Goal: Task Accomplishment & Management: Manage account settings

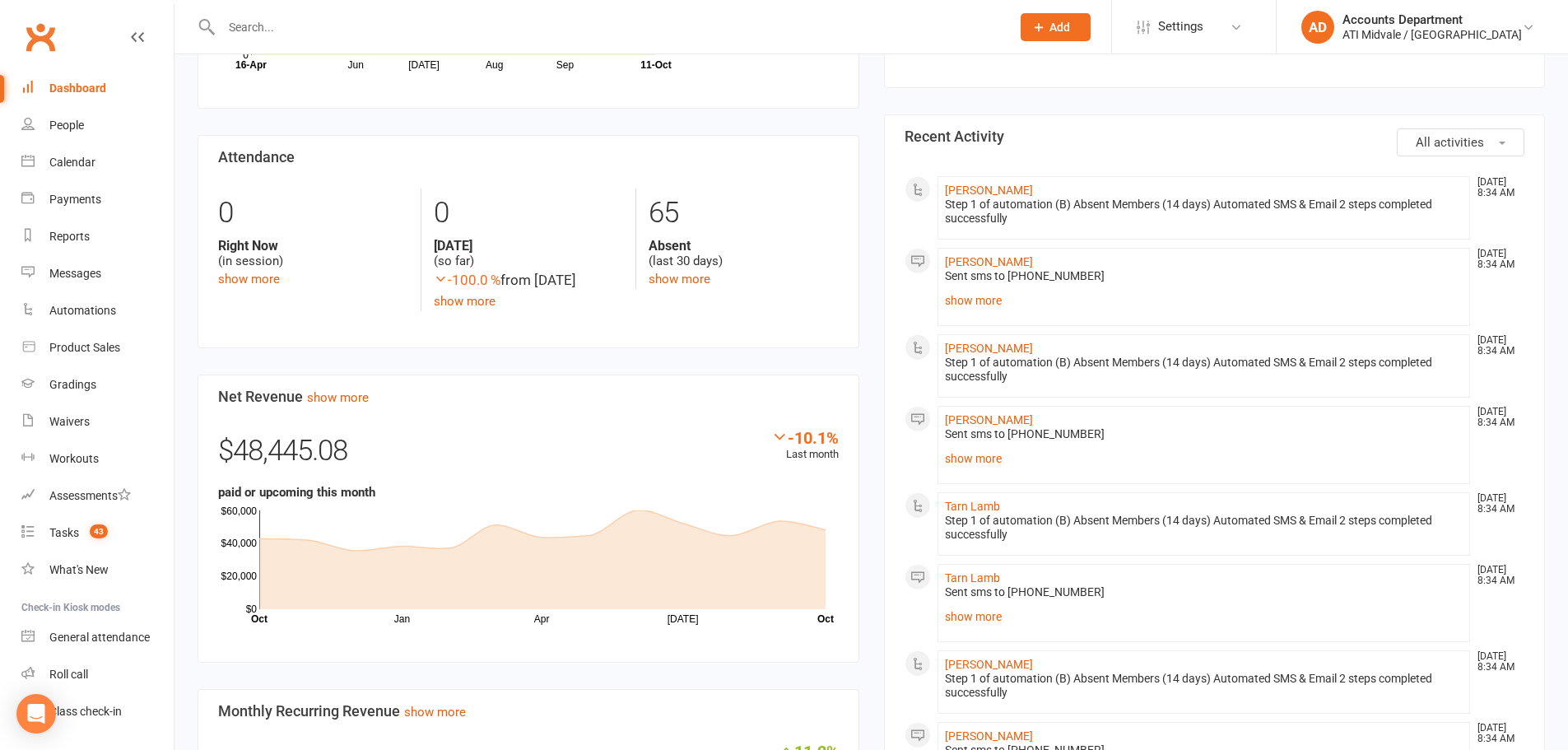
scroll to position [577, 0]
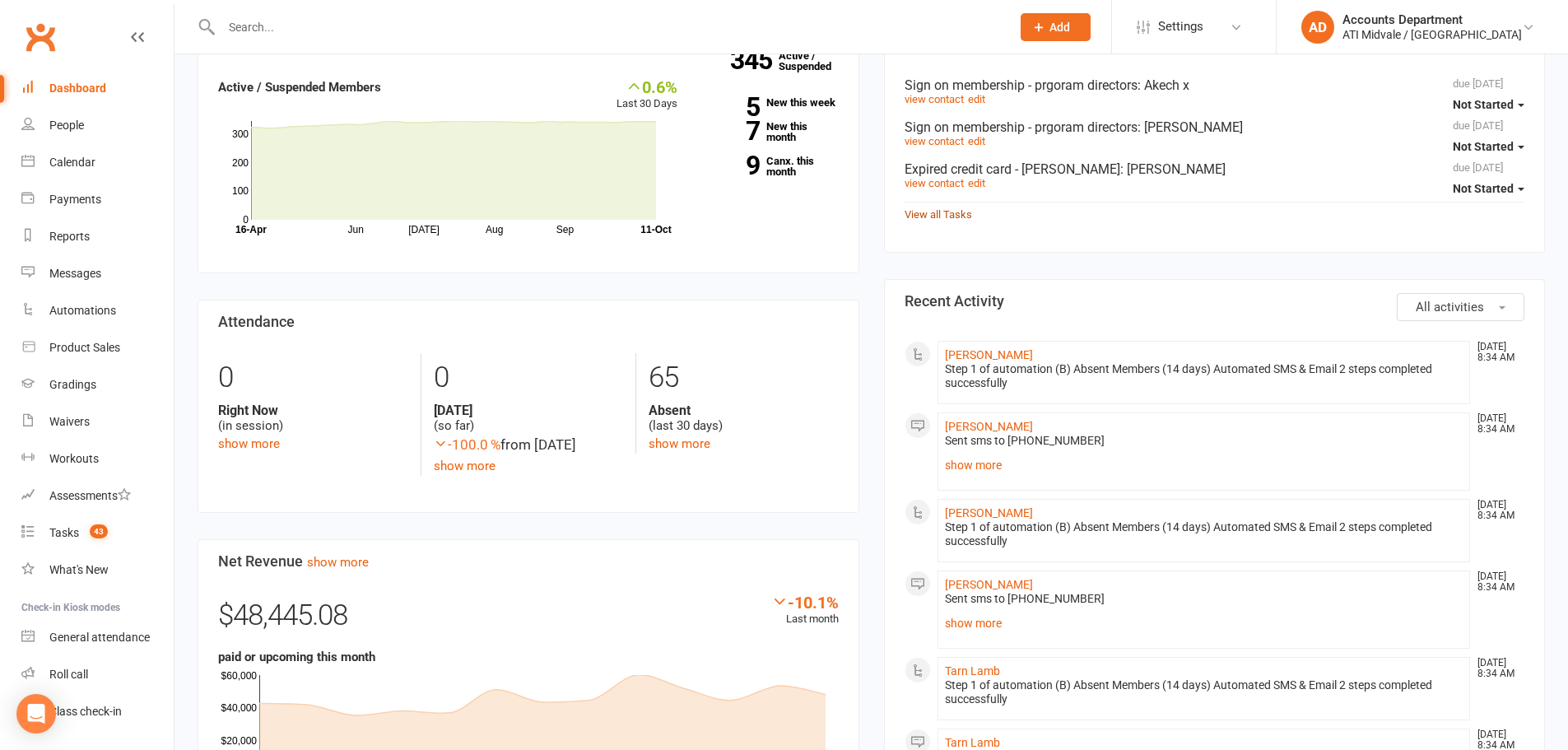
click at [949, 222] on div "View all Tasks" at bounding box center [1215, 213] width 621 height 22
click at [956, 217] on link "View all Tasks" at bounding box center [938, 214] width 67 height 12
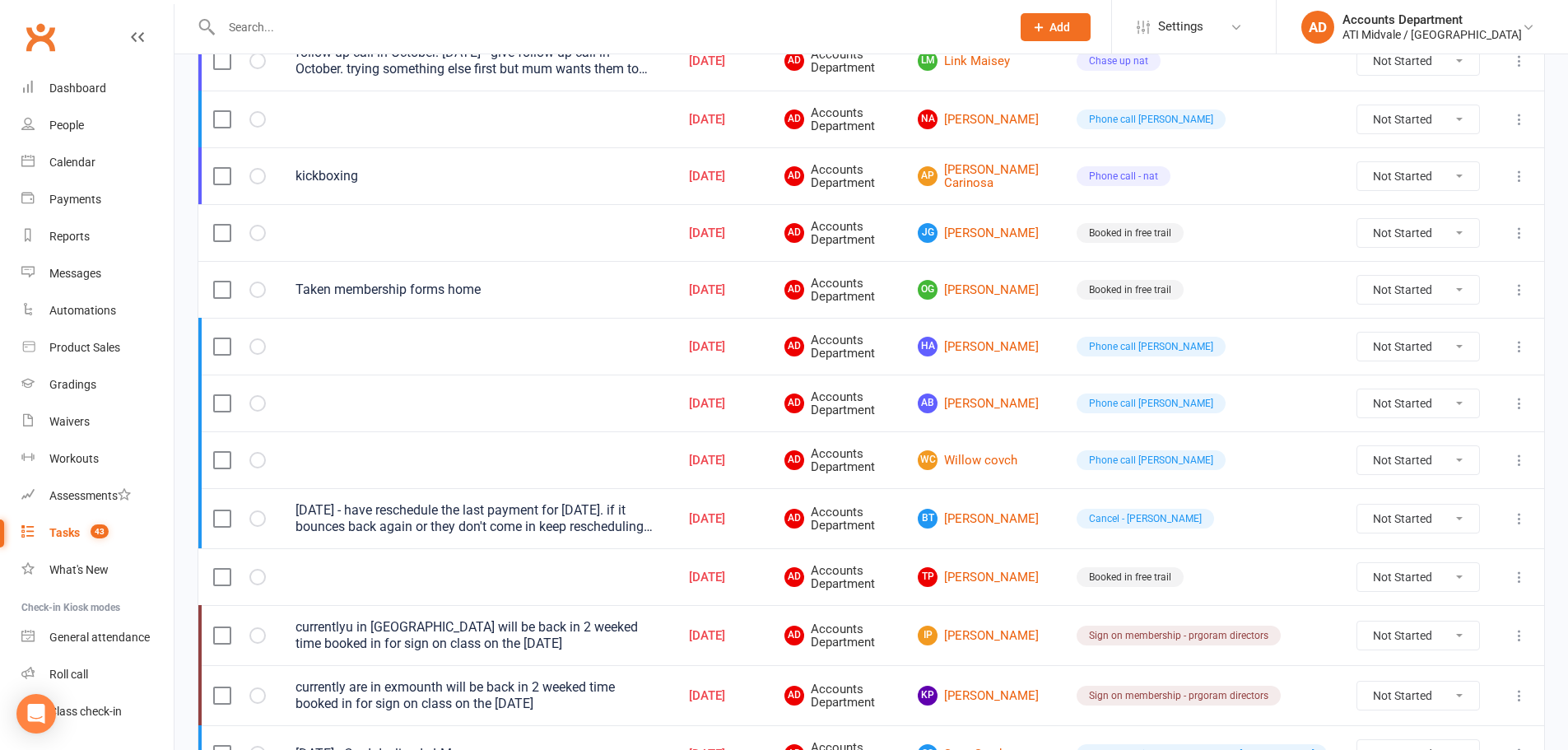
scroll to position [741, 0]
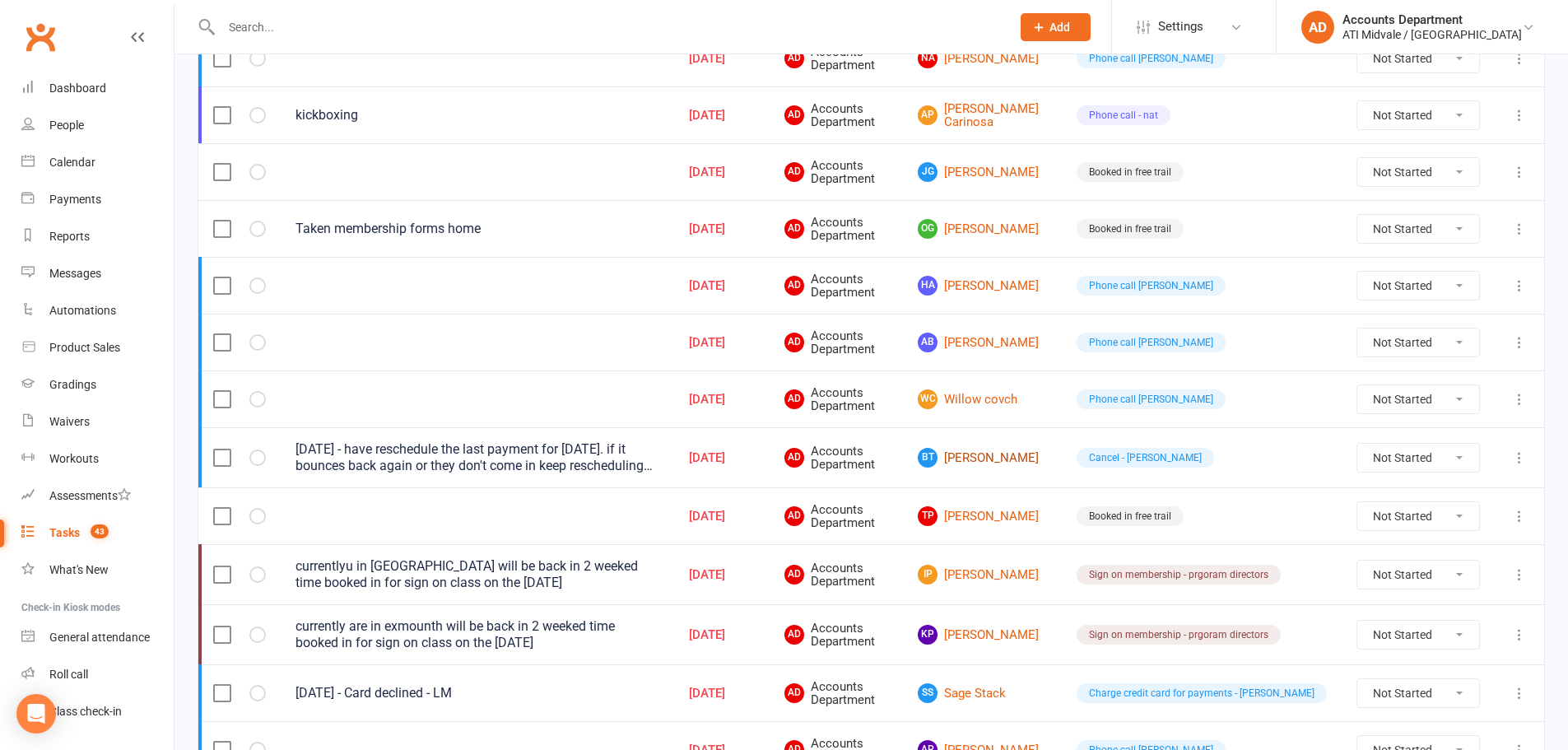
click at [1027, 453] on link "BT [PERSON_NAME]" at bounding box center [982, 457] width 129 height 19
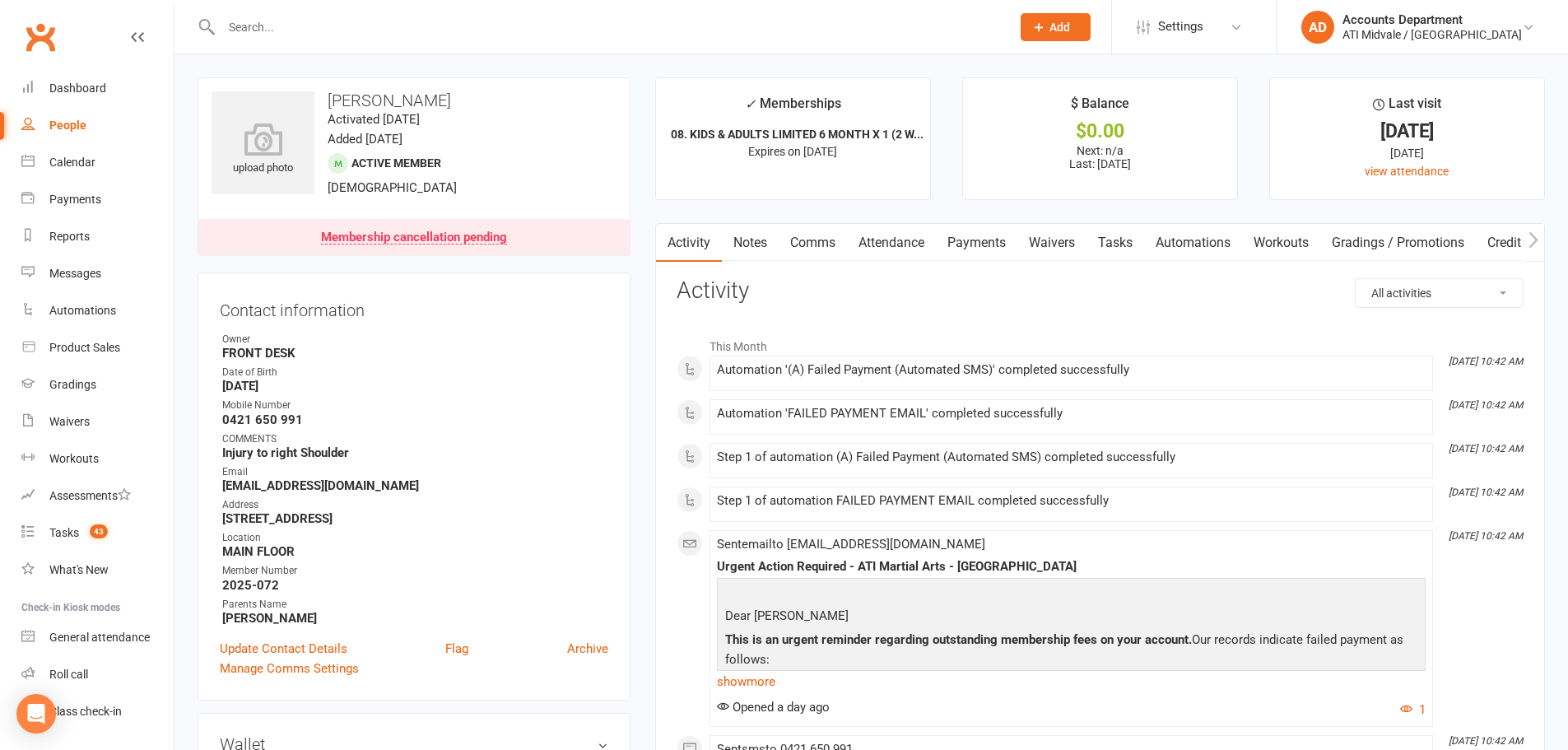
click at [988, 240] on link "Payments" at bounding box center [977, 242] width 81 height 38
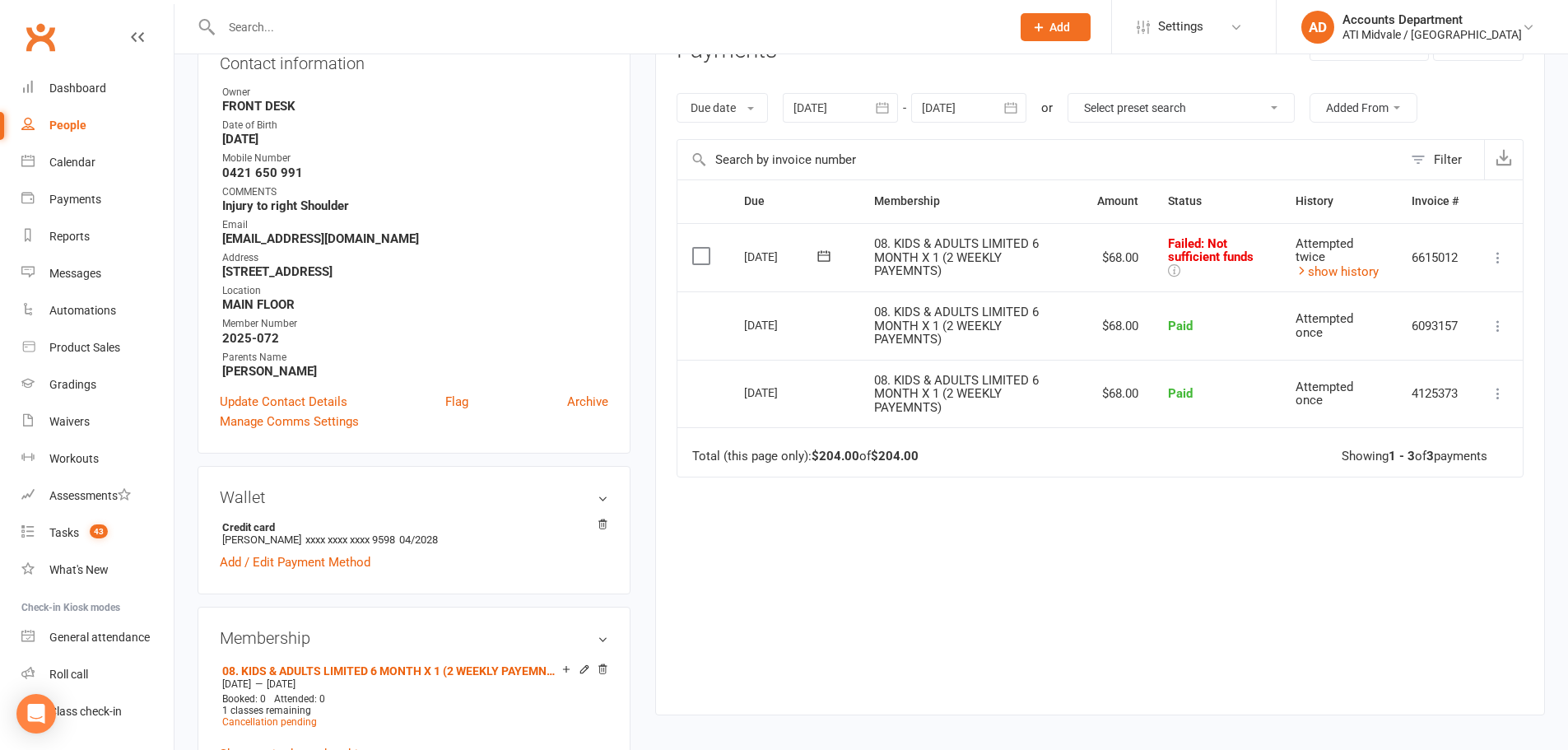
scroll to position [165, 0]
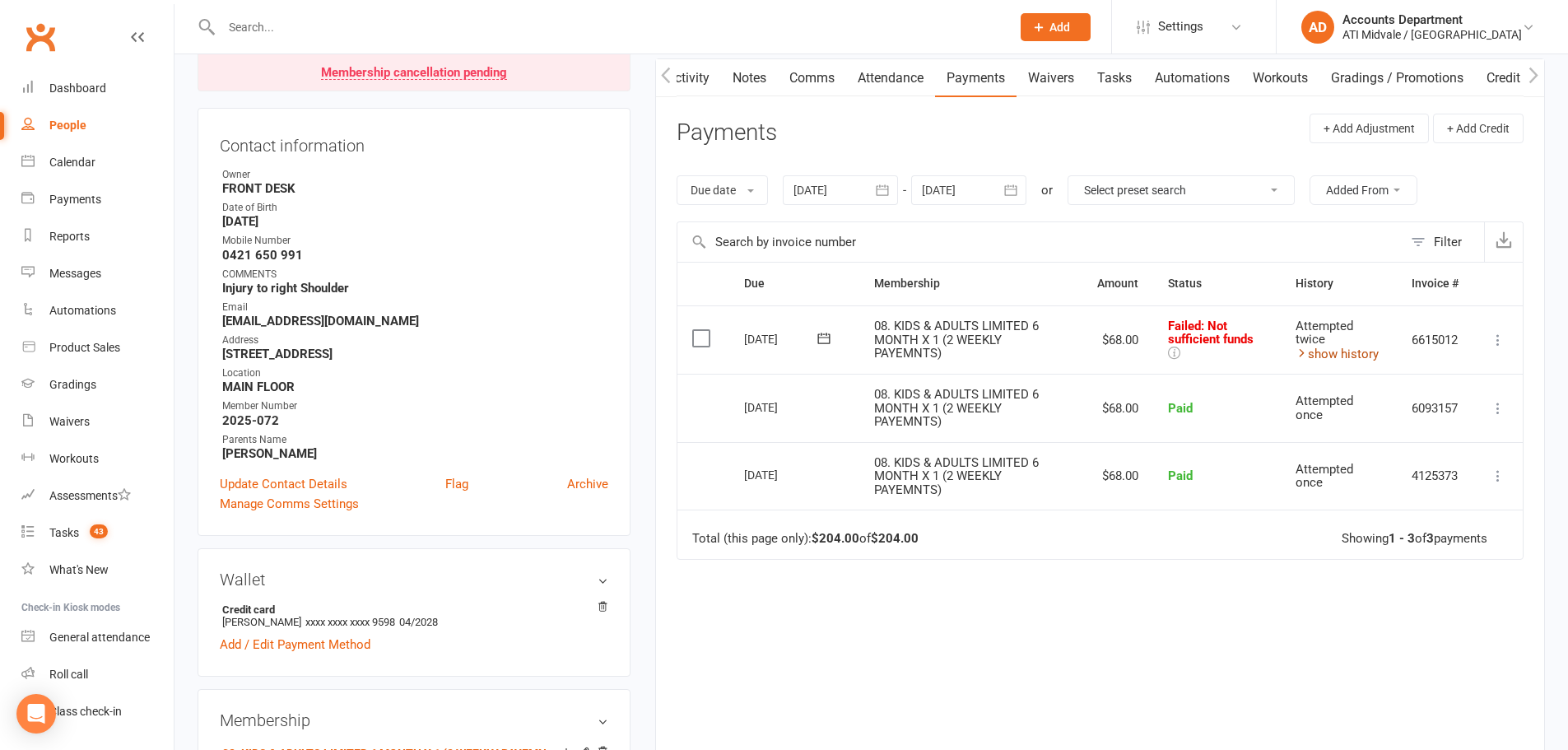
click at [1319, 353] on link "show history" at bounding box center [1338, 354] width 83 height 15
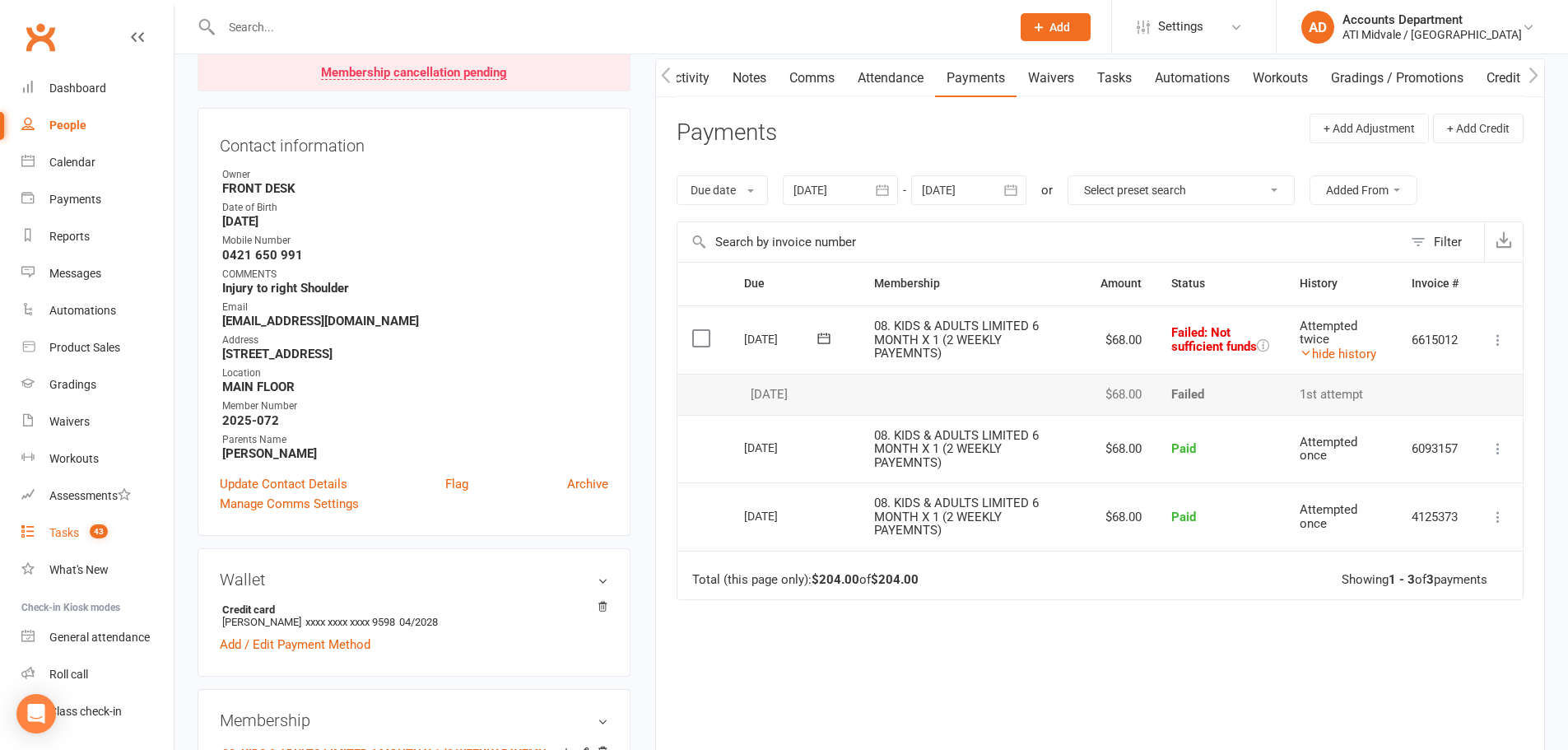
click at [88, 537] on count-badge "43" at bounding box center [94, 533] width 27 height 13
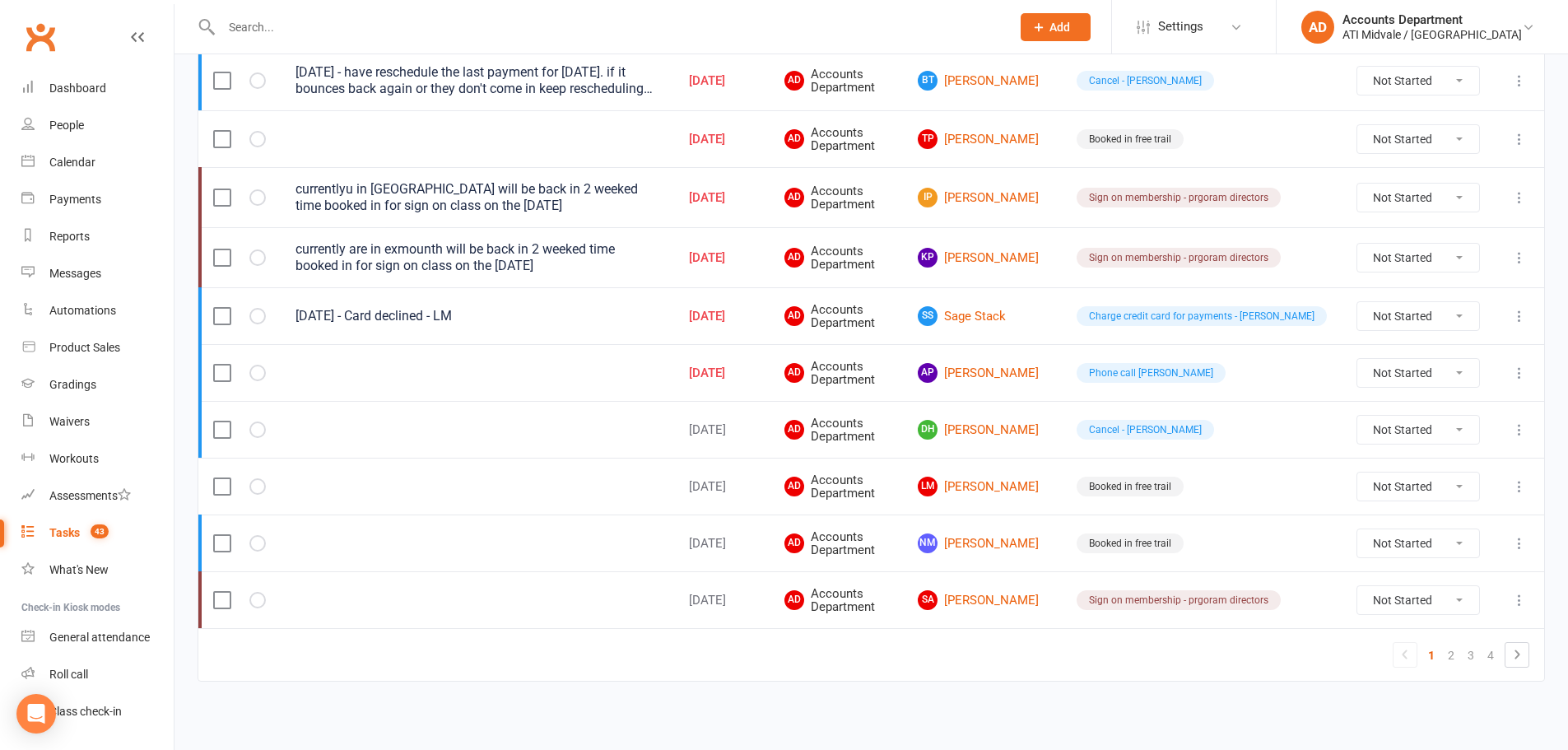
scroll to position [1119, 0]
click at [1047, 371] on link "[PERSON_NAME] Payling" at bounding box center [982, 371] width 129 height 19
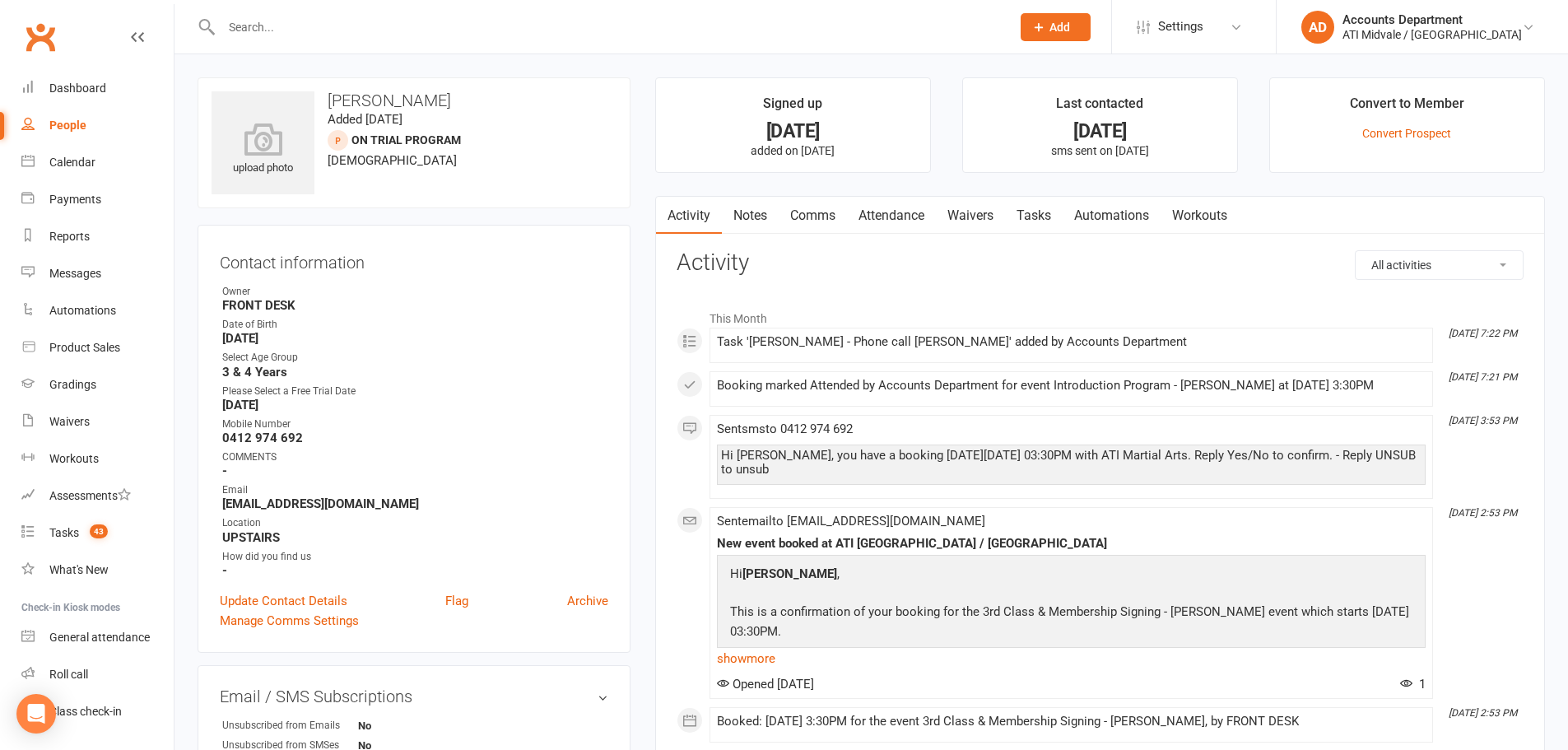
click at [980, 214] on link "Waivers" at bounding box center [970, 216] width 69 height 38
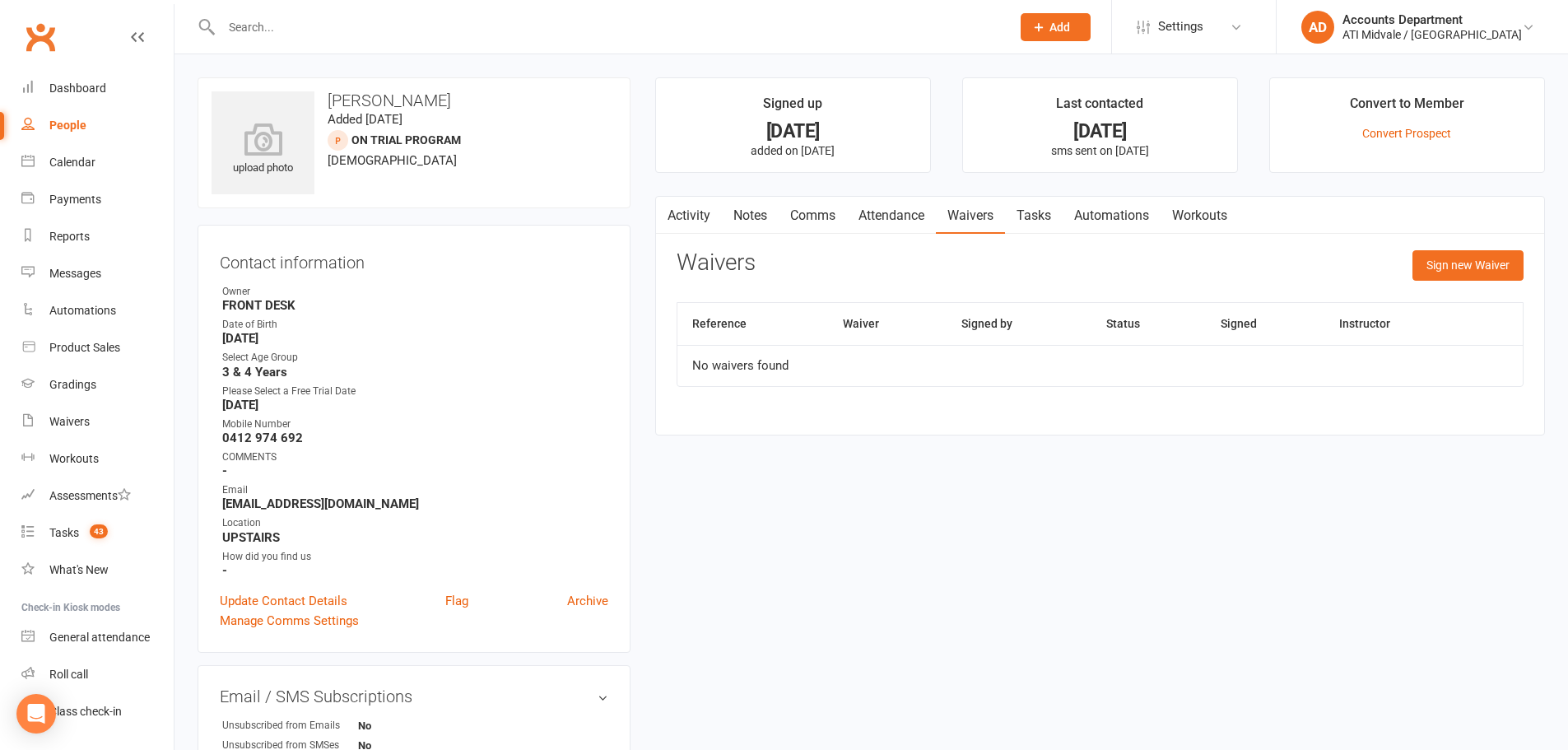
click at [1022, 215] on link "Tasks" at bounding box center [1034, 216] width 58 height 38
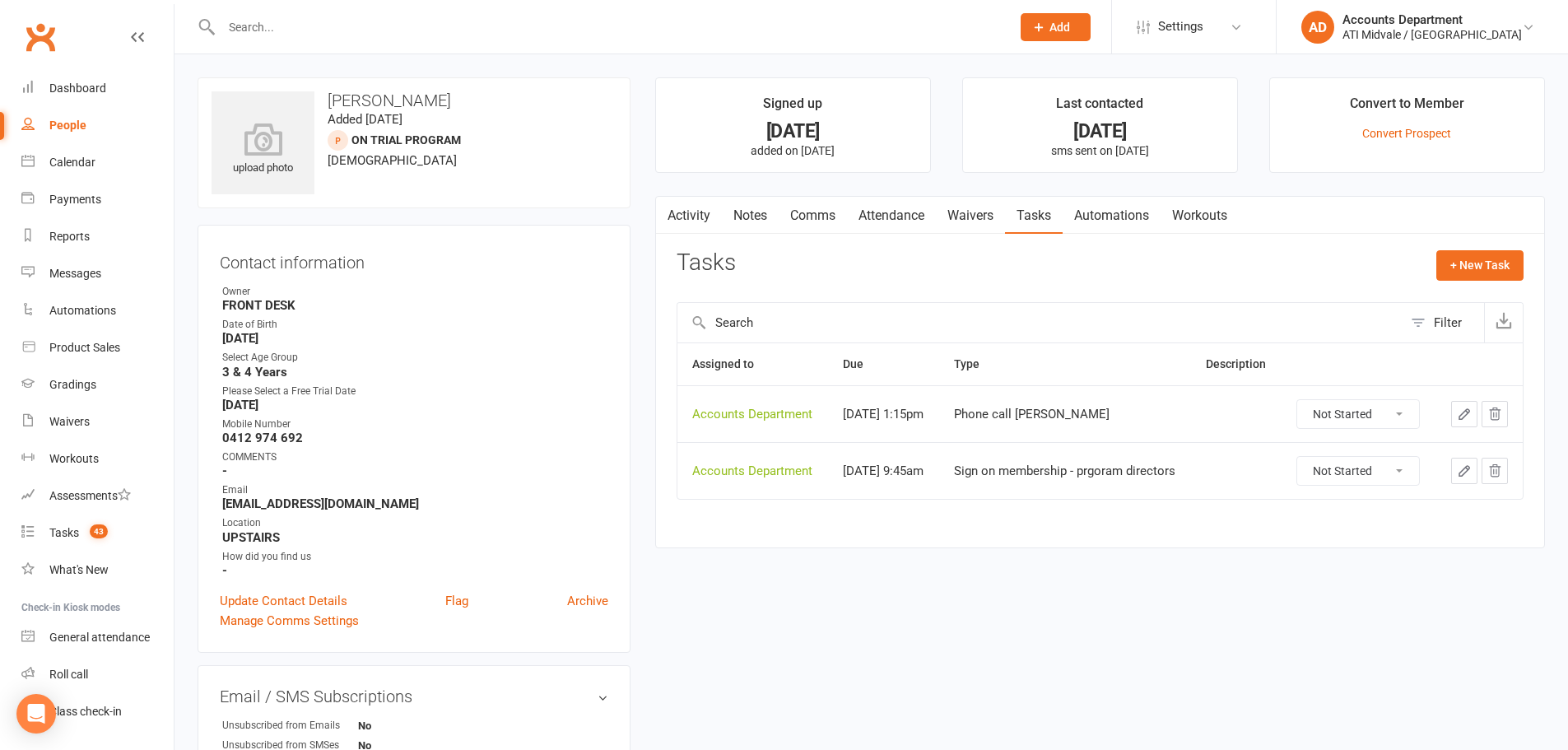
click at [918, 213] on link "Attendance" at bounding box center [892, 216] width 89 height 38
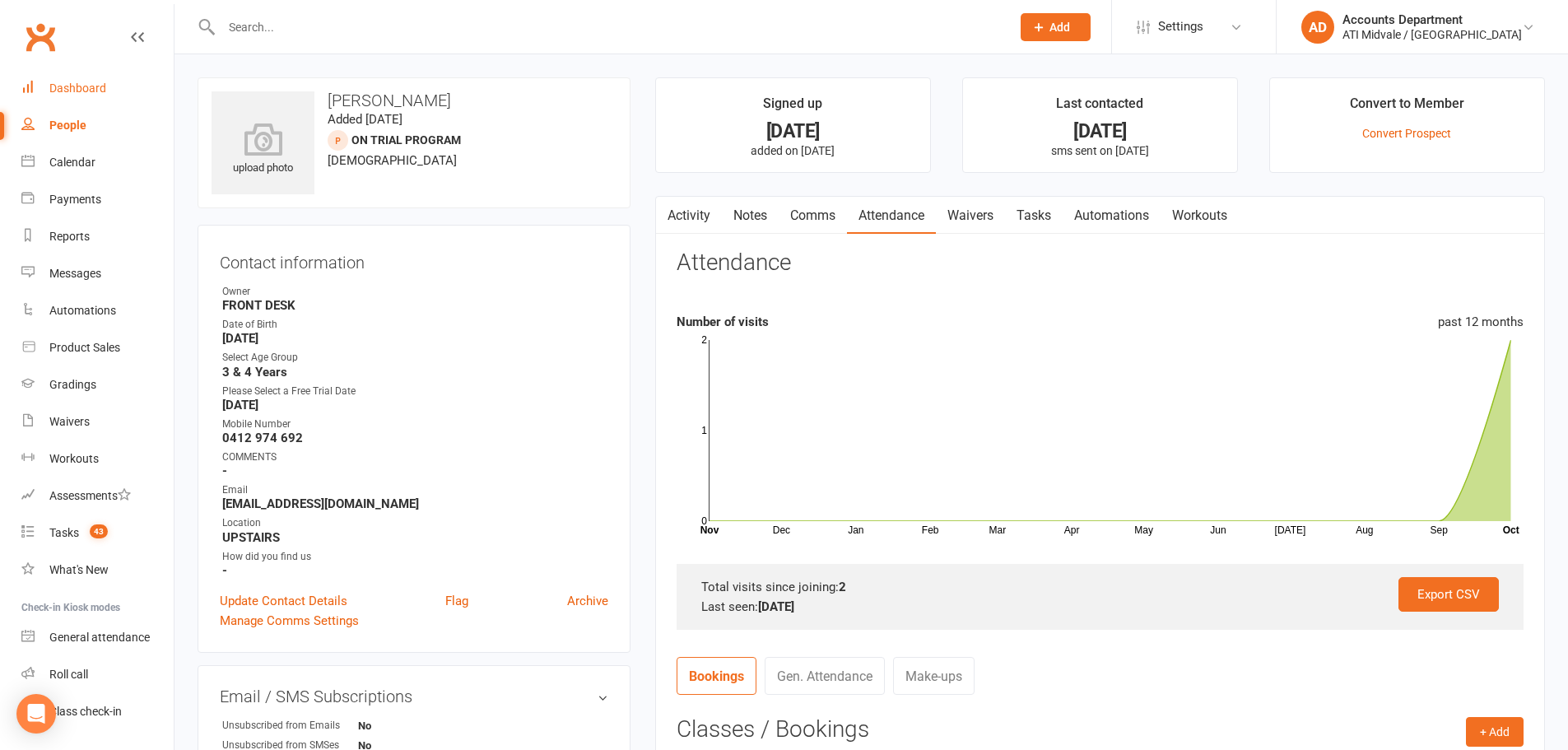
click at [86, 80] on link "Dashboard" at bounding box center [97, 88] width 152 height 37
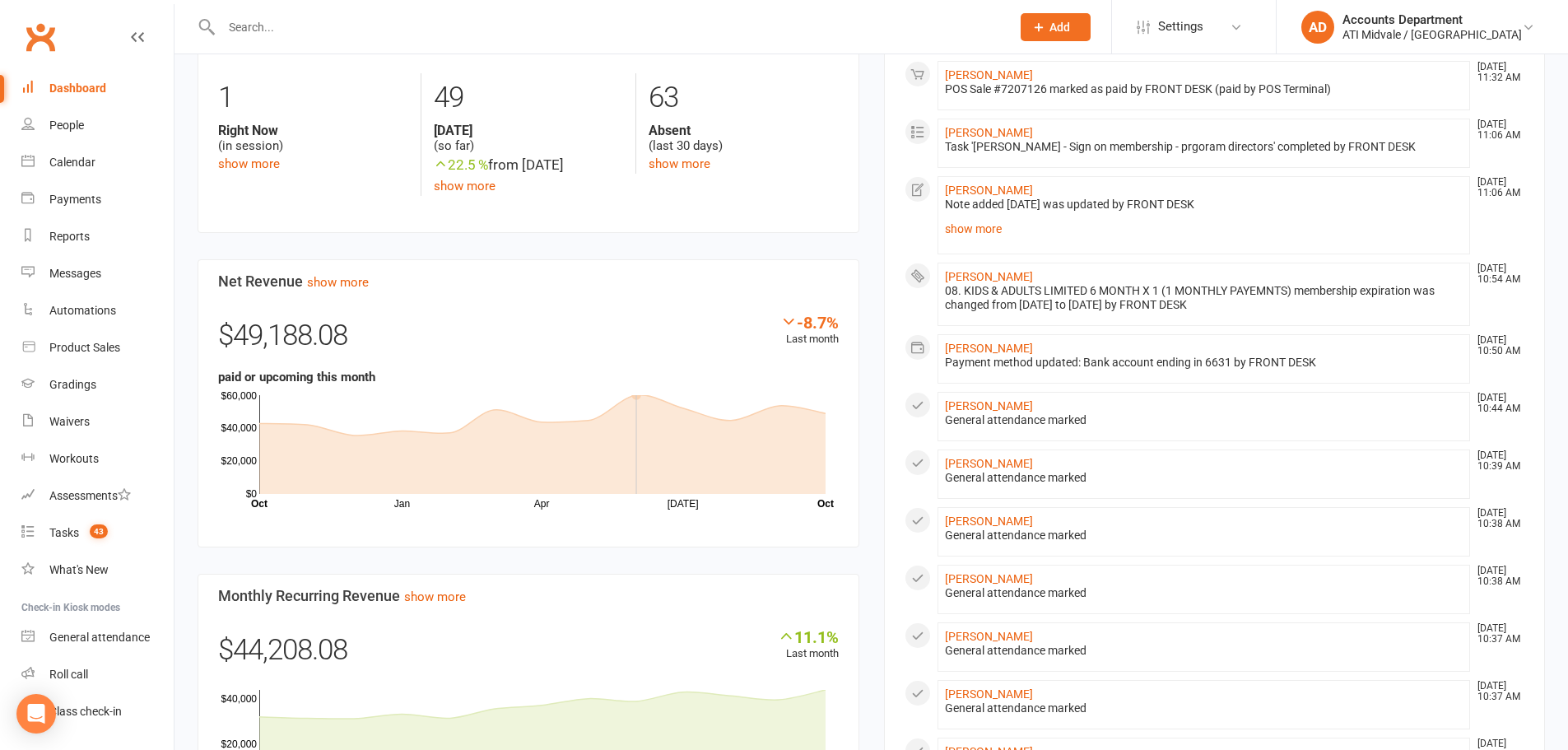
scroll to position [577, 0]
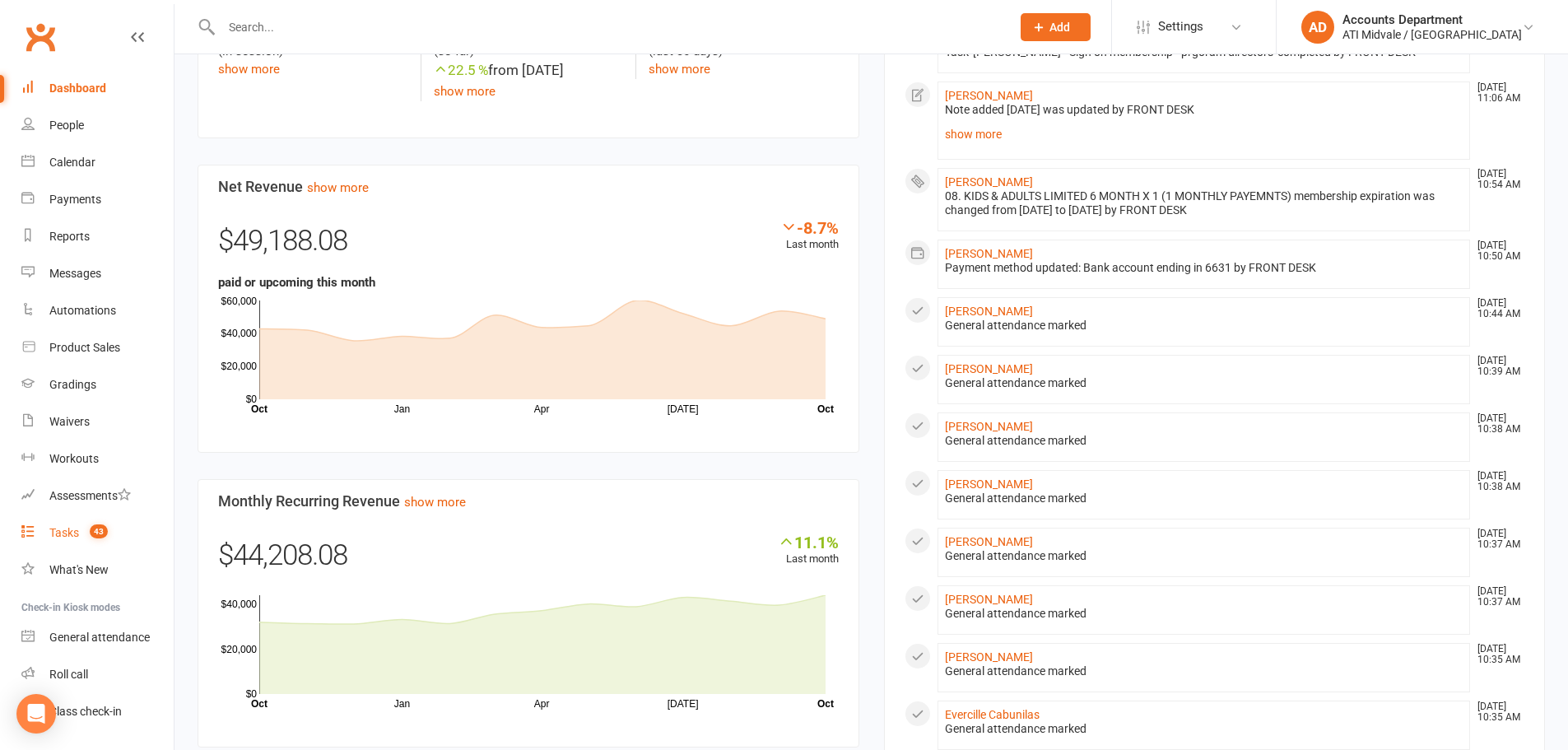
click at [71, 538] on div "Tasks" at bounding box center [64, 533] width 29 height 13
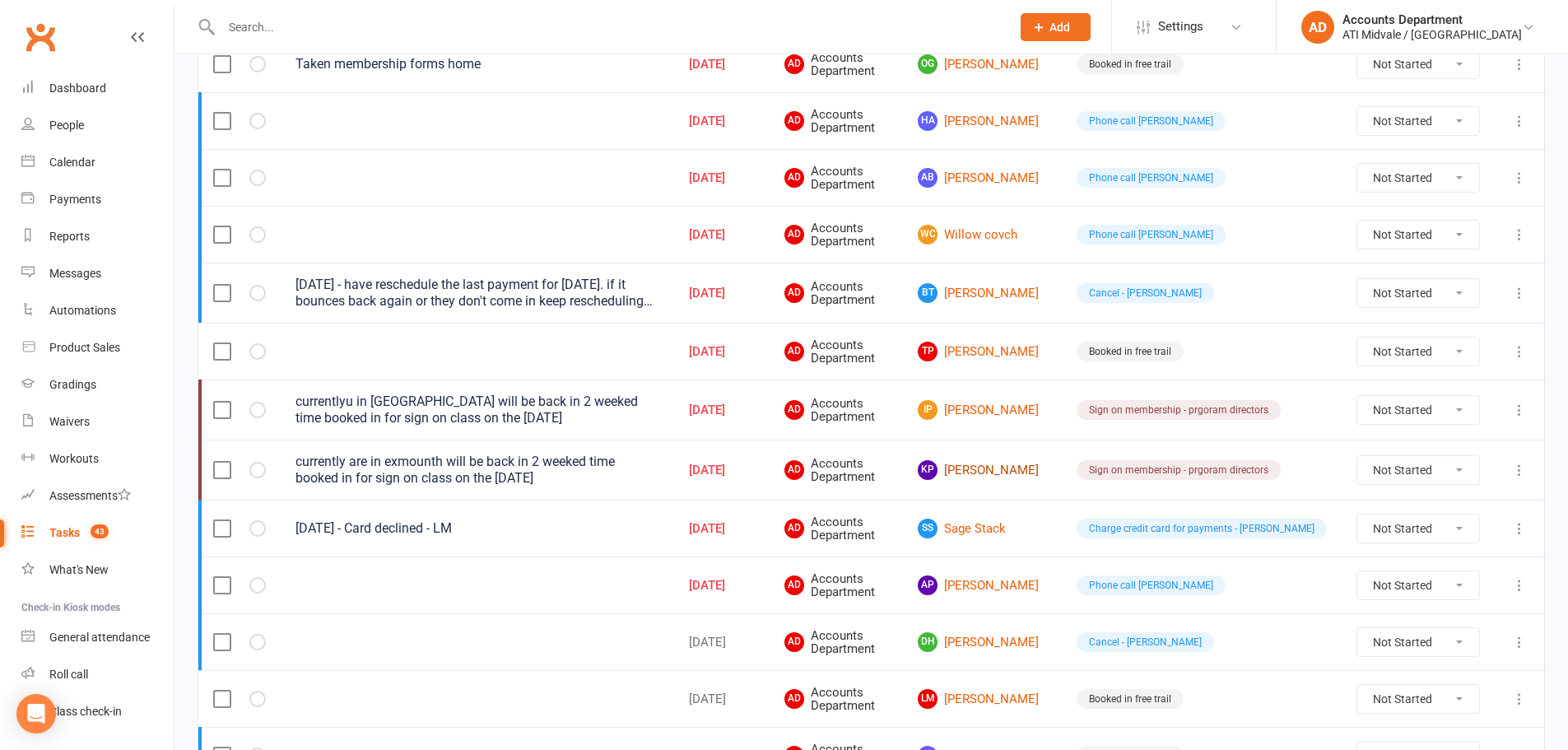
scroll to position [988, 0]
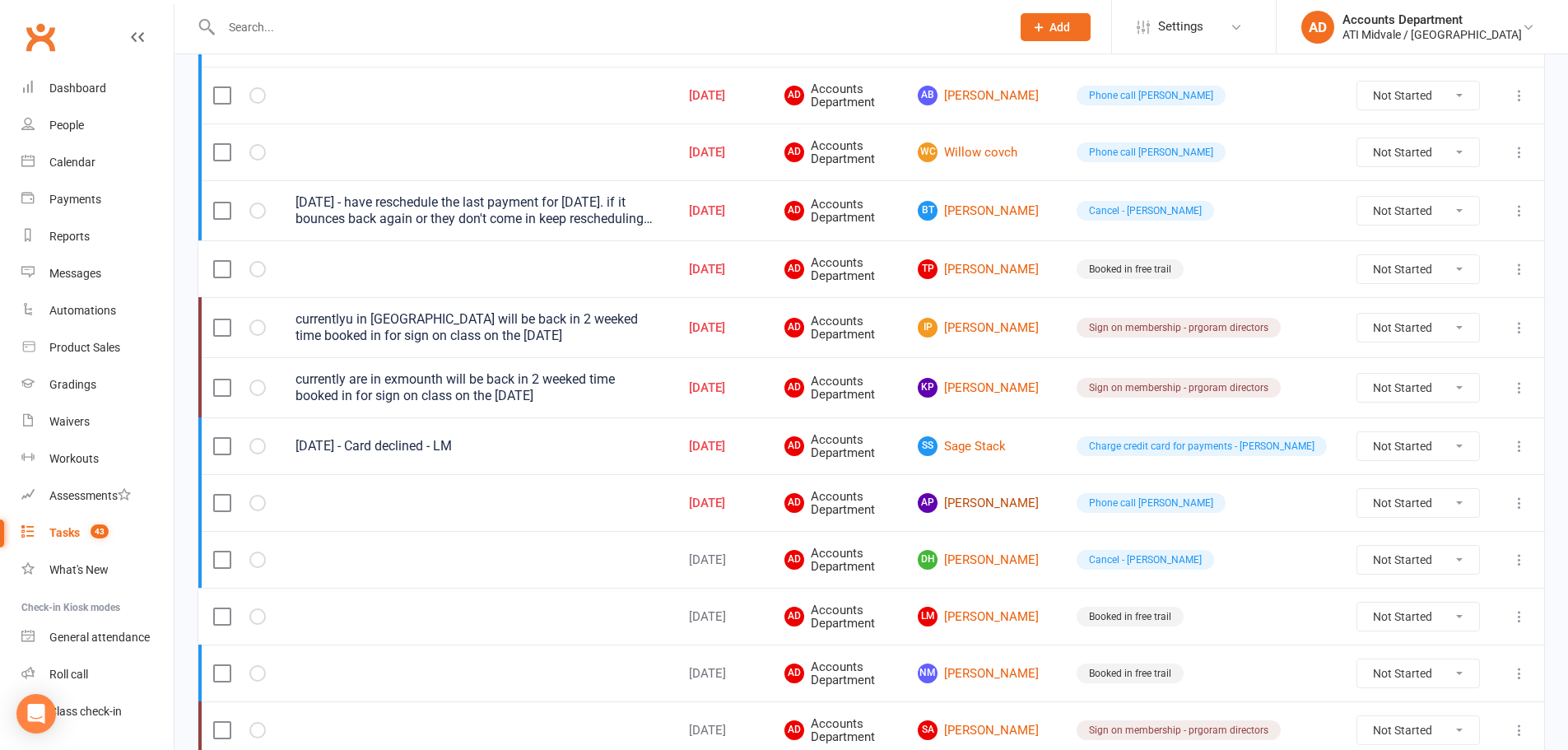
click at [1029, 503] on link "[PERSON_NAME] Payling" at bounding box center [982, 502] width 129 height 19
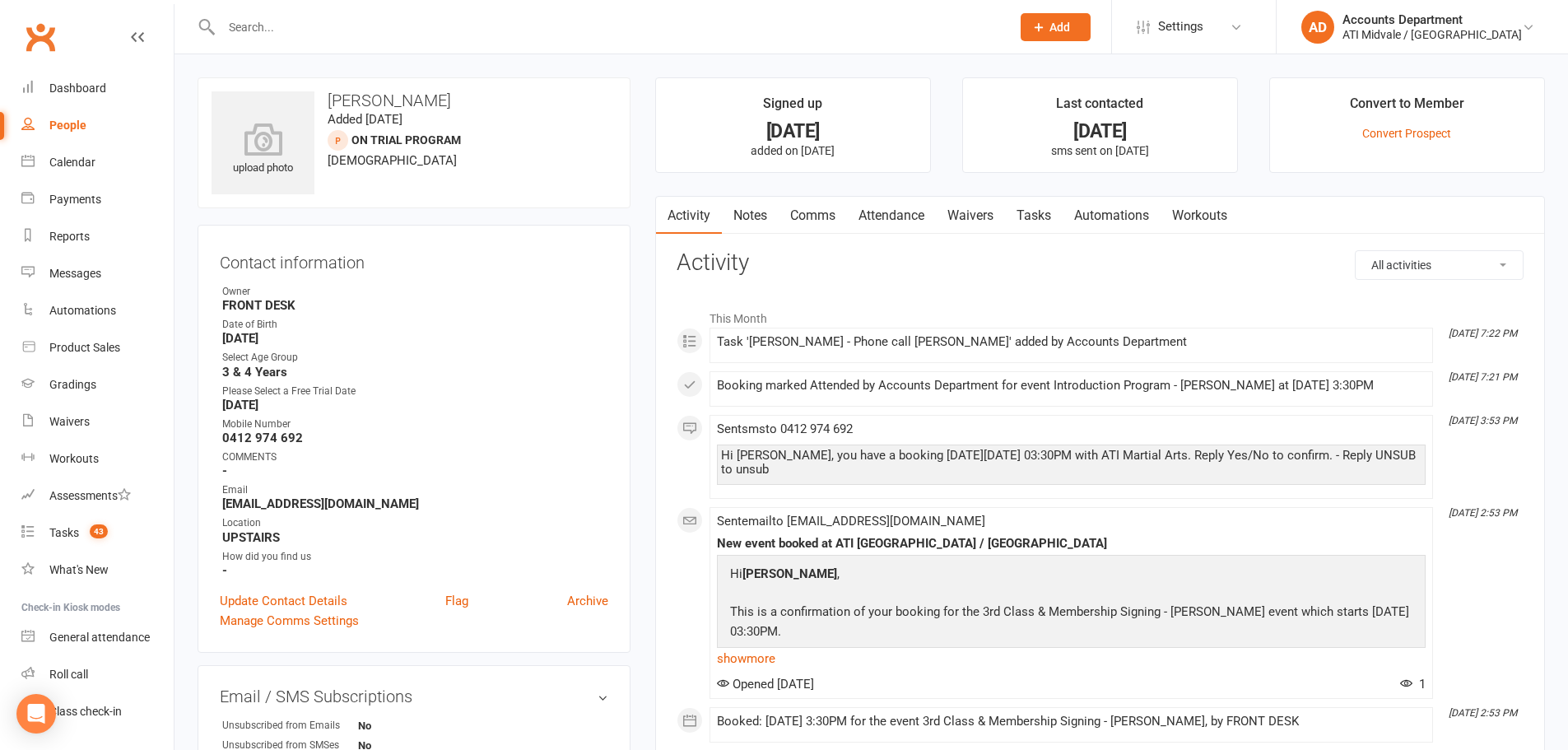
click at [859, 211] on link "Attendance" at bounding box center [892, 216] width 89 height 38
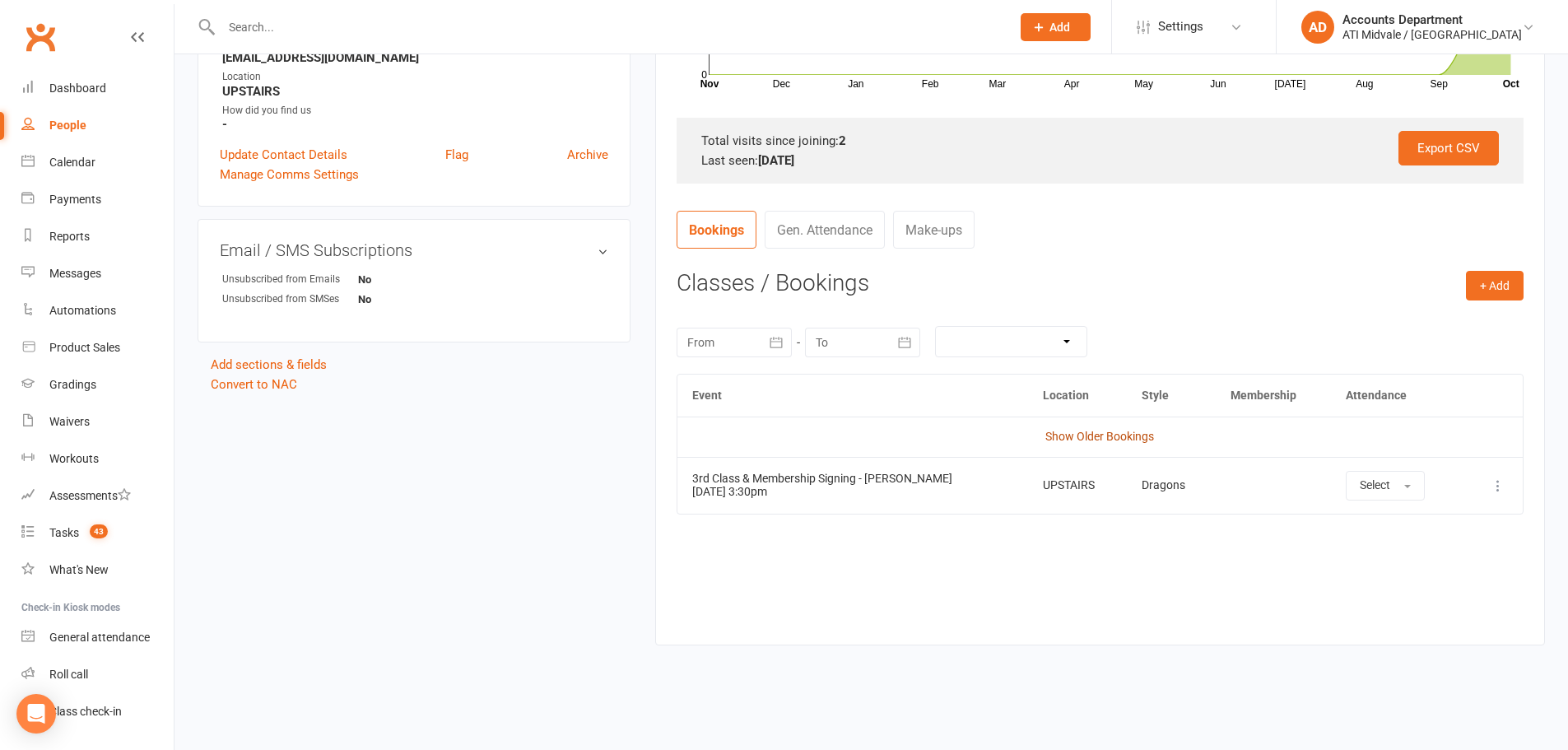
click at [1104, 433] on link "Show Older Bookings" at bounding box center [1100, 436] width 109 height 13
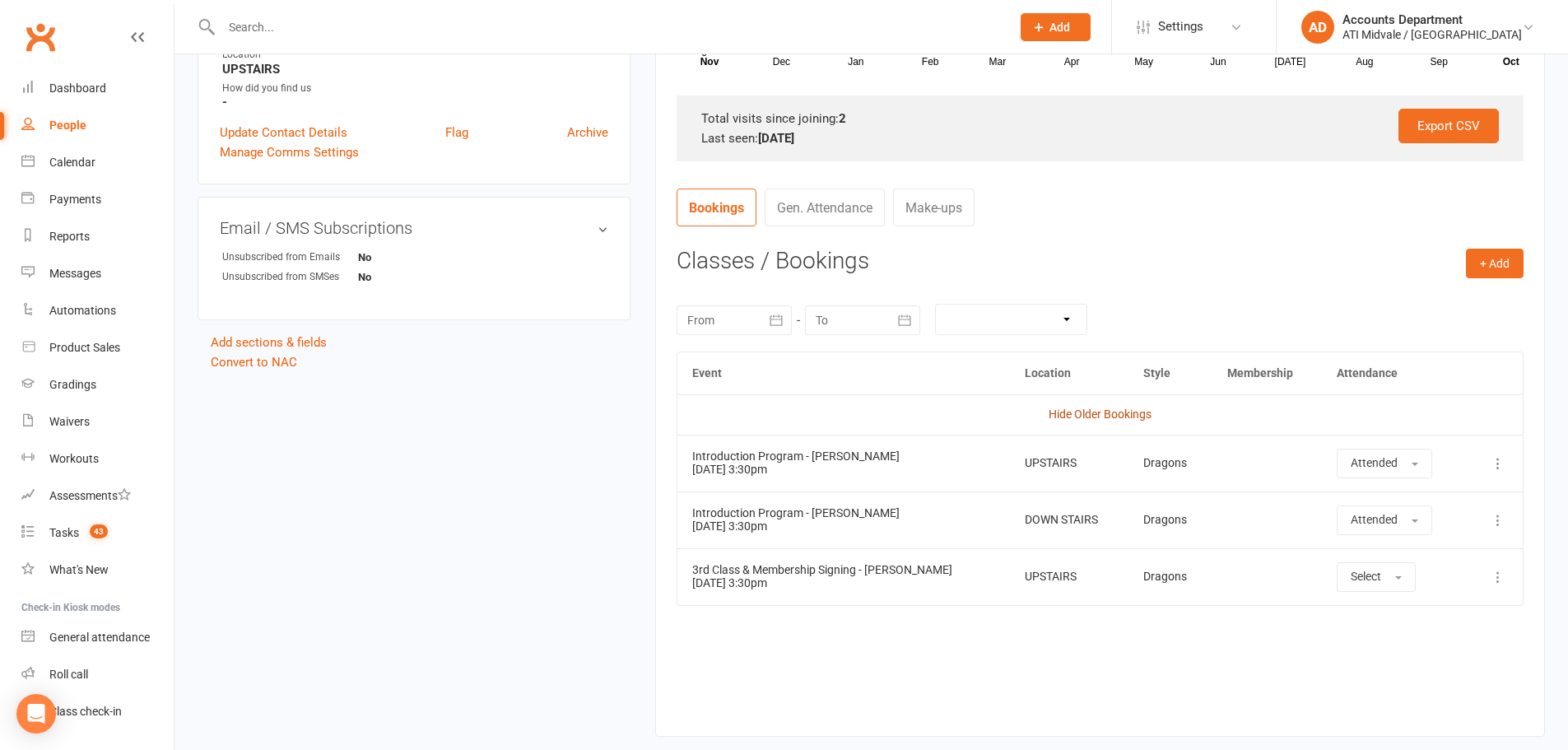
click at [1106, 413] on link "Hide Older Bookings" at bounding box center [1101, 414] width 103 height 13
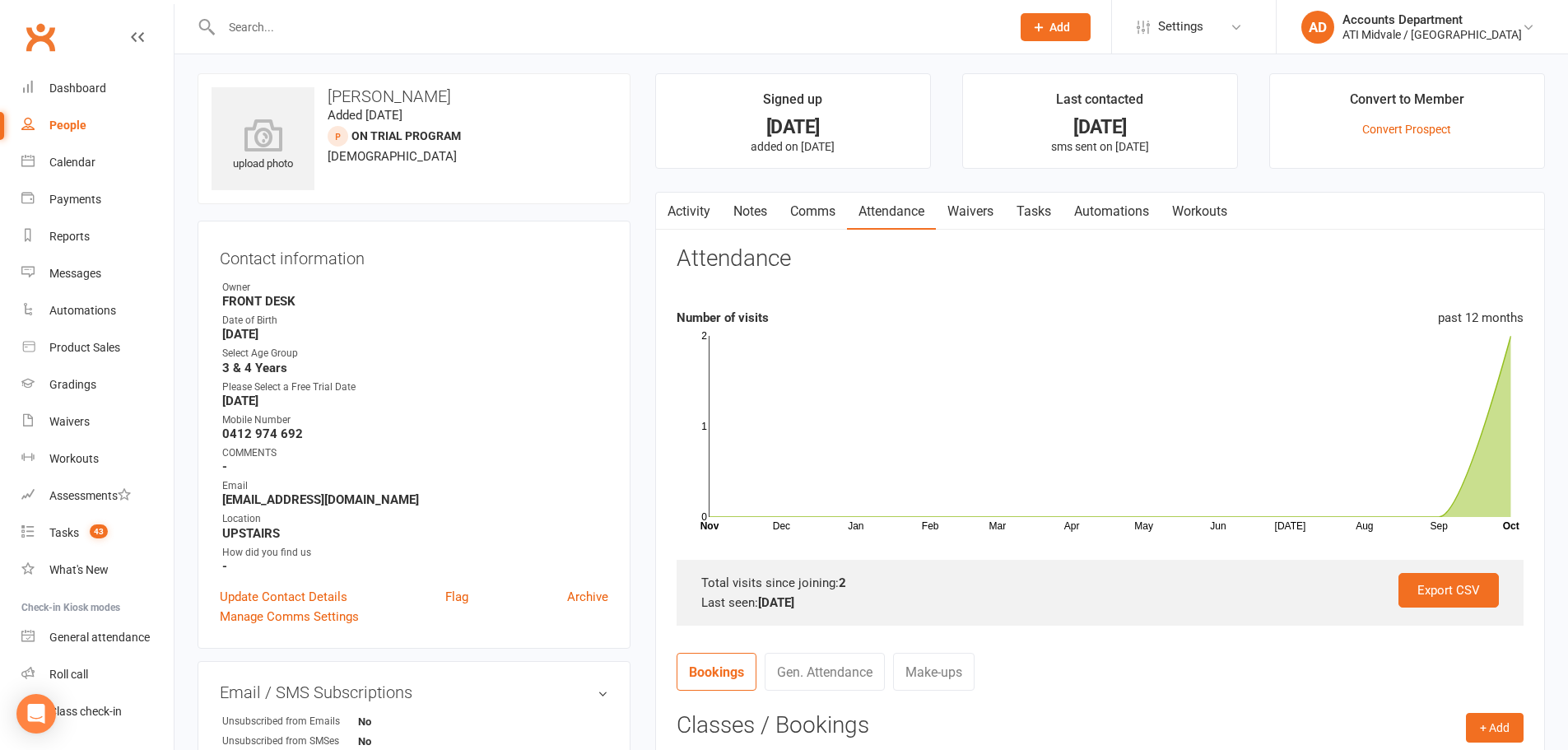
scroll to position [0, 0]
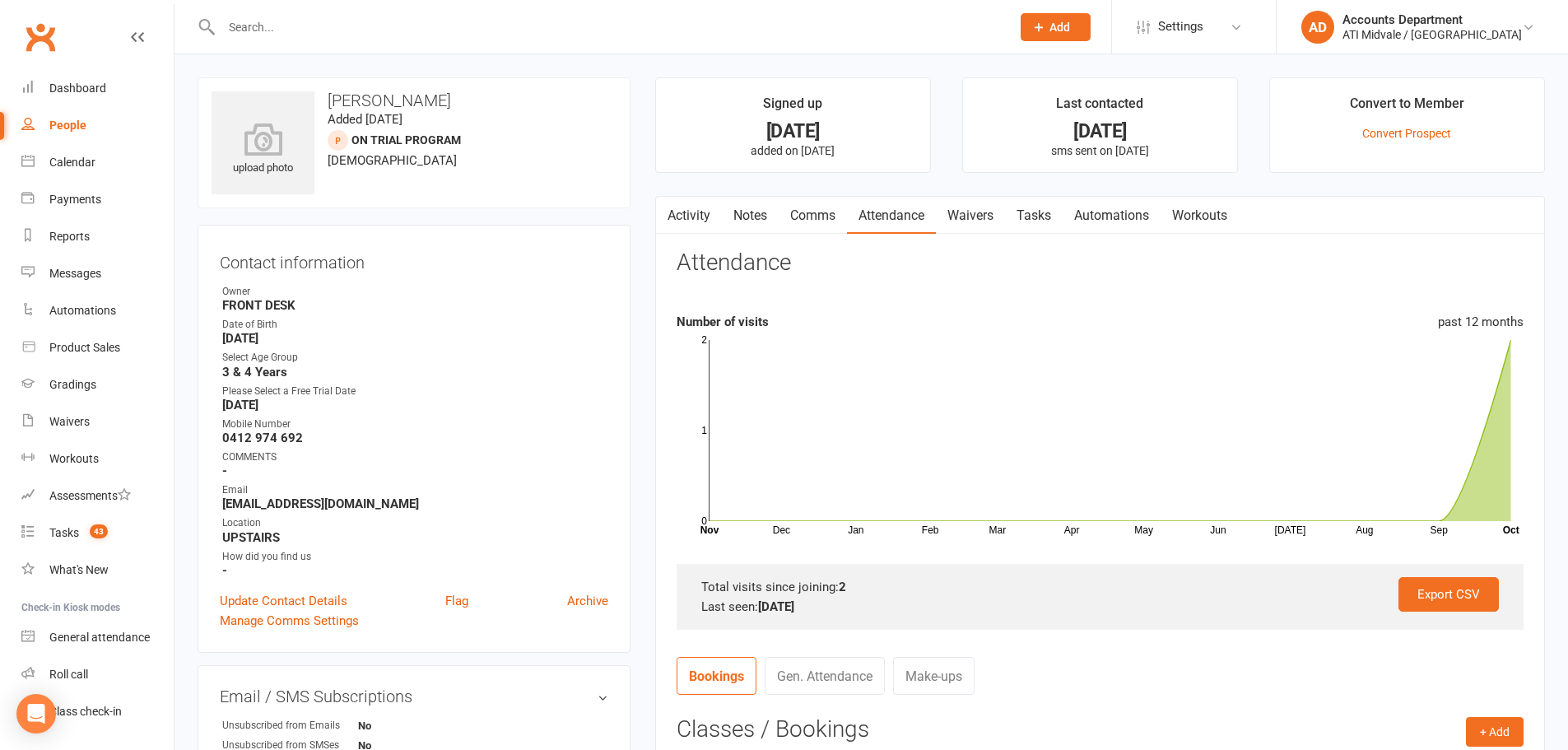
click at [1053, 217] on link "Tasks" at bounding box center [1034, 216] width 58 height 38
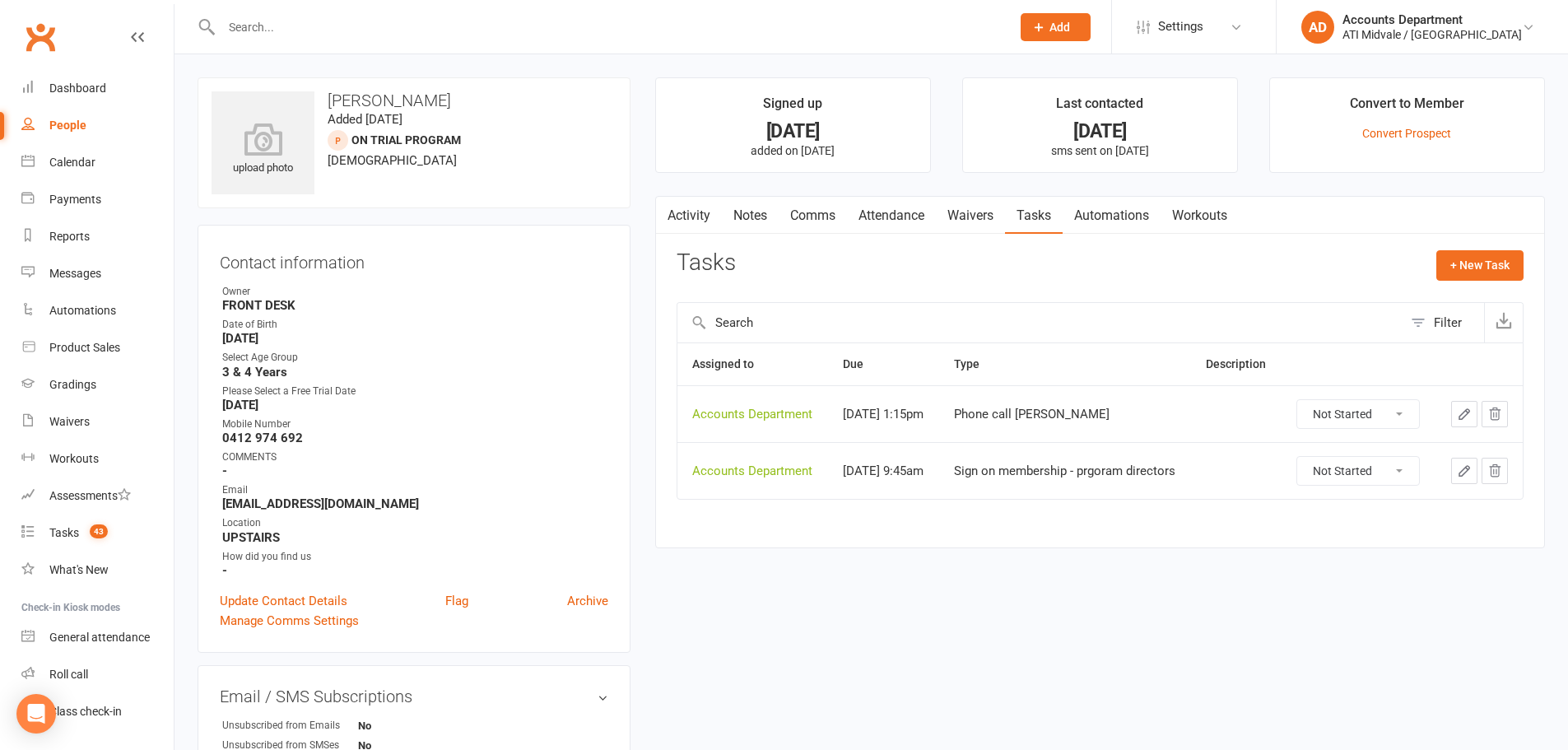
click at [901, 220] on link "Attendance" at bounding box center [892, 216] width 89 height 38
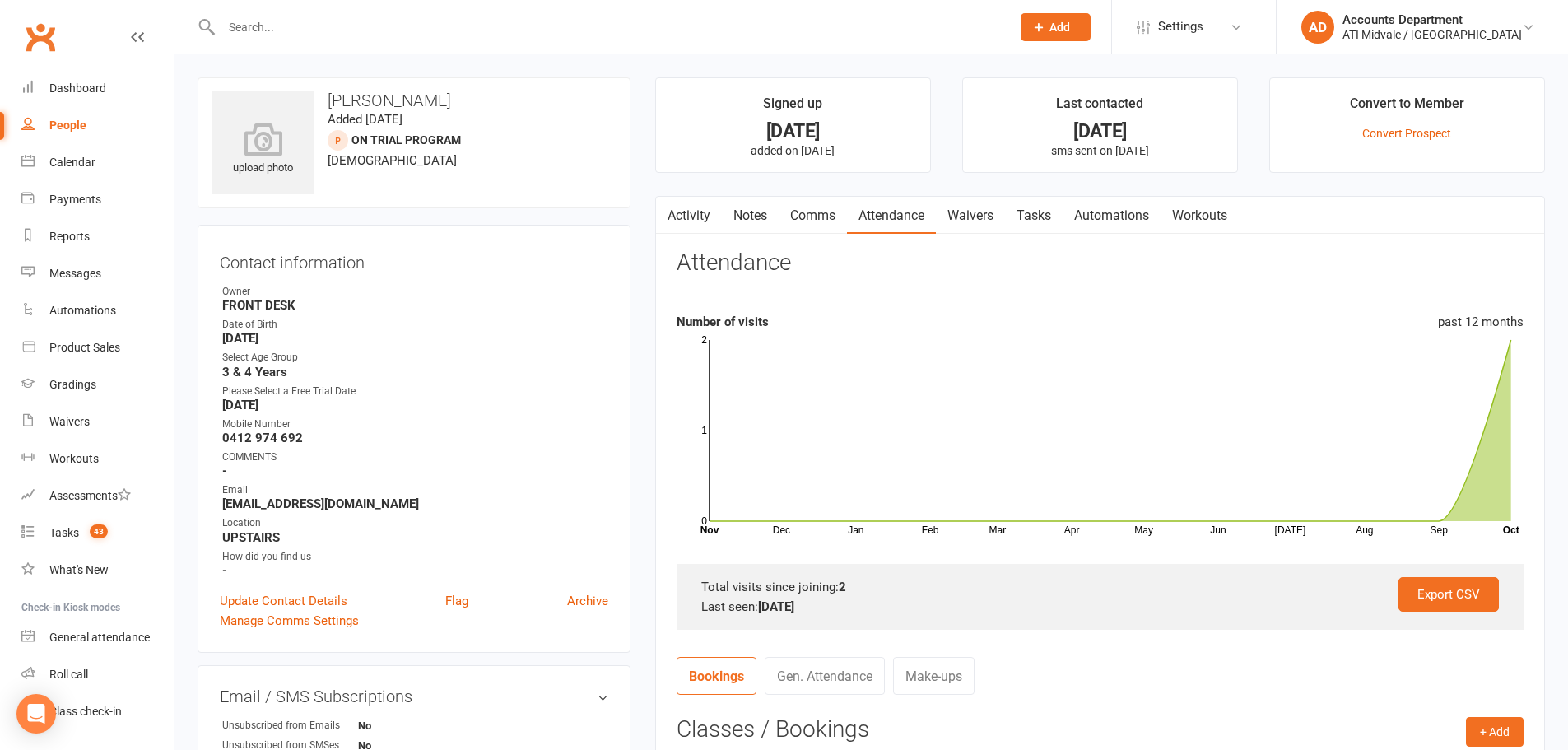
click at [675, 203] on button "button" at bounding box center [666, 216] width 20 height 37
click at [683, 210] on link "Activity" at bounding box center [688, 216] width 65 height 38
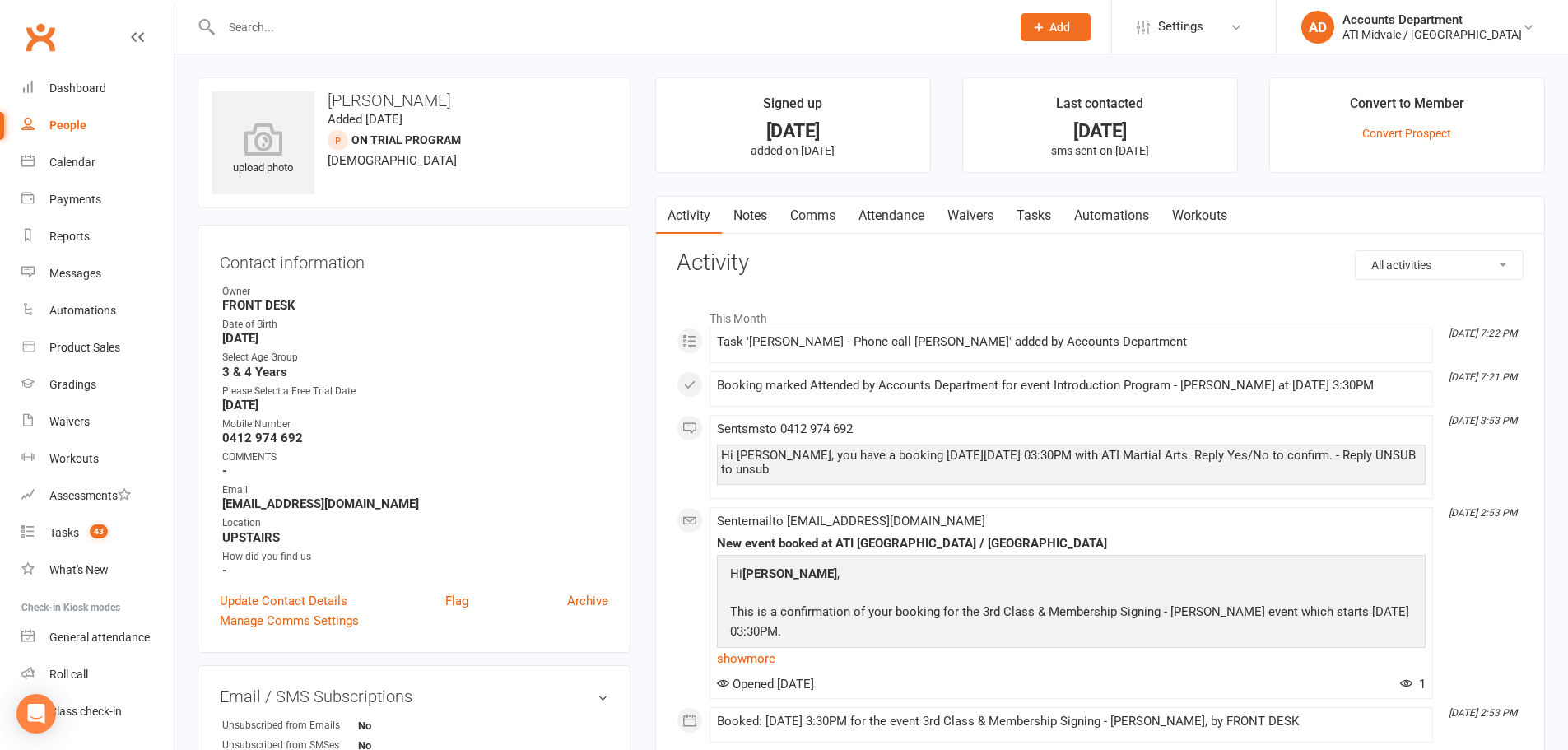
click at [925, 217] on link "Attendance" at bounding box center [892, 216] width 89 height 38
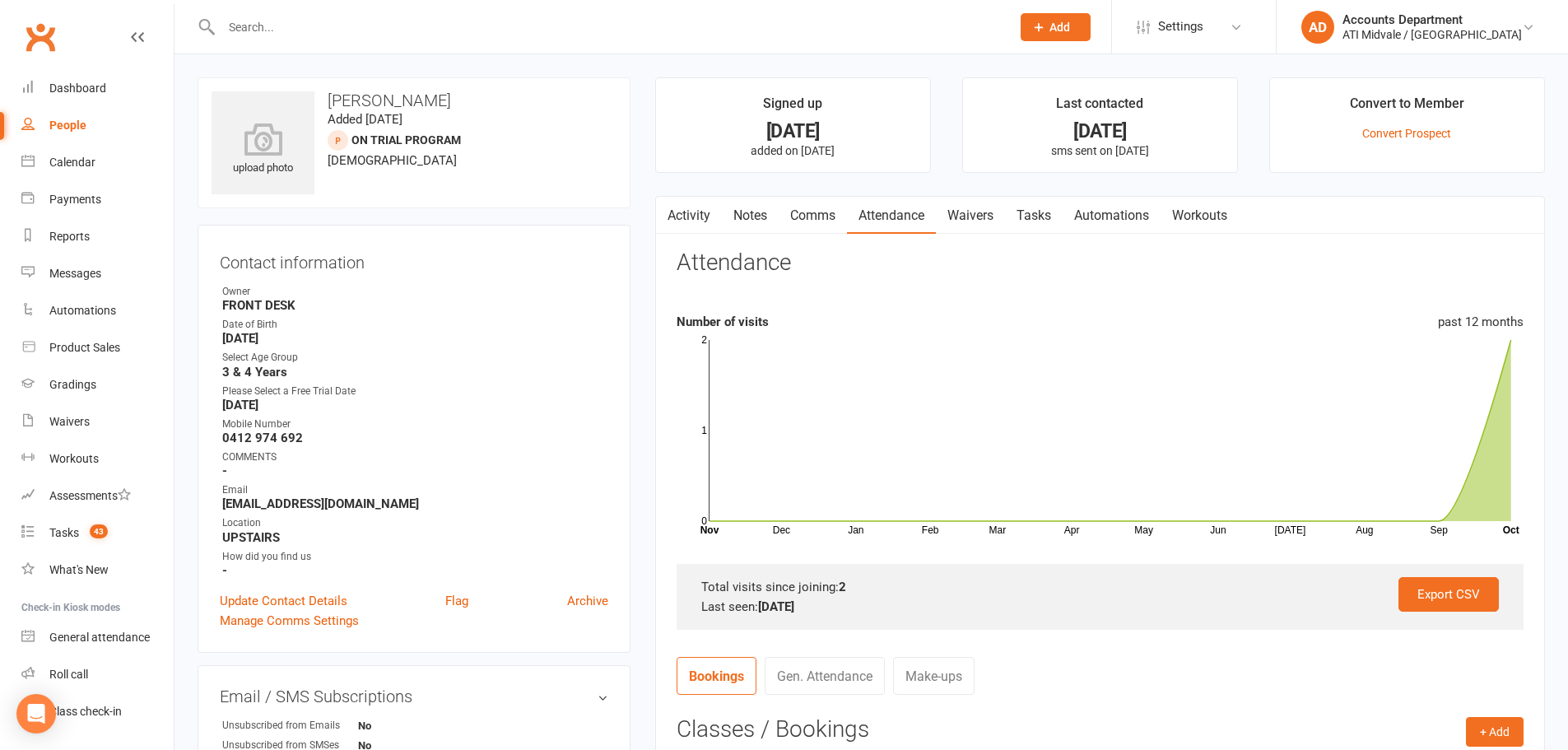
click at [1034, 219] on link "Tasks" at bounding box center [1034, 216] width 58 height 38
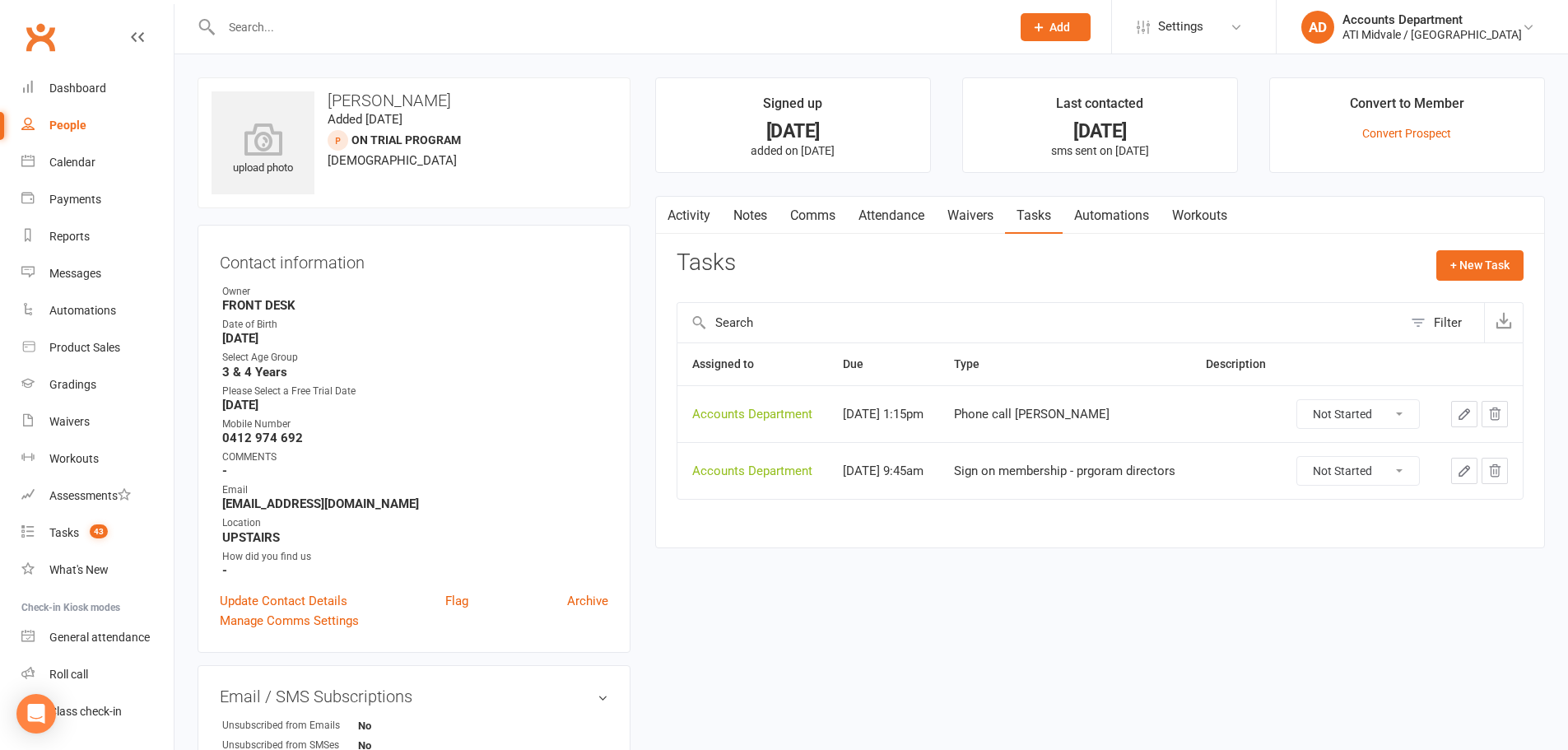
click at [904, 222] on link "Attendance" at bounding box center [892, 216] width 89 height 38
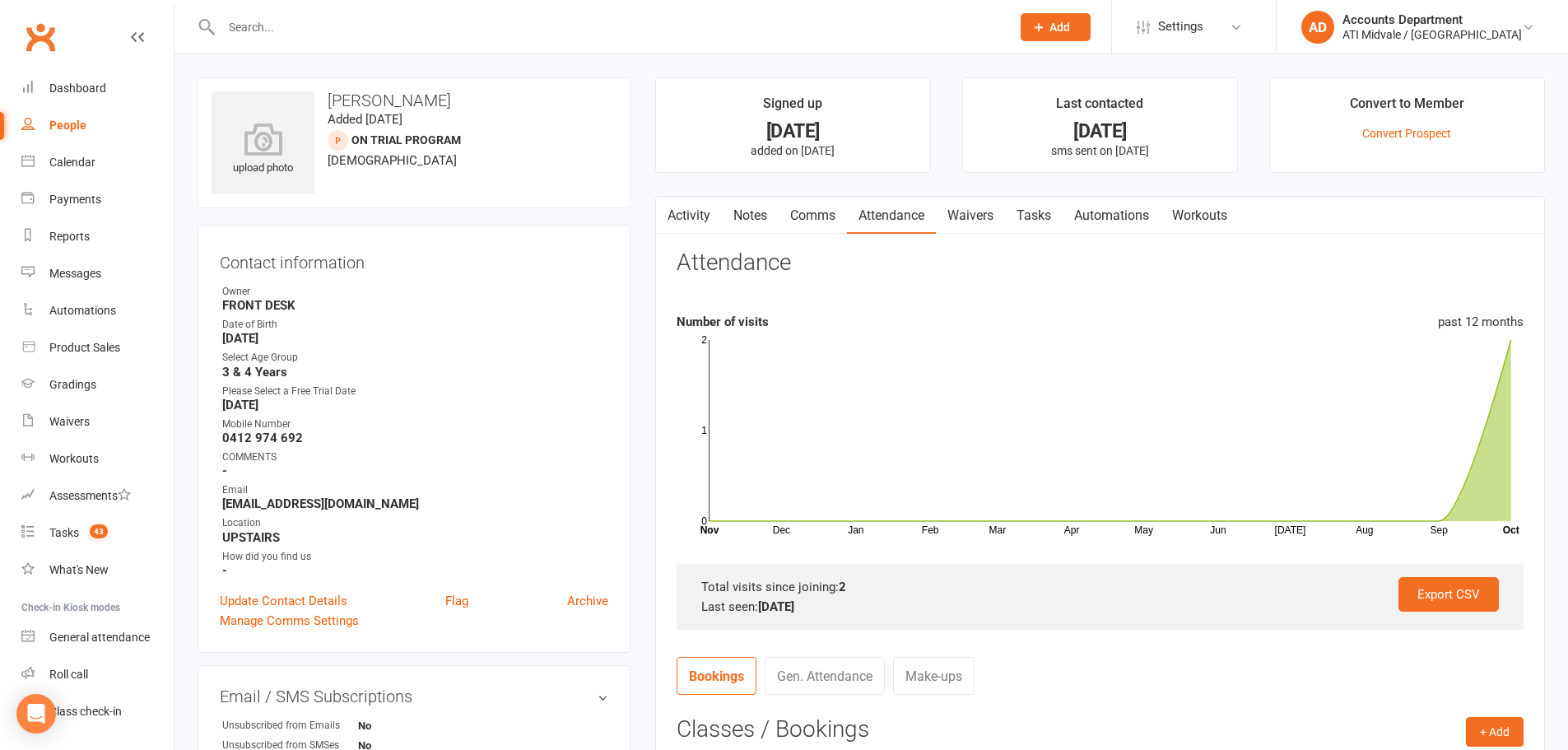
click at [1047, 216] on link "Tasks" at bounding box center [1034, 216] width 58 height 38
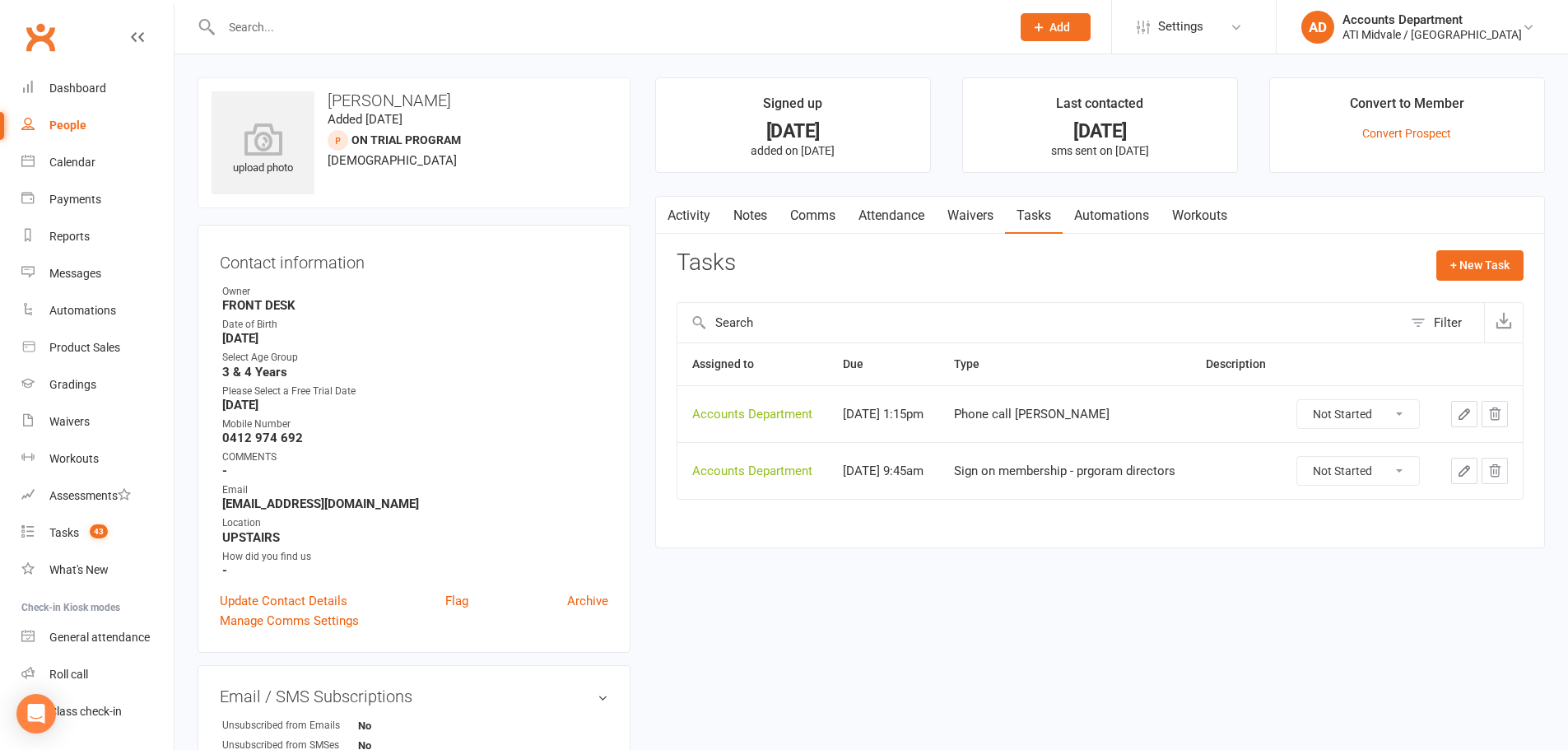
click at [898, 210] on link "Attendance" at bounding box center [892, 216] width 89 height 38
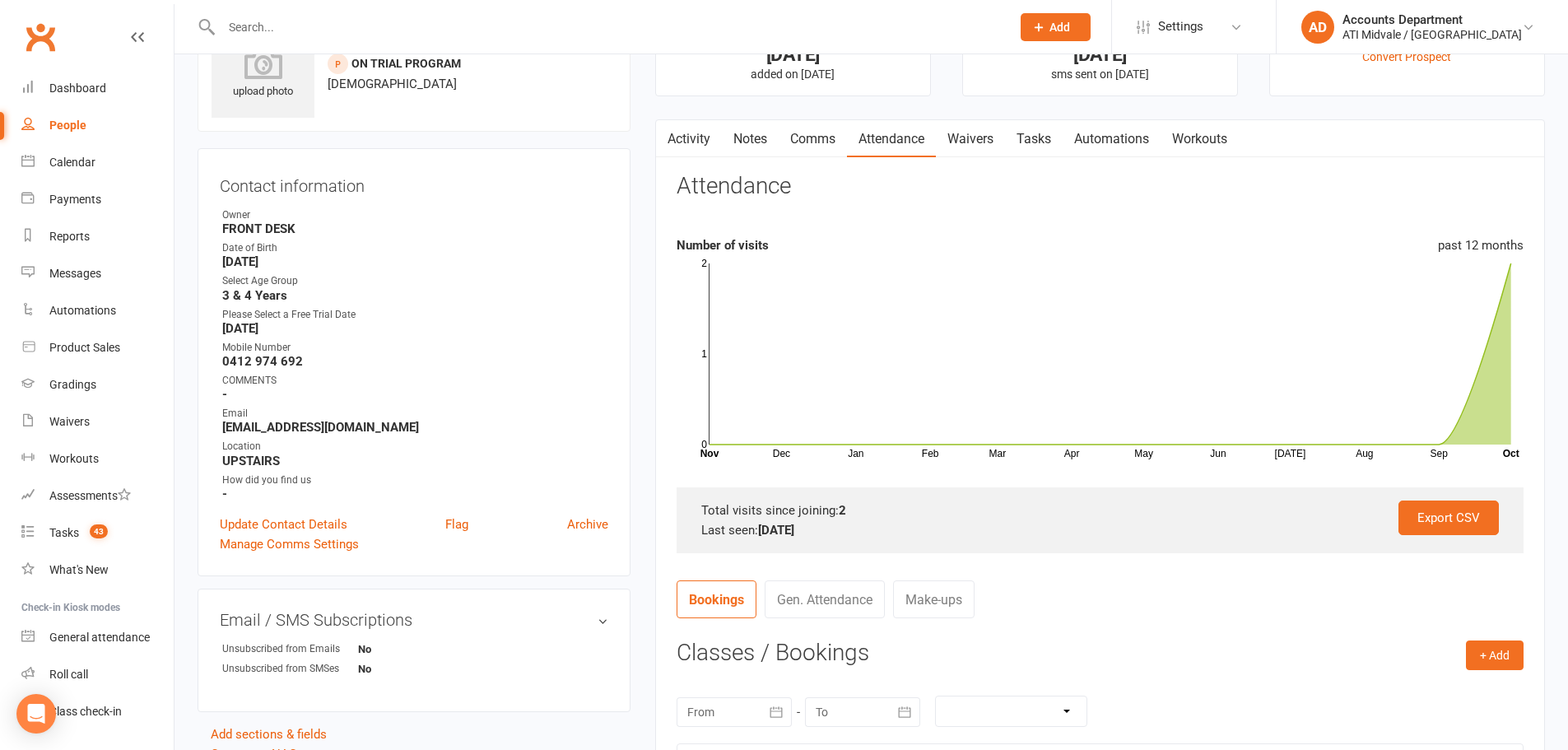
scroll to position [82, 0]
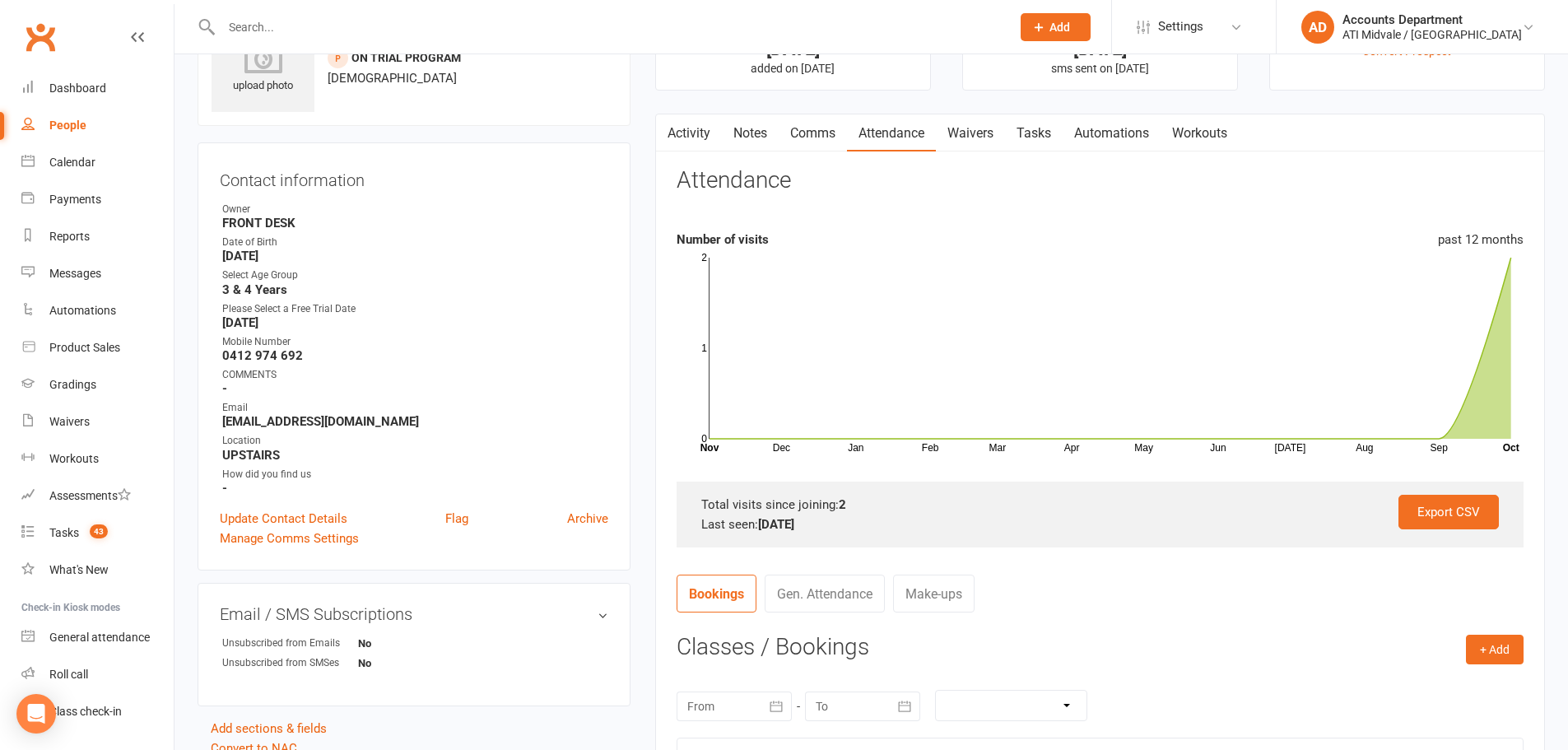
click at [1047, 123] on link "Tasks" at bounding box center [1034, 133] width 58 height 38
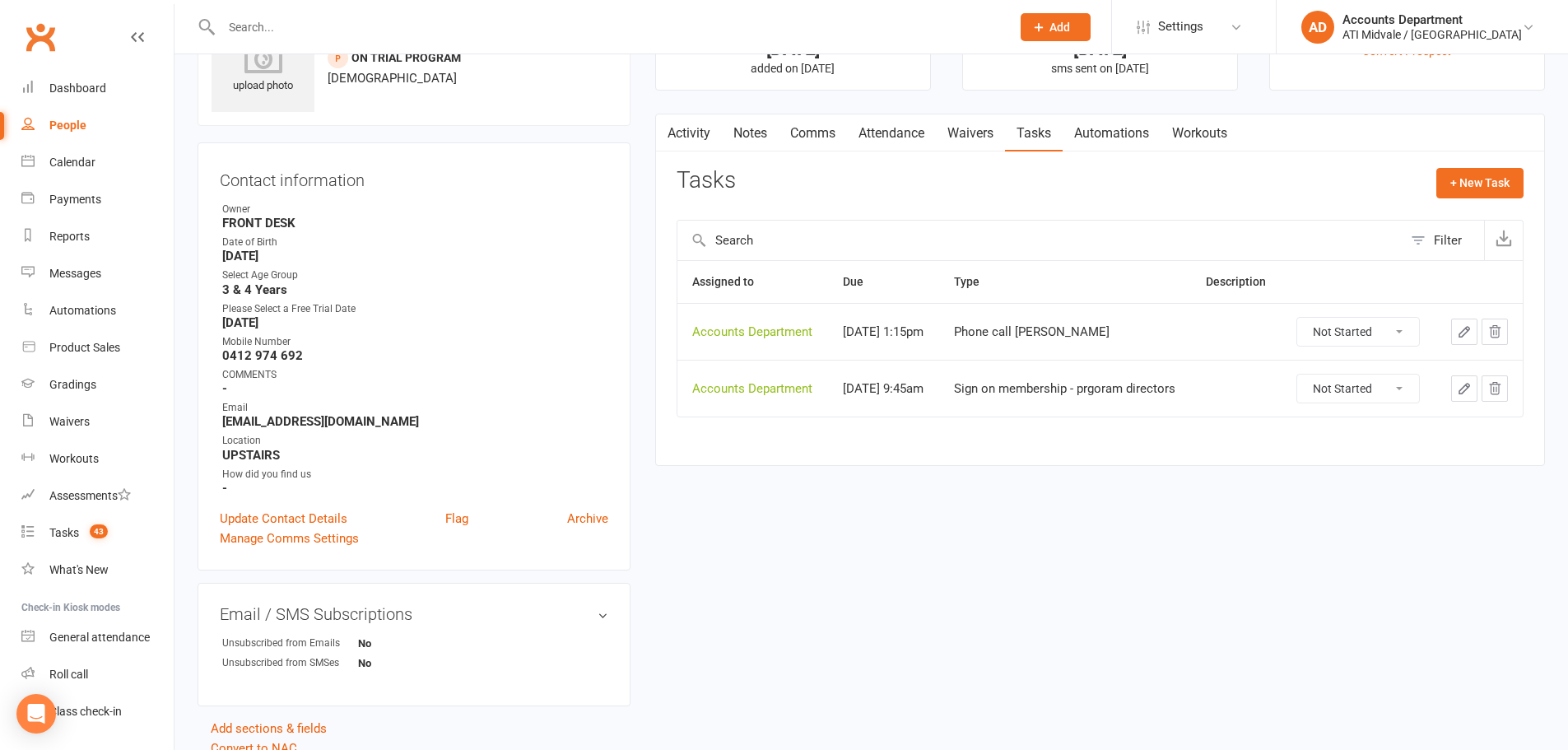
click at [1352, 329] on select "Not Started In Progress Waiting Complete" at bounding box center [1358, 332] width 122 height 28
click at [1298, 318] on select "Not Started In Progress Waiting Complete" at bounding box center [1358, 332] width 122 height 28
select select "unstarted"
click at [894, 123] on link "Attendance" at bounding box center [892, 133] width 89 height 38
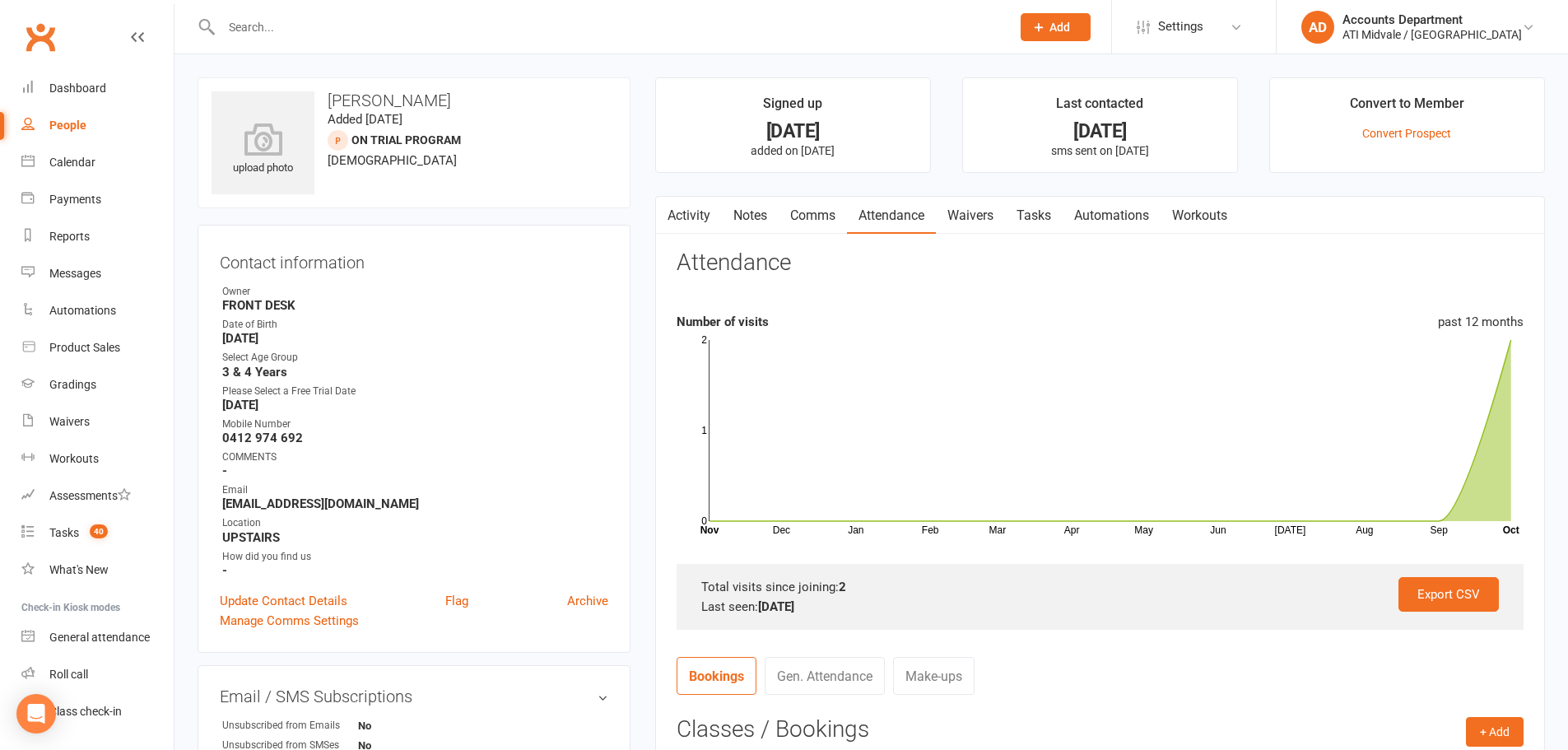
click at [707, 213] on link "Activity" at bounding box center [688, 216] width 65 height 38
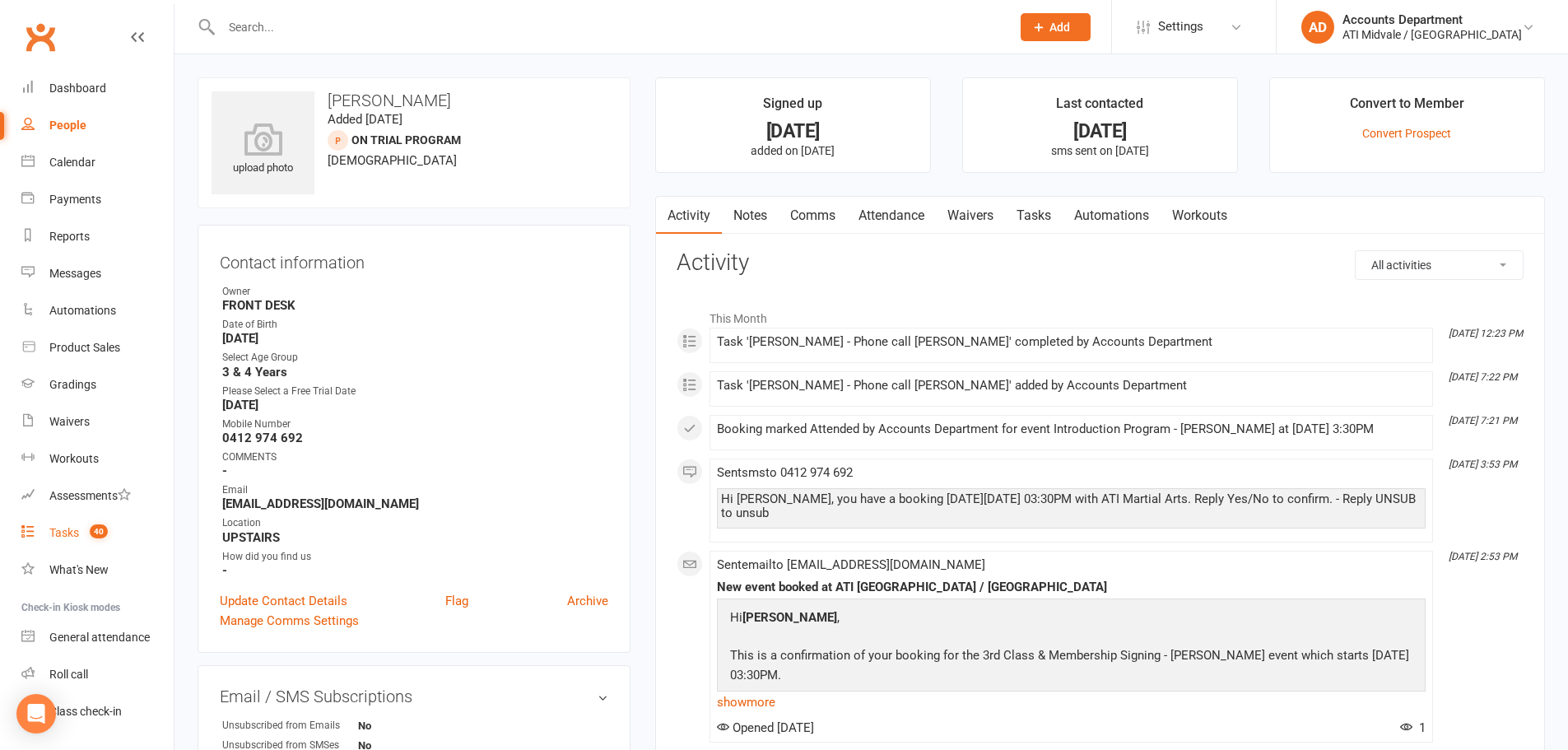
click at [92, 528] on span "40" at bounding box center [99, 531] width 18 height 14
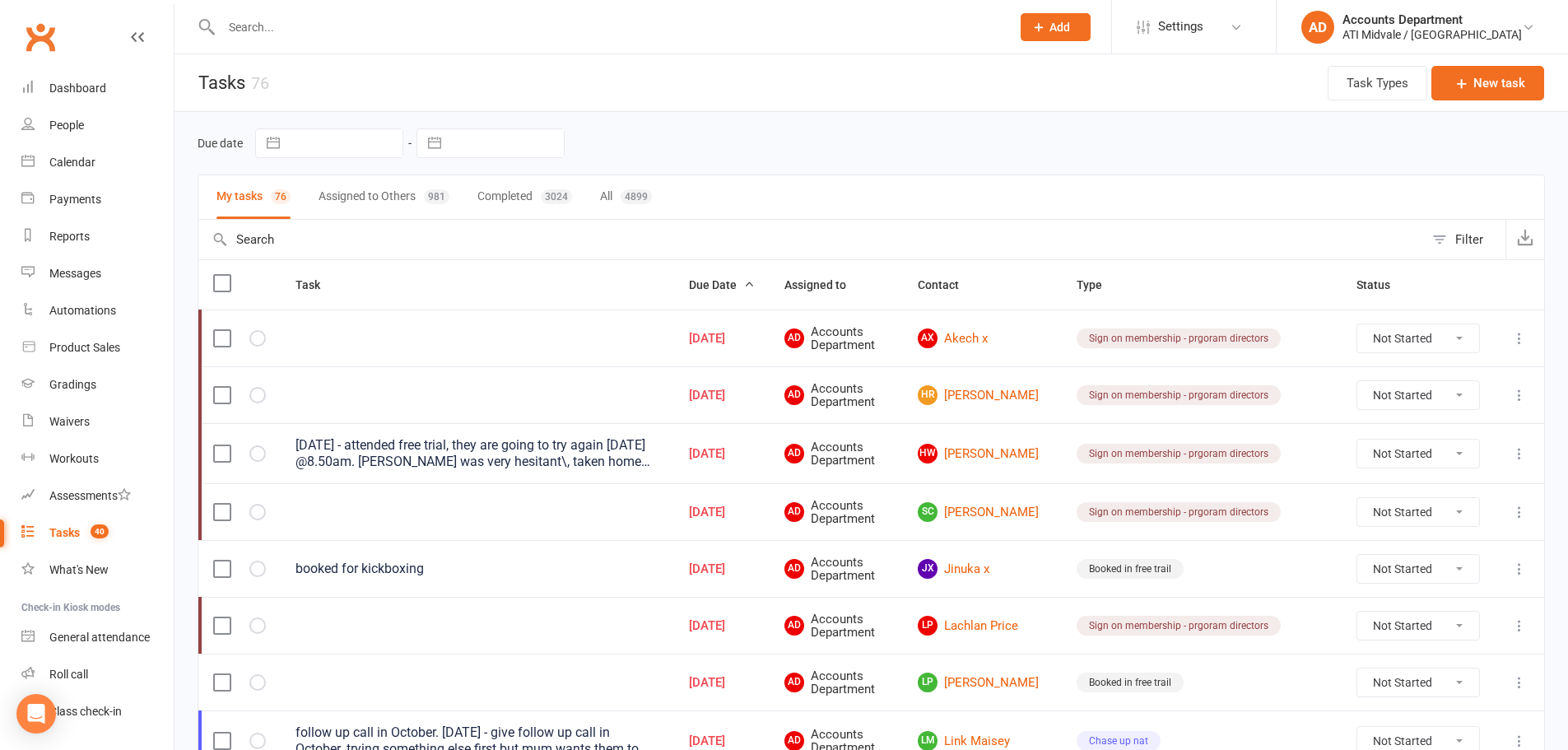
click at [305, 25] on input "text" at bounding box center [608, 27] width 783 height 23
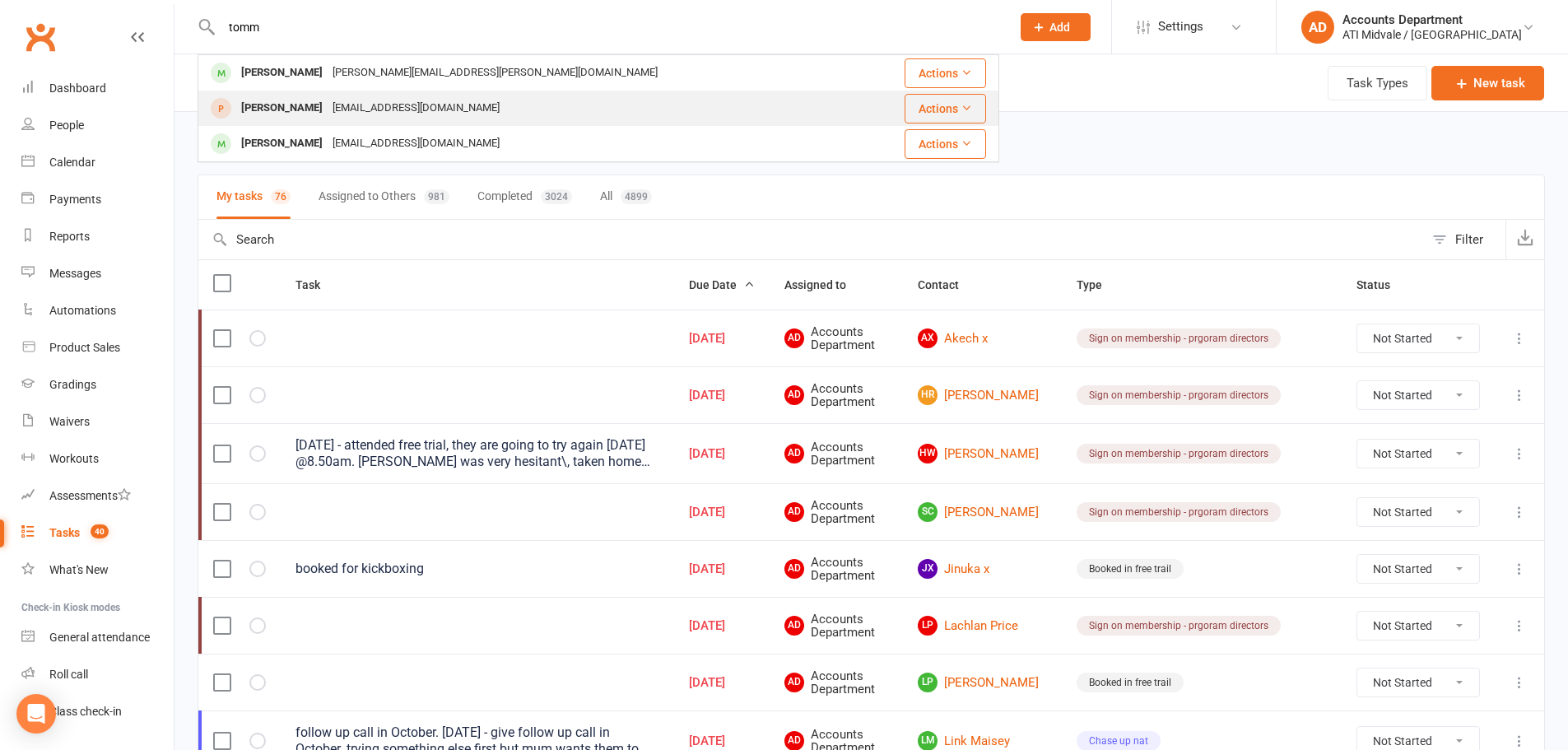
type input "tomm"
click at [332, 112] on div "[EMAIL_ADDRESS][DOMAIN_NAME]" at bounding box center [416, 109] width 177 height 24
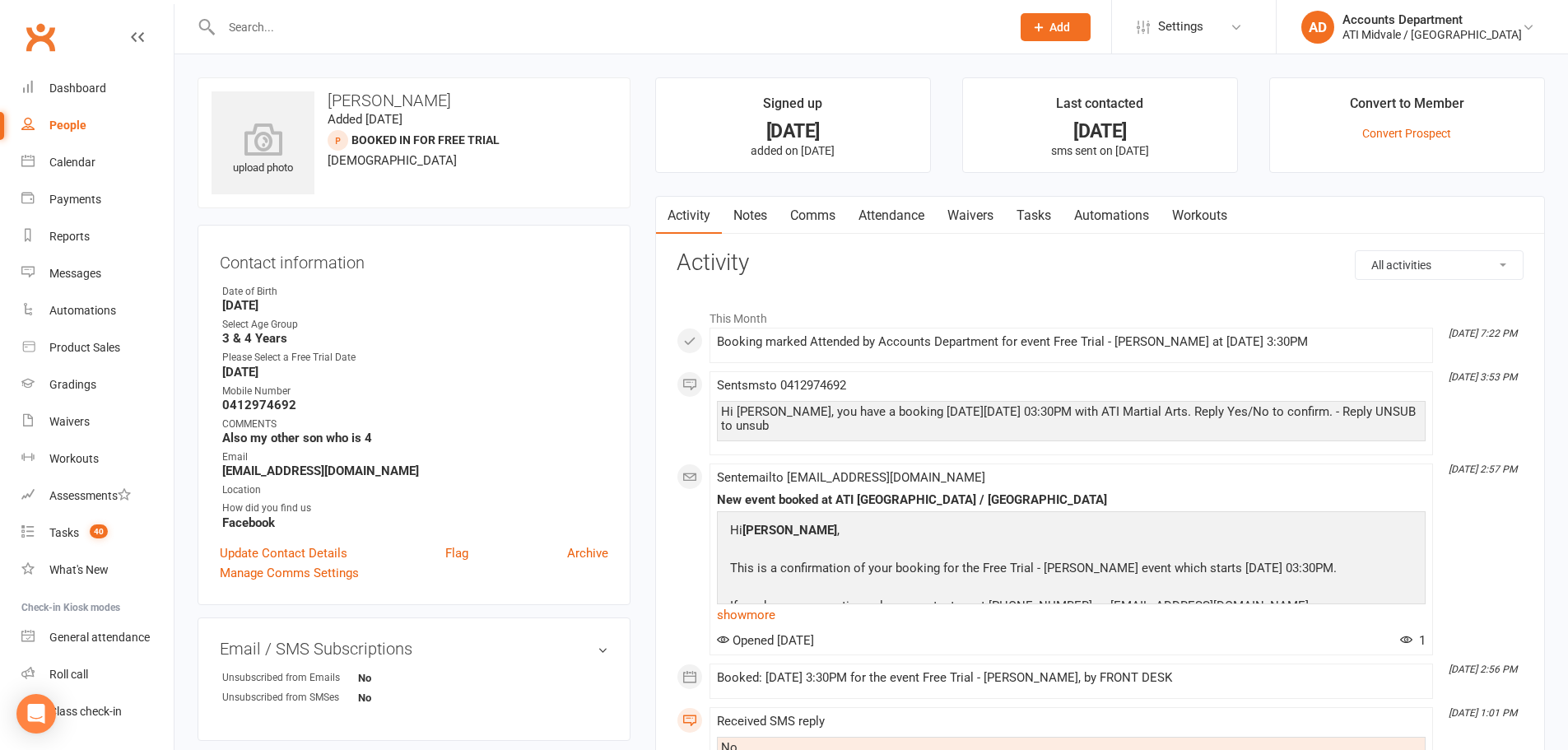
click at [928, 223] on link "Attendance" at bounding box center [892, 216] width 89 height 38
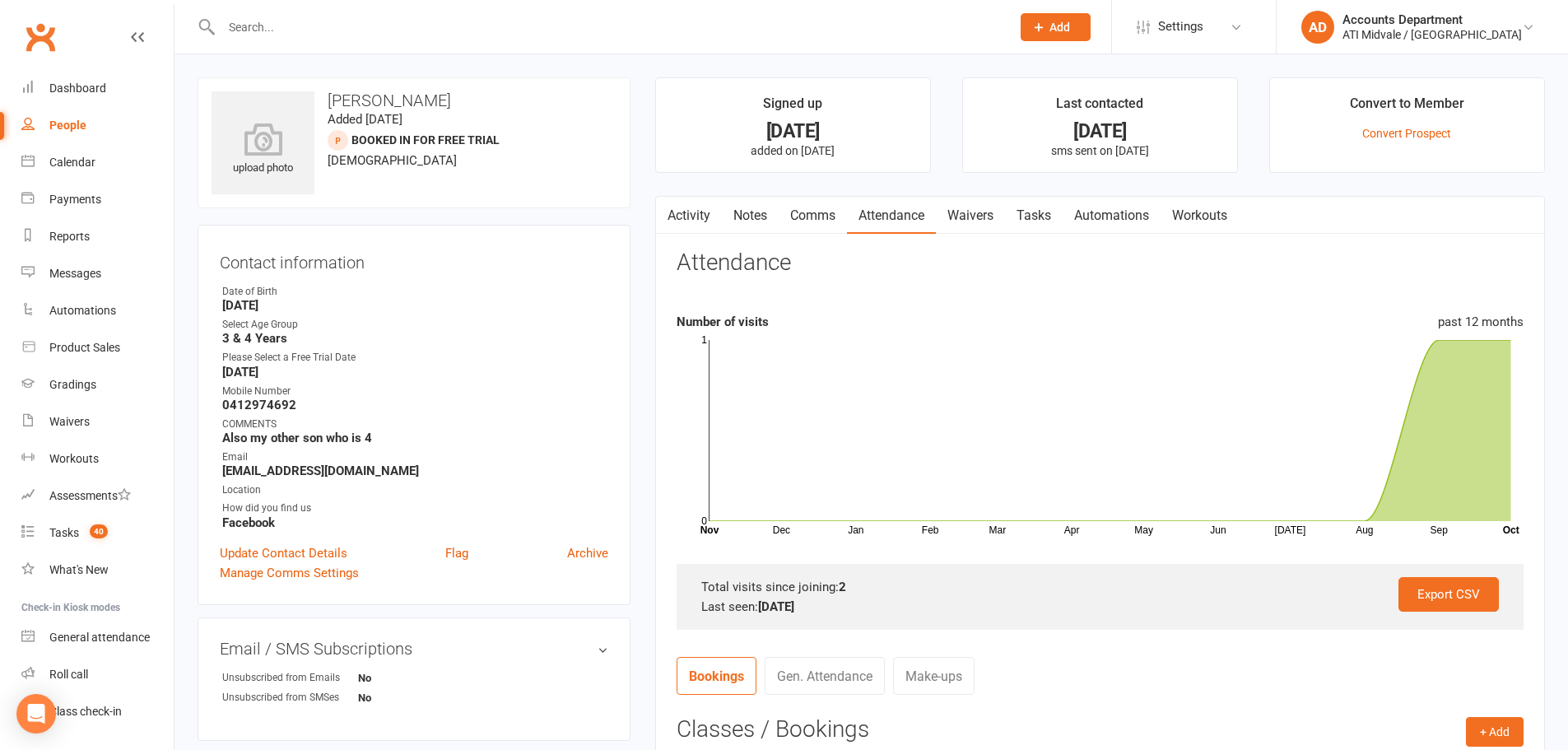
click at [1018, 208] on link "Tasks" at bounding box center [1034, 216] width 58 height 38
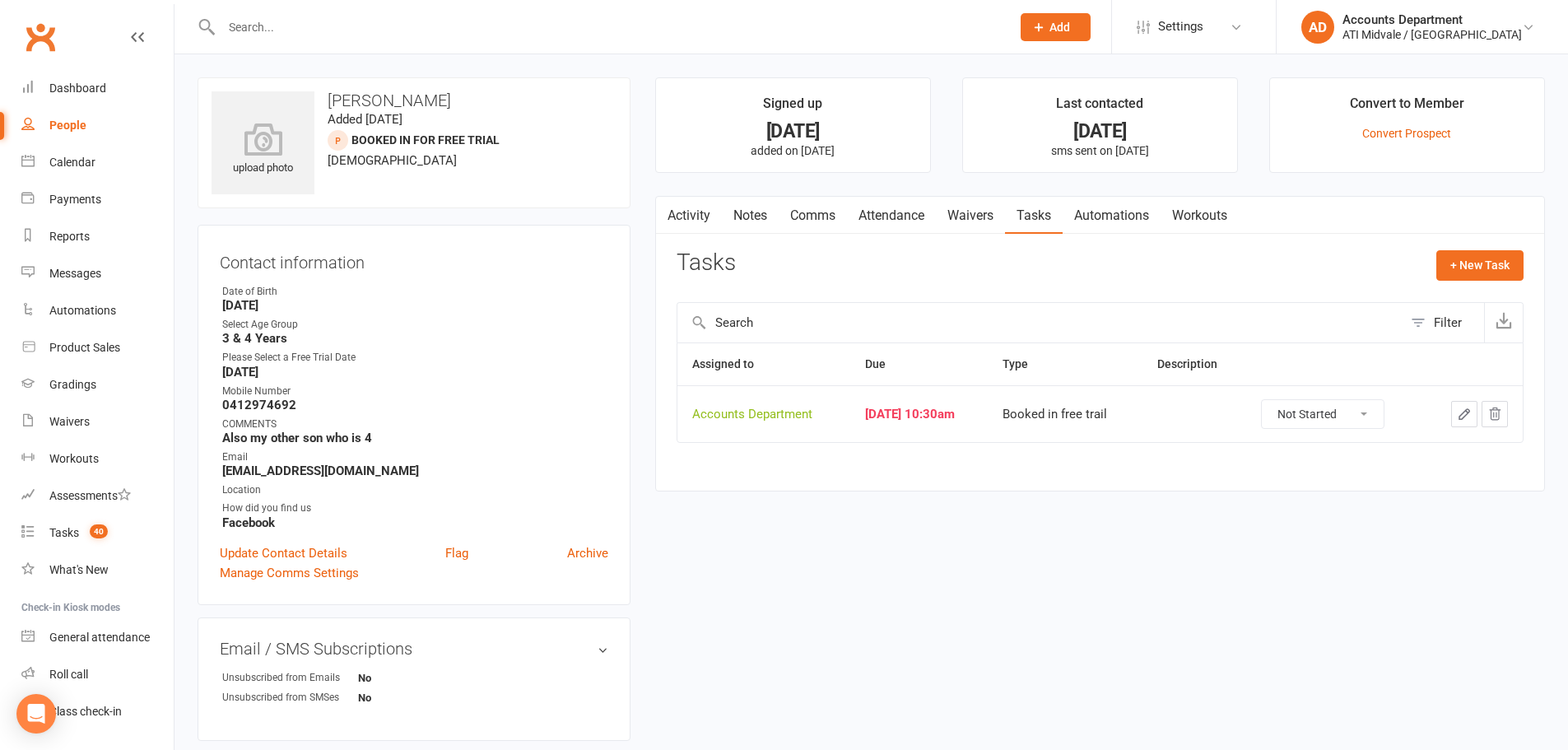
click at [893, 217] on link "Attendance" at bounding box center [892, 216] width 89 height 38
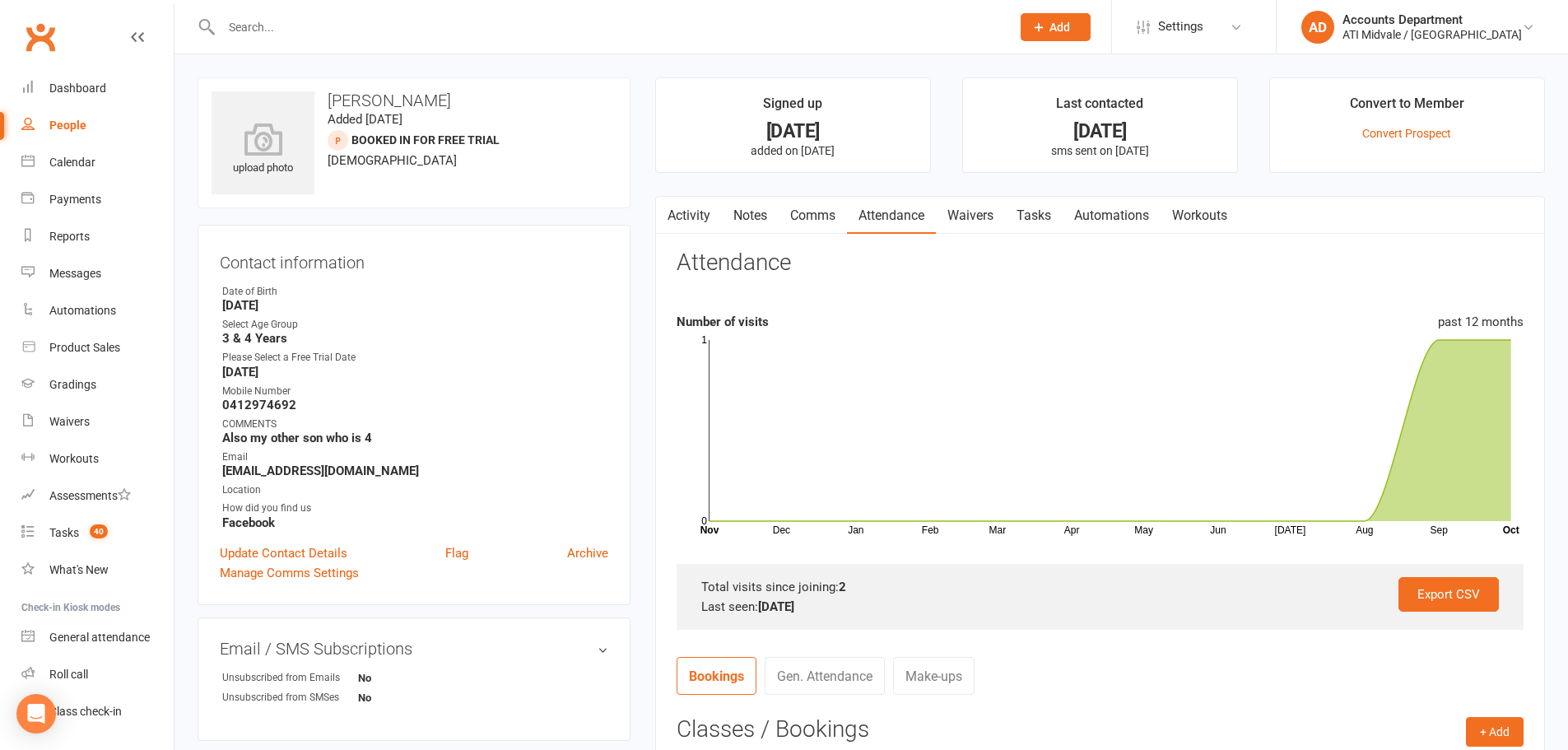
click at [1043, 217] on link "Tasks" at bounding box center [1034, 216] width 58 height 38
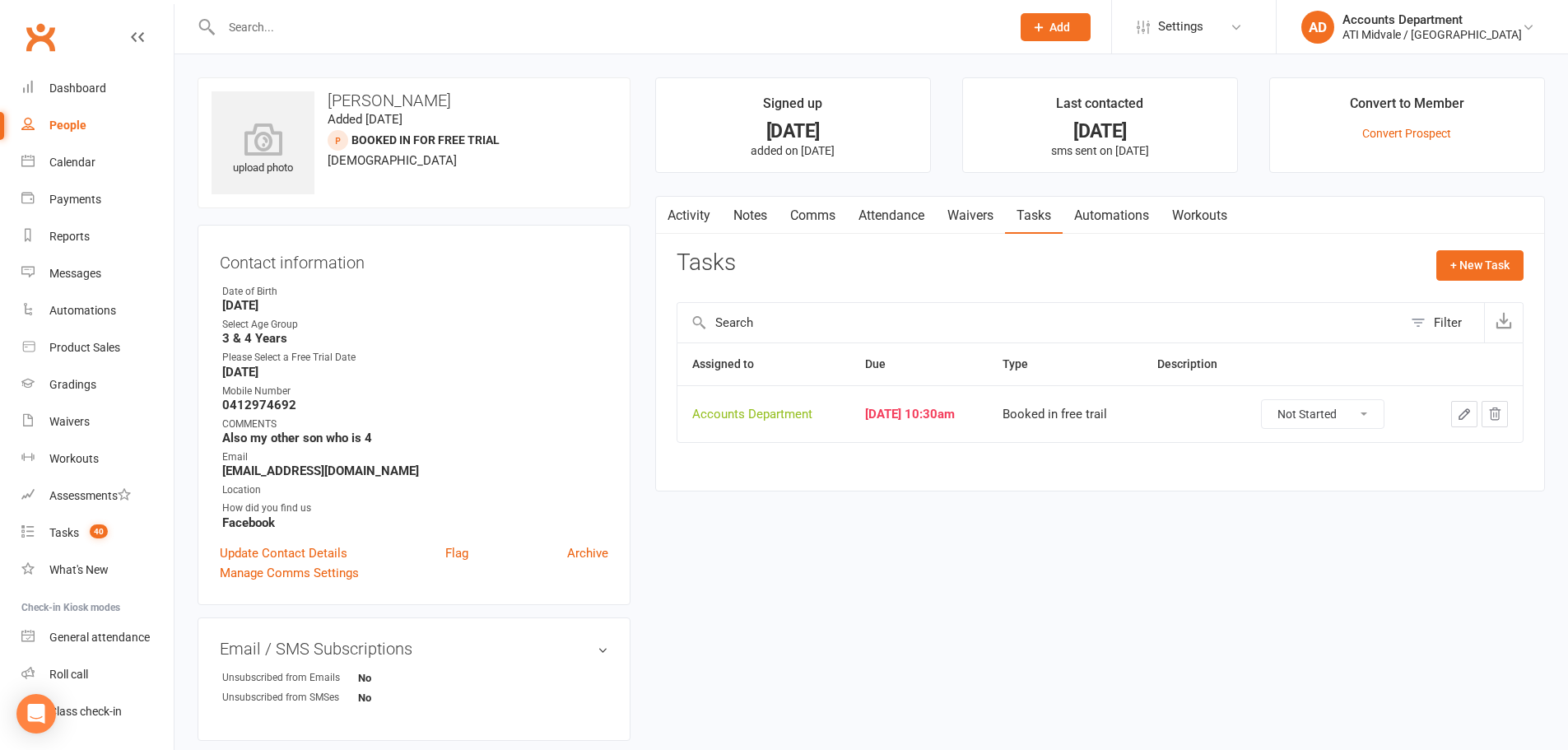
click at [915, 223] on link "Attendance" at bounding box center [892, 216] width 89 height 38
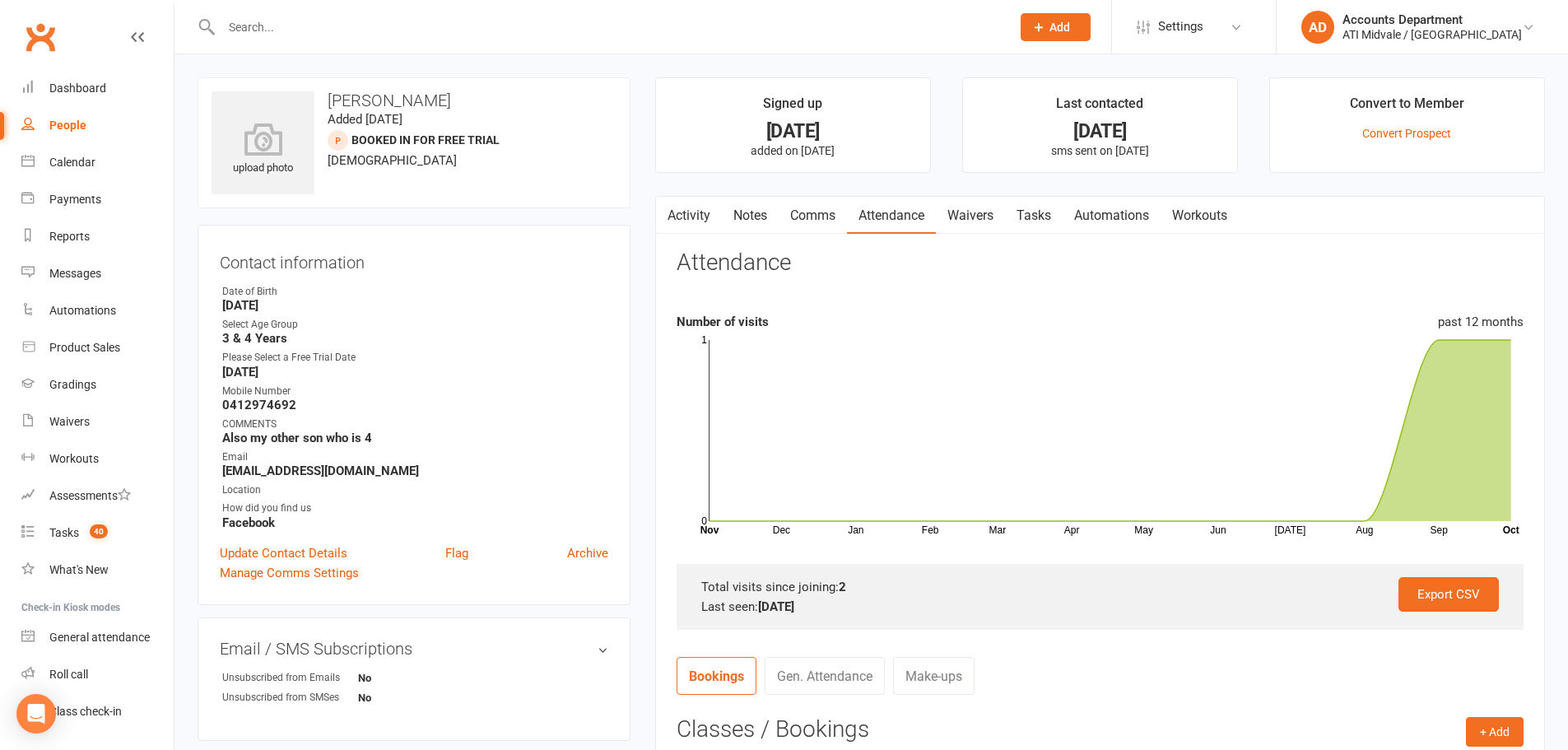
click at [1044, 206] on link "Tasks" at bounding box center [1034, 216] width 58 height 38
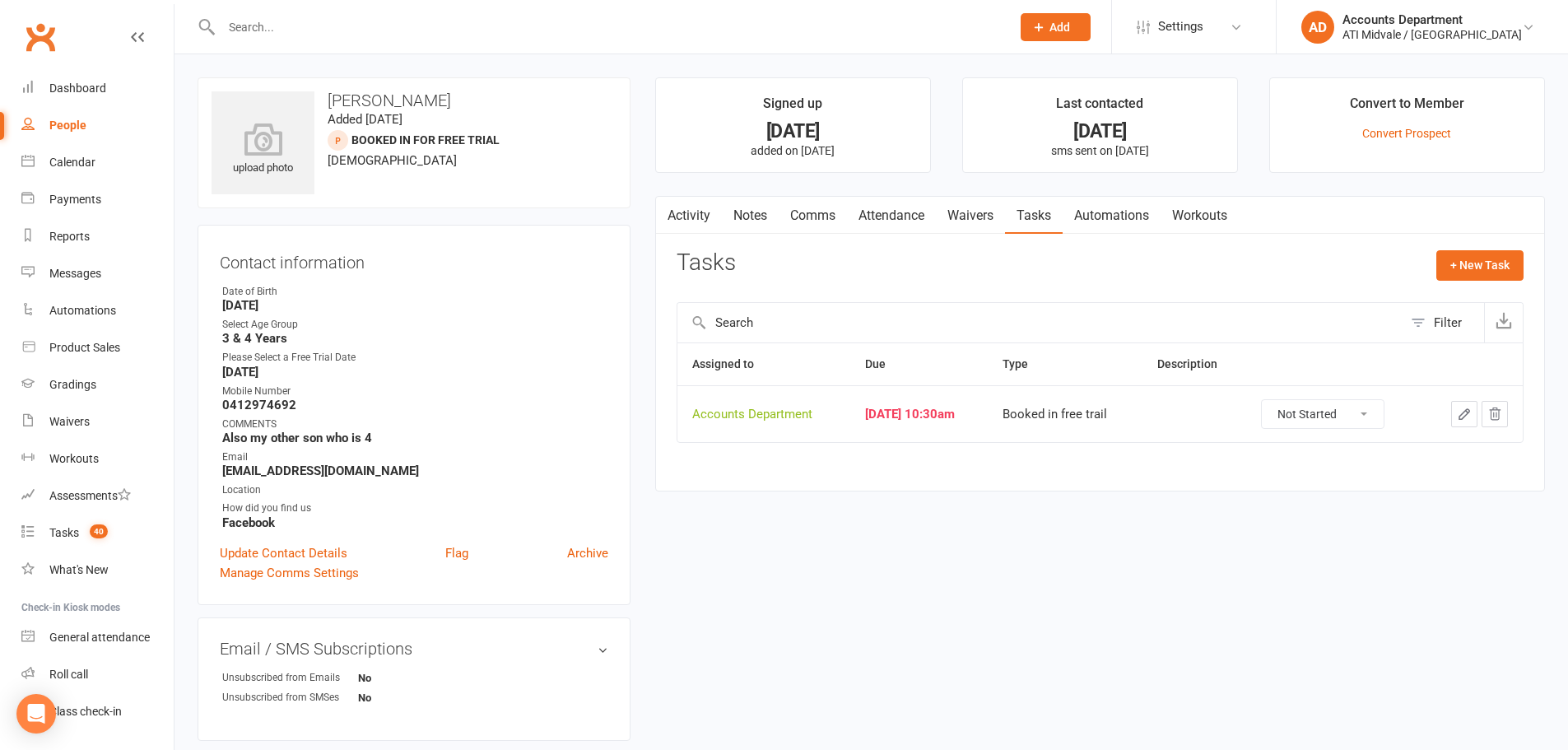
click at [921, 215] on link "Attendance" at bounding box center [892, 216] width 89 height 38
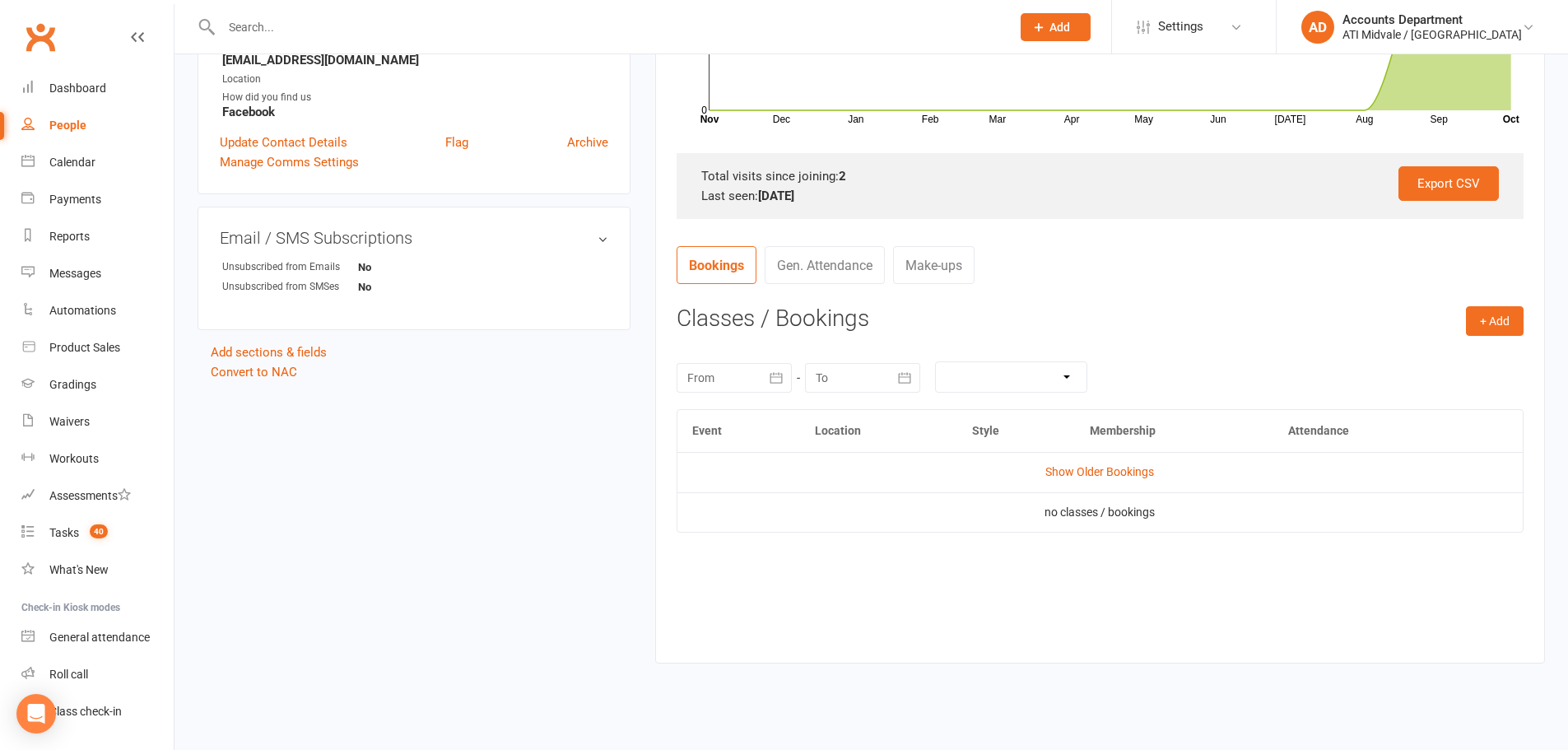
scroll to position [412, 0]
click at [1080, 470] on link "Show Older Bookings" at bounding box center [1100, 471] width 109 height 13
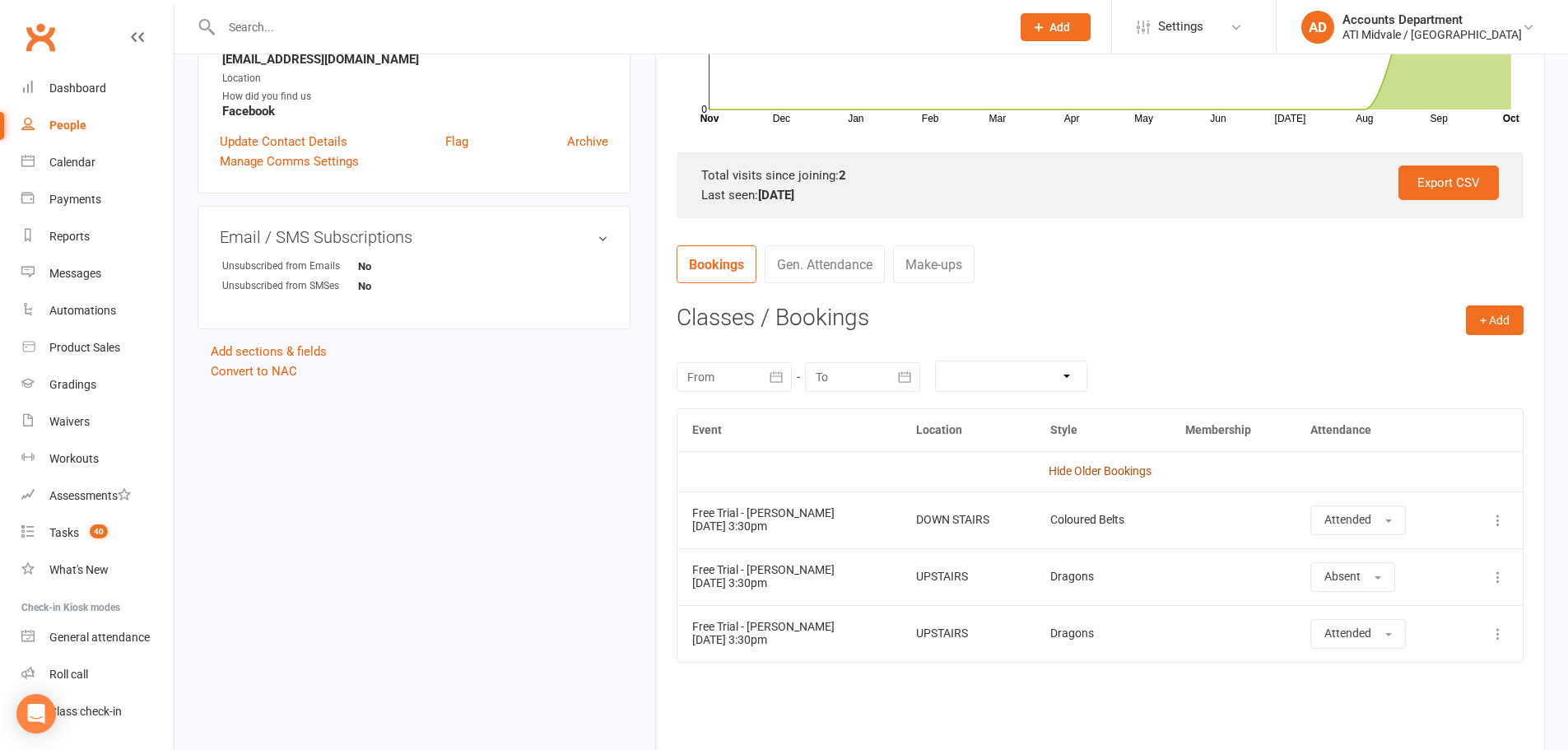
click at [1081, 472] on link "Hide Older Bookings" at bounding box center [1101, 471] width 103 height 13
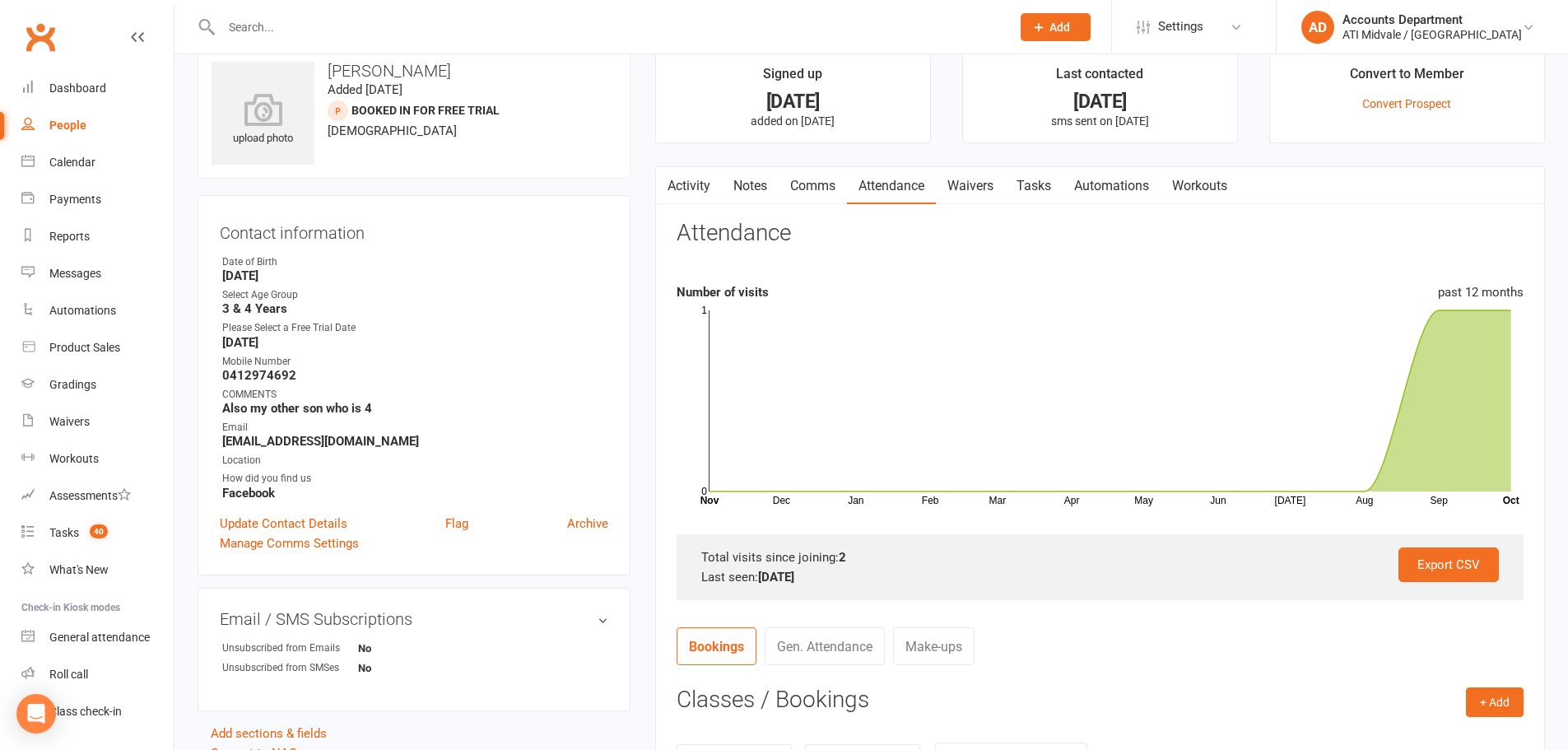
scroll to position [0, 0]
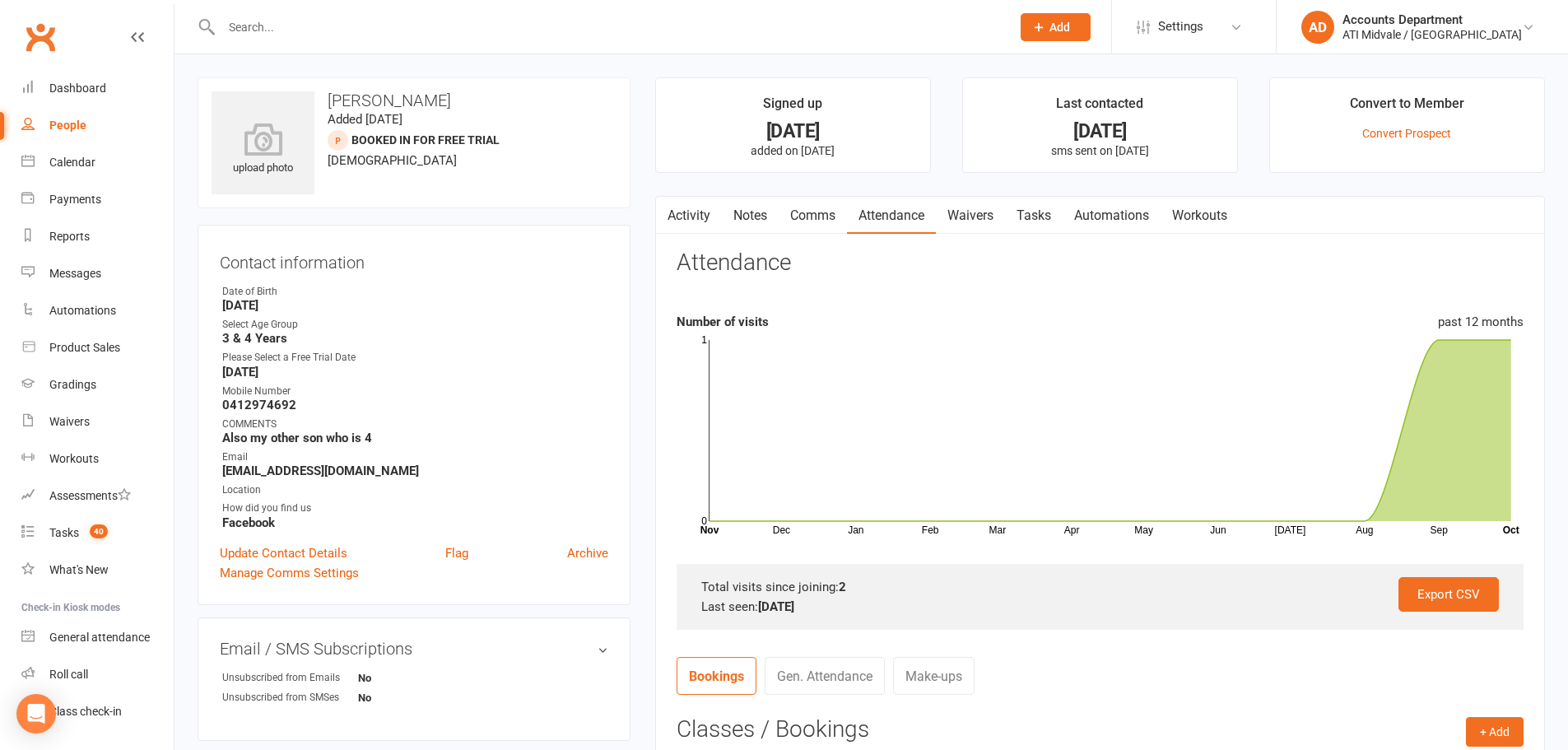
click at [1053, 225] on link "Tasks" at bounding box center [1034, 216] width 58 height 38
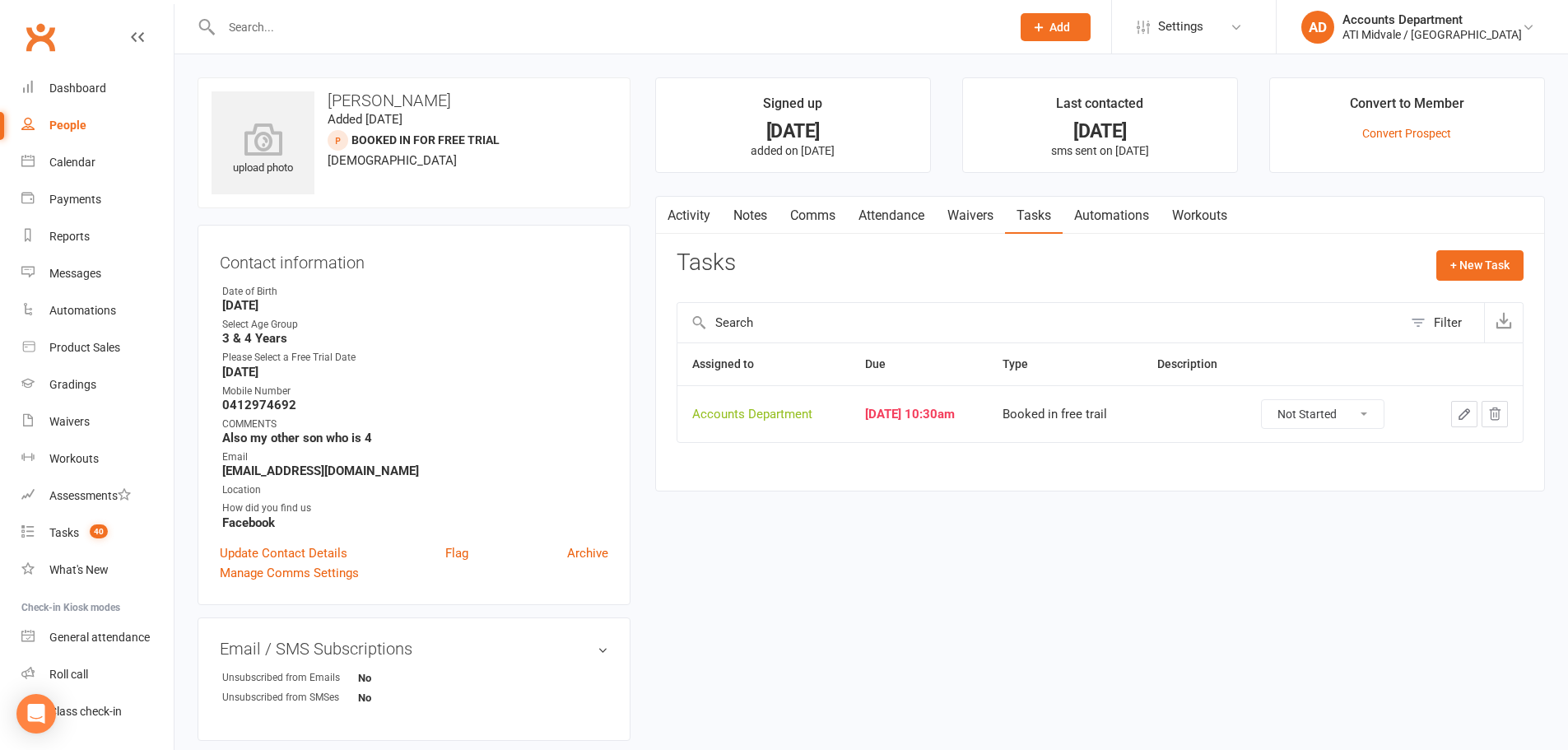
click at [886, 217] on link "Attendance" at bounding box center [892, 216] width 89 height 38
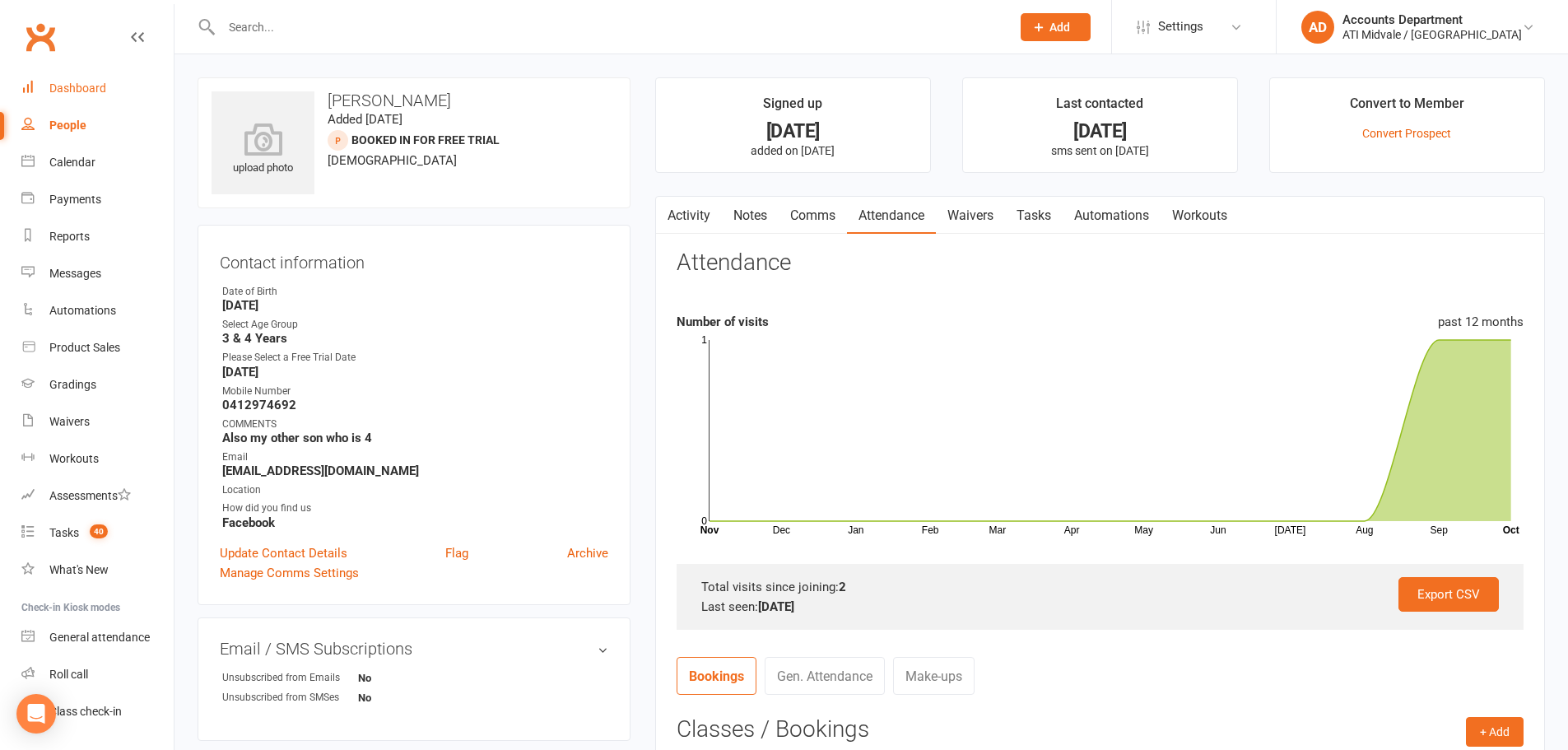
click at [92, 97] on link "Dashboard" at bounding box center [97, 88] width 152 height 37
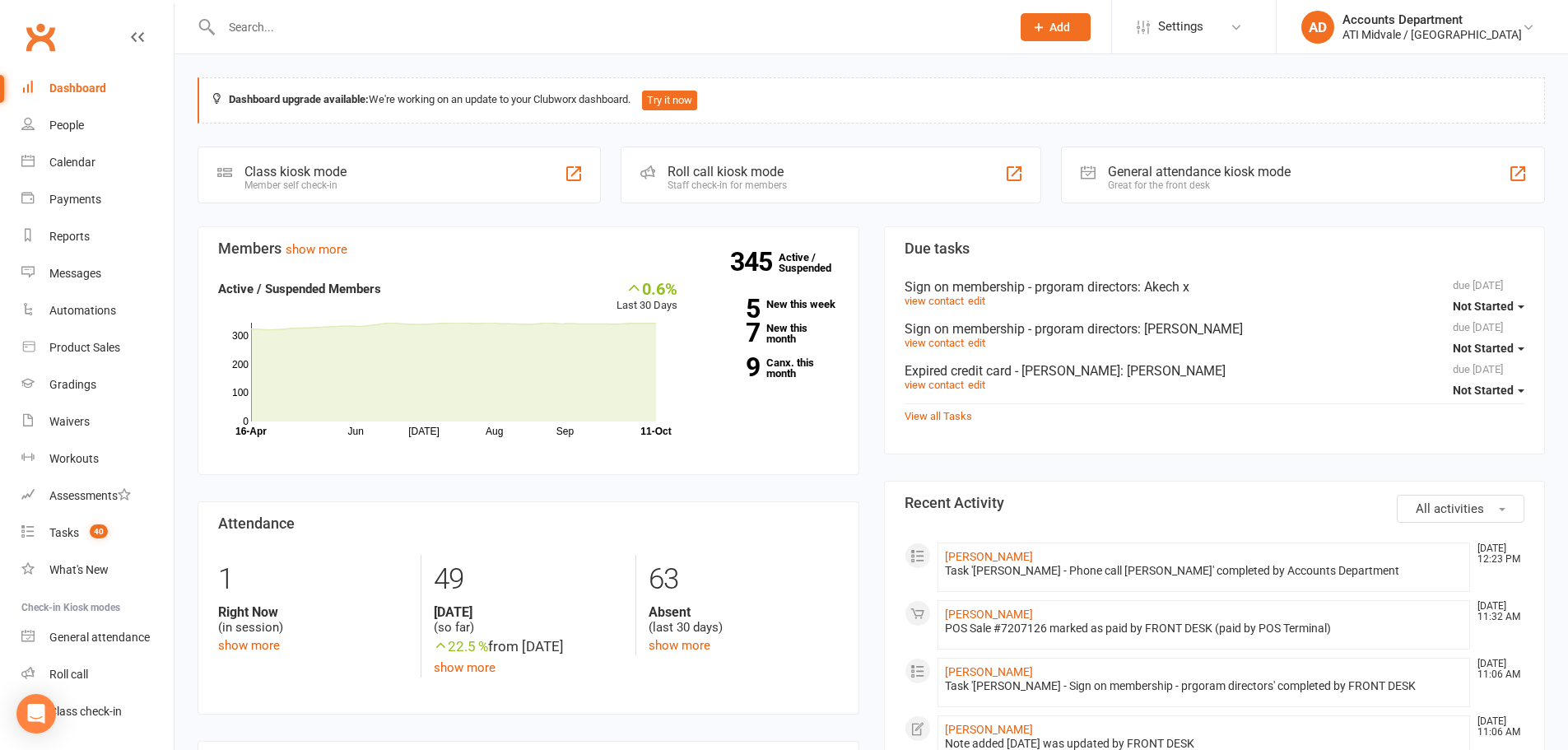
click at [205, 21] on icon at bounding box center [206, 27] width 19 height 19
click at [218, 21] on input "text" at bounding box center [608, 27] width 783 height 23
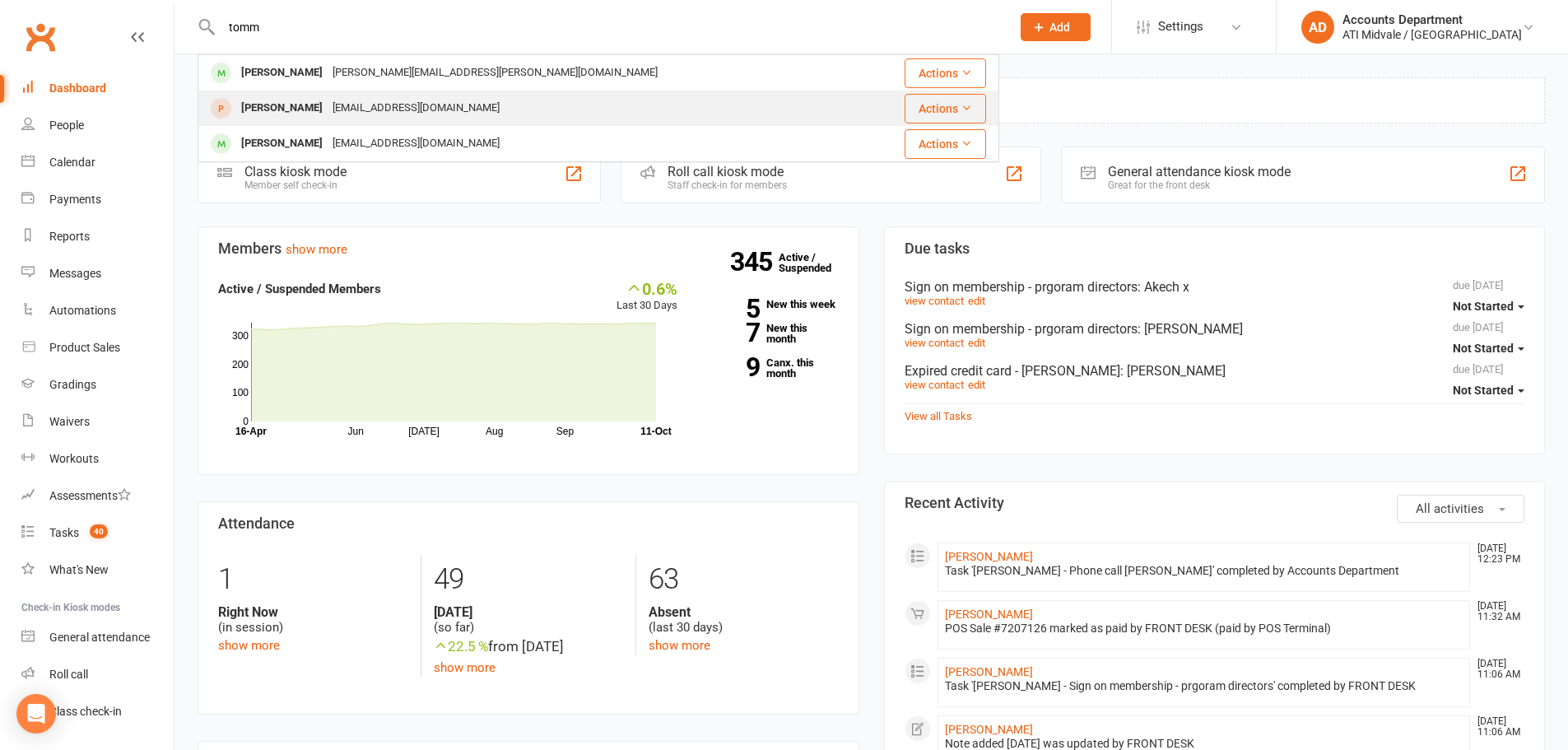
type input "tomm"
click at [337, 107] on div "[EMAIL_ADDRESS][DOMAIN_NAME]" at bounding box center [416, 109] width 177 height 24
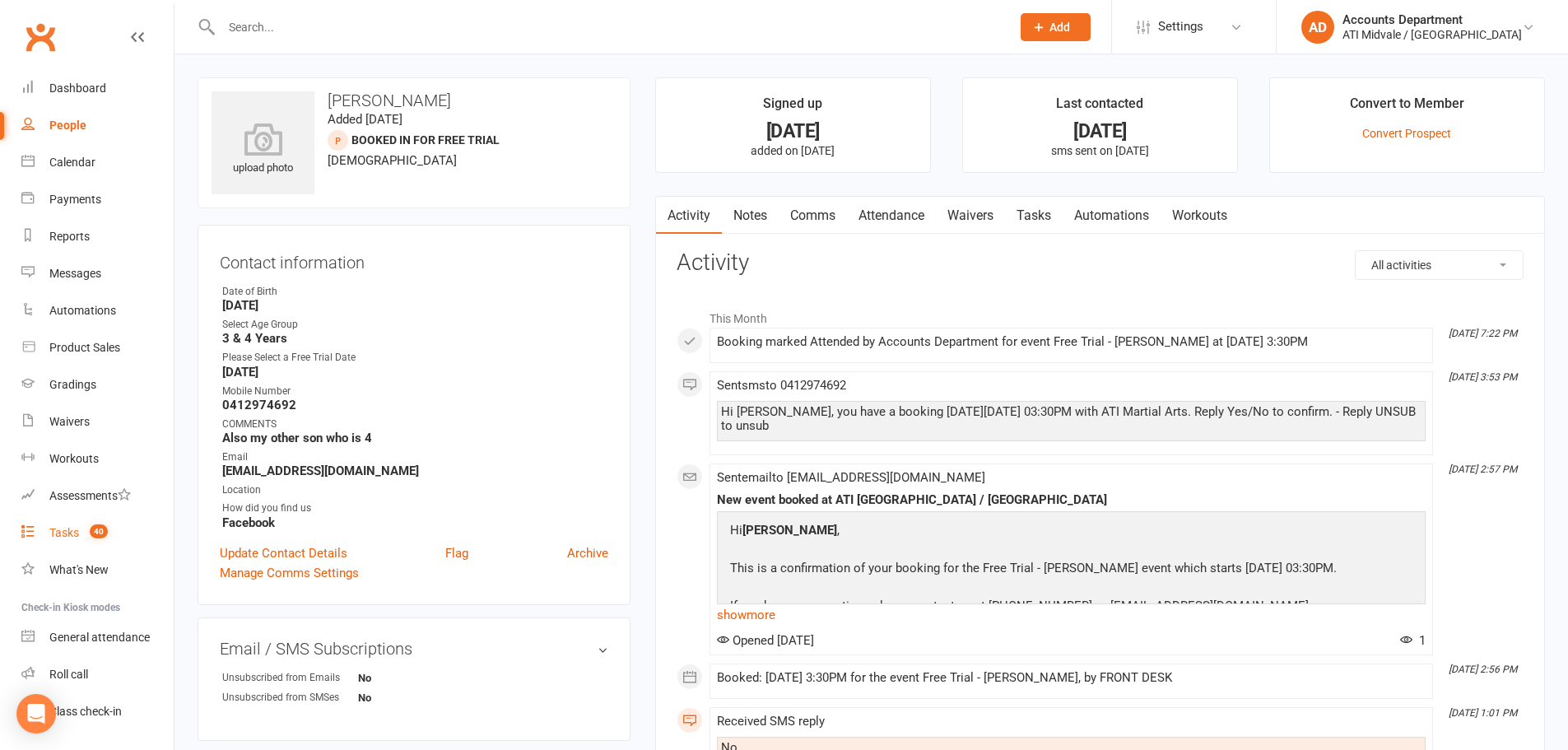
click at [88, 535] on count-badge "40" at bounding box center [94, 533] width 27 height 13
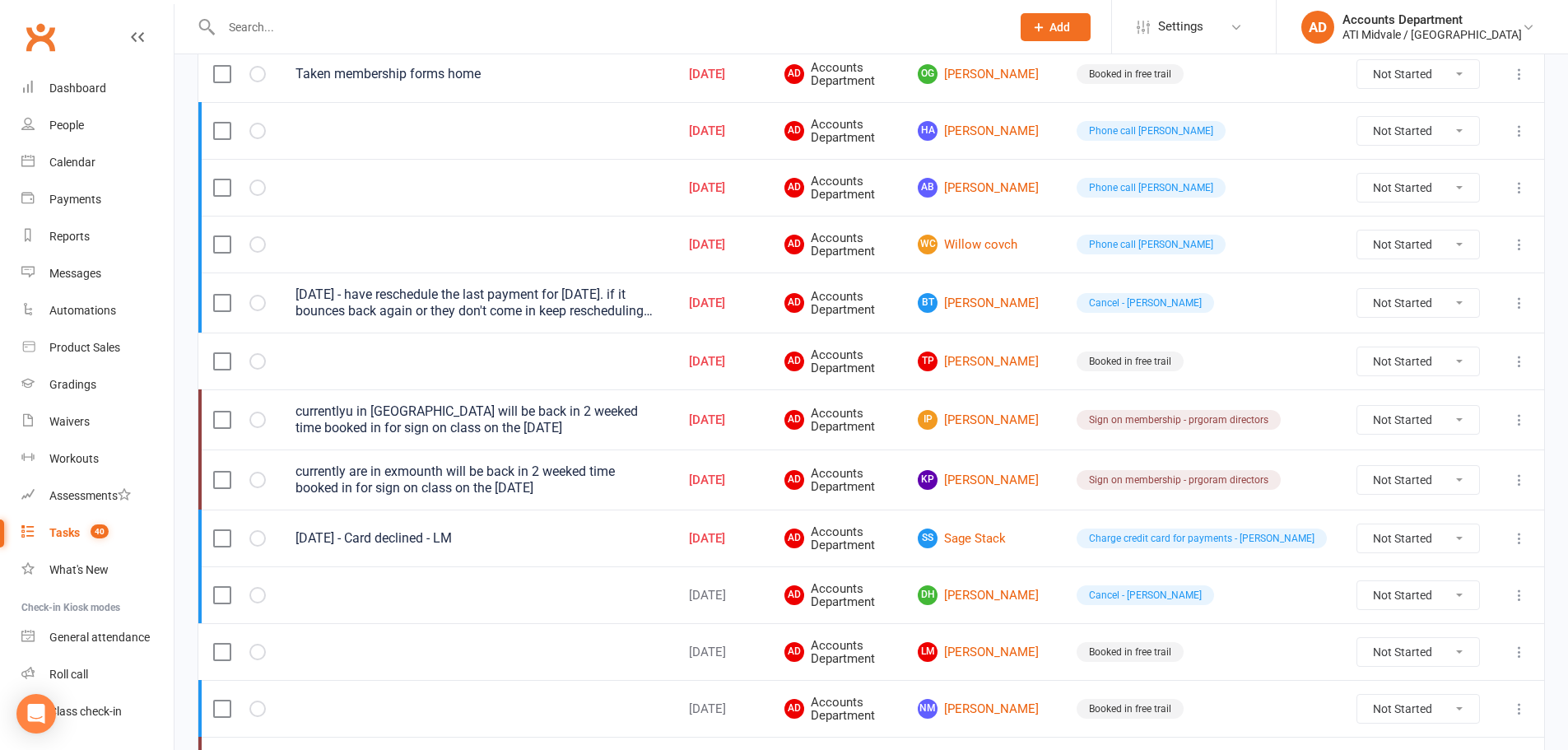
scroll to position [906, 0]
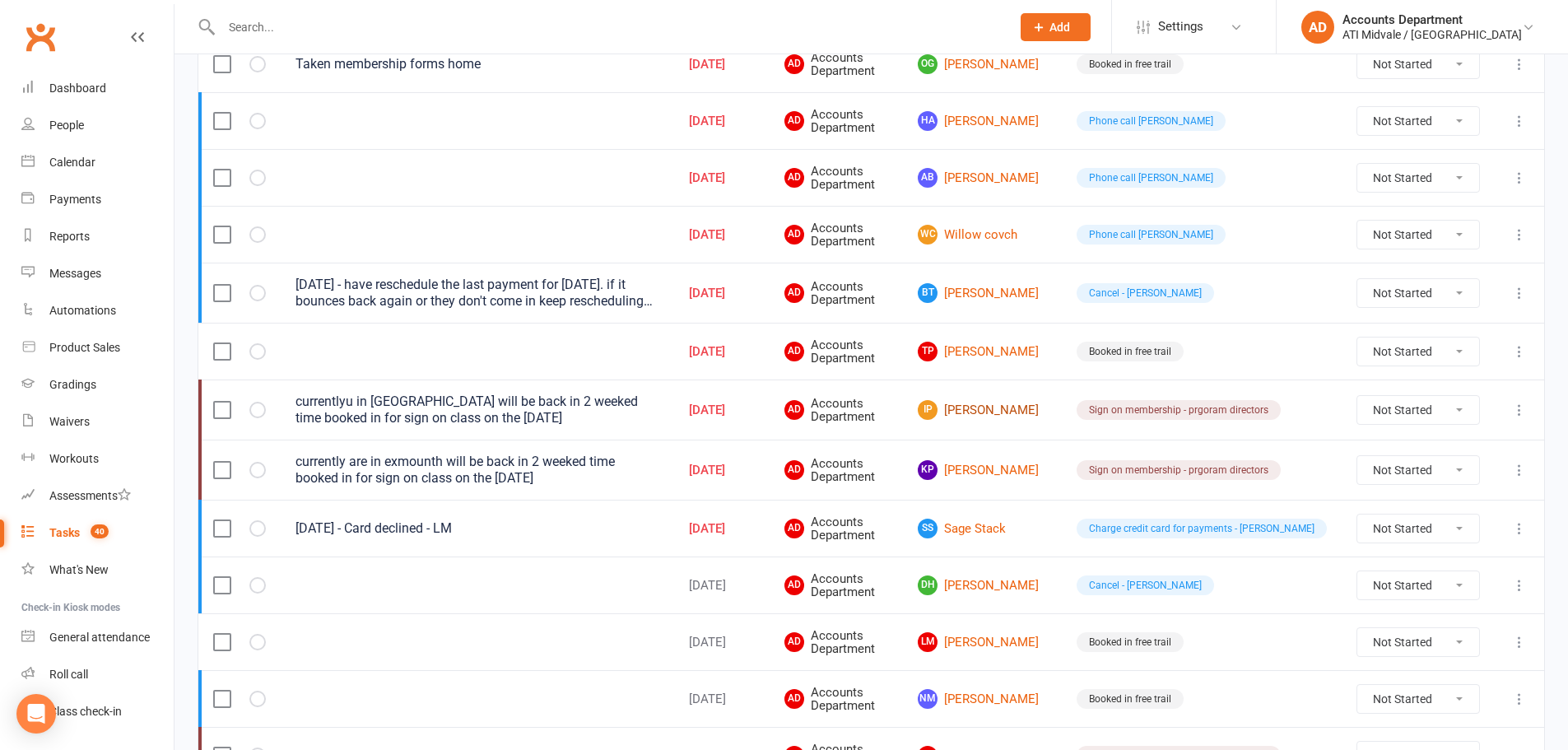
click at [1026, 412] on link "IP [PERSON_NAME]" at bounding box center [982, 409] width 129 height 19
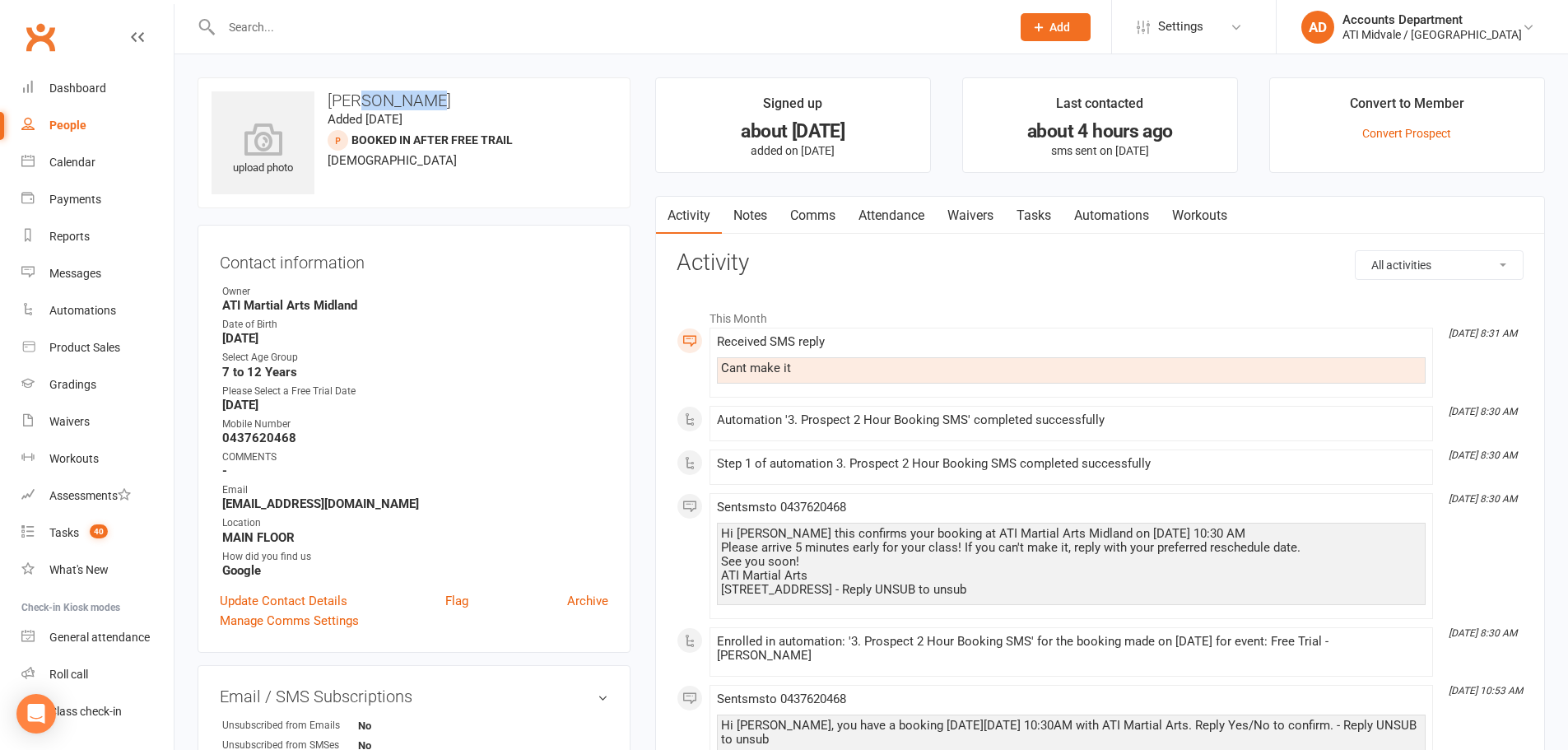
drag, startPoint x: 401, startPoint y: 102, endPoint x: 355, endPoint y: 106, distance: 46.2
click at [355, 106] on h3 "[PERSON_NAME]" at bounding box center [415, 100] width 405 height 18
copy h3 "[PERSON_NAME]"
click at [356, 20] on input "text" at bounding box center [608, 27] width 783 height 23
paste input "[PERSON_NAME]"
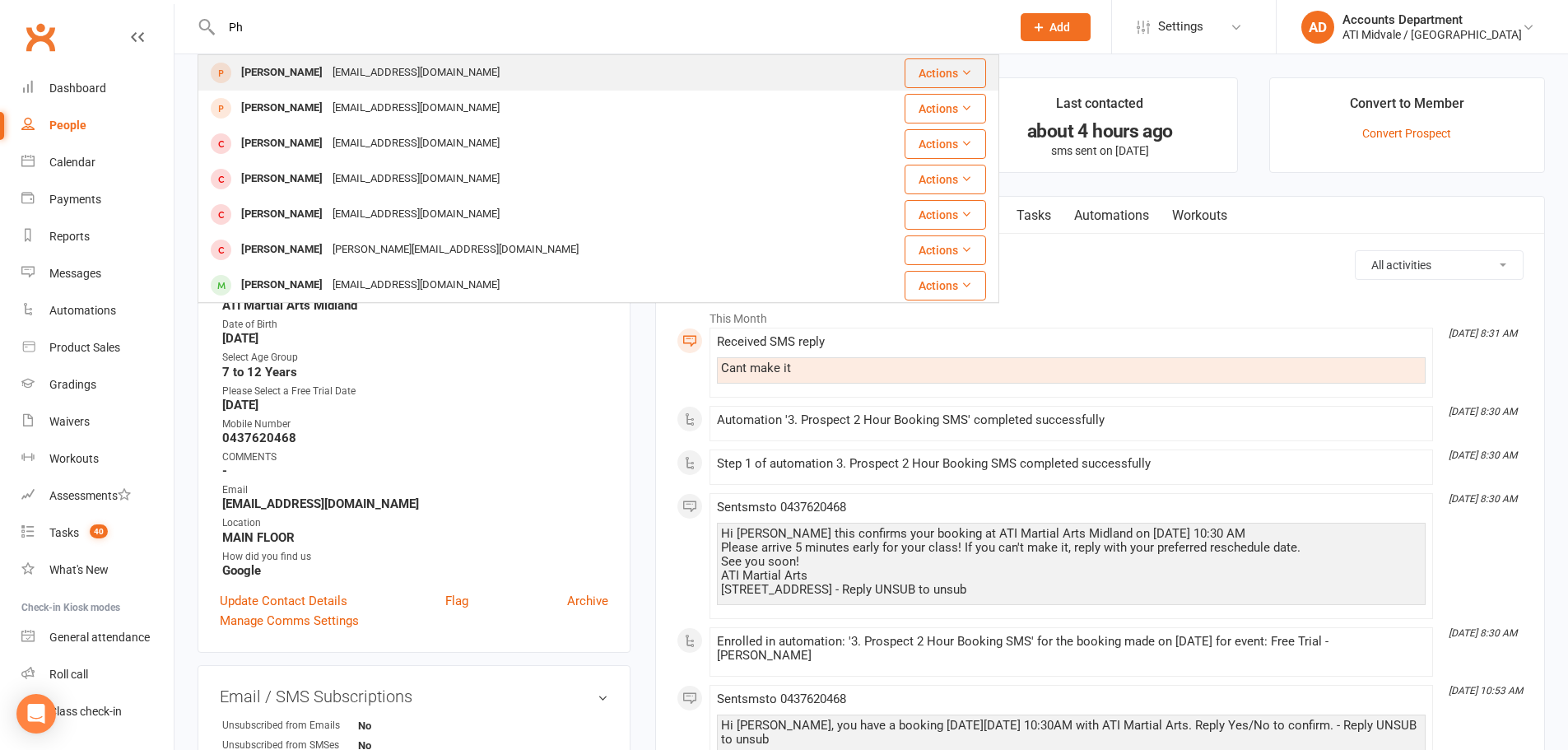
type input "P"
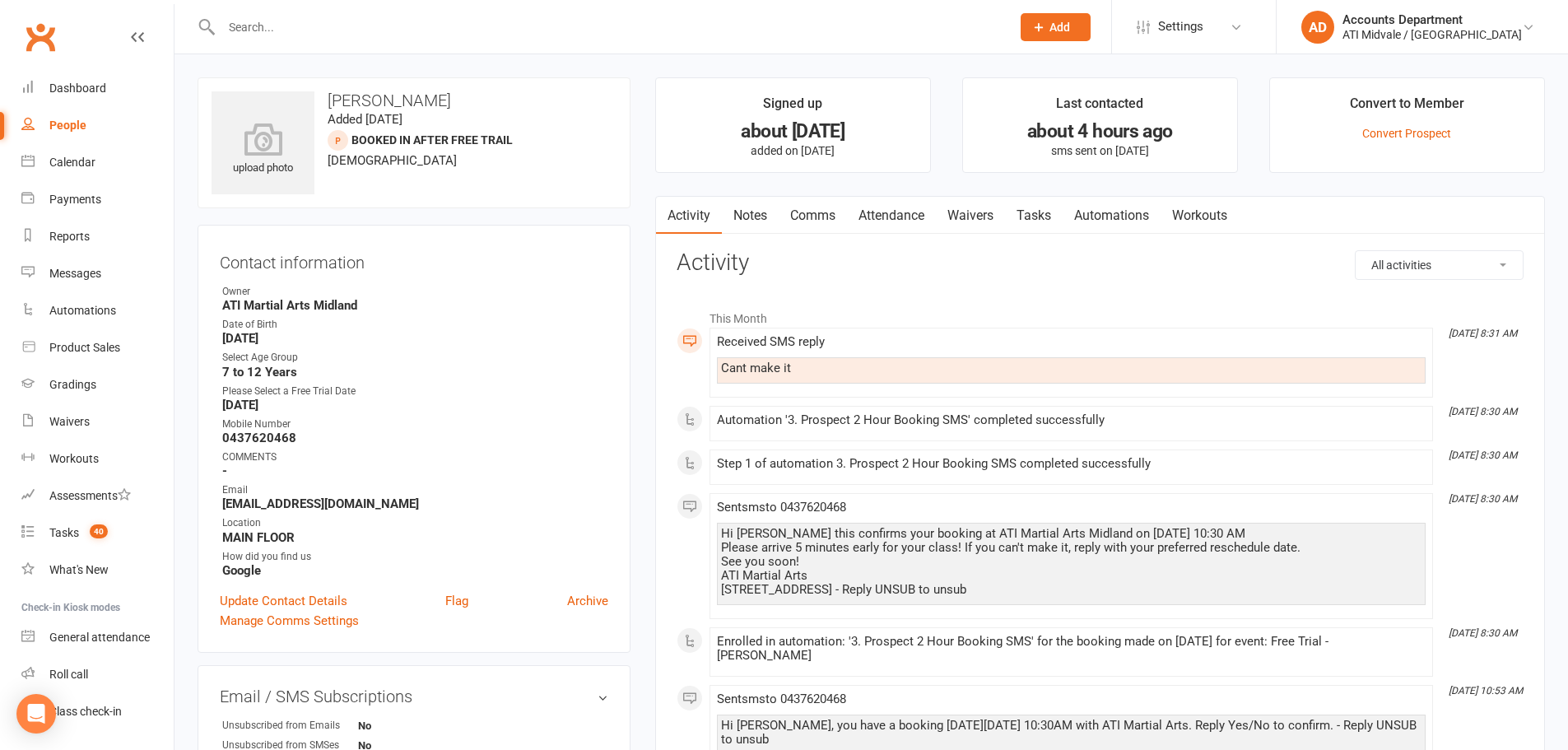
click at [1034, 214] on link "Tasks" at bounding box center [1034, 216] width 58 height 38
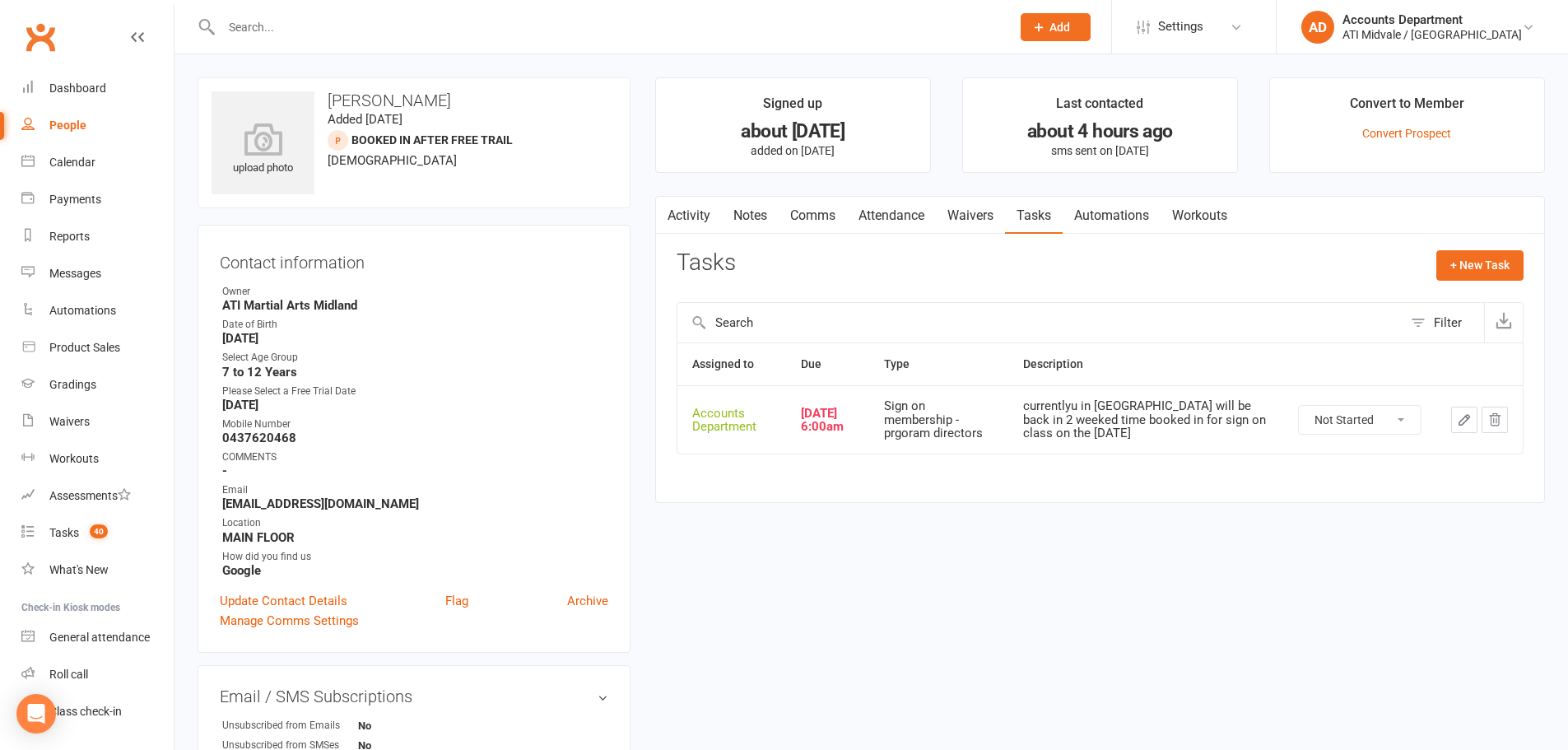
click at [1465, 420] on icon "button" at bounding box center [1465, 420] width 15 height 15
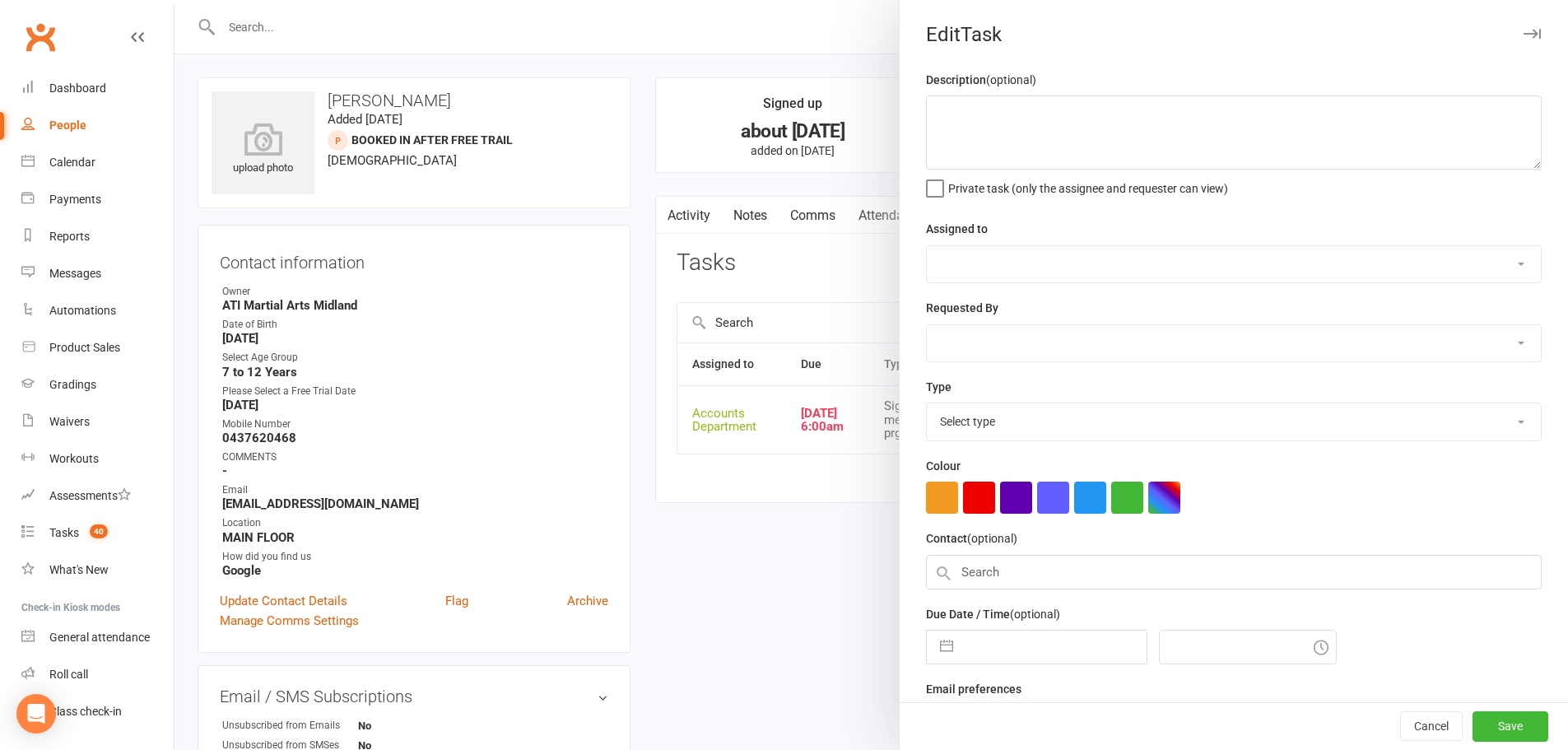
type textarea "currentlyu in [GEOGRAPHIC_DATA] will be back in 2 weeked time booked in for sig…"
select select "4274"
type input "[DATE]"
type input "6:00am"
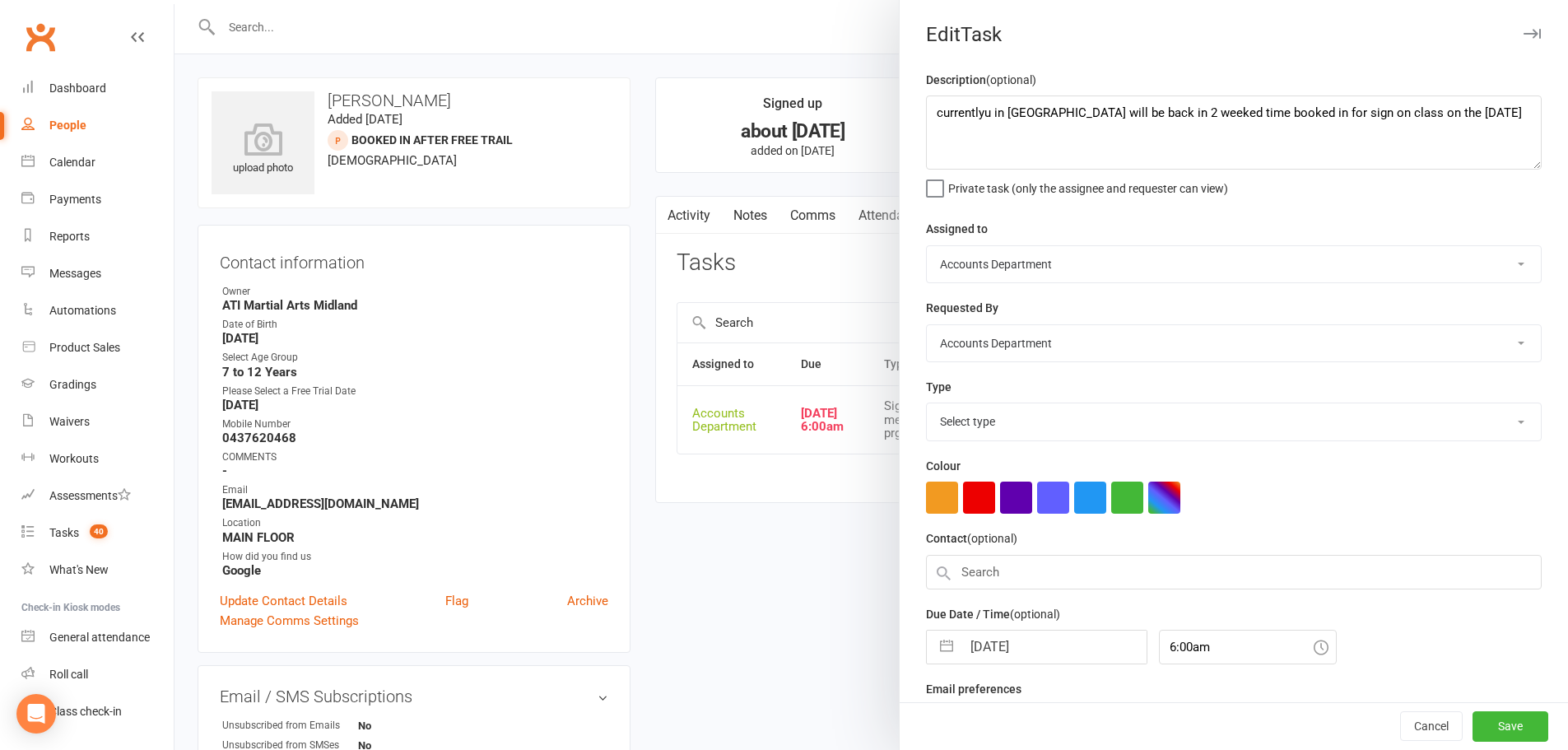
select select "22453"
click at [932, 643] on button "button" at bounding box center [947, 642] width 29 height 33
select select "8"
select select "2025"
select select "9"
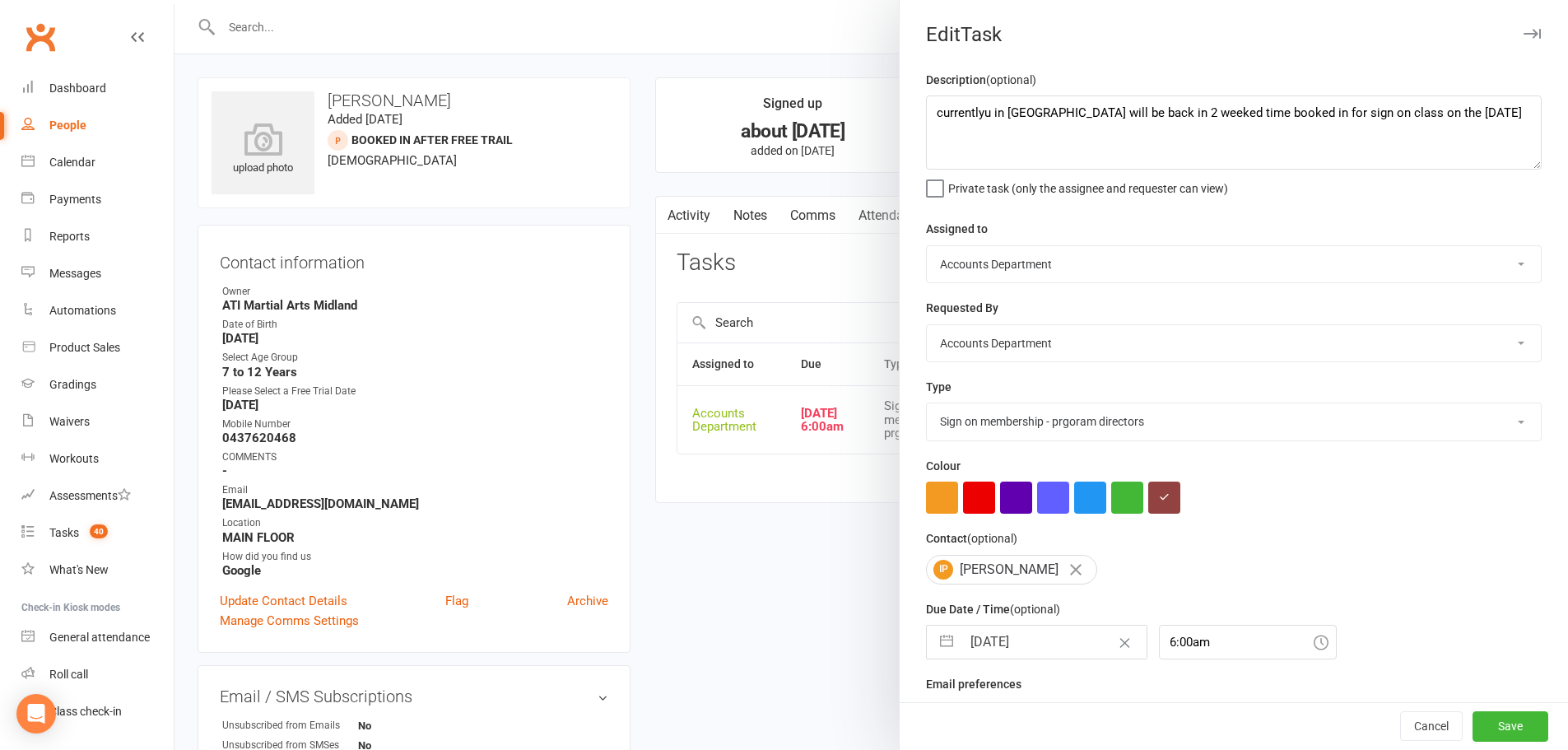
select select "2025"
select select "10"
select select "2025"
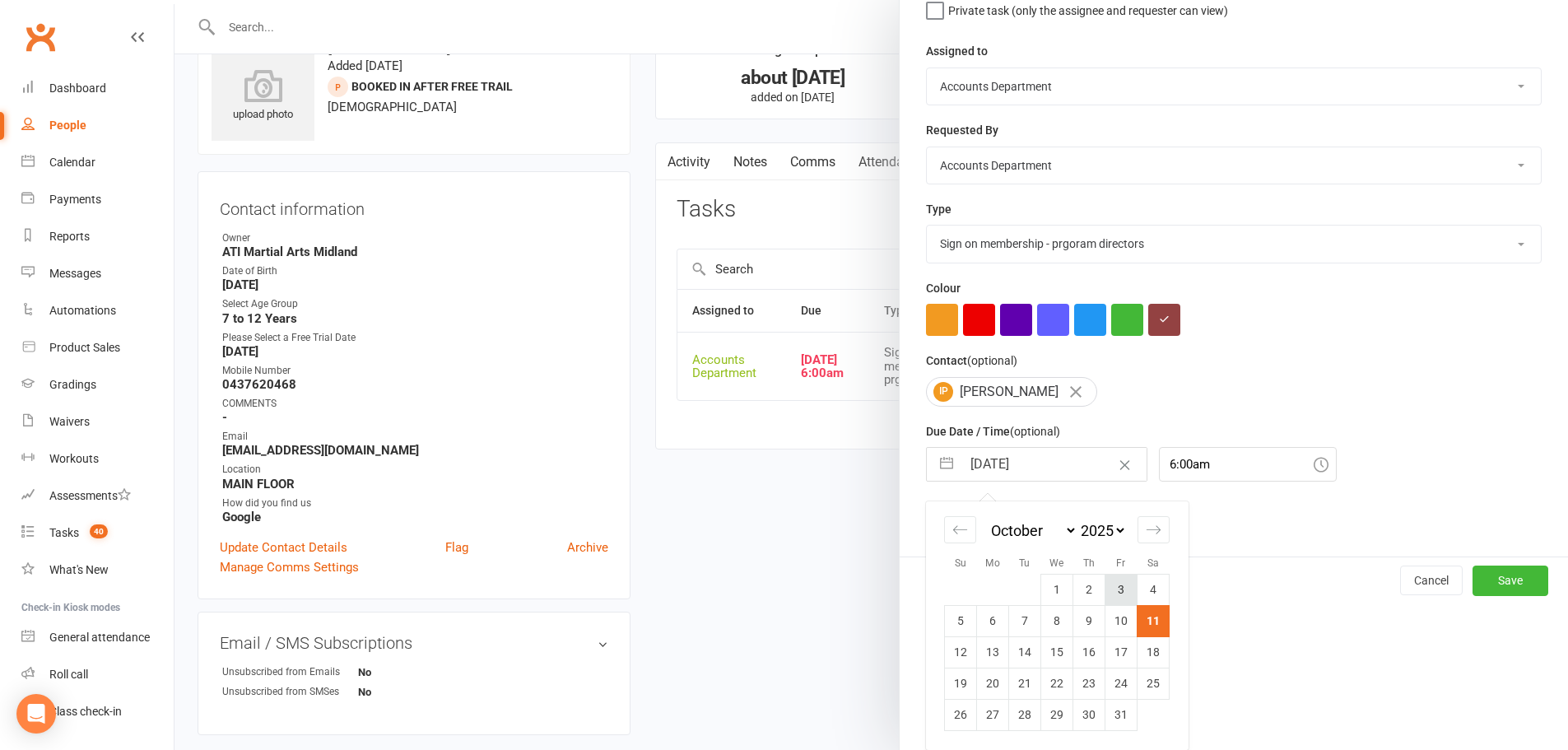
scroll to position [82, 0]
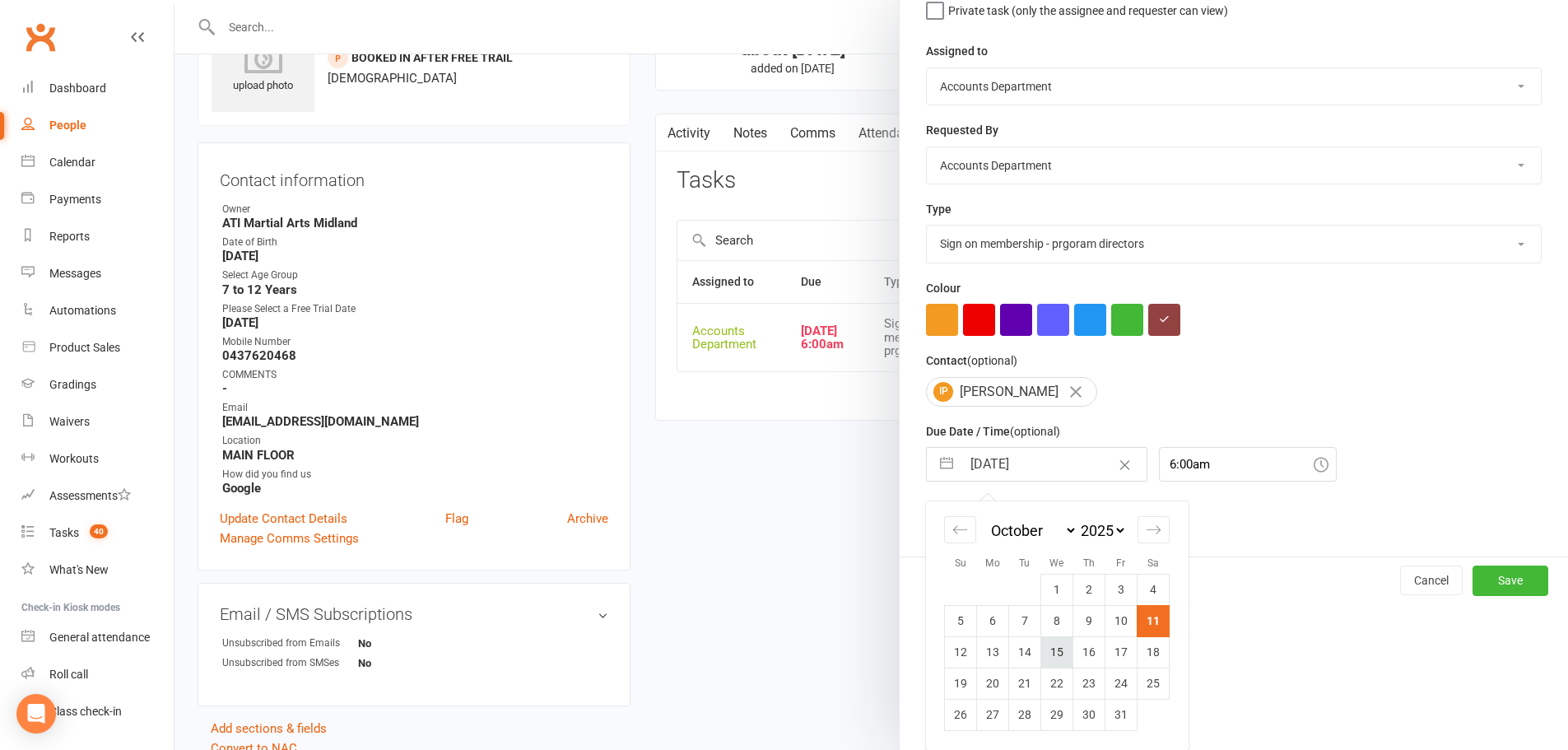
click at [1057, 654] on td "15" at bounding box center [1057, 652] width 32 height 31
type input "[DATE]"
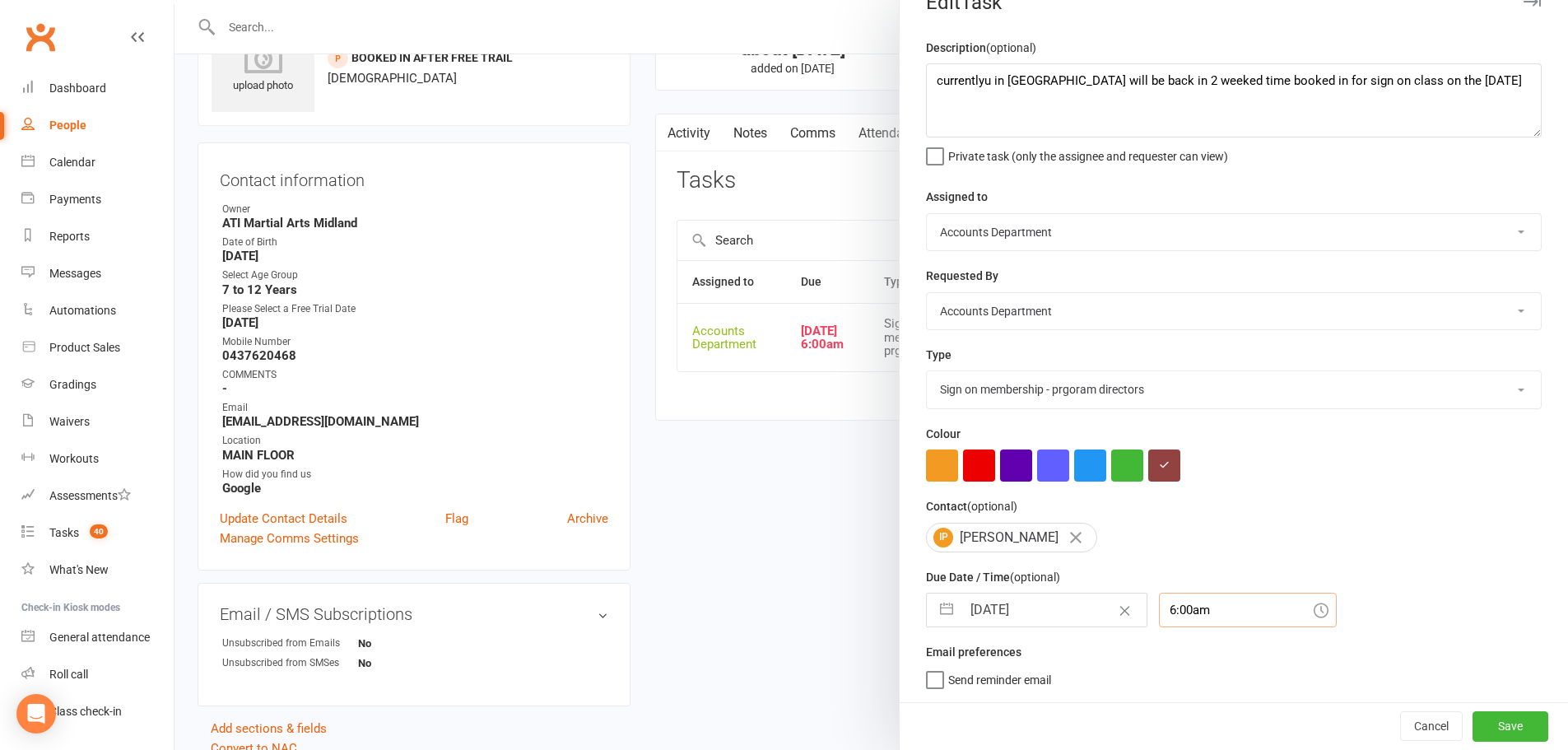
click at [1170, 604] on div "6:00am" at bounding box center [1247, 610] width 178 height 35
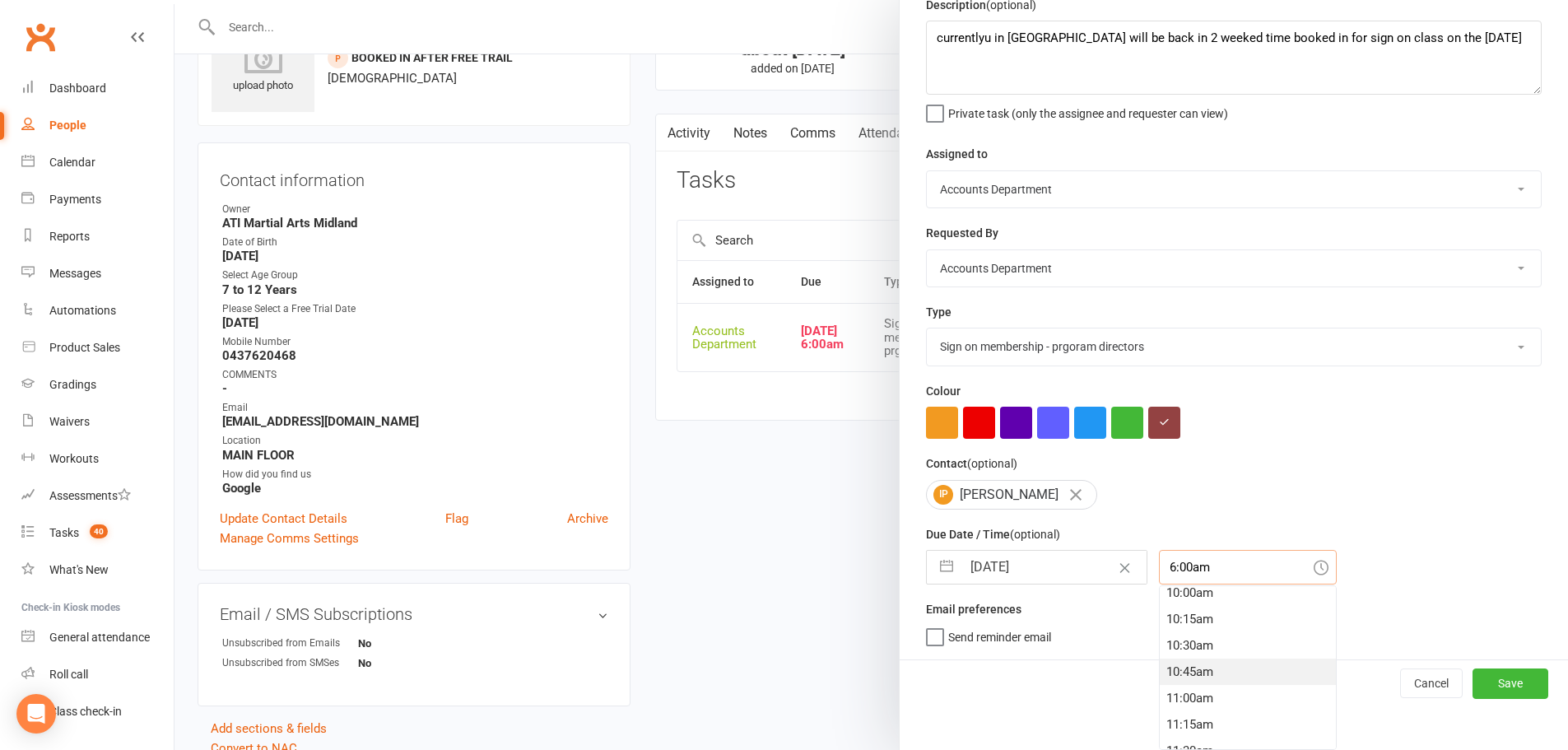
scroll to position [1100, 0]
click at [1172, 709] on div "11:30am" at bounding box center [1247, 711] width 176 height 27
type input "11:30am"
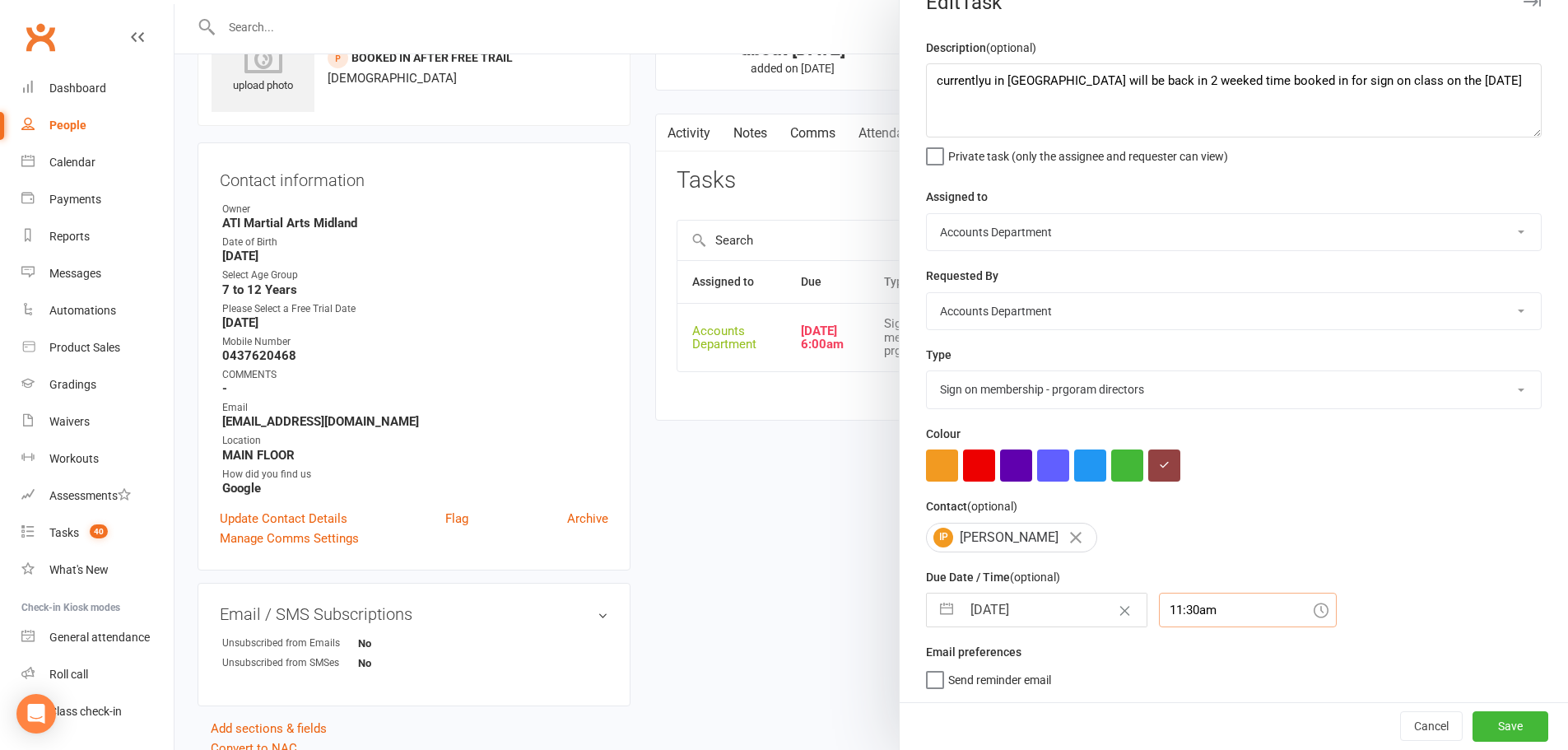
scroll to position [39, 0]
click at [1007, 382] on select "Add info to task Automatic renewal checking Booked in for 1st trial program cla…" at bounding box center [1234, 389] width 614 height 36
select select "28178"
click at [927, 371] on select "Add info to task Automatic renewal checking Booked in for 1st trial program cla…" at bounding box center [1234, 389] width 614 height 36
click at [1485, 718] on button "Save" at bounding box center [1511, 726] width 76 height 29
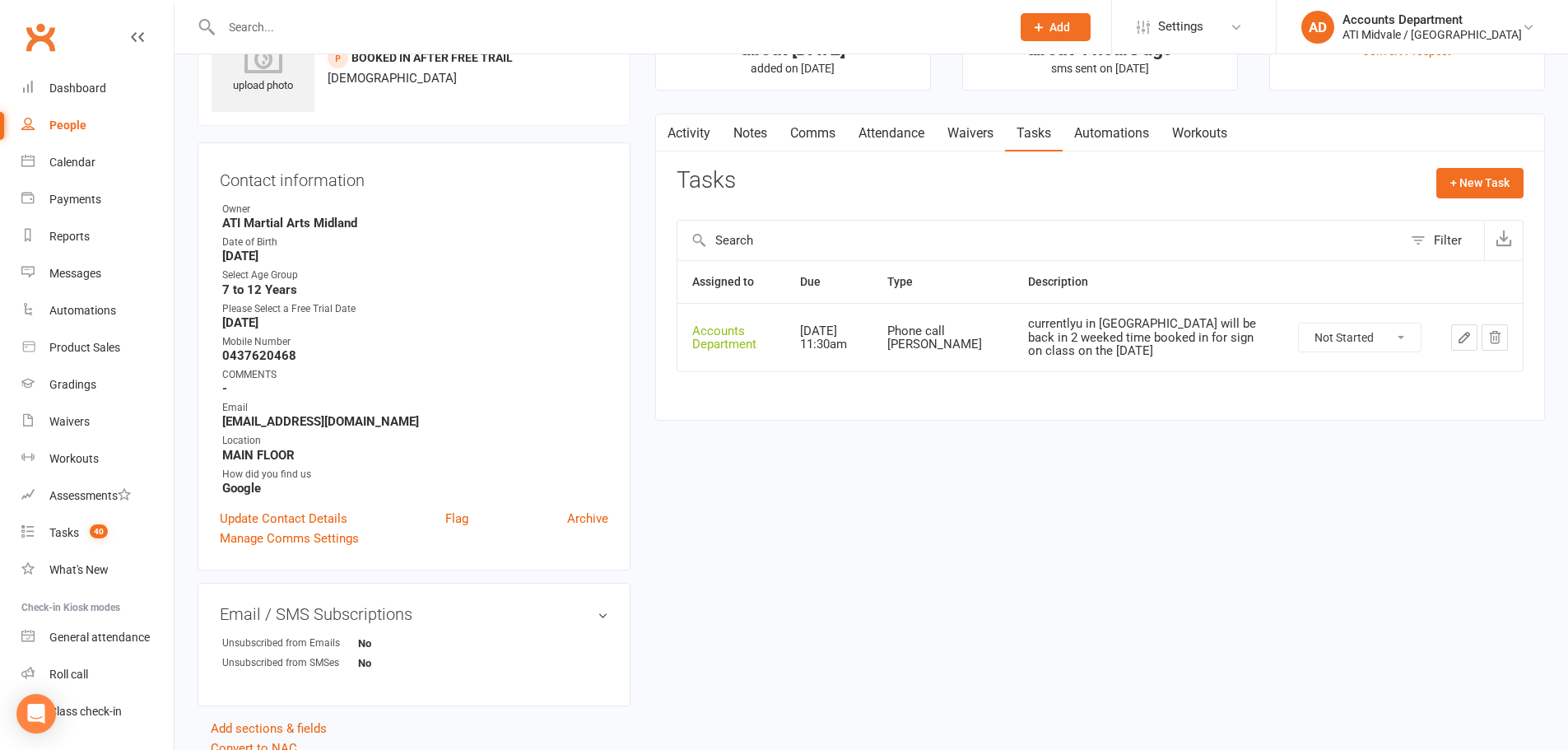
click at [879, 137] on link "Attendance" at bounding box center [892, 133] width 89 height 38
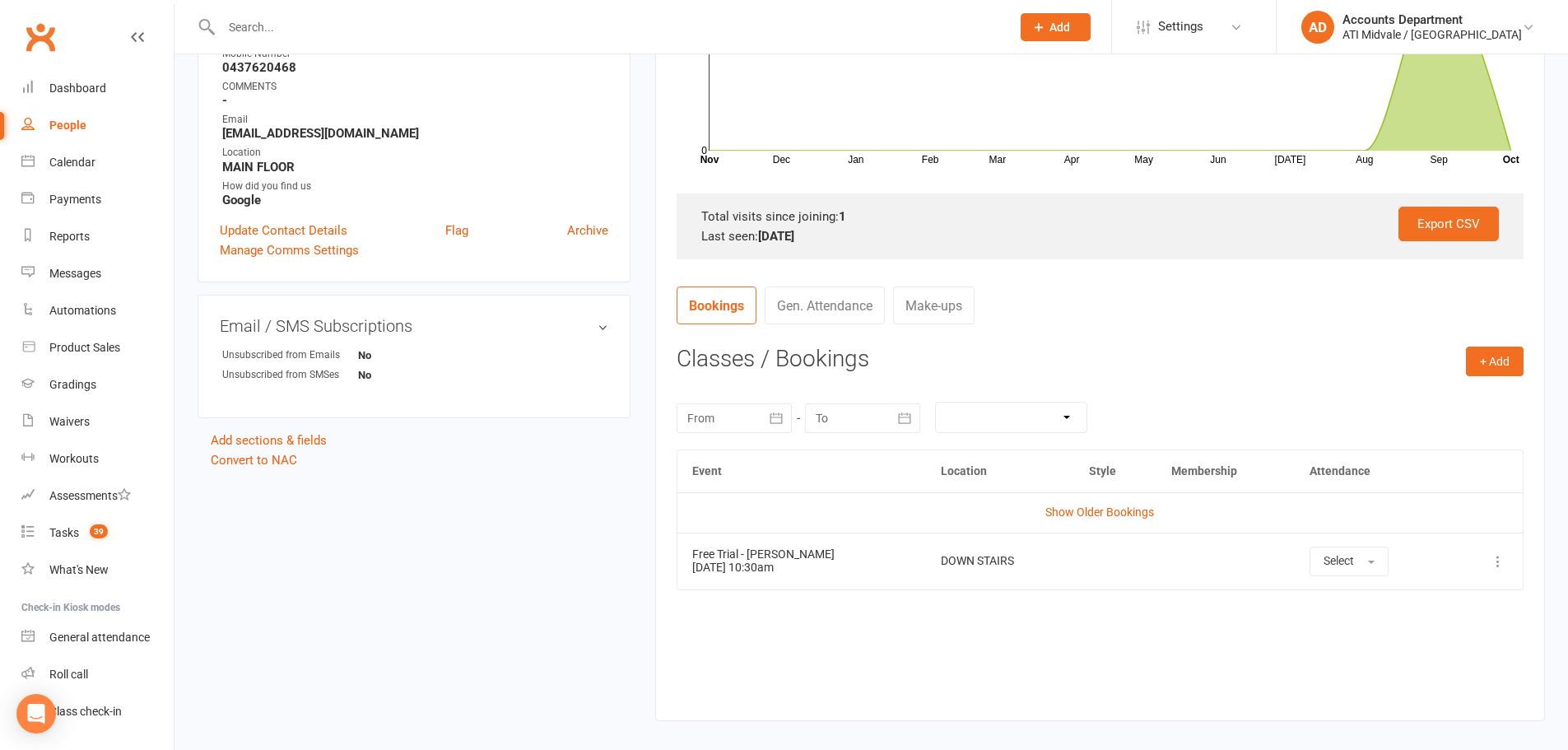
scroll to position [412, 0]
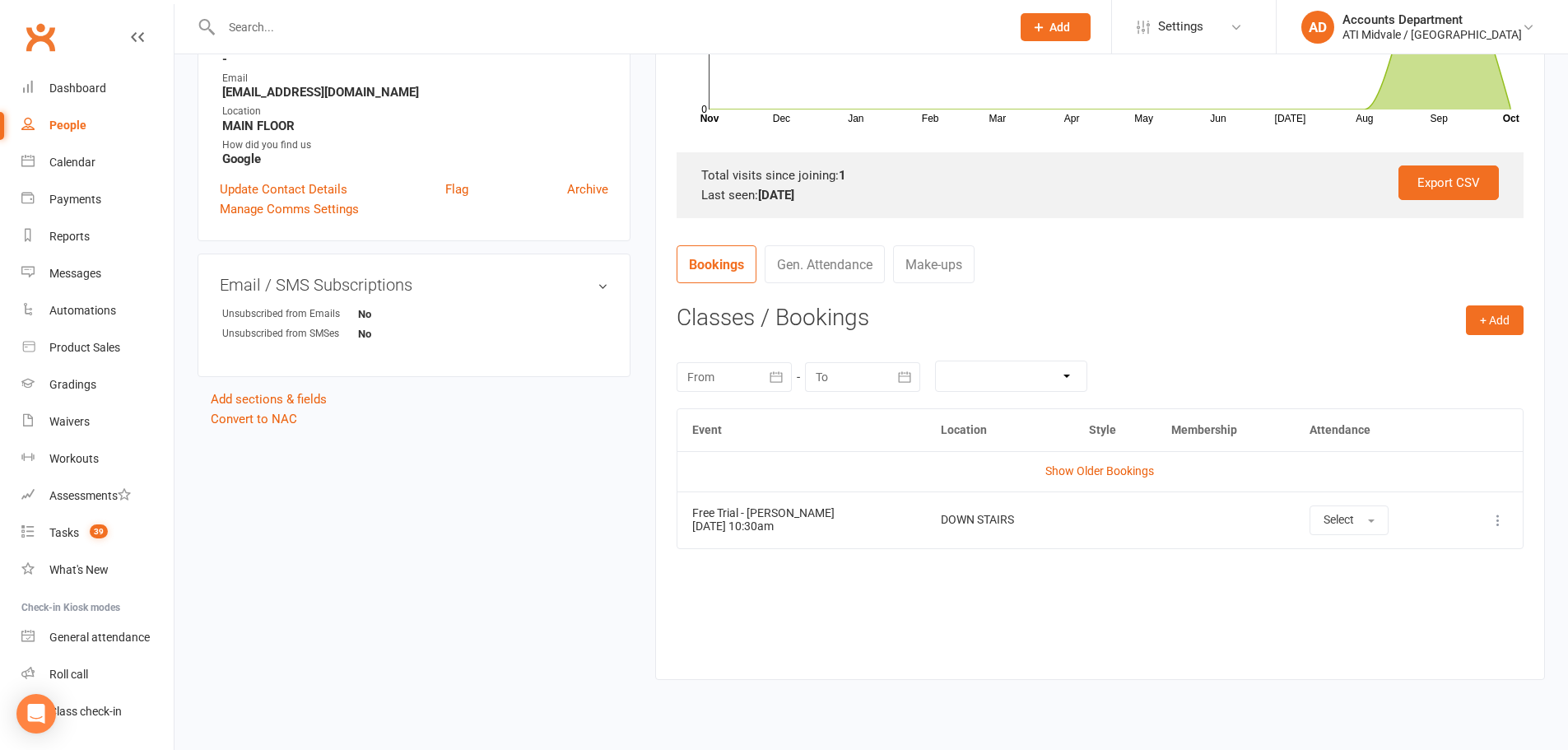
click at [1493, 515] on icon at bounding box center [1499, 521] width 17 height 17
click at [1188, 551] on div "Event Location Style Membership Attendance Show Older Bookings Free Trial - [PE…" at bounding box center [1101, 531] width 848 height 246
click at [1501, 520] on icon at bounding box center [1499, 521] width 17 height 17
click at [1237, 612] on div "Event Location Style Membership Attendance Show Older Bookings Free Trial - [PE…" at bounding box center [1101, 531] width 848 height 246
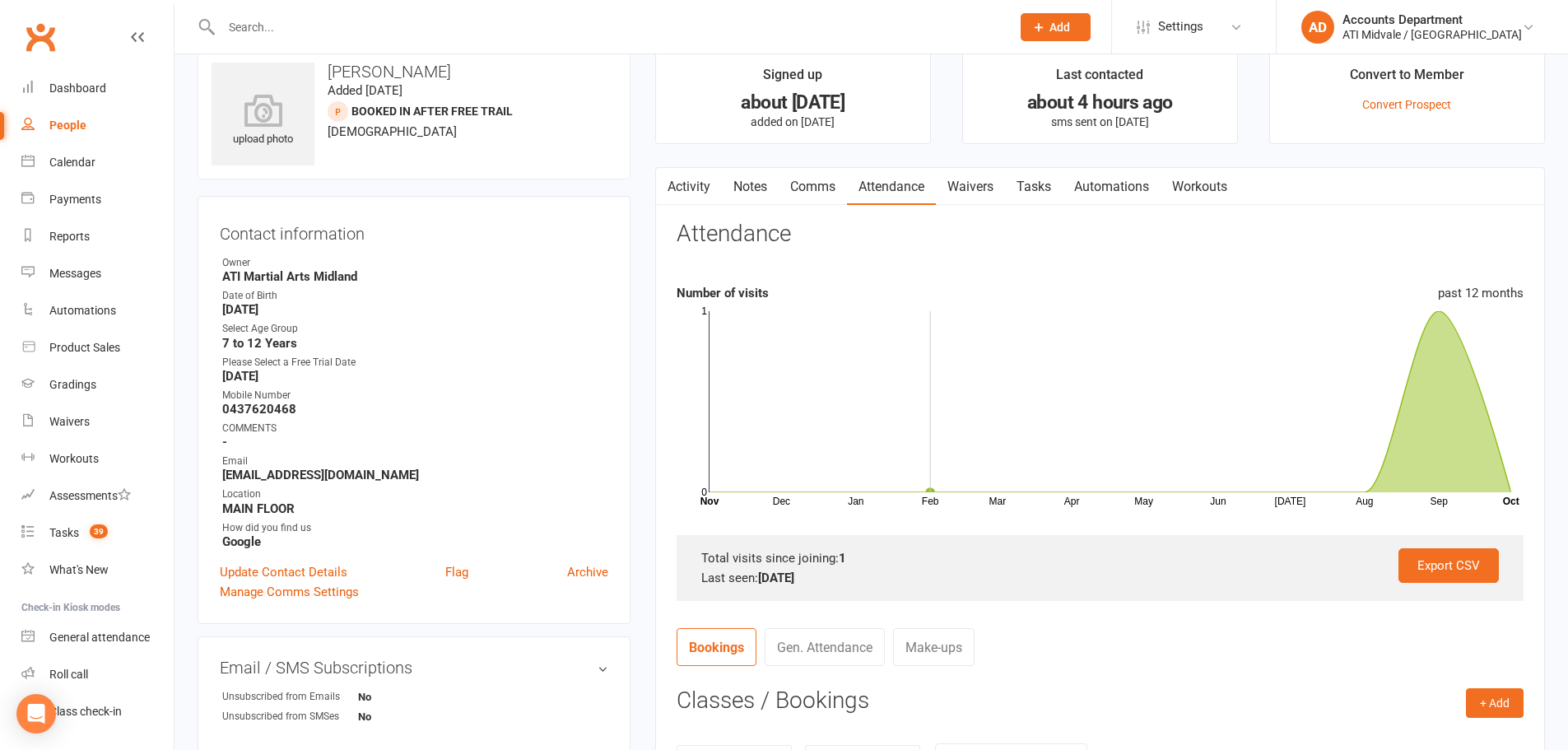
scroll to position [0, 0]
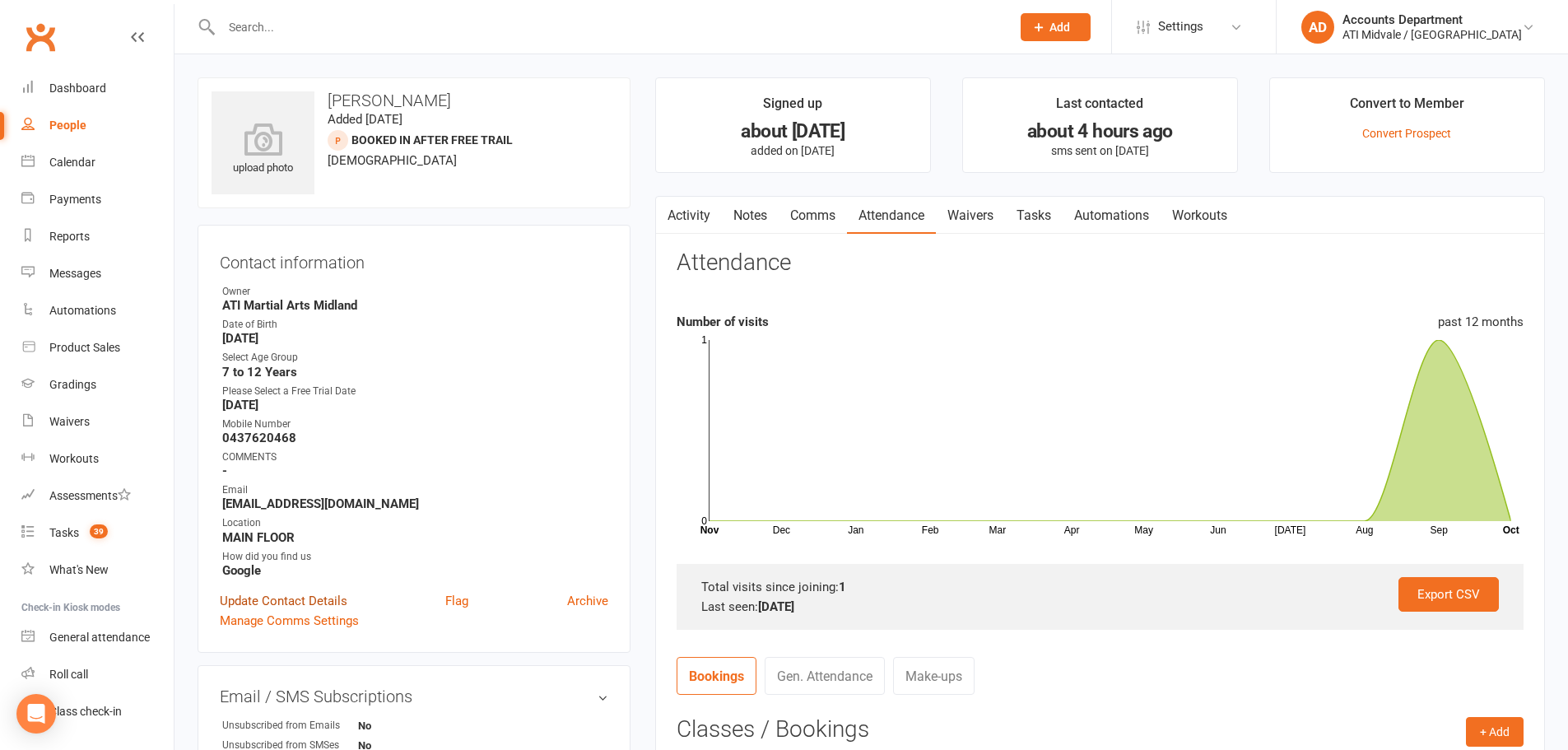
click at [292, 600] on link "Update Contact Details" at bounding box center [284, 601] width 128 height 19
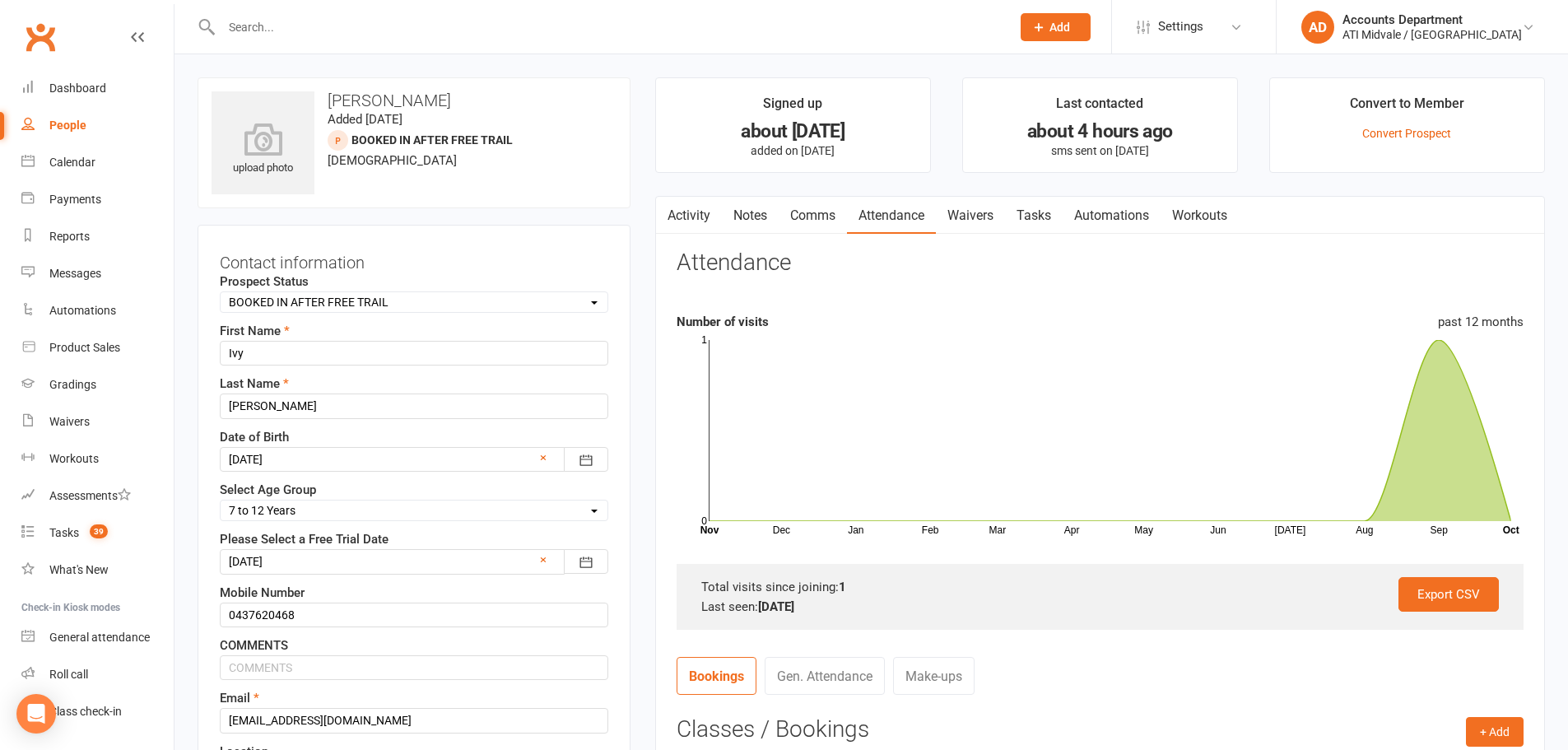
click at [306, 288] on label "Prospect Status" at bounding box center [264, 281] width 89 height 19
click at [308, 294] on select "Select Set a Status BOOKED IN FOR FREE TRIAL ATTENDED FREE TRIAL BOOKED IN AFTE…" at bounding box center [415, 302] width 387 height 18
click at [340, 301] on select "Select Set a Status BOOKED IN FOR FREE TRIAL ATTENDED FREE TRIAL BOOKED IN AFTE…" at bounding box center [415, 302] width 387 height 18
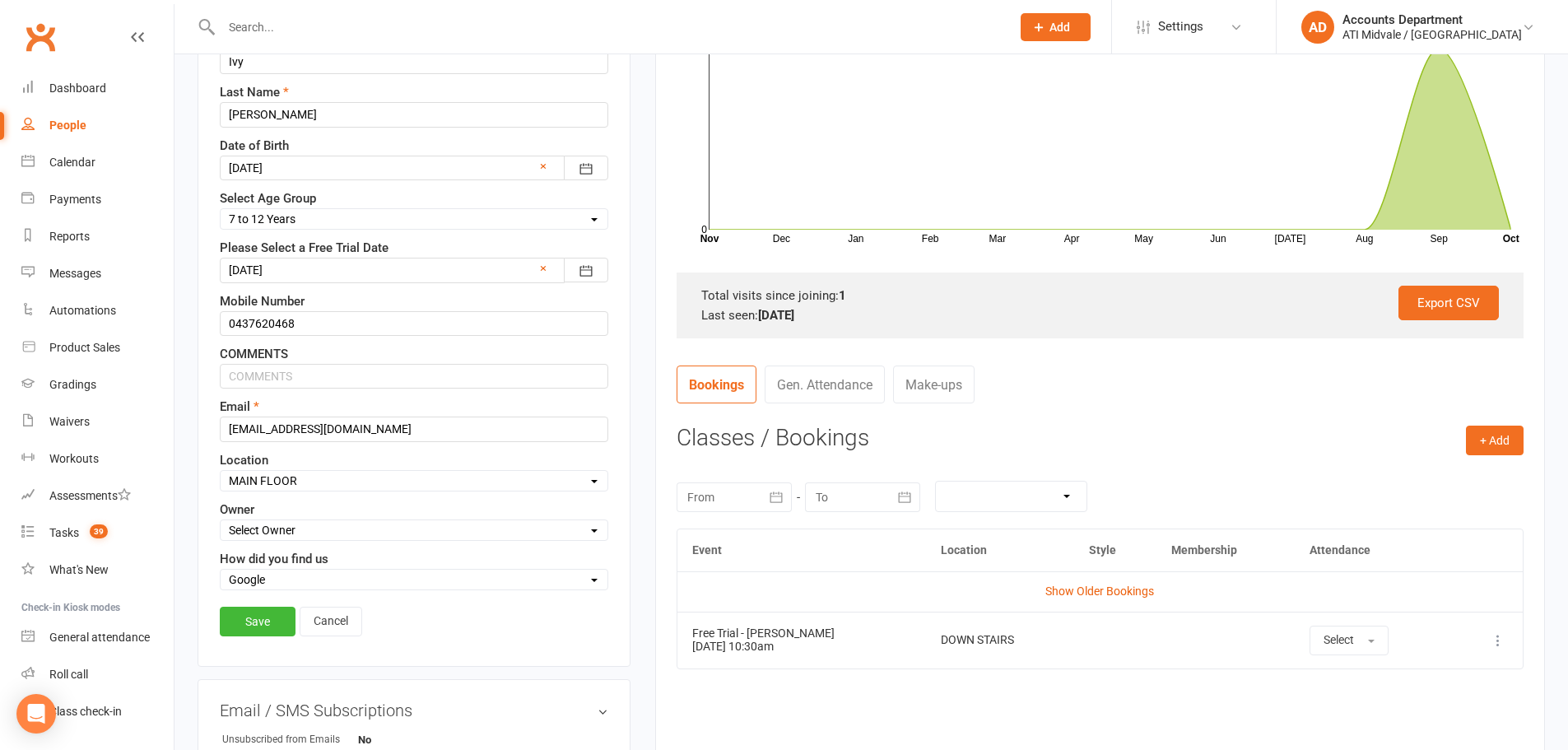
scroll to position [329, 0]
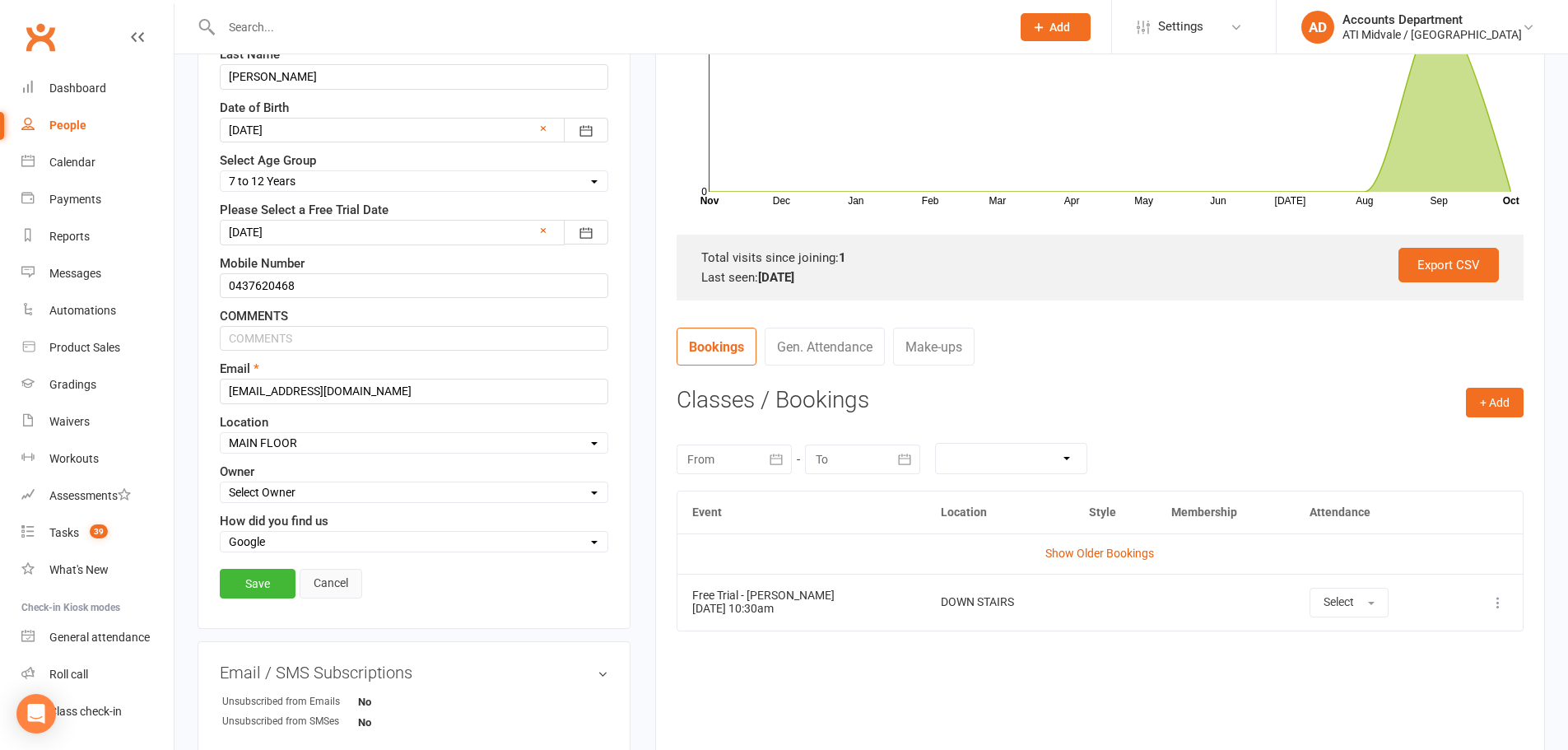
click at [331, 588] on link "Cancel" at bounding box center [331, 584] width 63 height 29
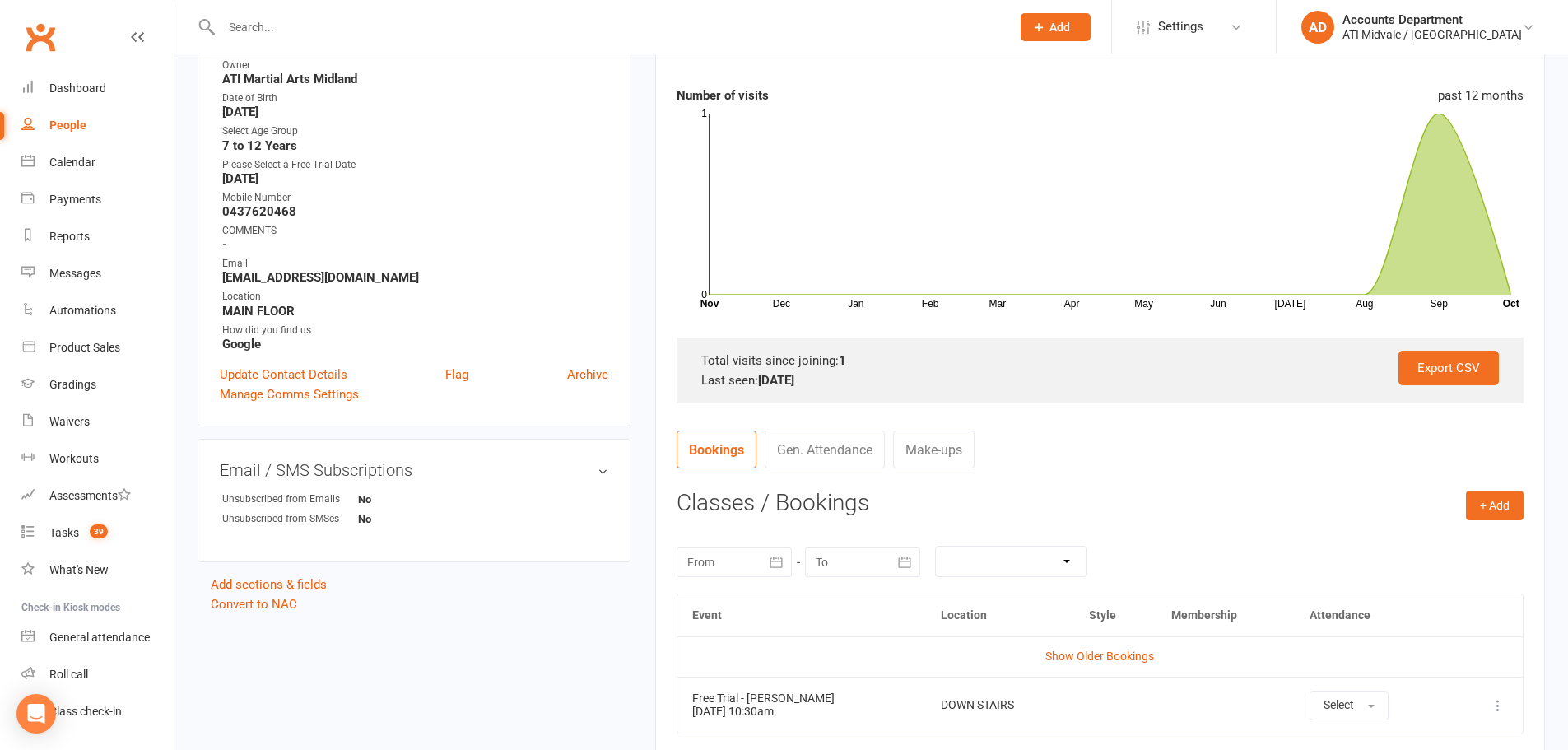
scroll to position [0, 0]
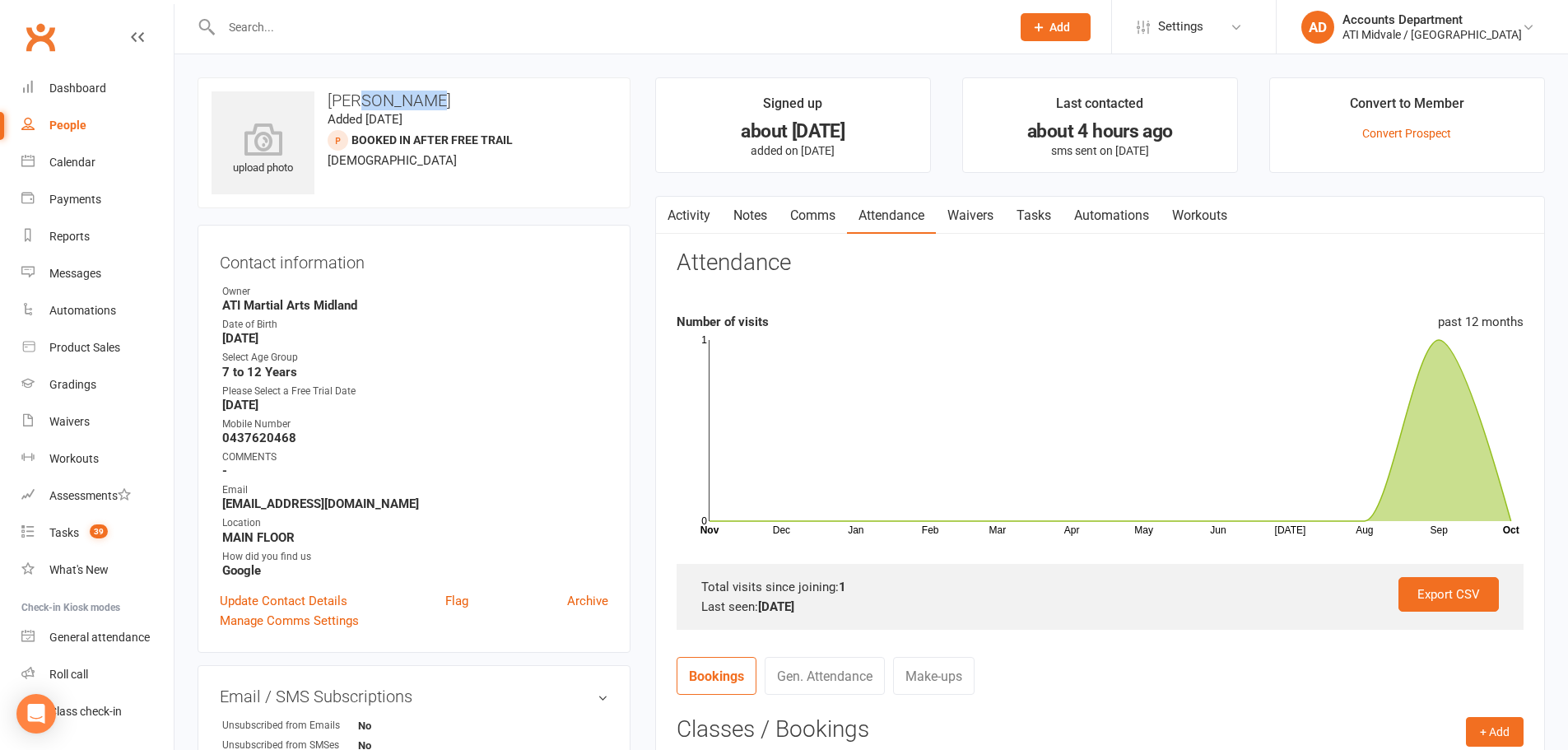
drag, startPoint x: 410, startPoint y: 102, endPoint x: 352, endPoint y: 103, distance: 58.0
click at [352, 103] on h3 "[PERSON_NAME]" at bounding box center [415, 100] width 405 height 18
copy h3 "[PERSON_NAME]"
click at [228, 18] on input "text" at bounding box center [608, 27] width 783 height 23
paste input "[PERSON_NAME]"
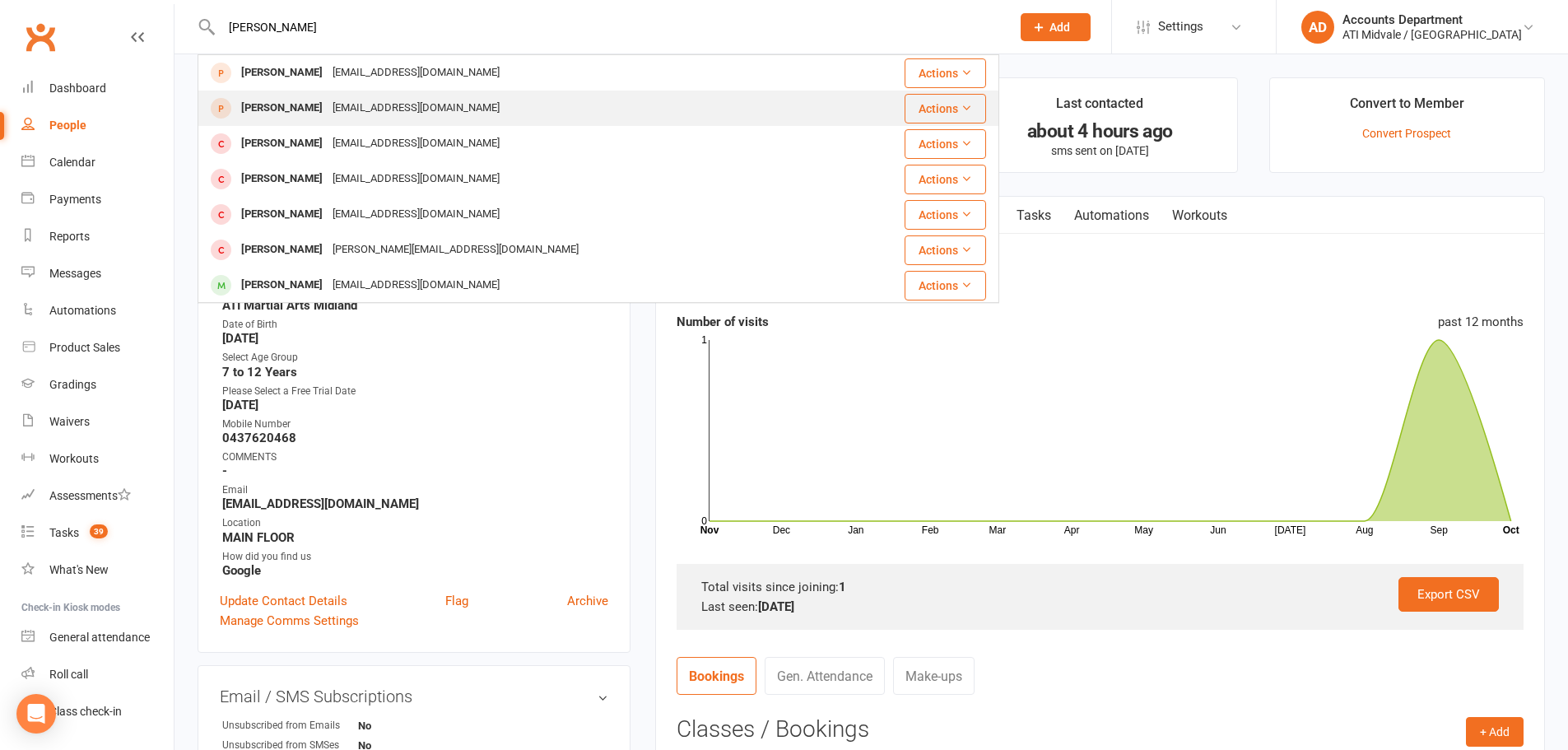
type input "[PERSON_NAME]"
click at [328, 100] on div "[EMAIL_ADDRESS][DOMAIN_NAME]" at bounding box center [416, 109] width 177 height 24
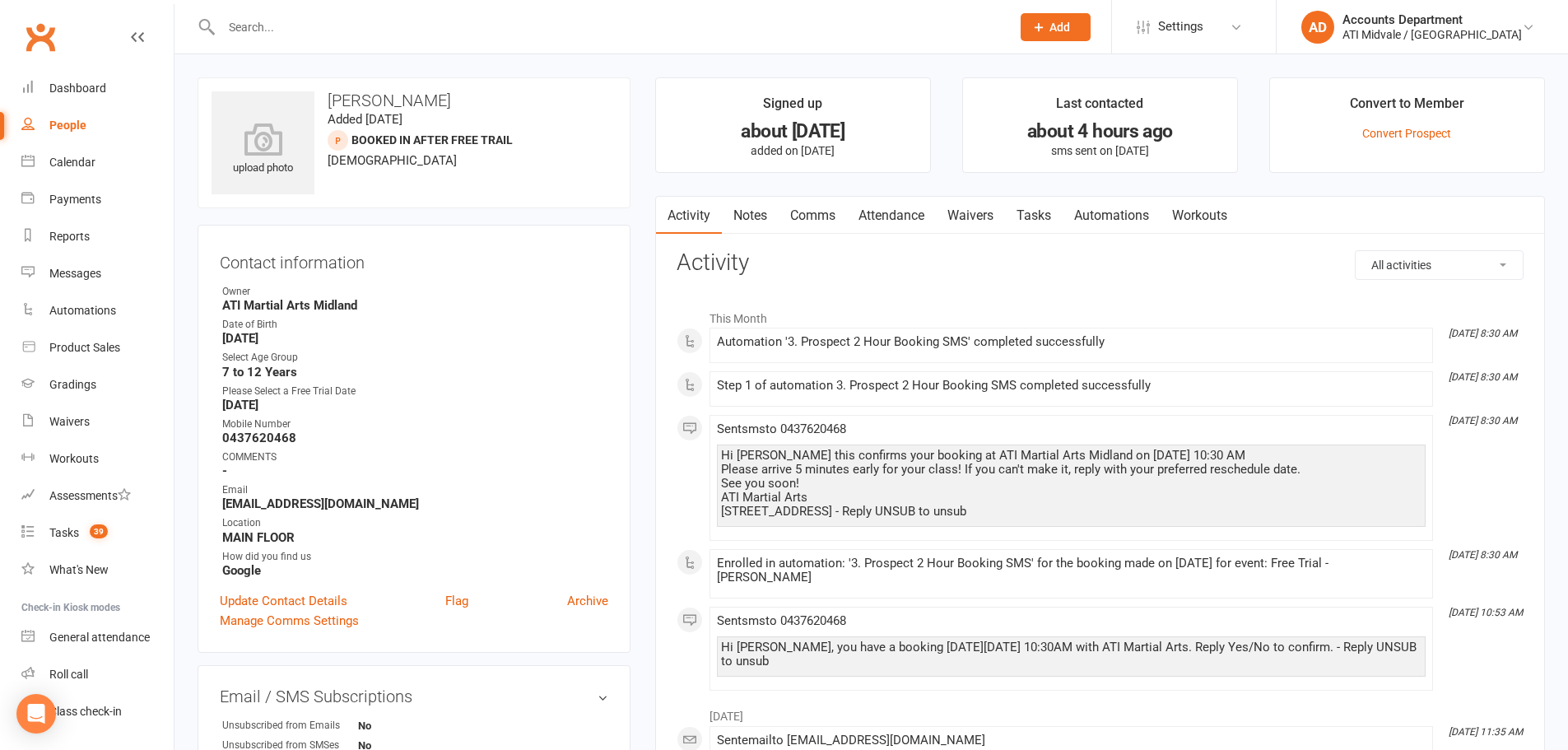
click at [1053, 219] on link "Tasks" at bounding box center [1034, 216] width 58 height 38
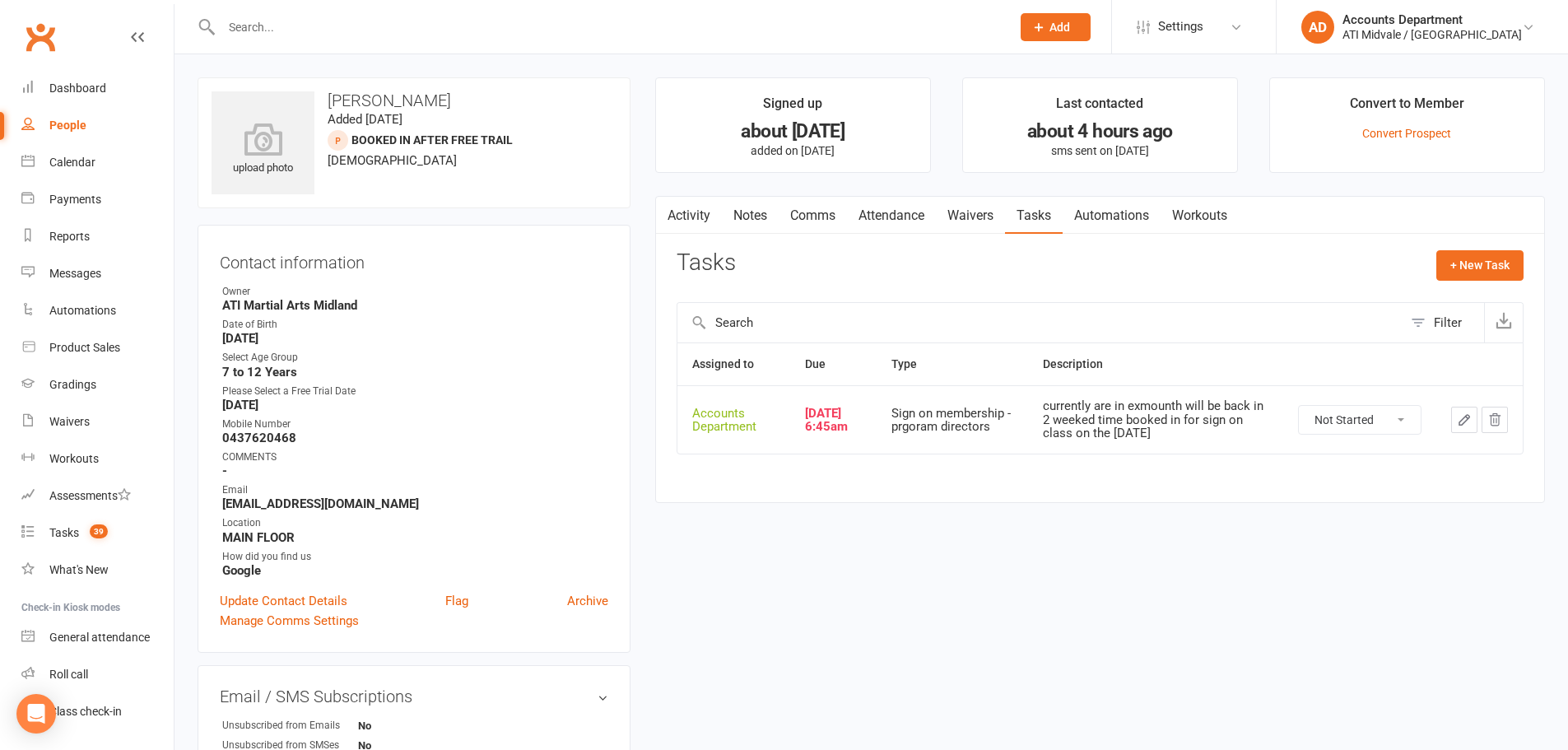
click at [1461, 427] on icon "button" at bounding box center [1465, 420] width 15 height 15
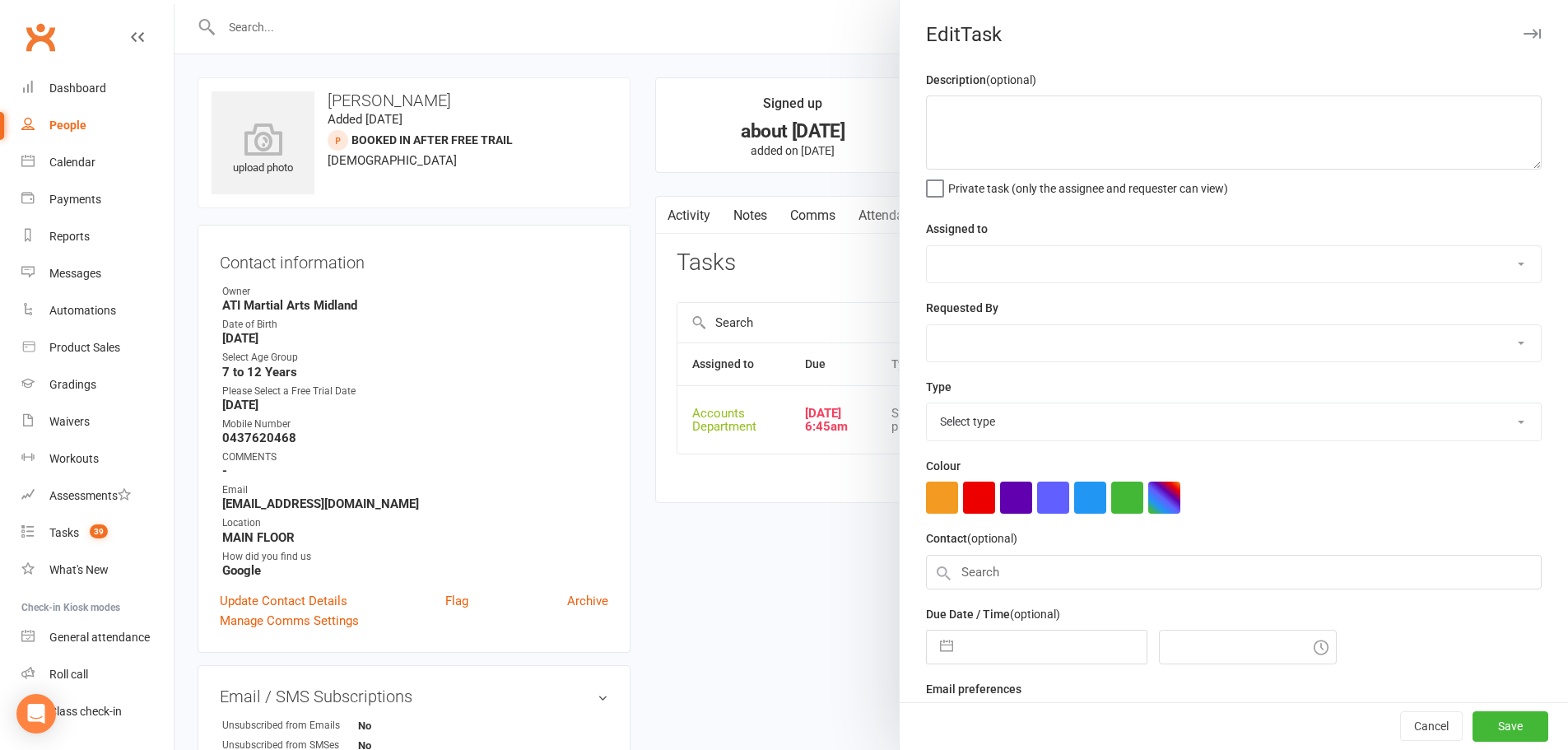
type textarea "currently are in exmounth will be back in 2 weeked time booked in for sign on c…"
select select "4274"
select select "4288"
type input "[DATE]"
type input "6:45am"
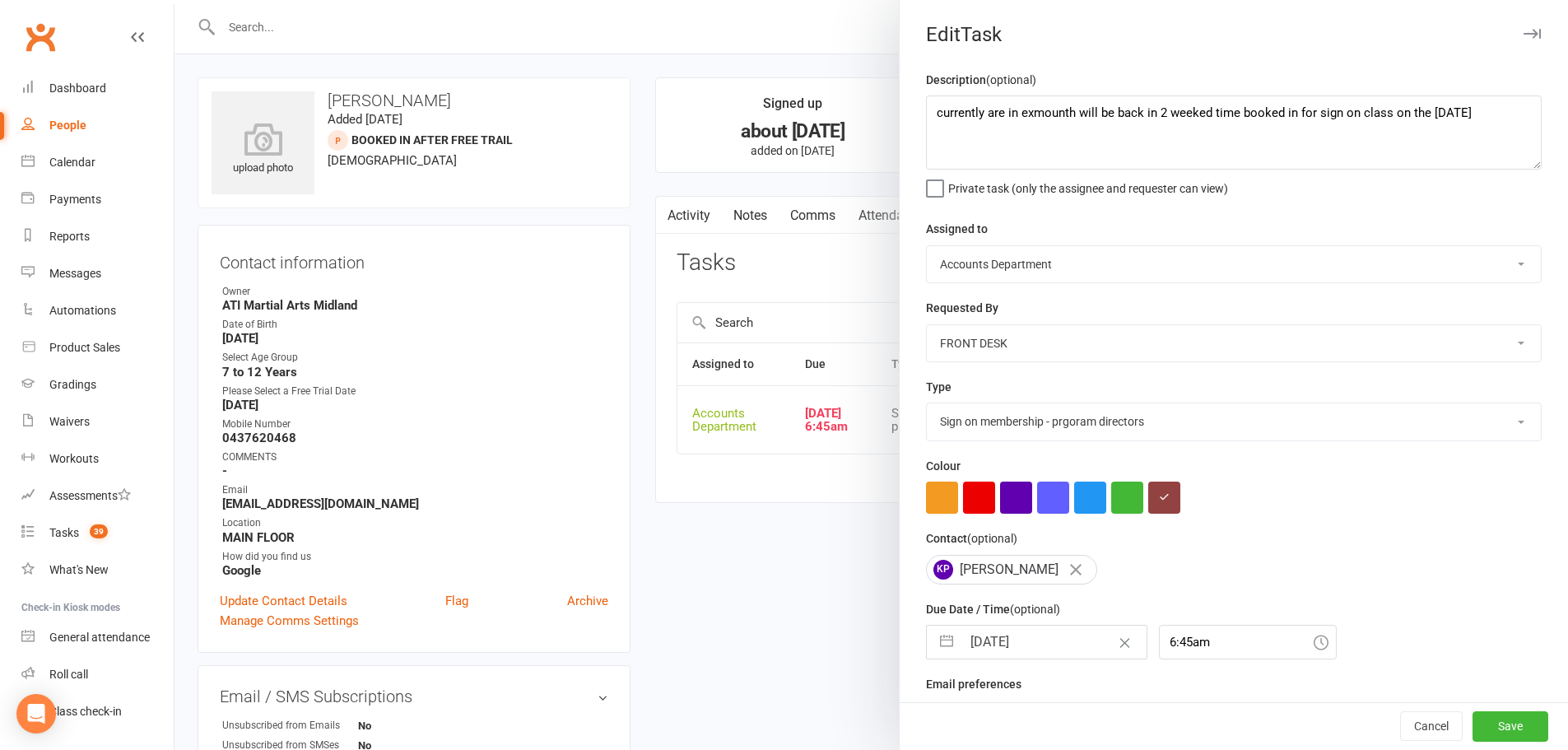
click at [1045, 426] on select "Add info to task Automatic renewal checking Booked in for 1st trial program cla…" at bounding box center [1234, 421] width 614 height 36
select select "28178"
click at [927, 406] on select "Add info to task Automatic renewal checking Booked in for 1st trial program cla…" at bounding box center [1234, 421] width 614 height 36
click at [936, 658] on button "button" at bounding box center [947, 642] width 29 height 33
select select "8"
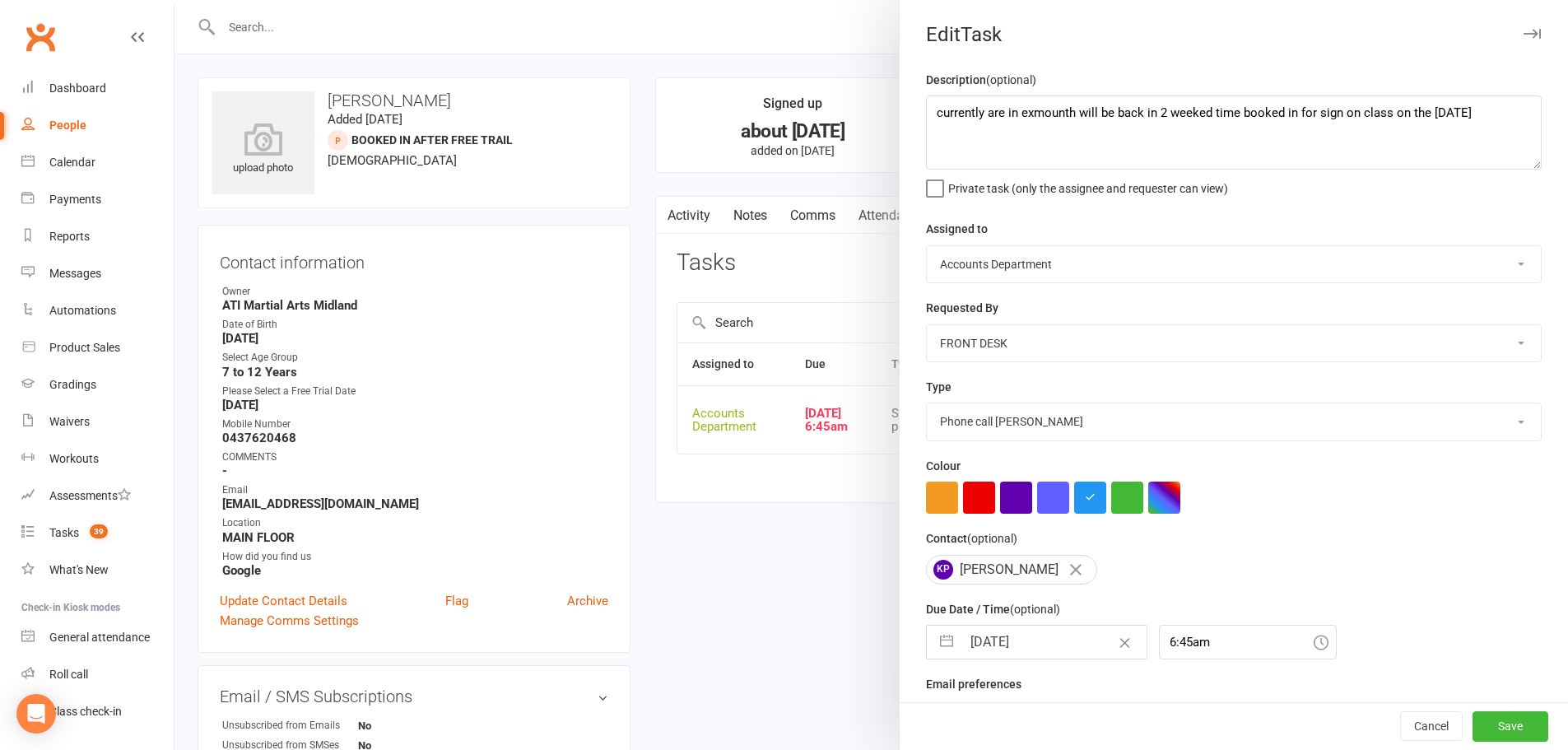
select select "2025"
select select "9"
select select "2025"
select select "10"
select select "2025"
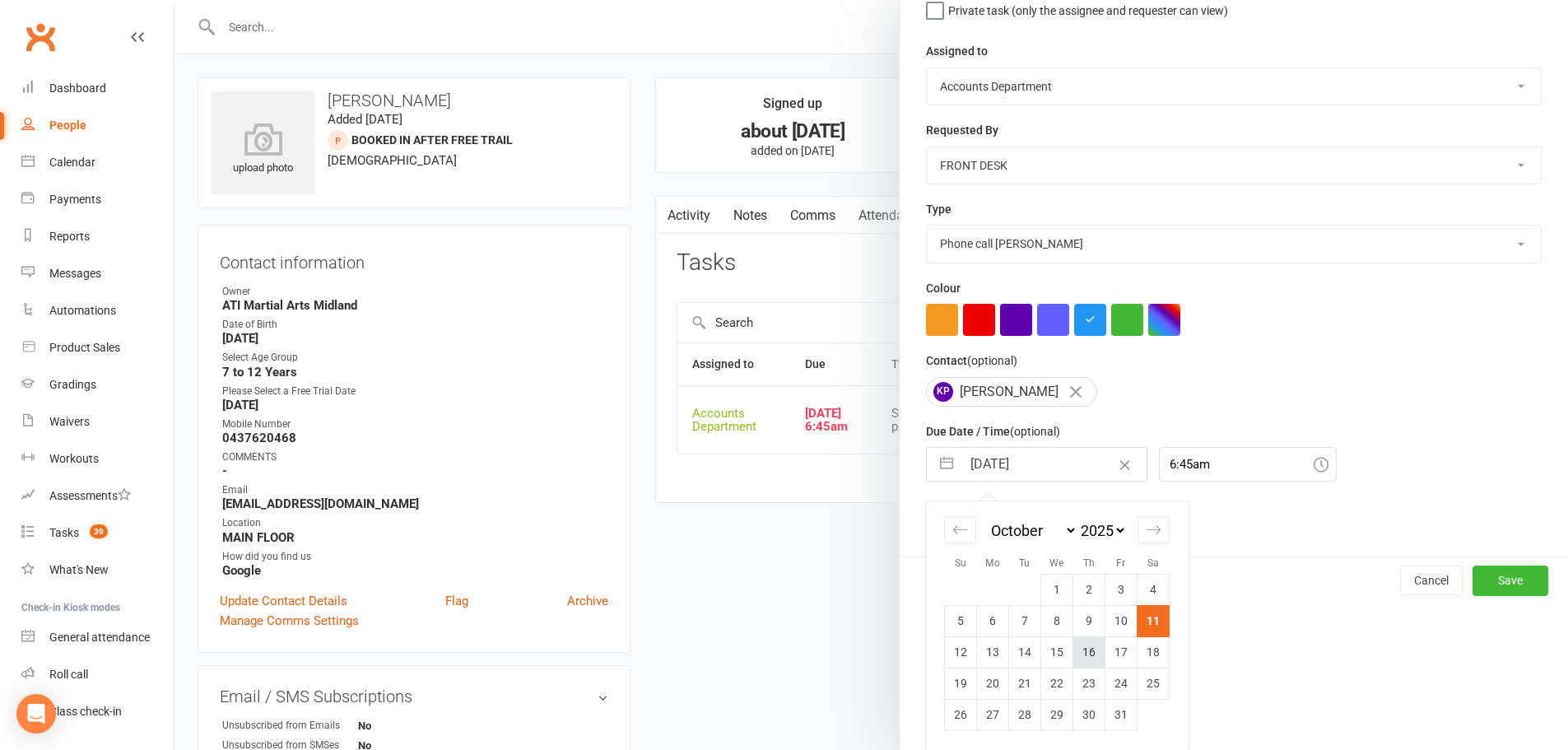
scroll to position [183, 0]
click at [1048, 655] on td "15" at bounding box center [1057, 652] width 32 height 31
type input "[DATE]"
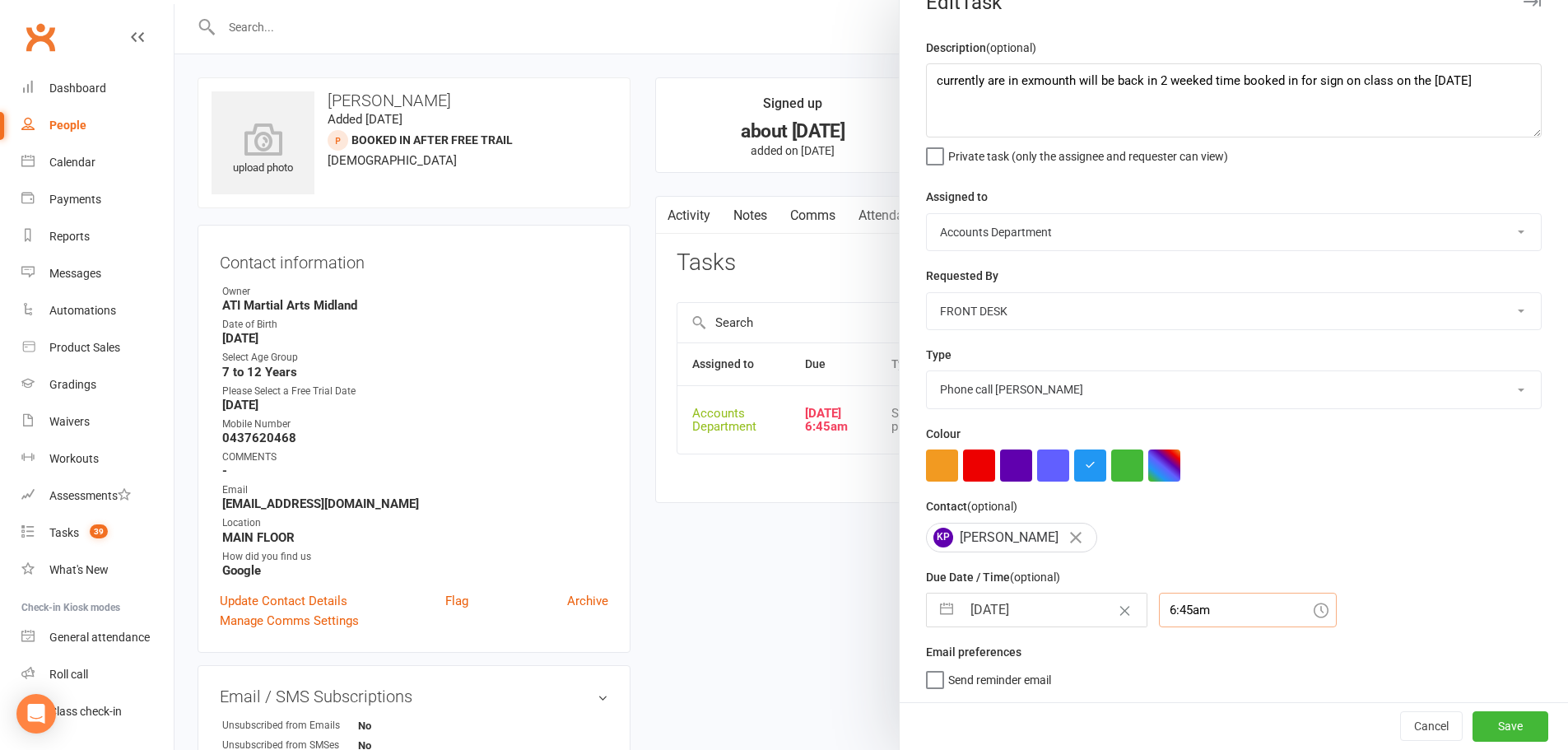
click at [1186, 596] on div "6:45am" at bounding box center [1247, 610] width 178 height 35
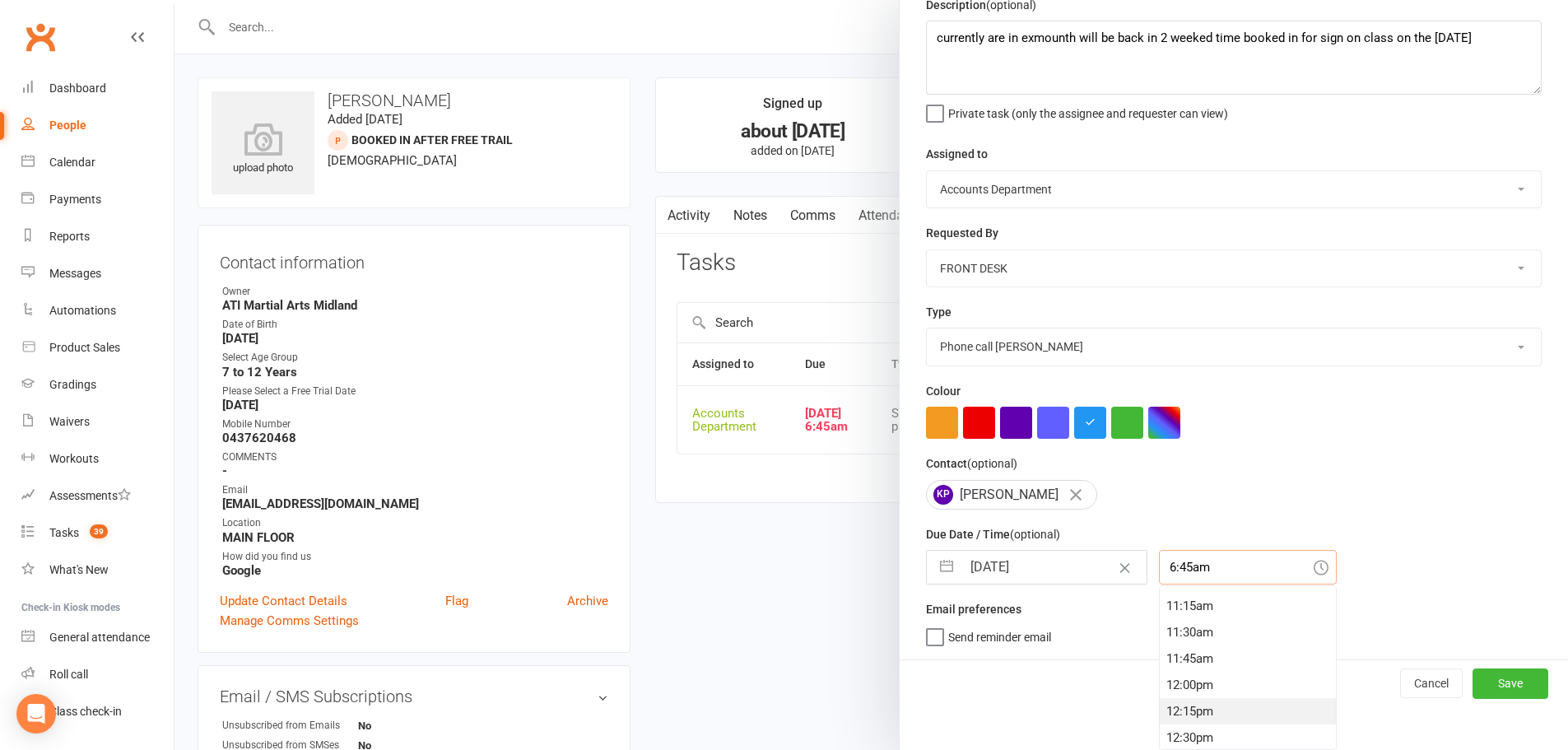
scroll to position [1261, 0]
click at [1165, 603] on div "12:00pm" at bounding box center [1247, 603] width 176 height 27
type input "12:00pm"
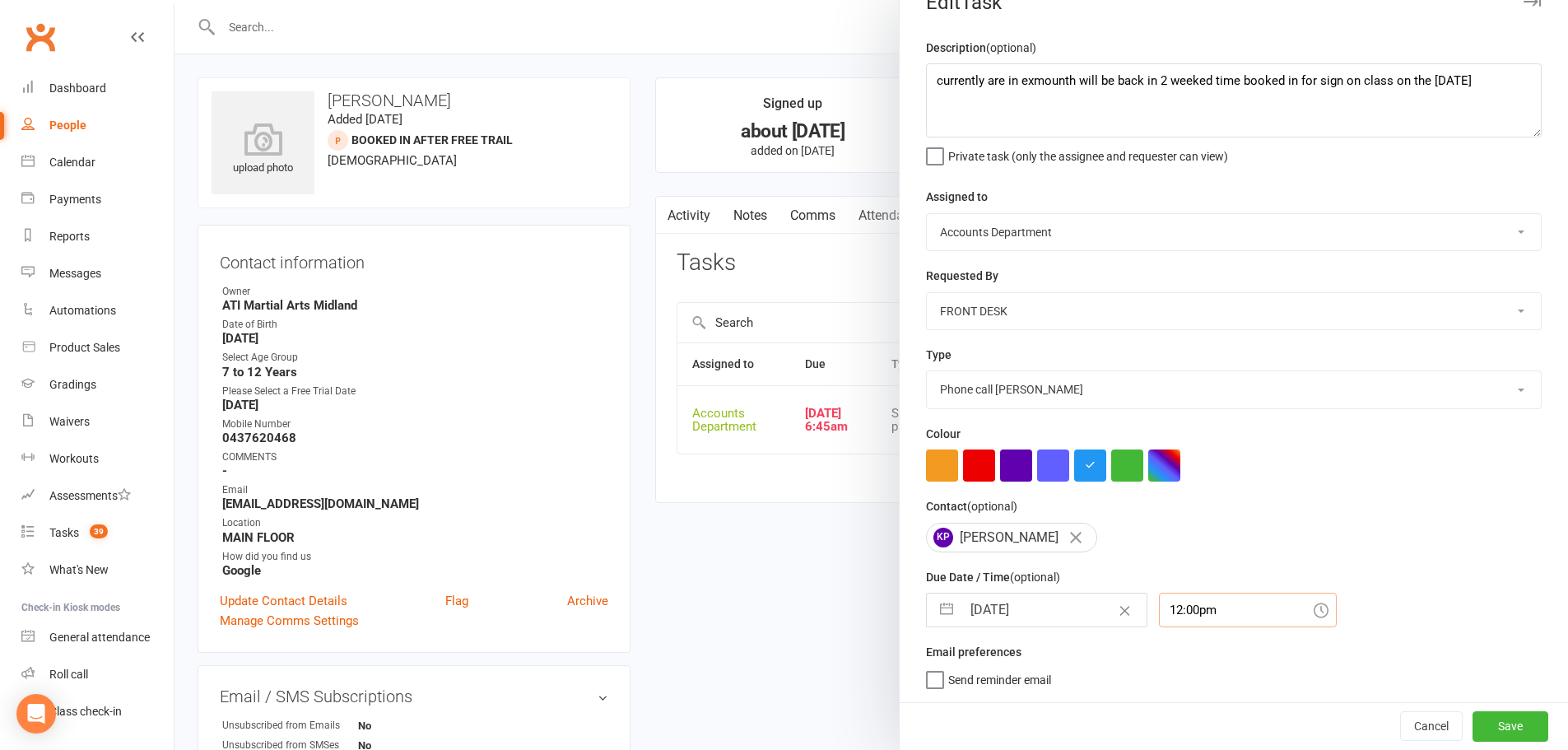
scroll to position [39, 0]
click at [1481, 726] on button "Save" at bounding box center [1511, 726] width 76 height 29
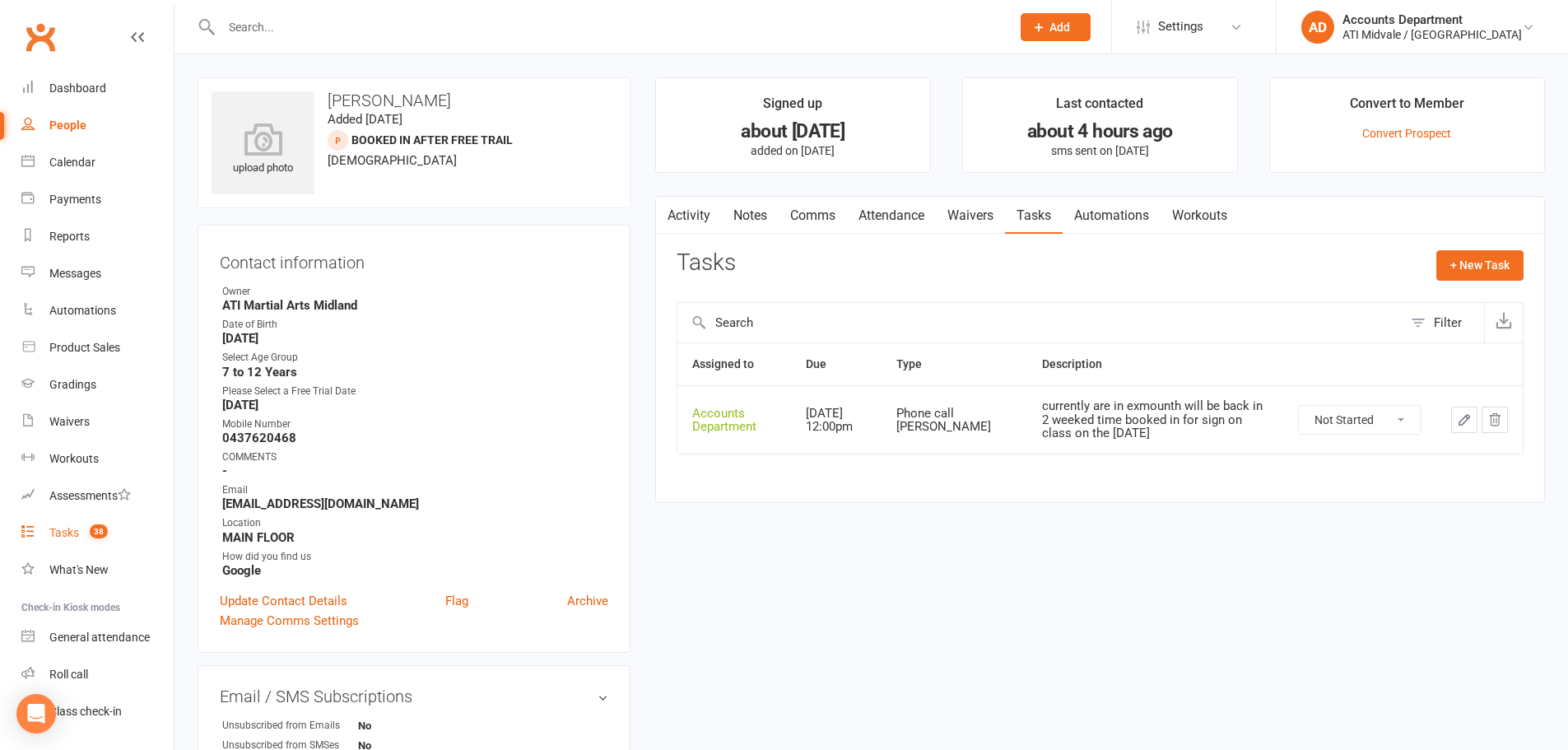
click at [69, 529] on div "Tasks" at bounding box center [64, 533] width 29 height 13
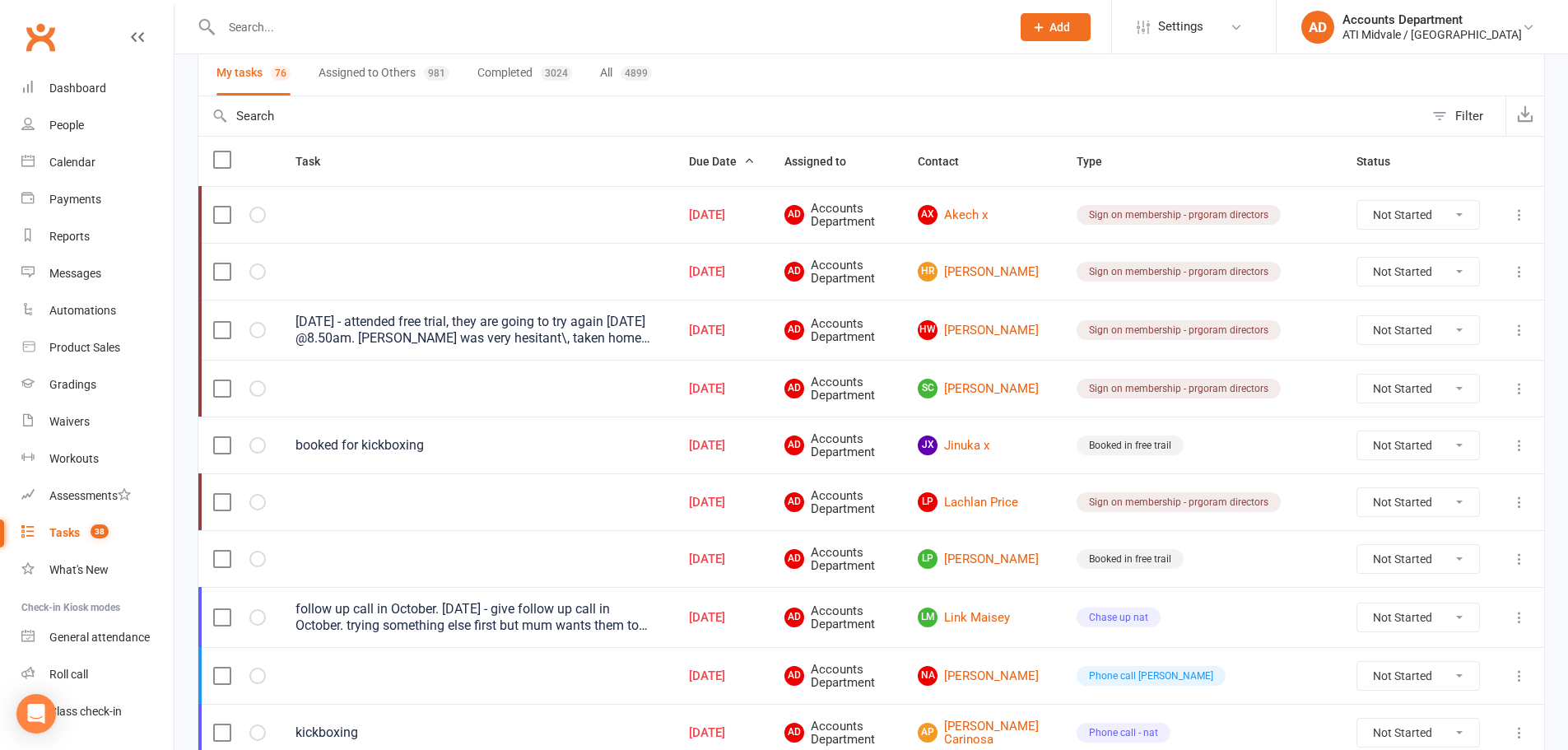
scroll to position [82, 0]
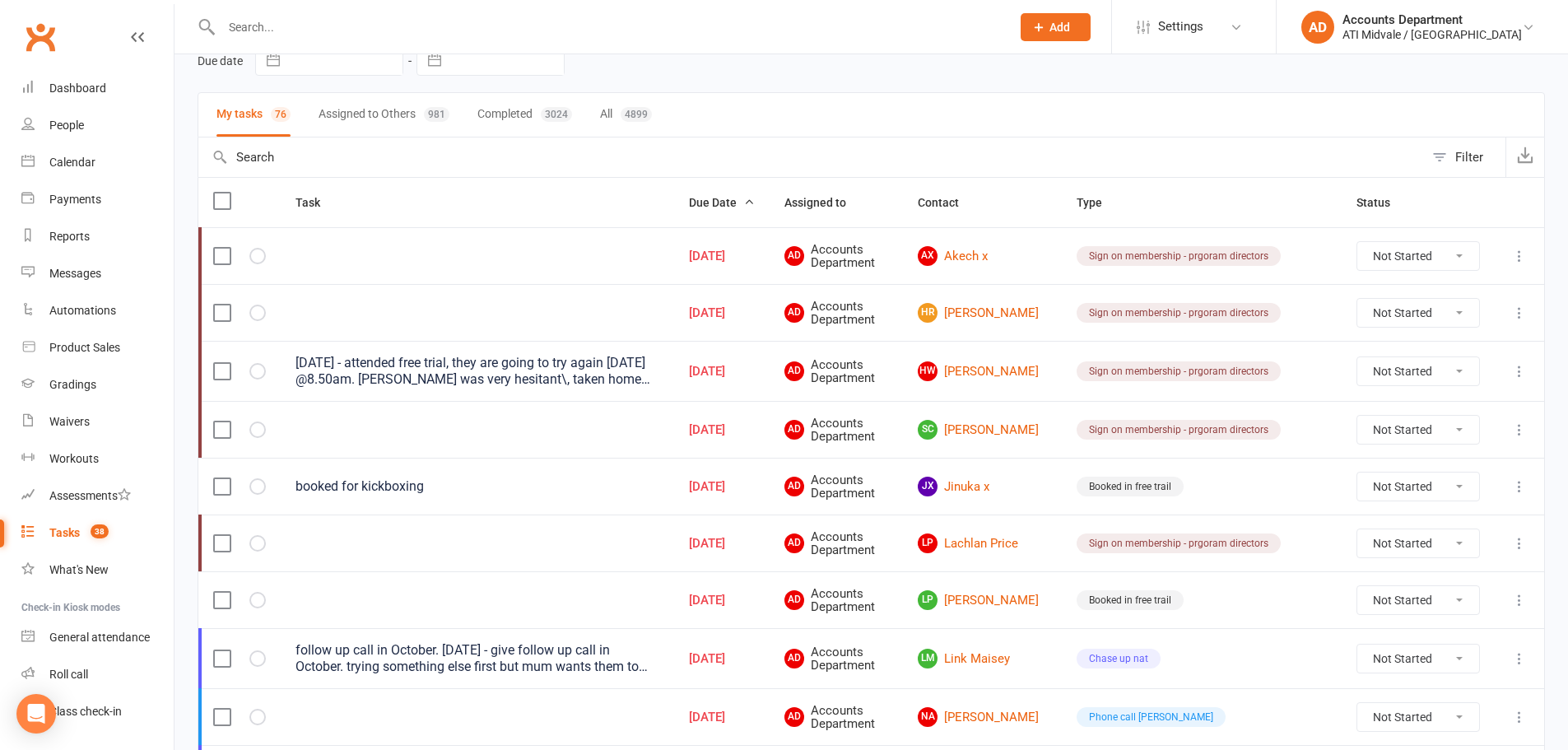
click at [358, 26] on input "text" at bounding box center [608, 27] width 783 height 23
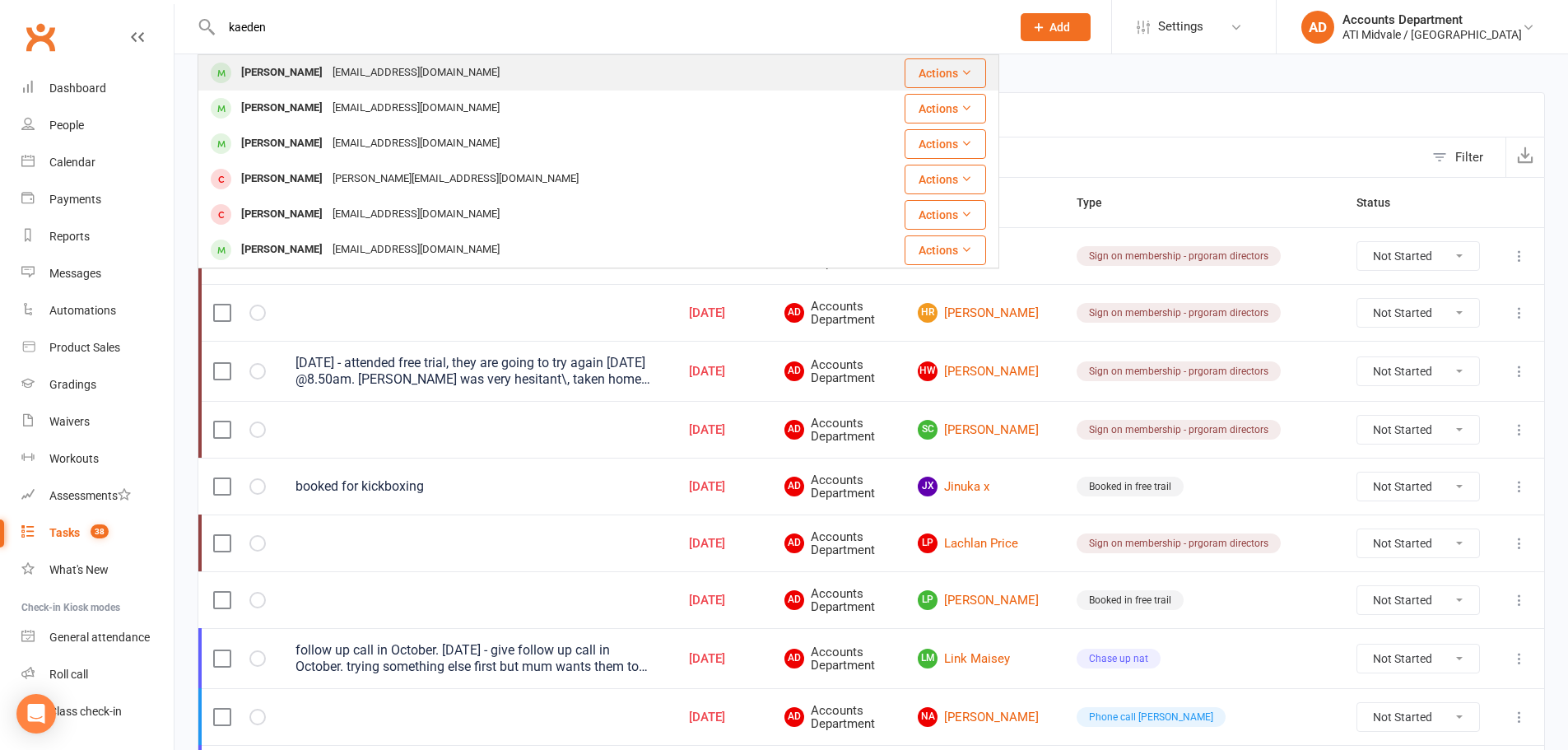
type input "kaeden"
click at [336, 65] on div "[EMAIL_ADDRESS][DOMAIN_NAME]" at bounding box center [416, 73] width 177 height 24
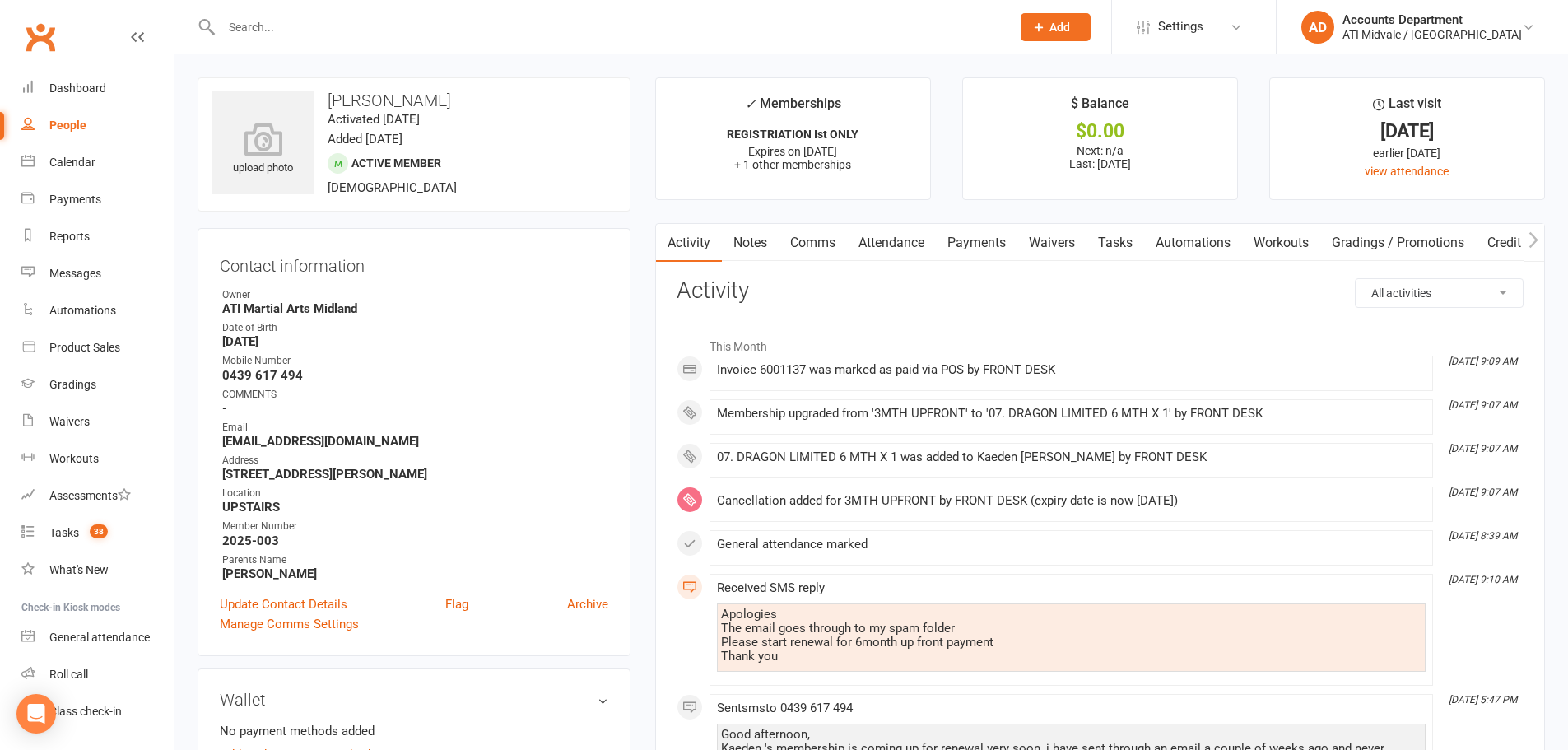
click at [1111, 240] on link "Tasks" at bounding box center [1116, 242] width 58 height 38
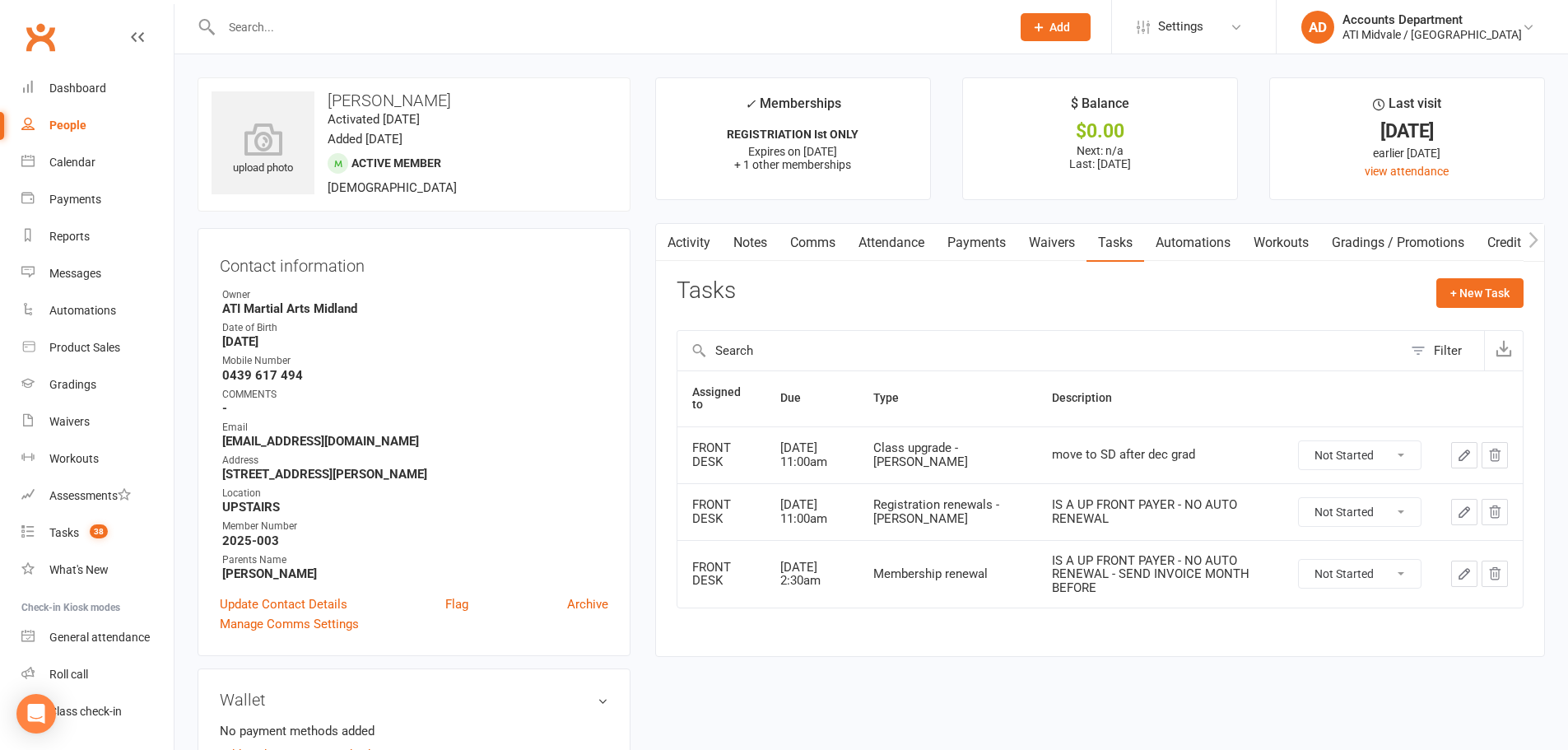
click at [691, 234] on link "Activity" at bounding box center [688, 242] width 65 height 38
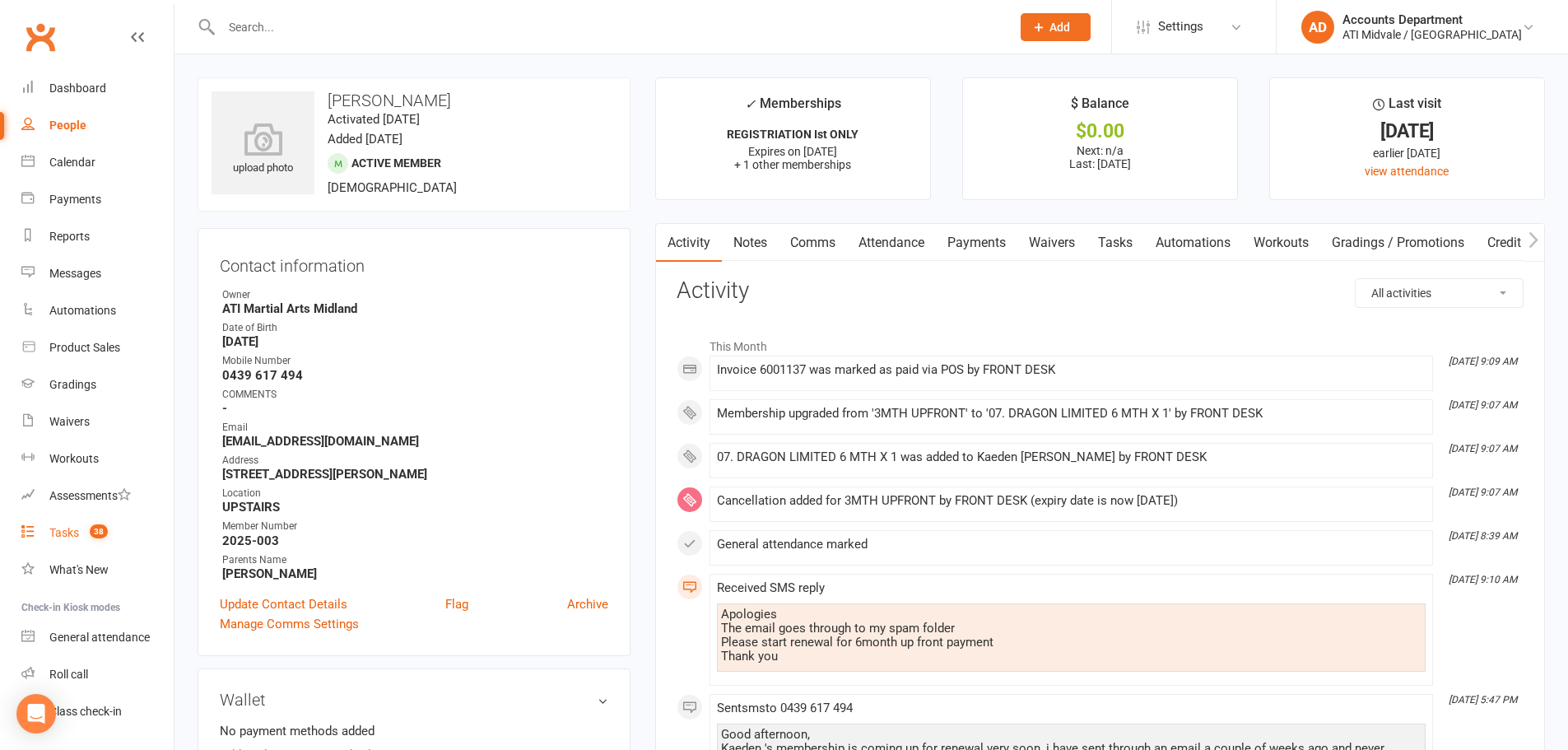
click at [91, 529] on span "38" at bounding box center [99, 531] width 18 height 14
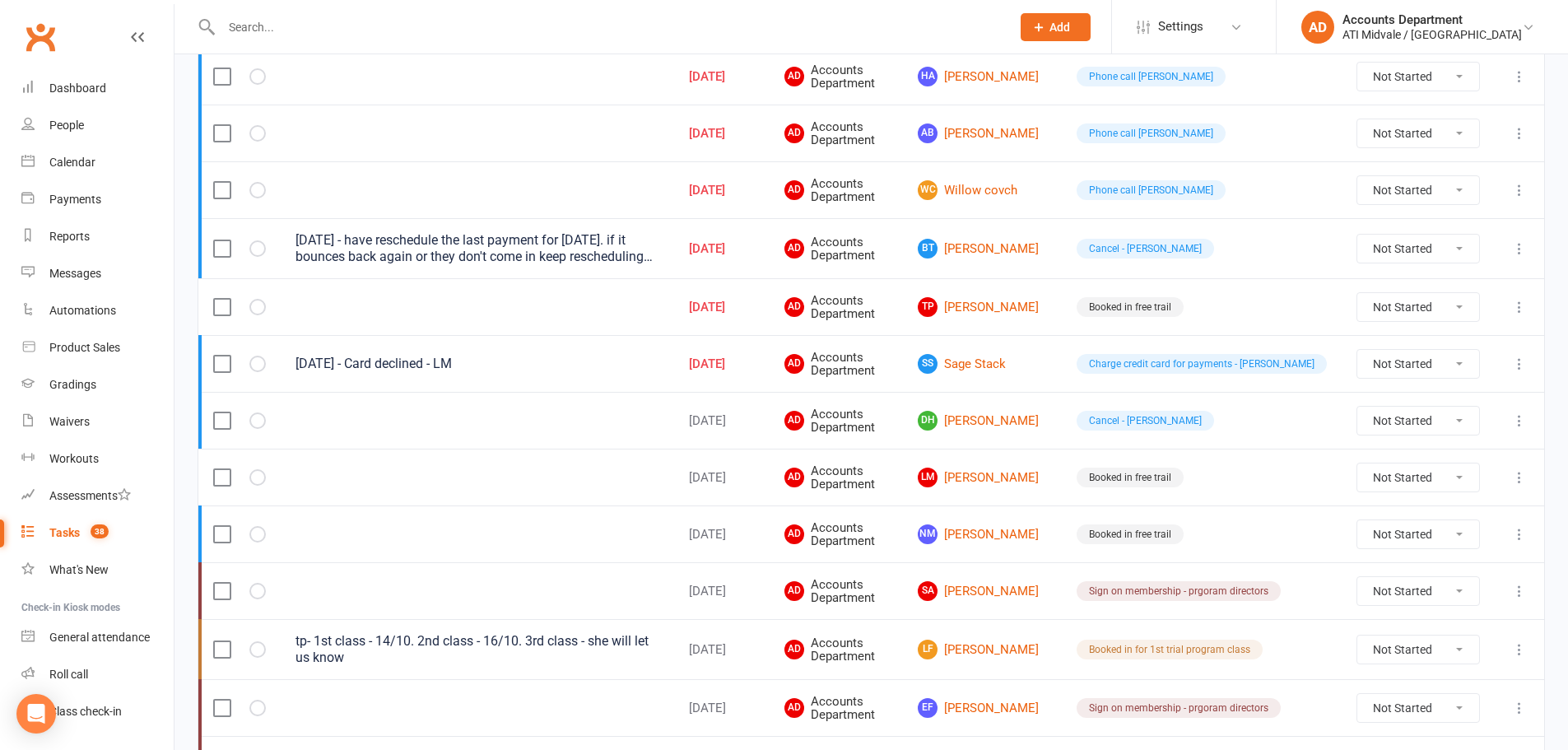
scroll to position [1071, 0]
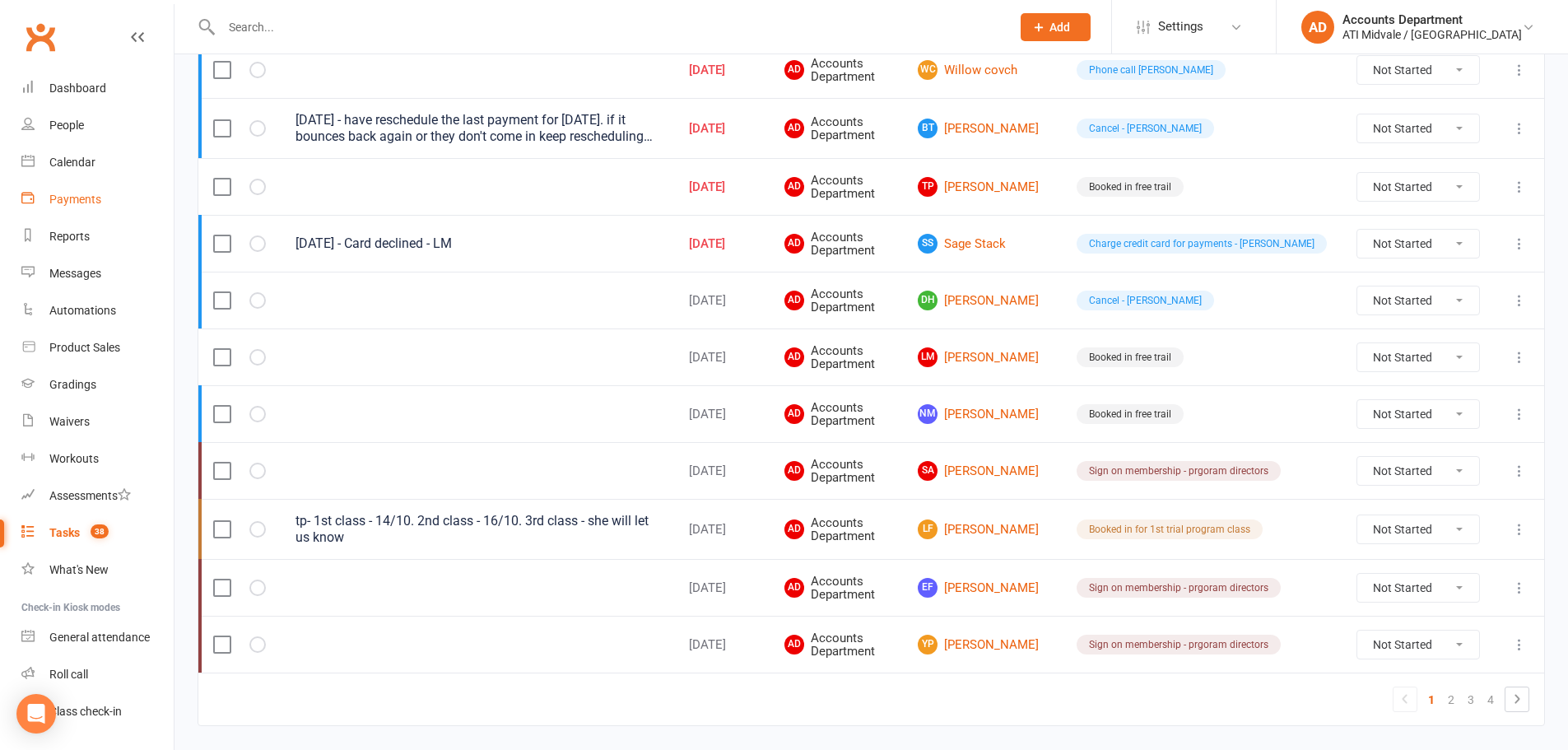
click at [98, 205] on div "Payments" at bounding box center [76, 199] width 52 height 13
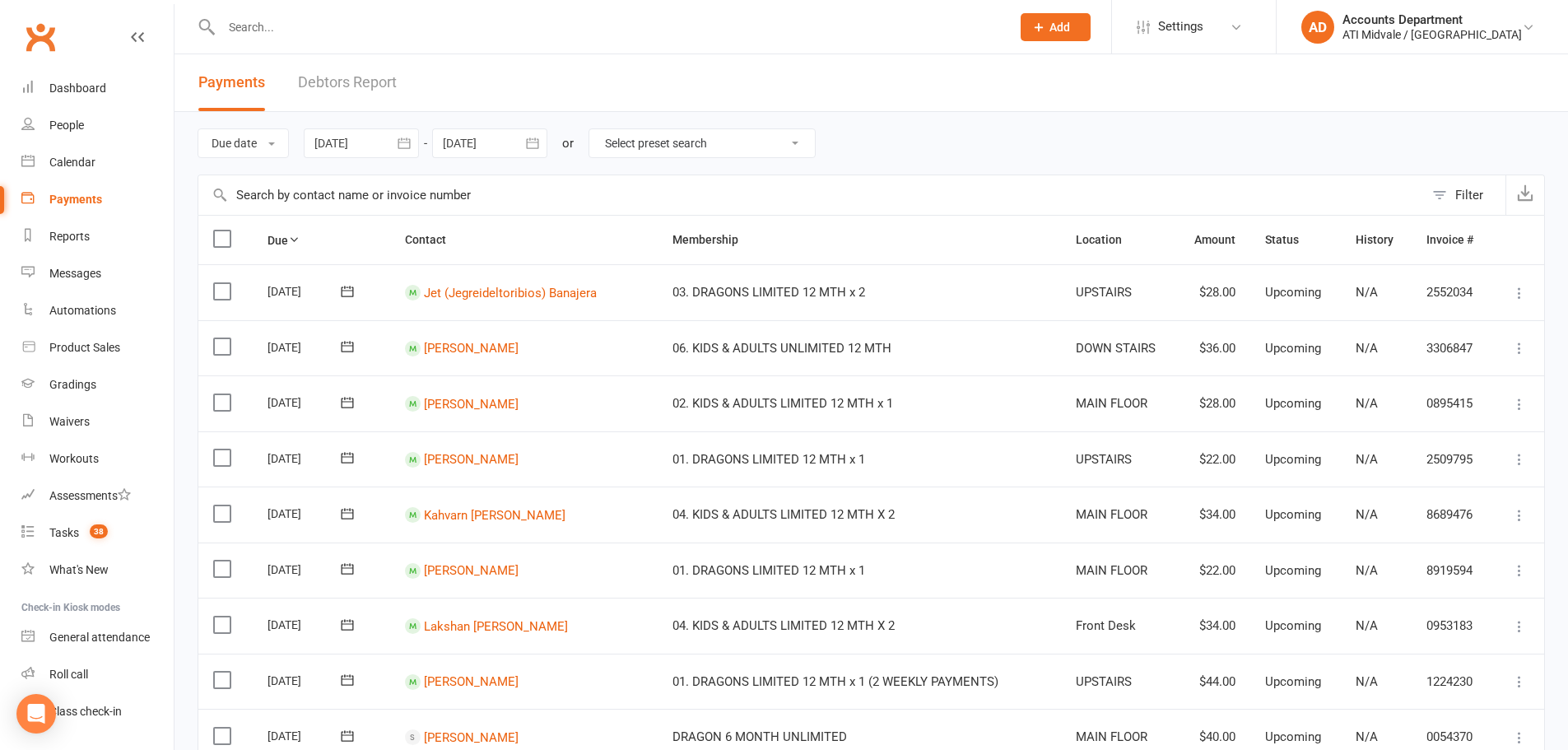
click at [336, 77] on link "Debtors Report" at bounding box center [347, 83] width 99 height 57
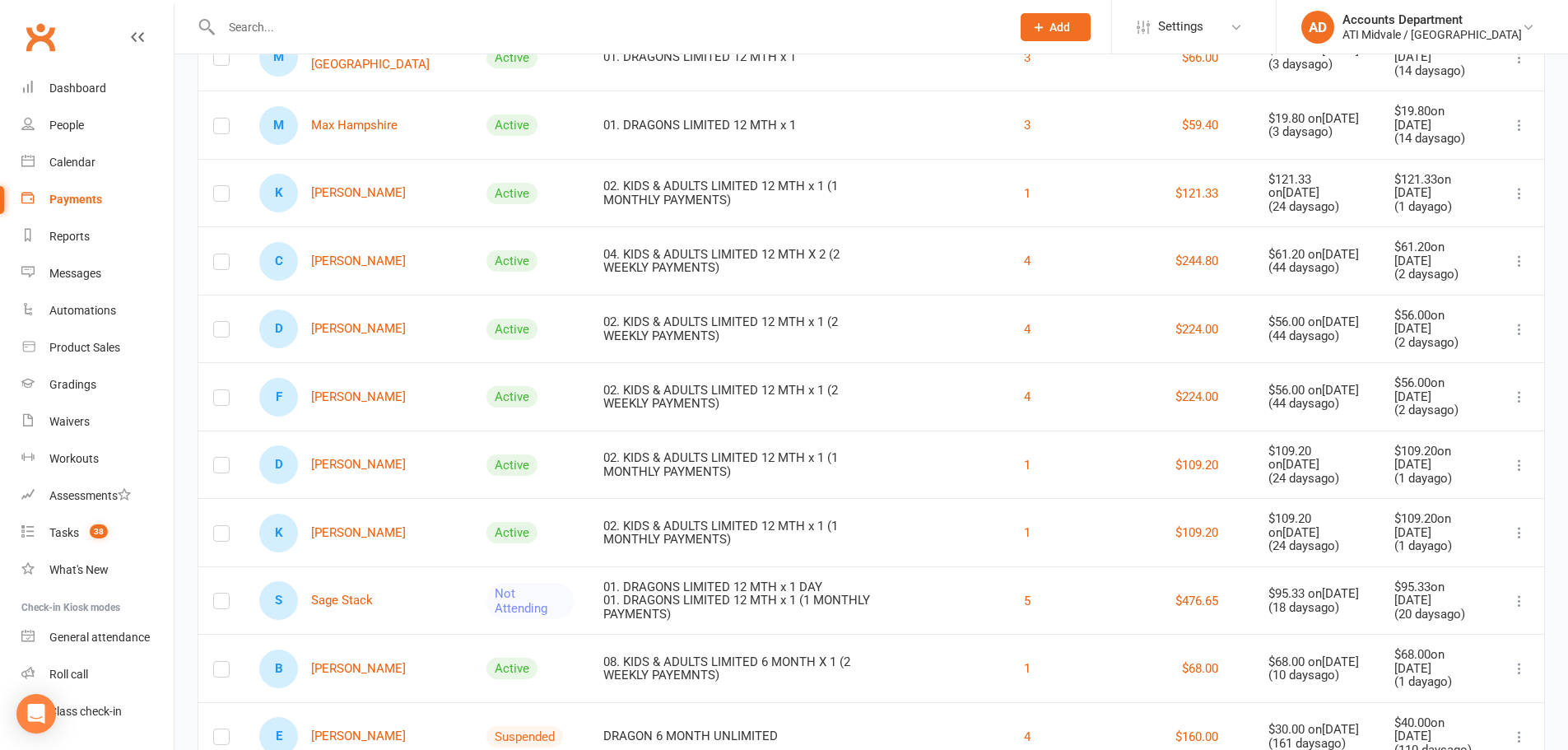
scroll to position [219, 0]
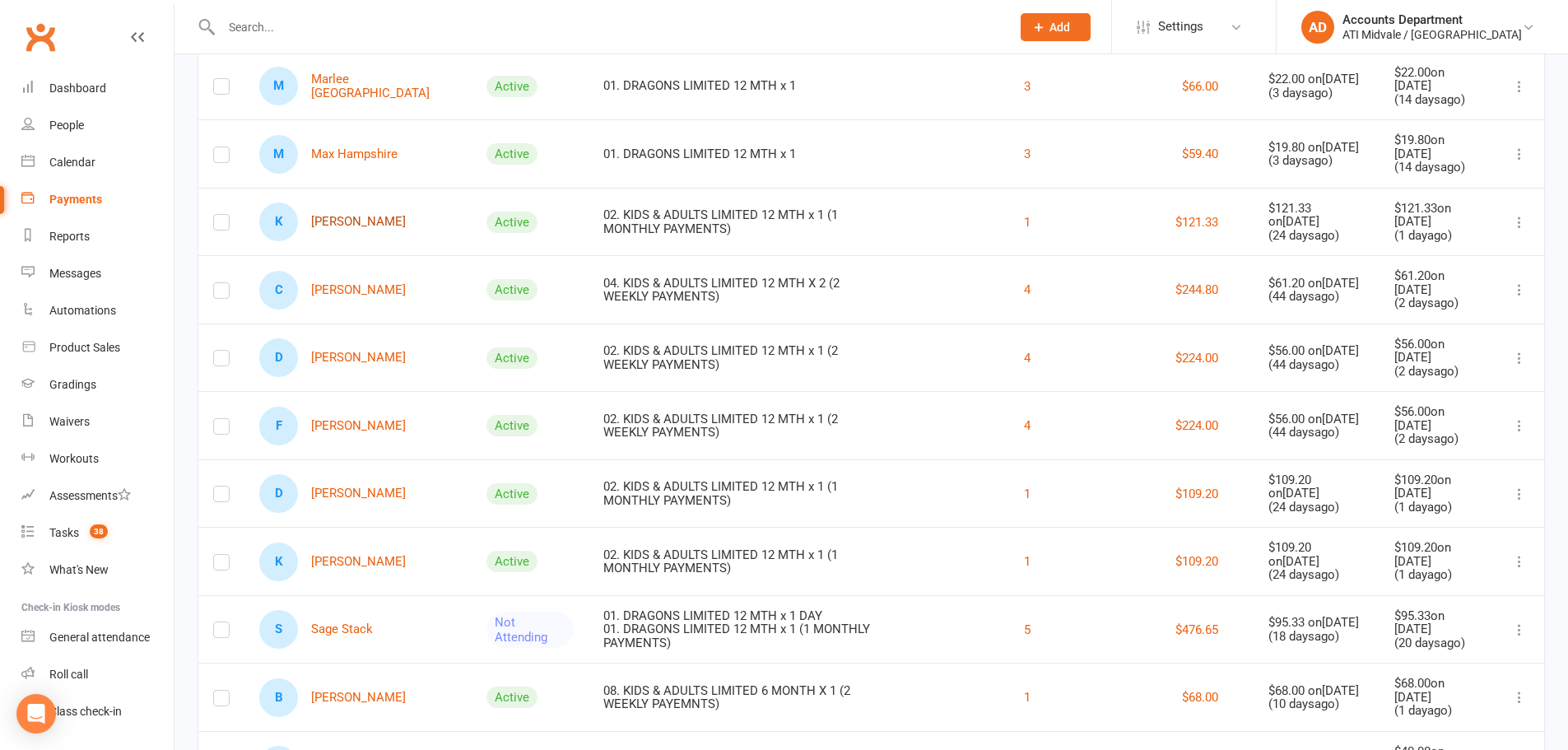
drag, startPoint x: 369, startPoint y: 252, endPoint x: 369, endPoint y: 239, distance: 13.0
click at [369, 239] on link "K [PERSON_NAME]" at bounding box center [333, 222] width 146 height 39
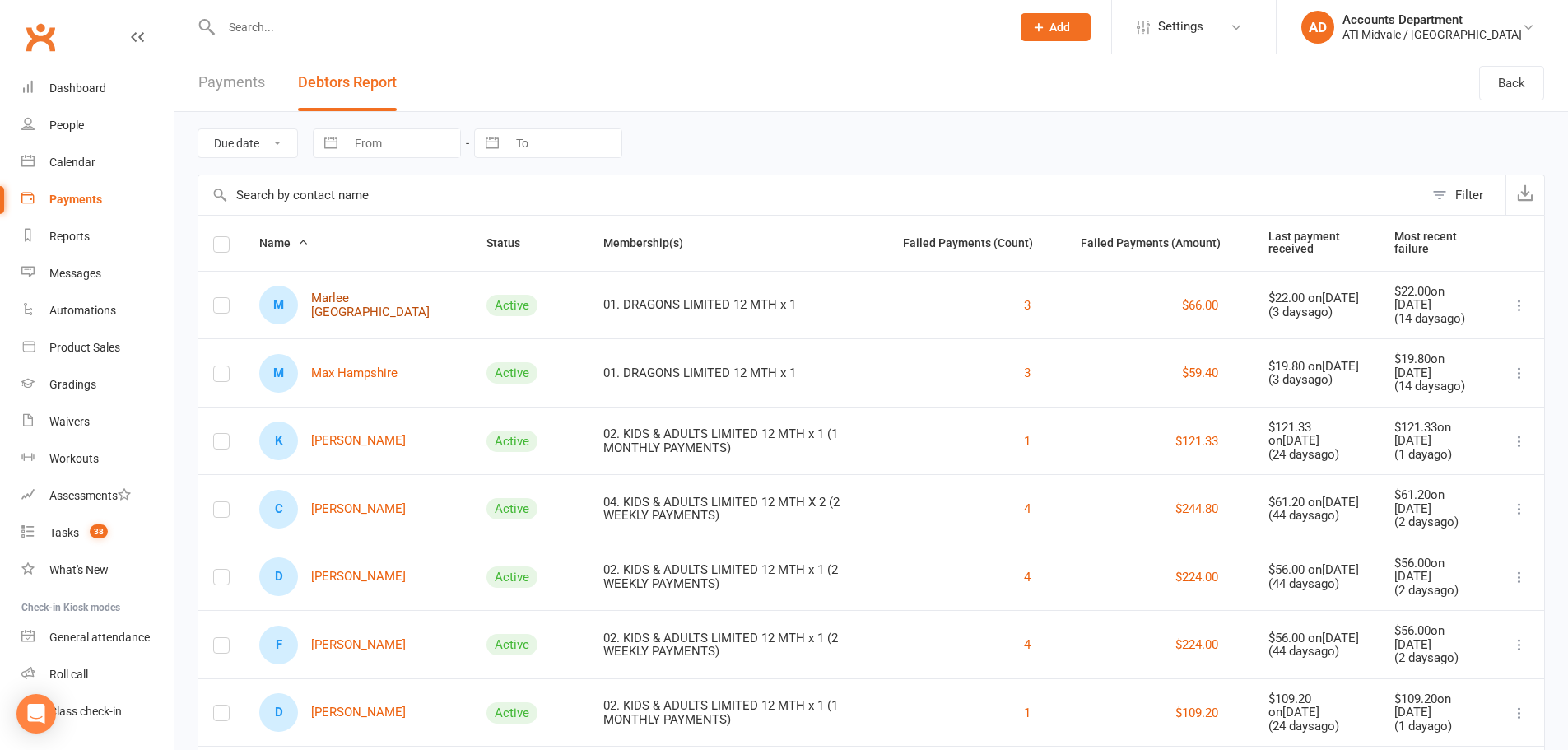
click at [357, 310] on link "M [PERSON_NAME]" at bounding box center [358, 305] width 197 height 39
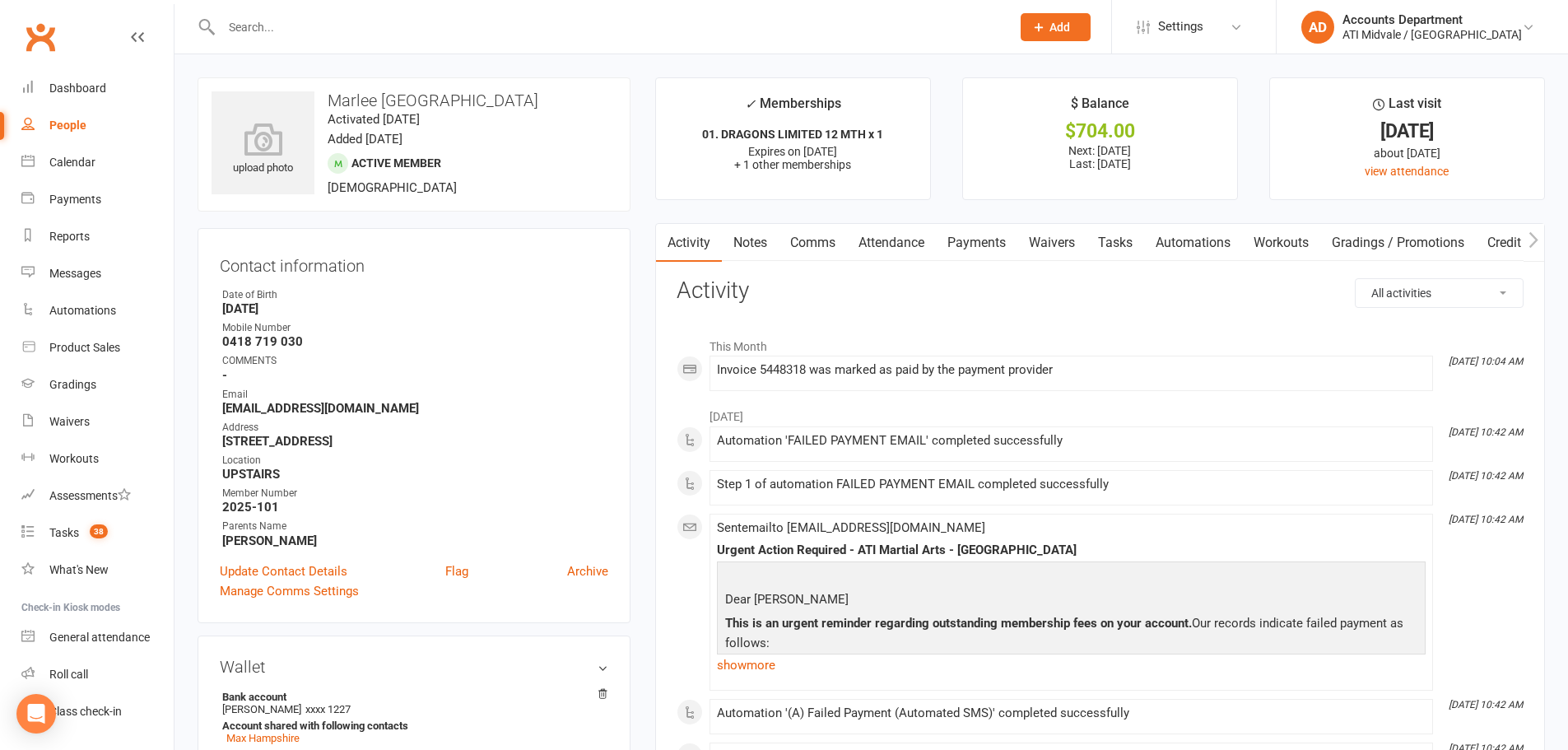
click at [770, 234] on link "Notes" at bounding box center [751, 242] width 57 height 38
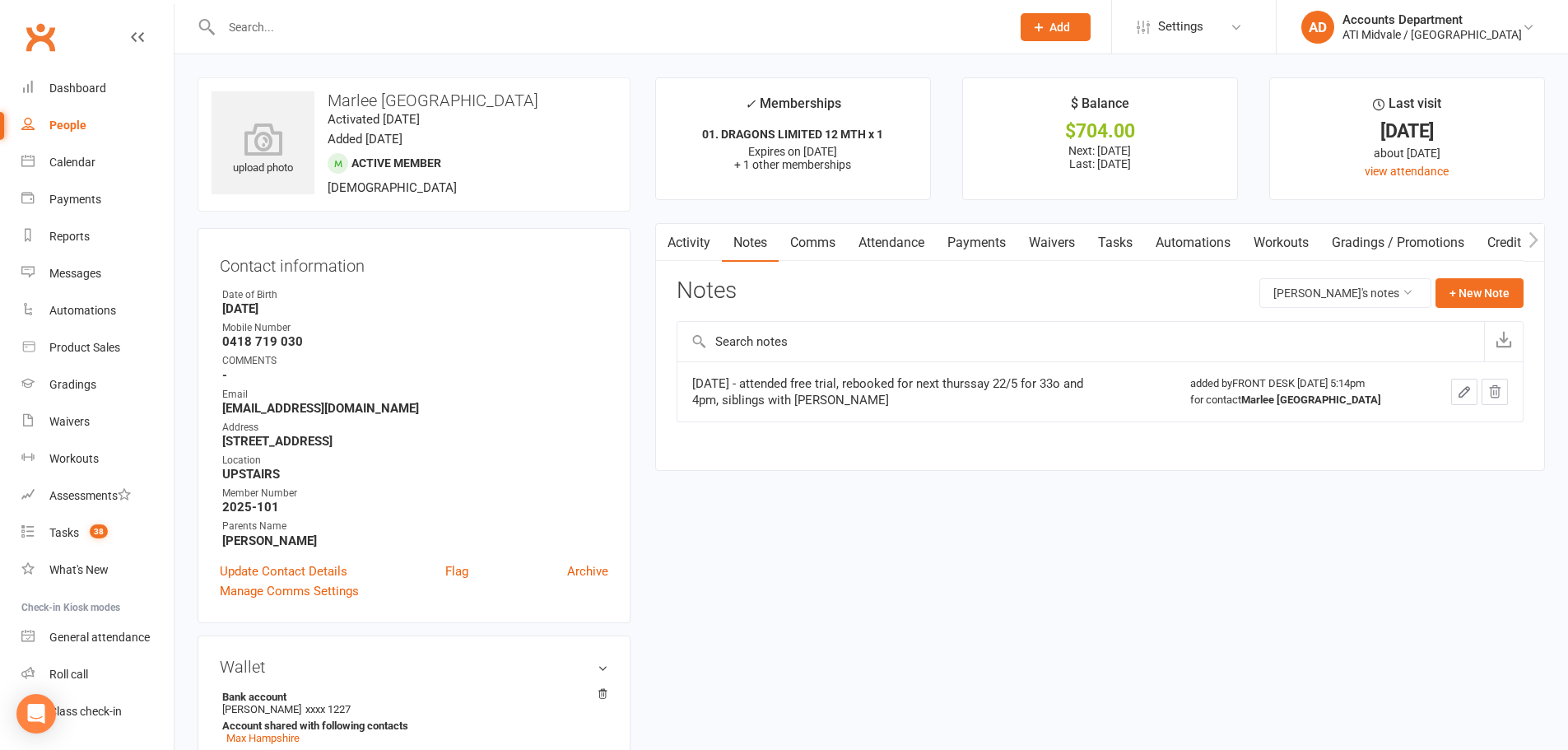
click at [971, 253] on link "Payments" at bounding box center [977, 242] width 81 height 38
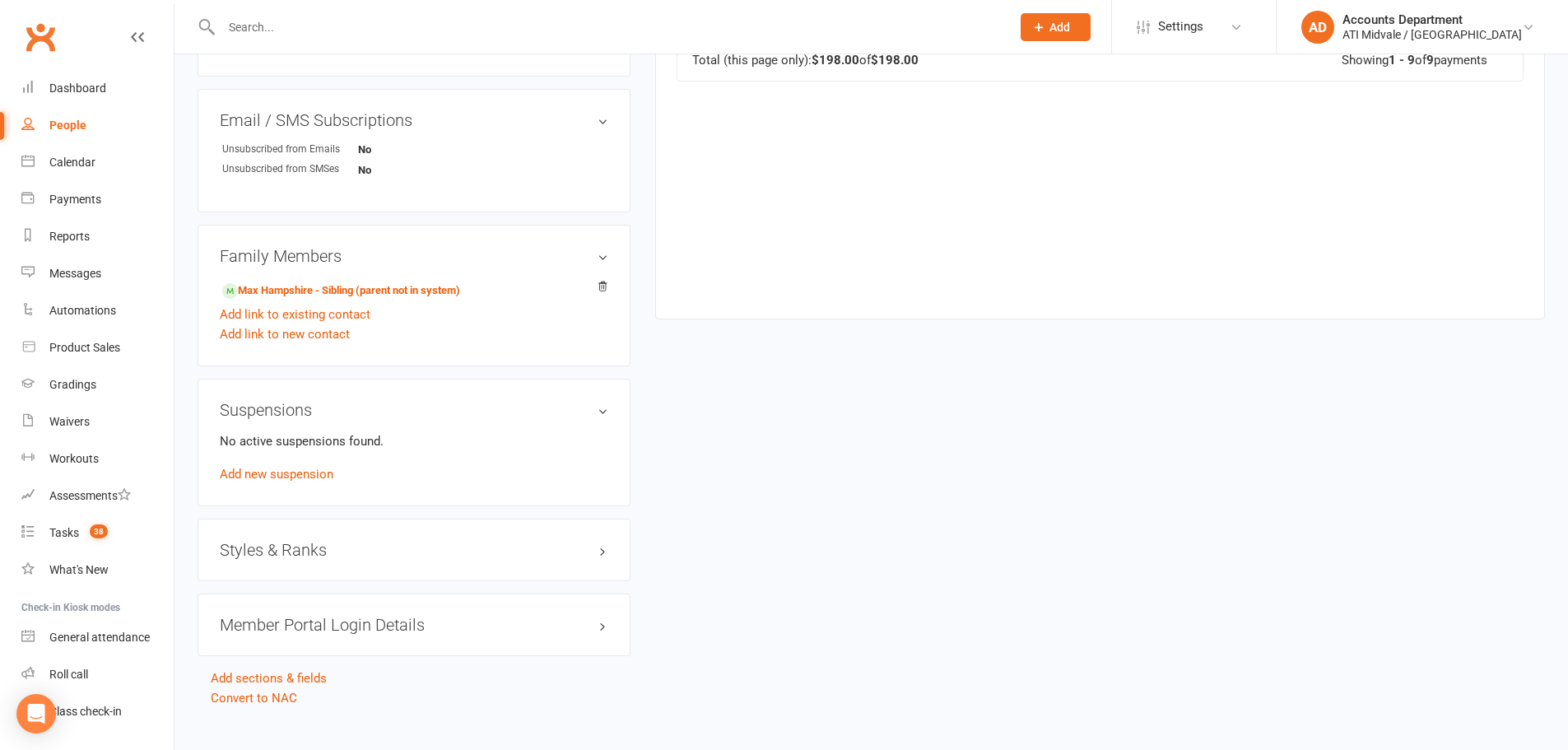
scroll to position [988, 0]
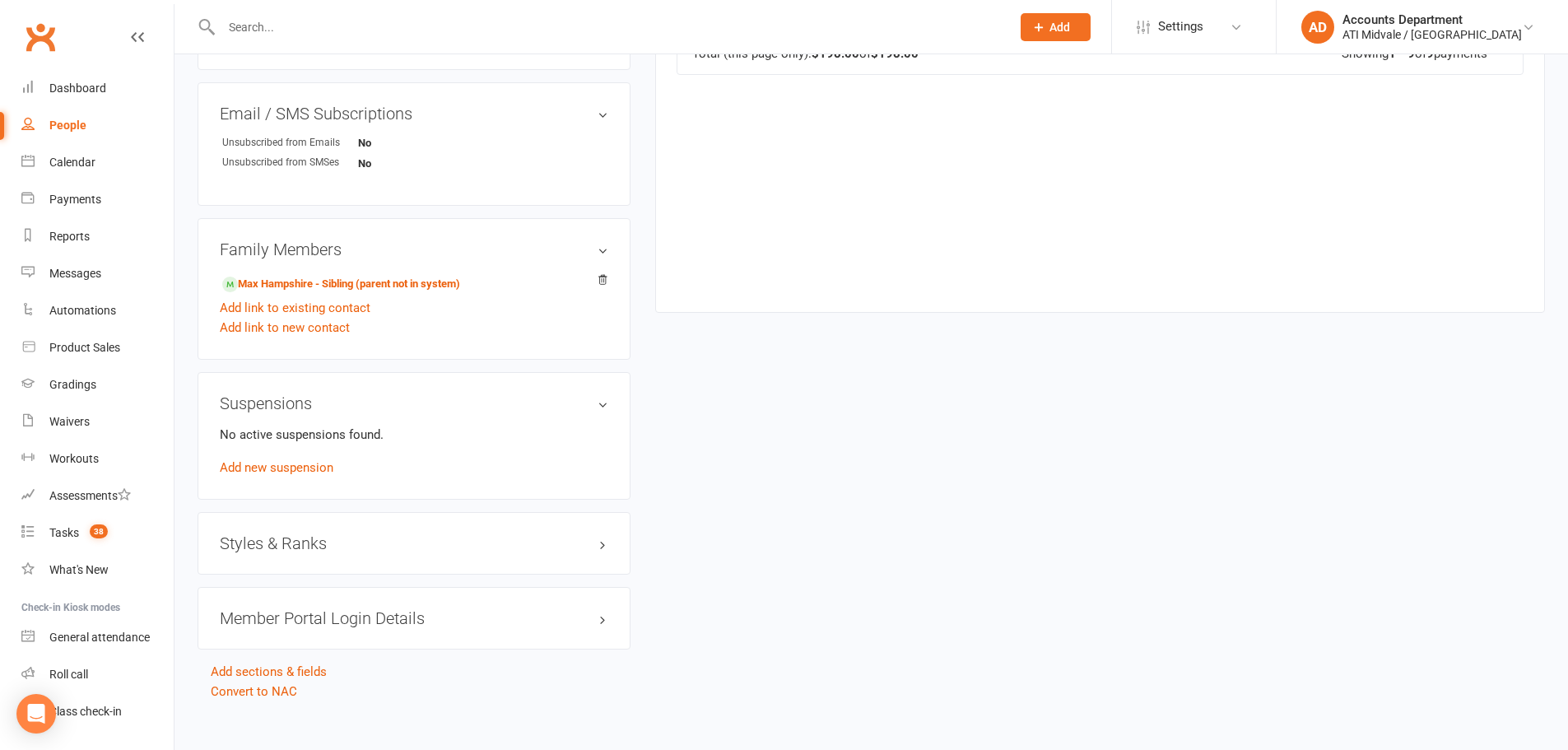
click at [221, 18] on input "text" at bounding box center [608, 27] width 783 height 23
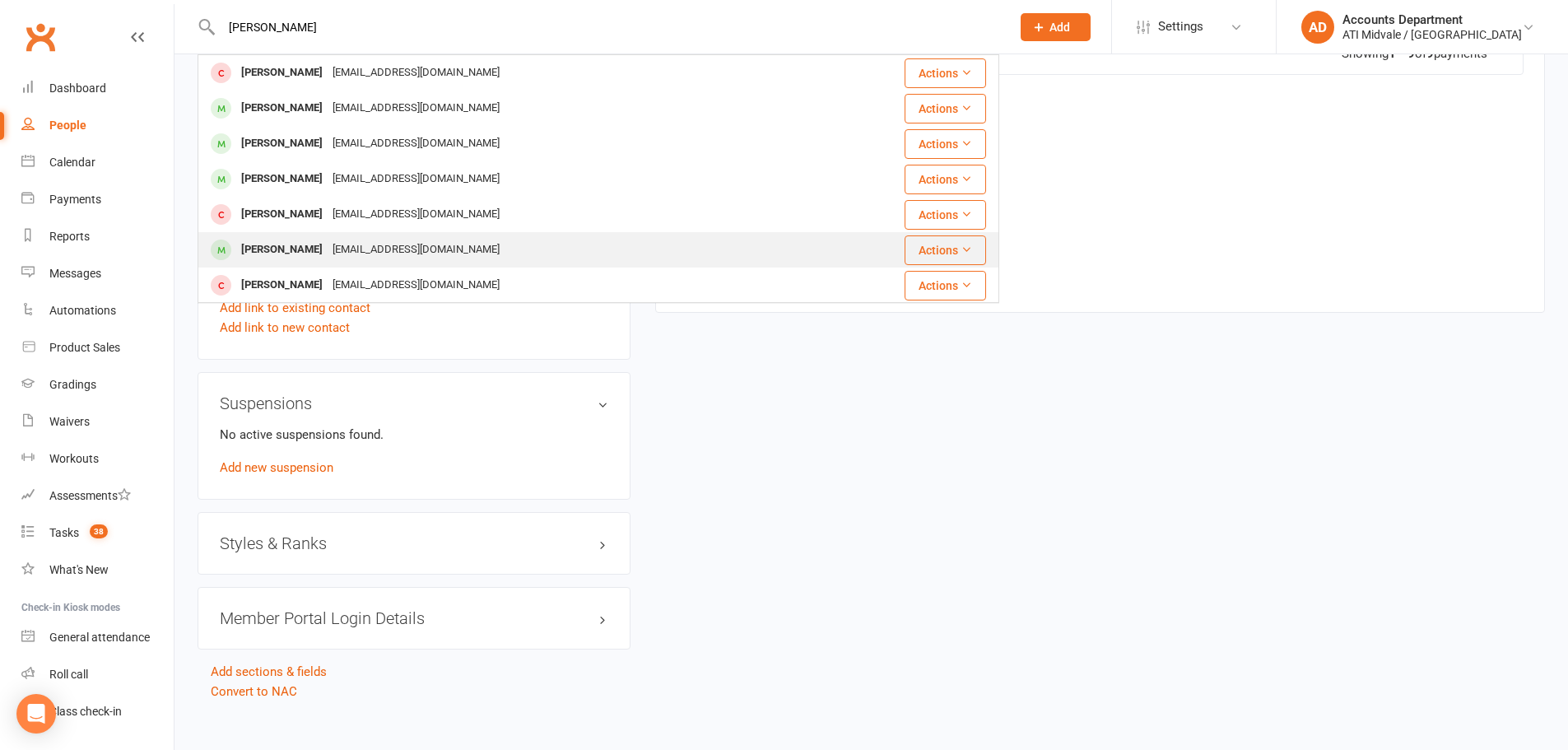
type input "[PERSON_NAME]"
click at [338, 242] on div "[EMAIL_ADDRESS][DOMAIN_NAME]" at bounding box center [416, 250] width 177 height 24
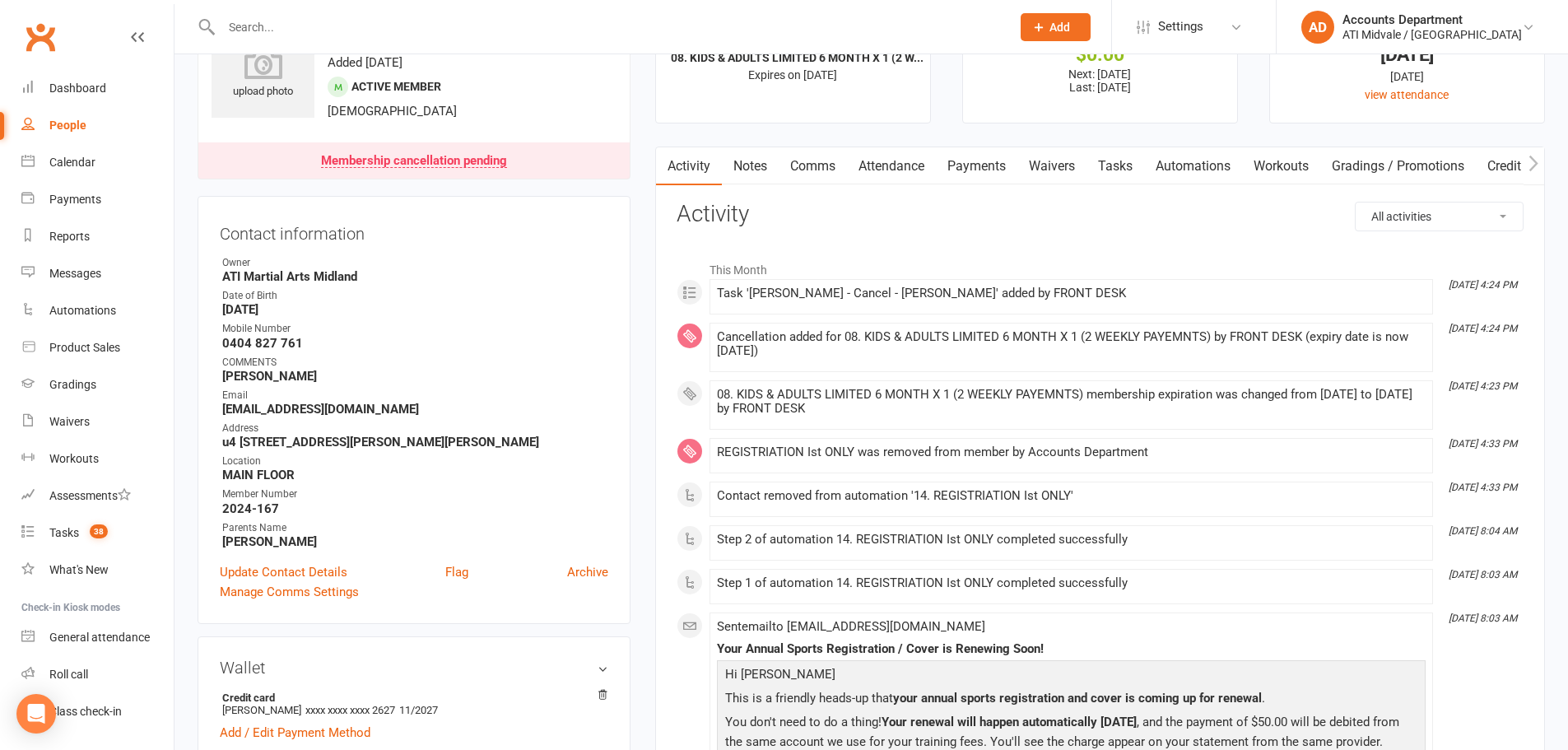
scroll to position [82, 0]
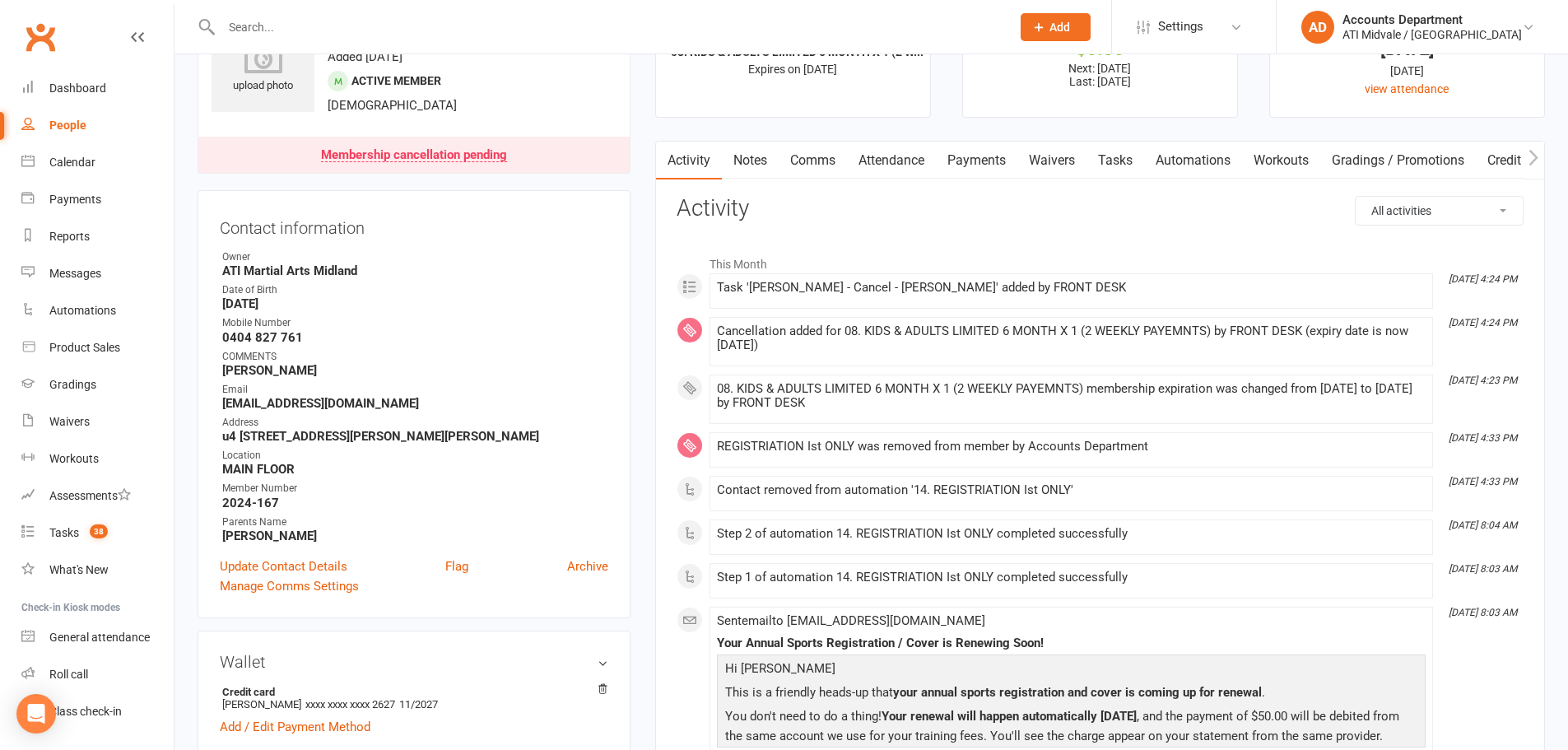
click at [1131, 148] on link "Tasks" at bounding box center [1116, 160] width 58 height 38
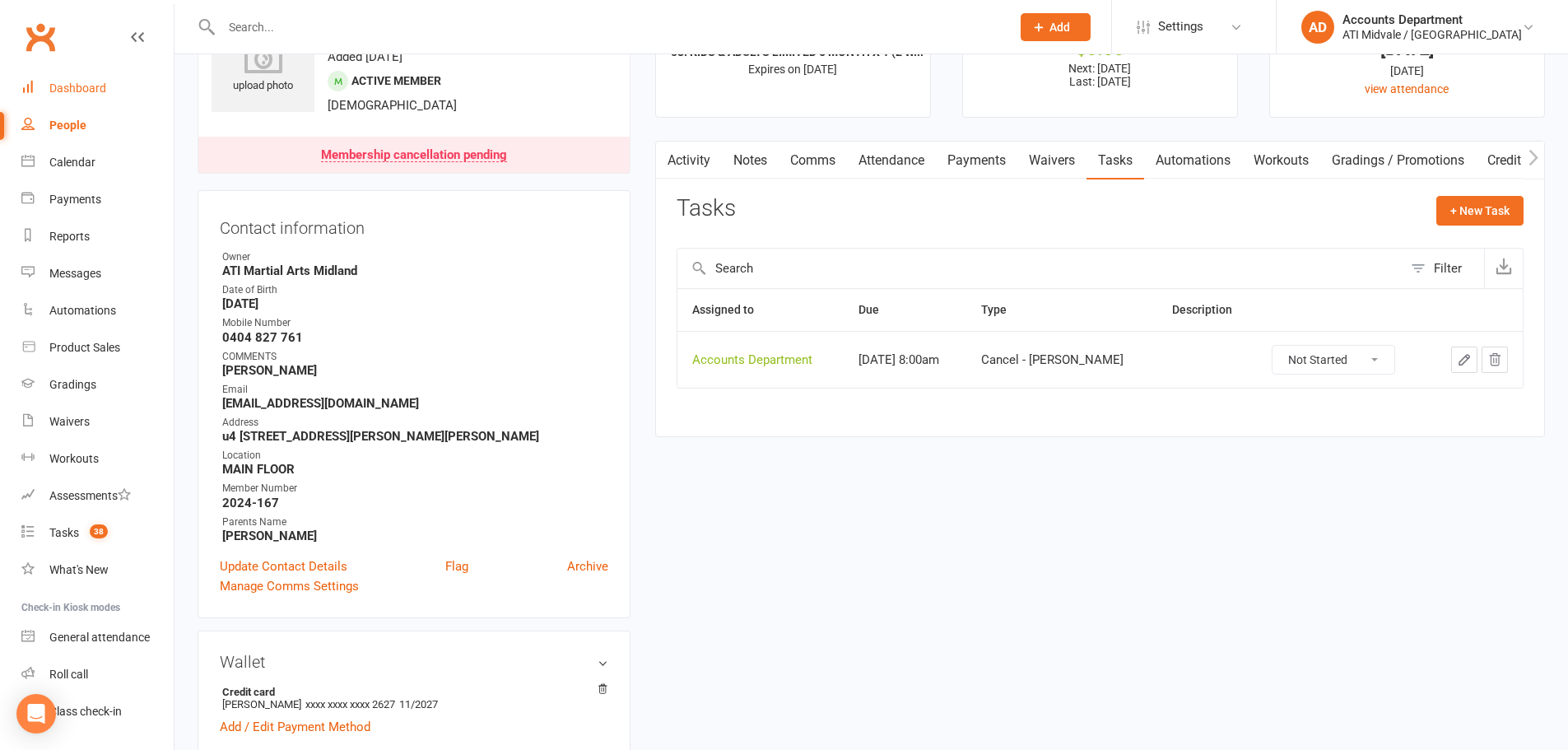
click at [65, 74] on link "Dashboard" at bounding box center [97, 88] width 152 height 37
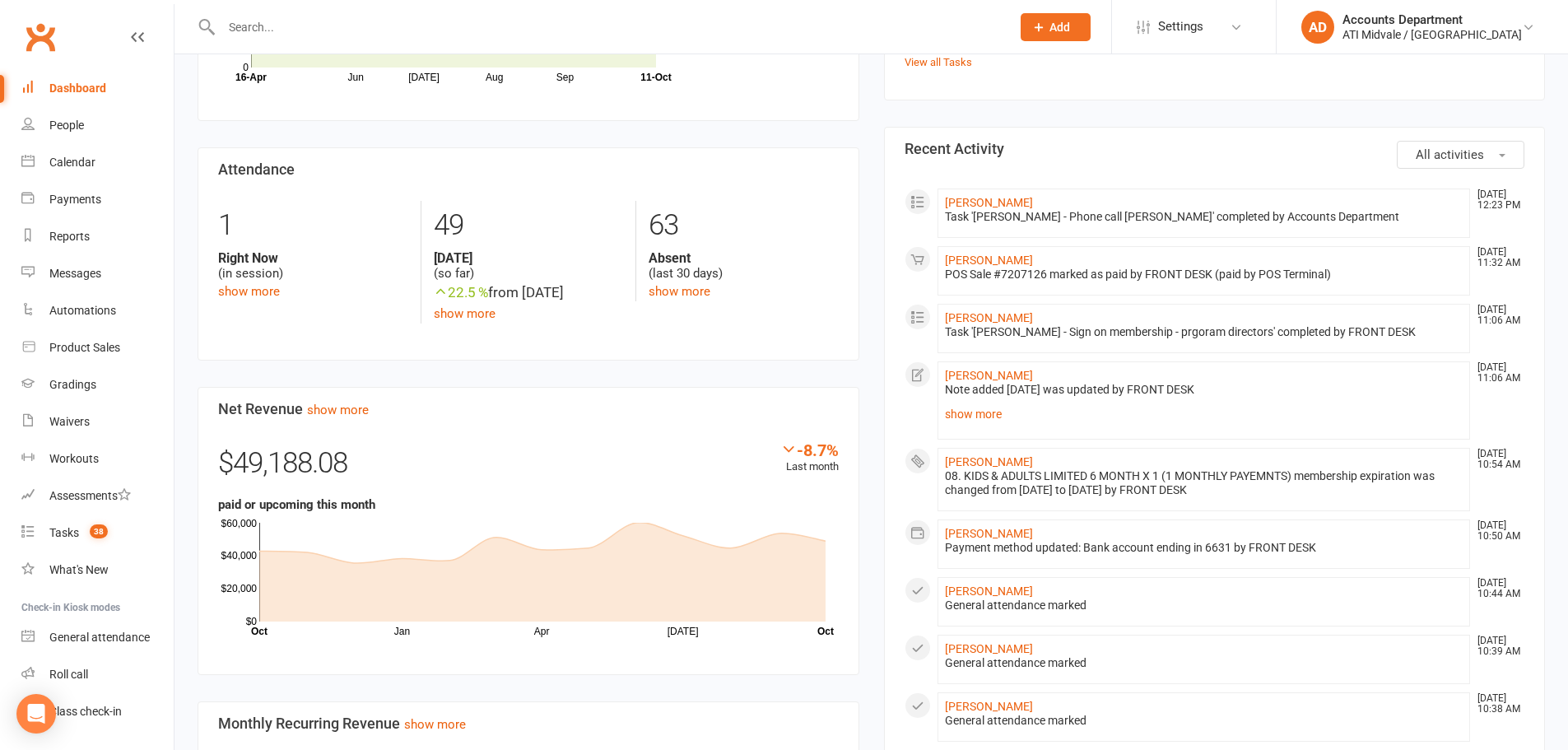
scroll to position [329, 0]
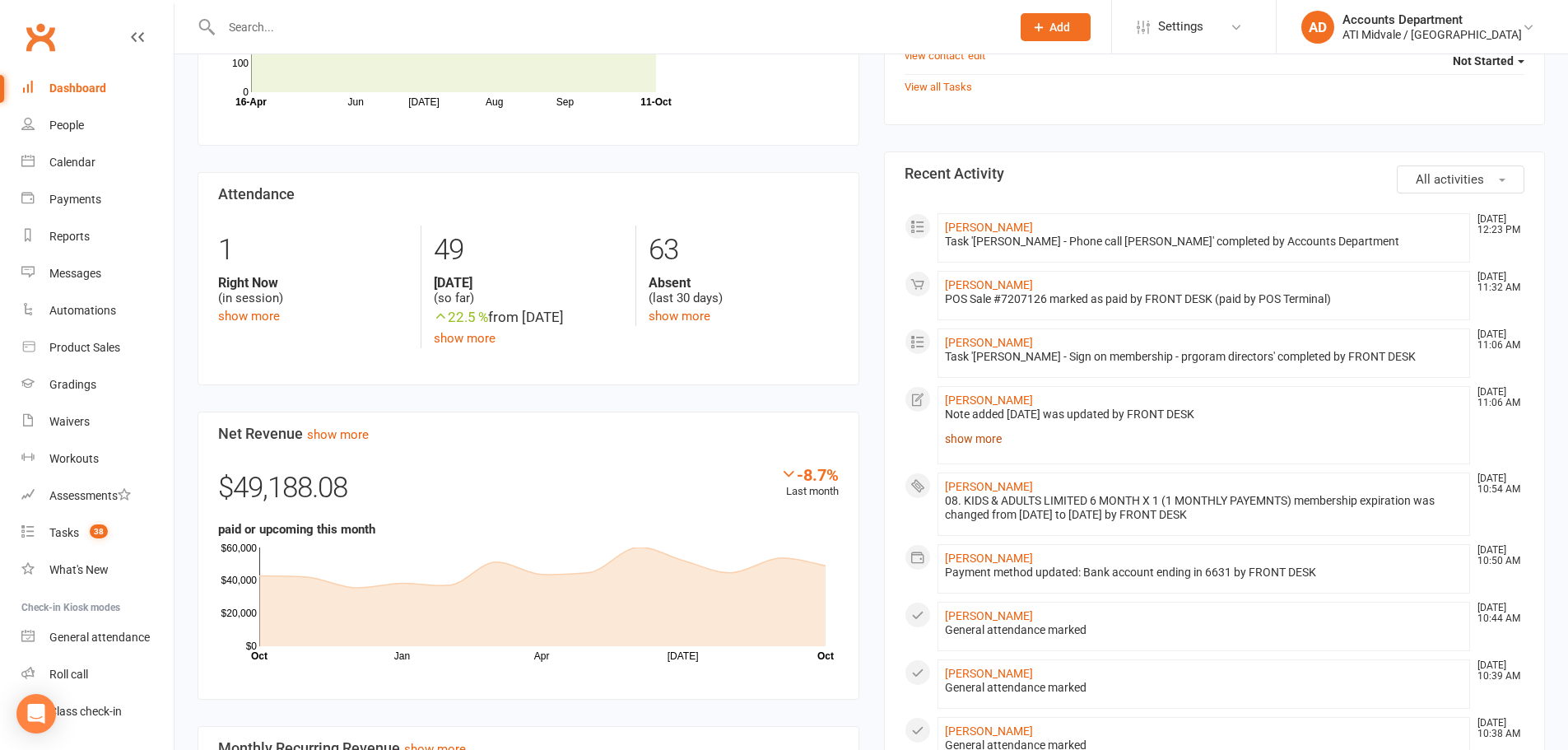
click at [958, 434] on link "show more" at bounding box center [1204, 439] width 519 height 23
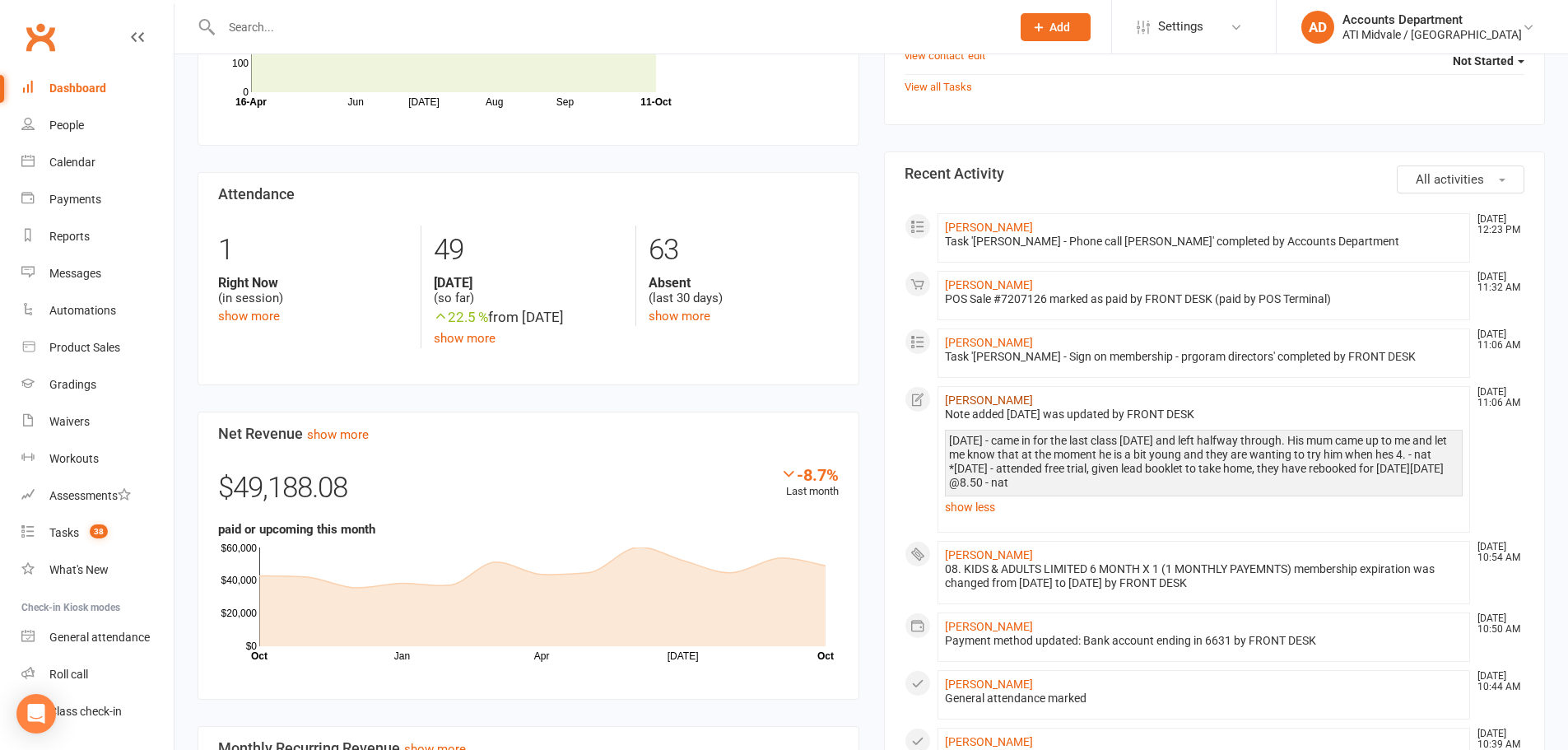
click at [995, 400] on link "[PERSON_NAME]" at bounding box center [989, 400] width 88 height 13
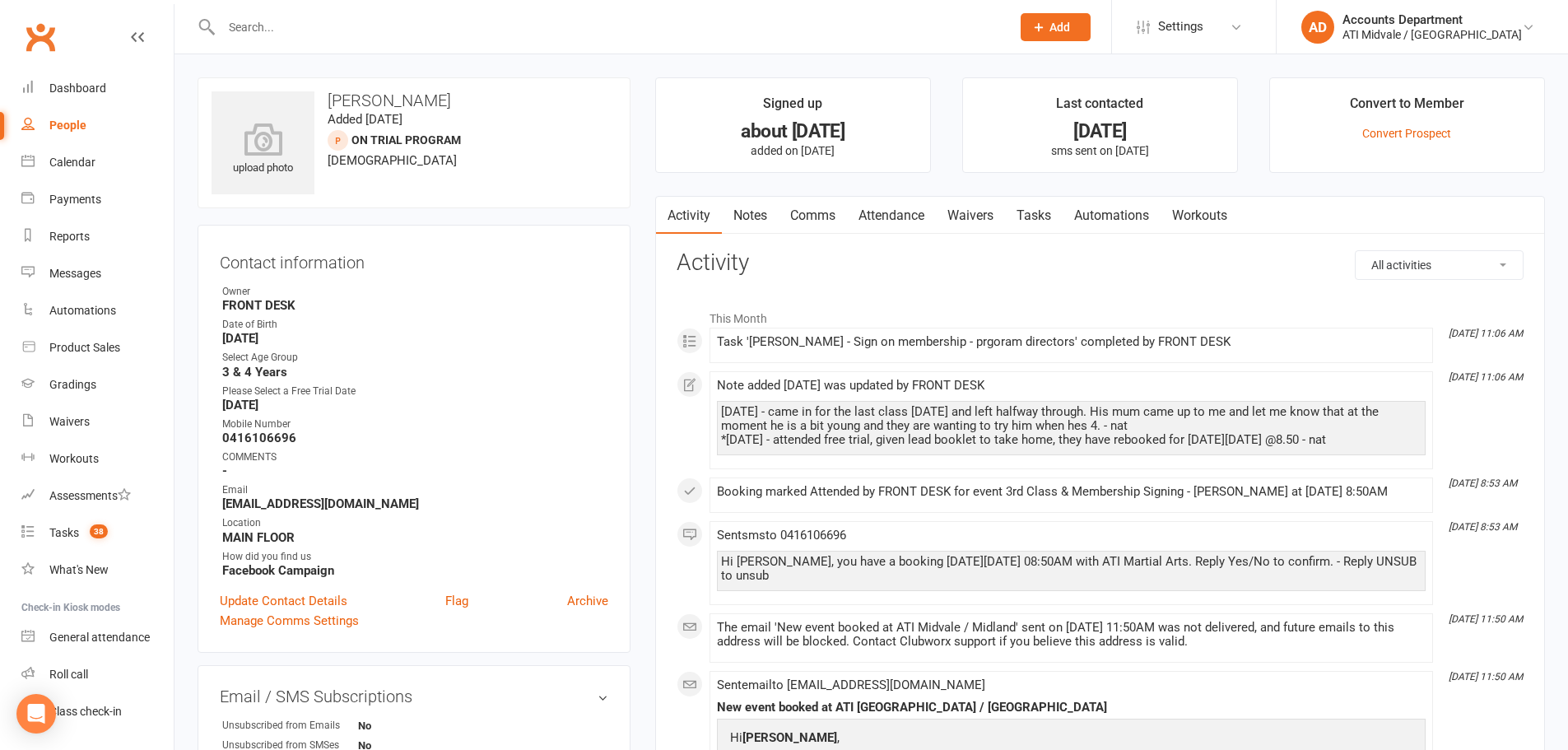
click at [899, 220] on link "Attendance" at bounding box center [892, 216] width 89 height 38
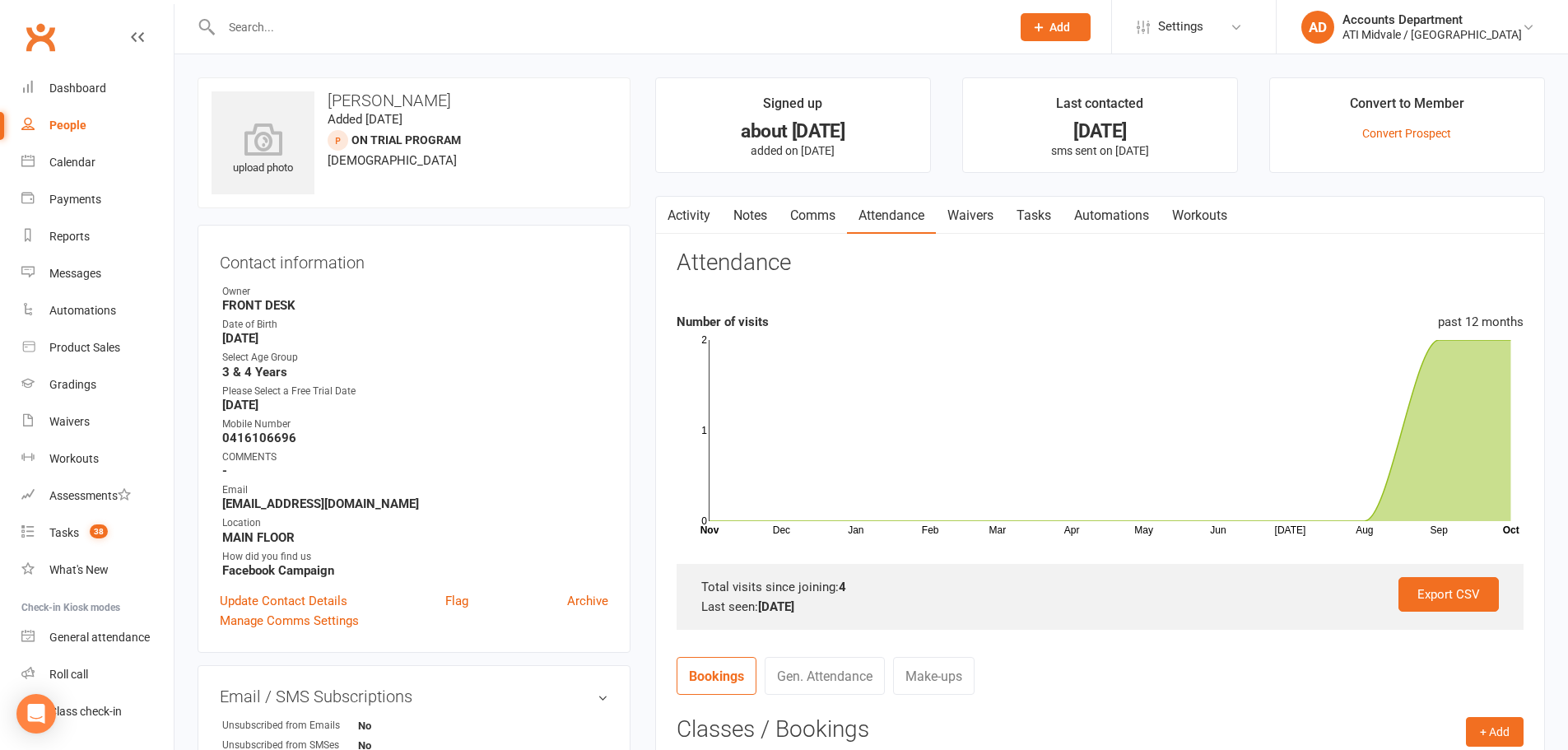
click at [1047, 223] on link "Tasks" at bounding box center [1034, 216] width 58 height 38
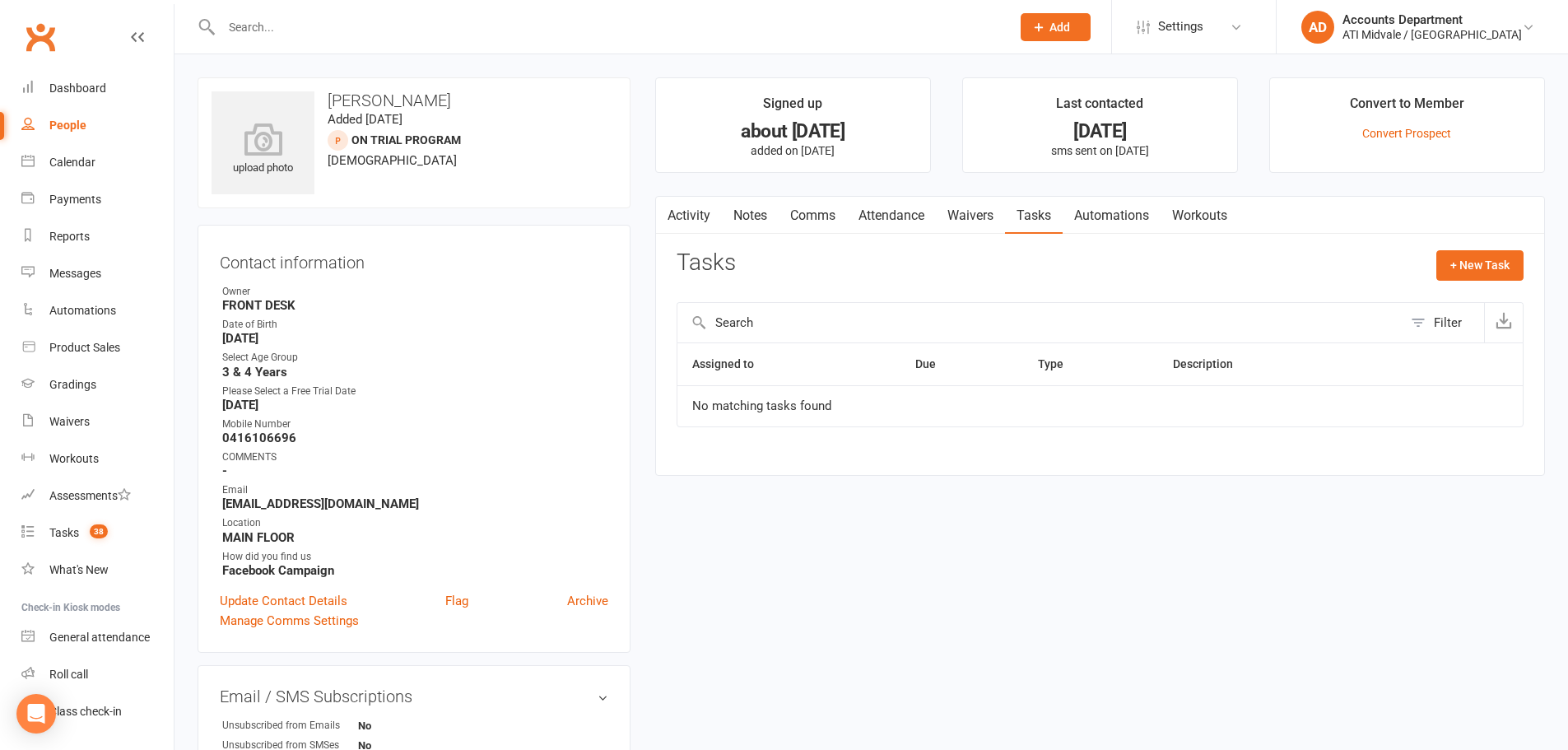
click at [763, 225] on link "Notes" at bounding box center [751, 216] width 57 height 38
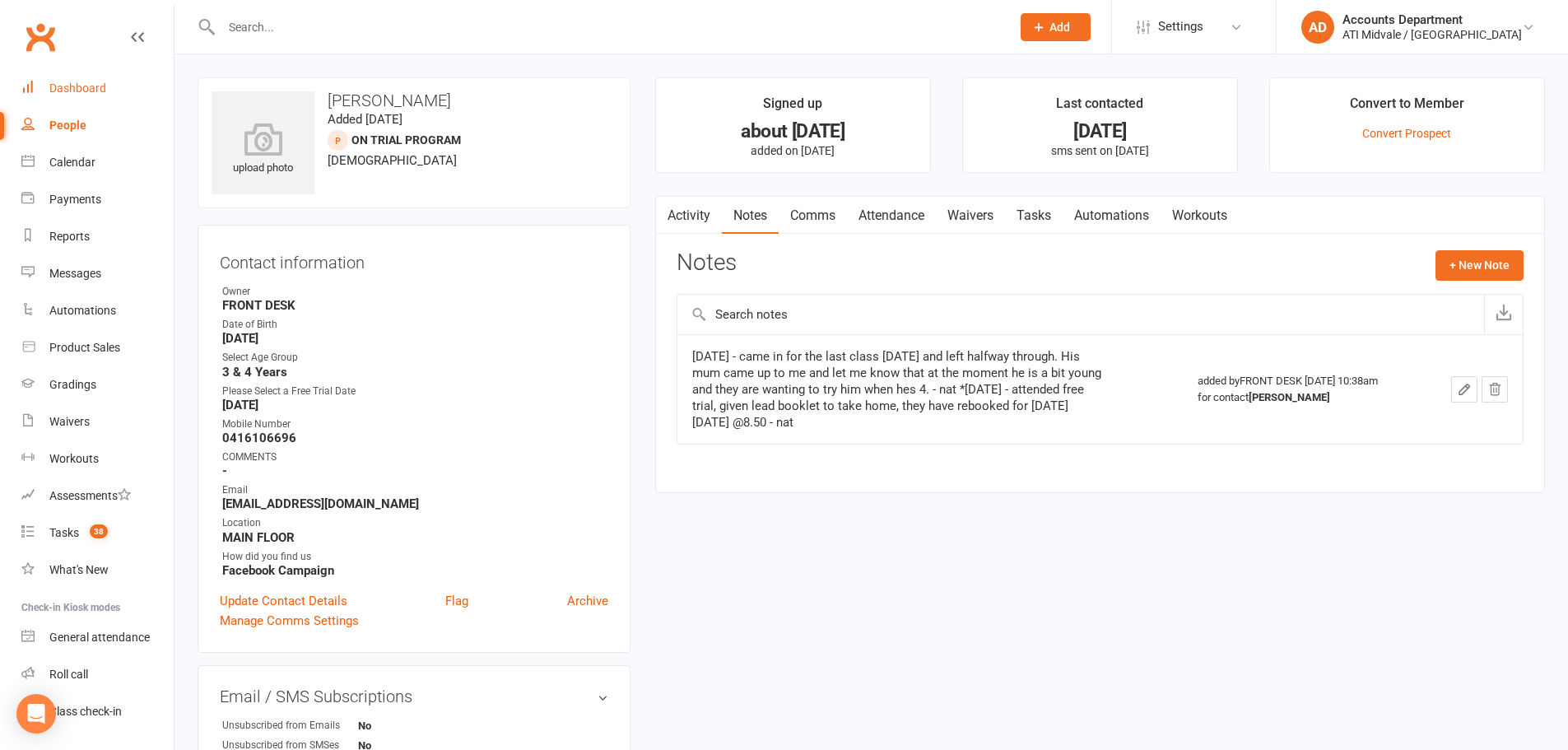
click at [88, 96] on link "Dashboard" at bounding box center [97, 88] width 152 height 37
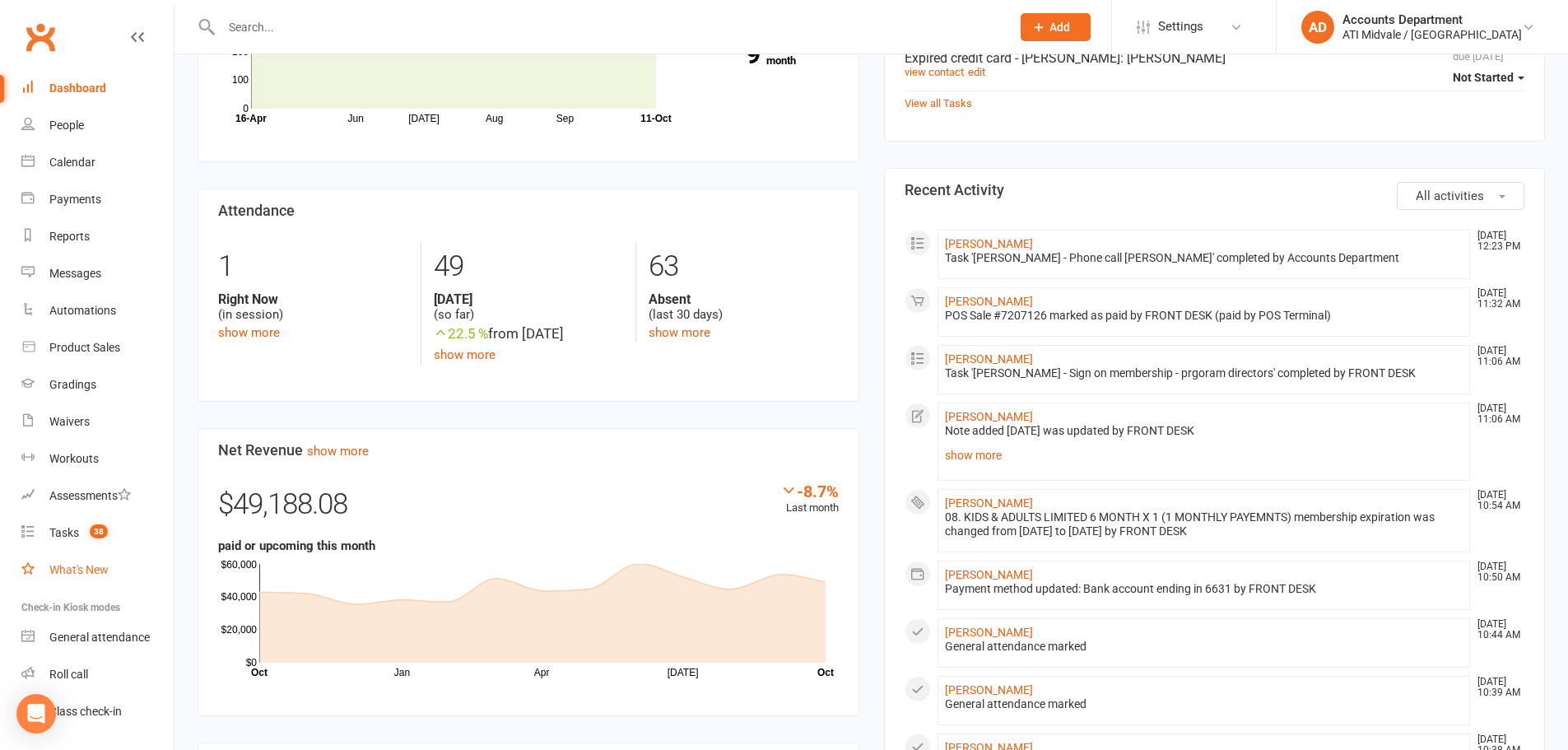
scroll to position [329, 0]
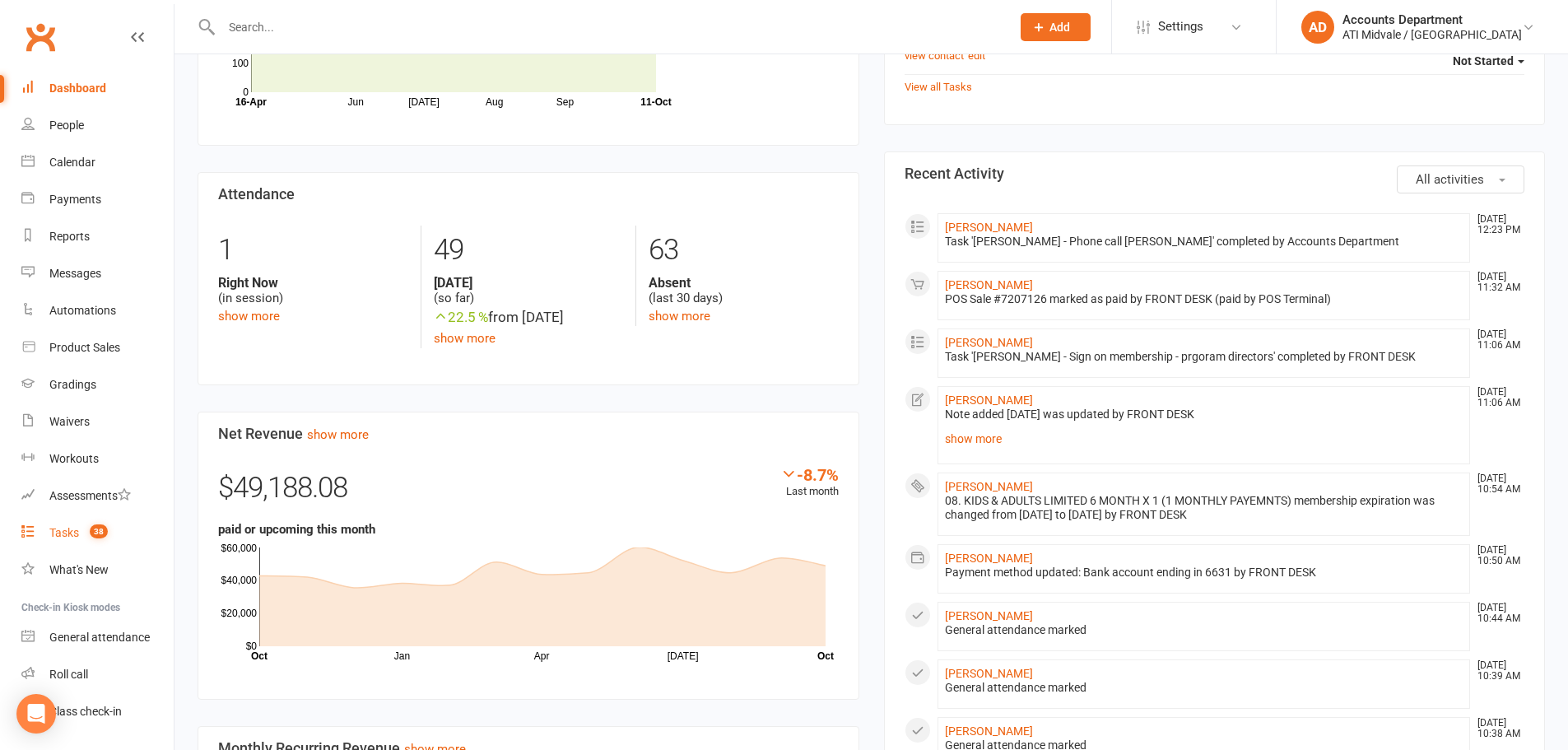
click at [53, 536] on div "Tasks" at bounding box center [64, 533] width 29 height 13
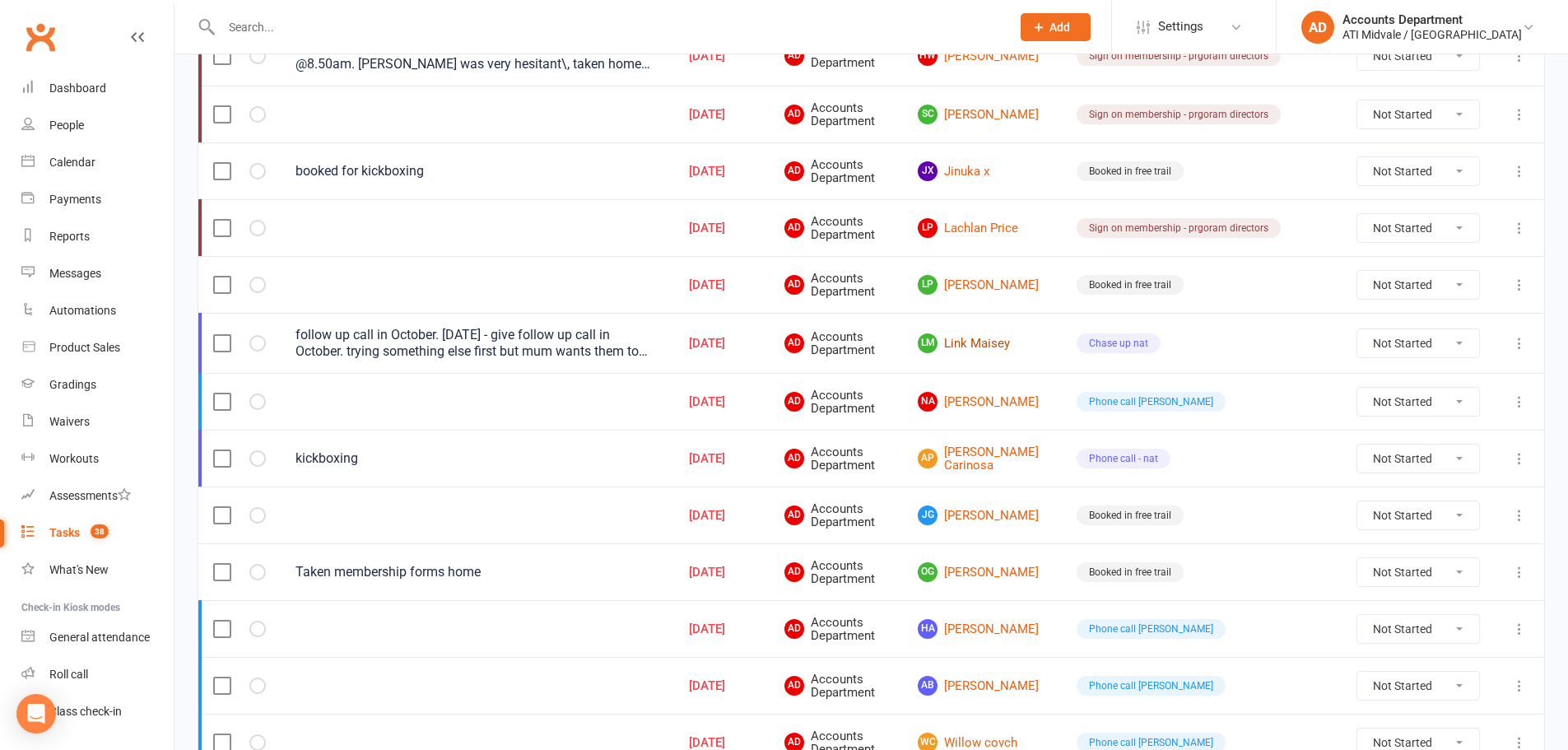
scroll to position [371, 0]
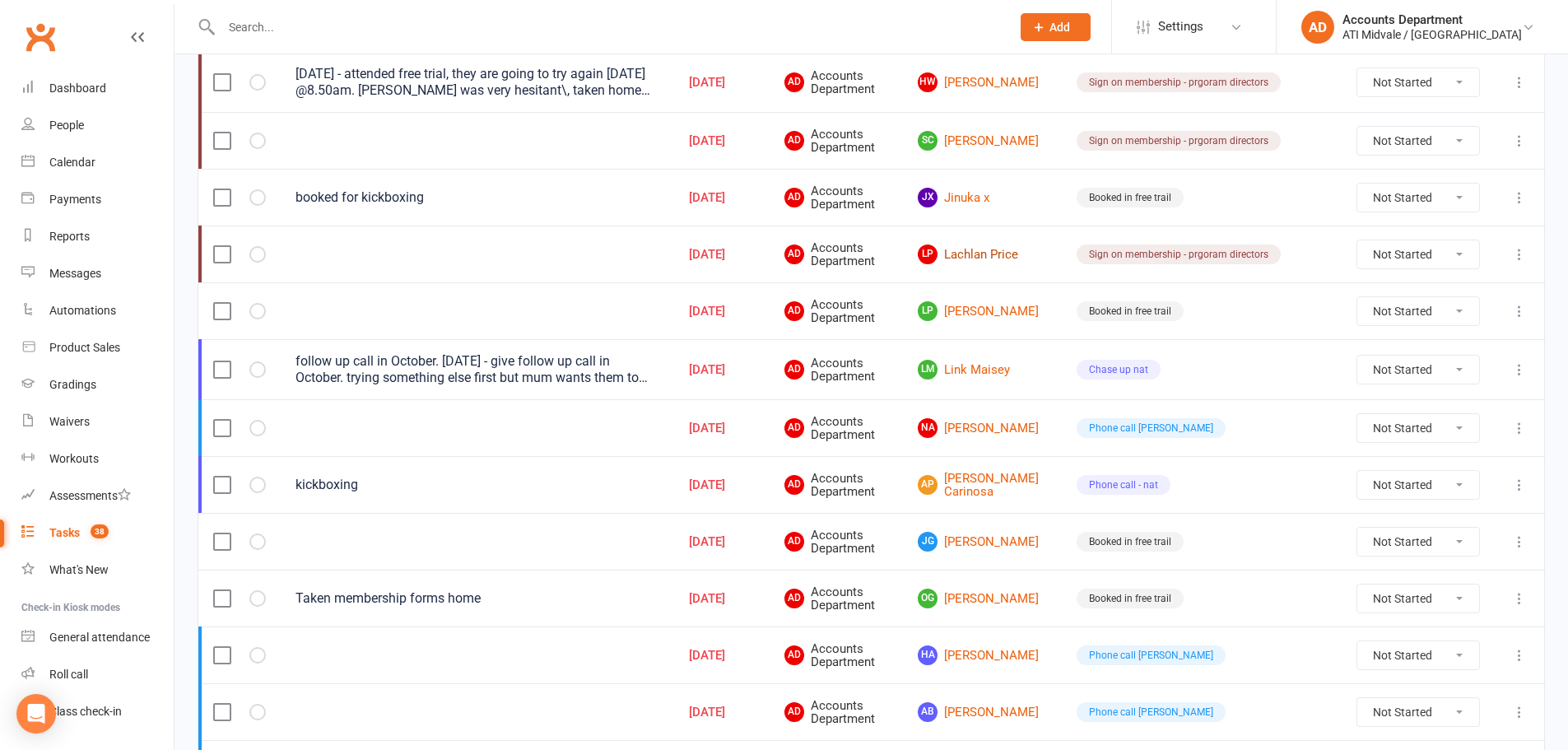
click at [1047, 252] on link "LP Lachlan Price" at bounding box center [982, 253] width 129 height 19
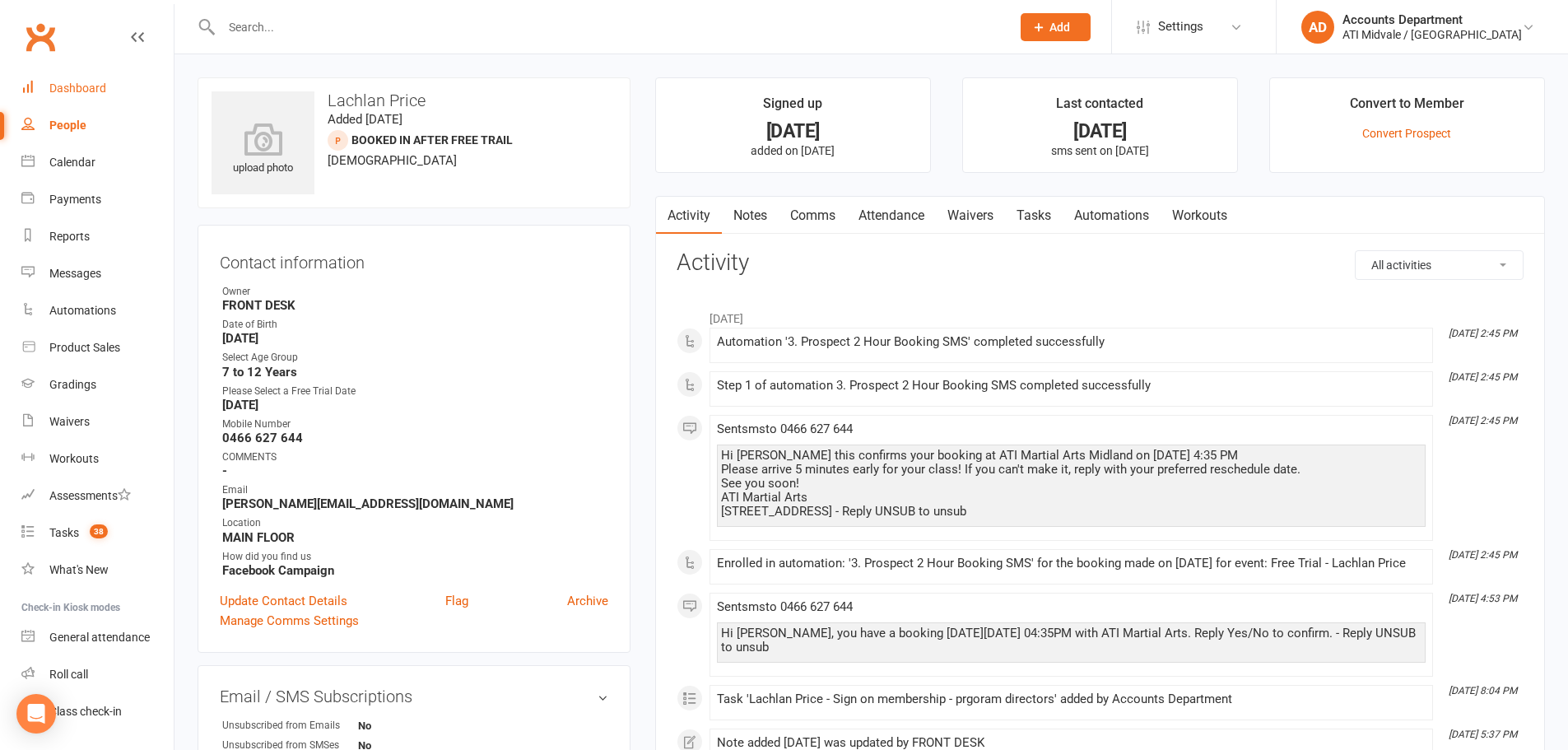
click at [86, 83] on div "Dashboard" at bounding box center [78, 88] width 57 height 13
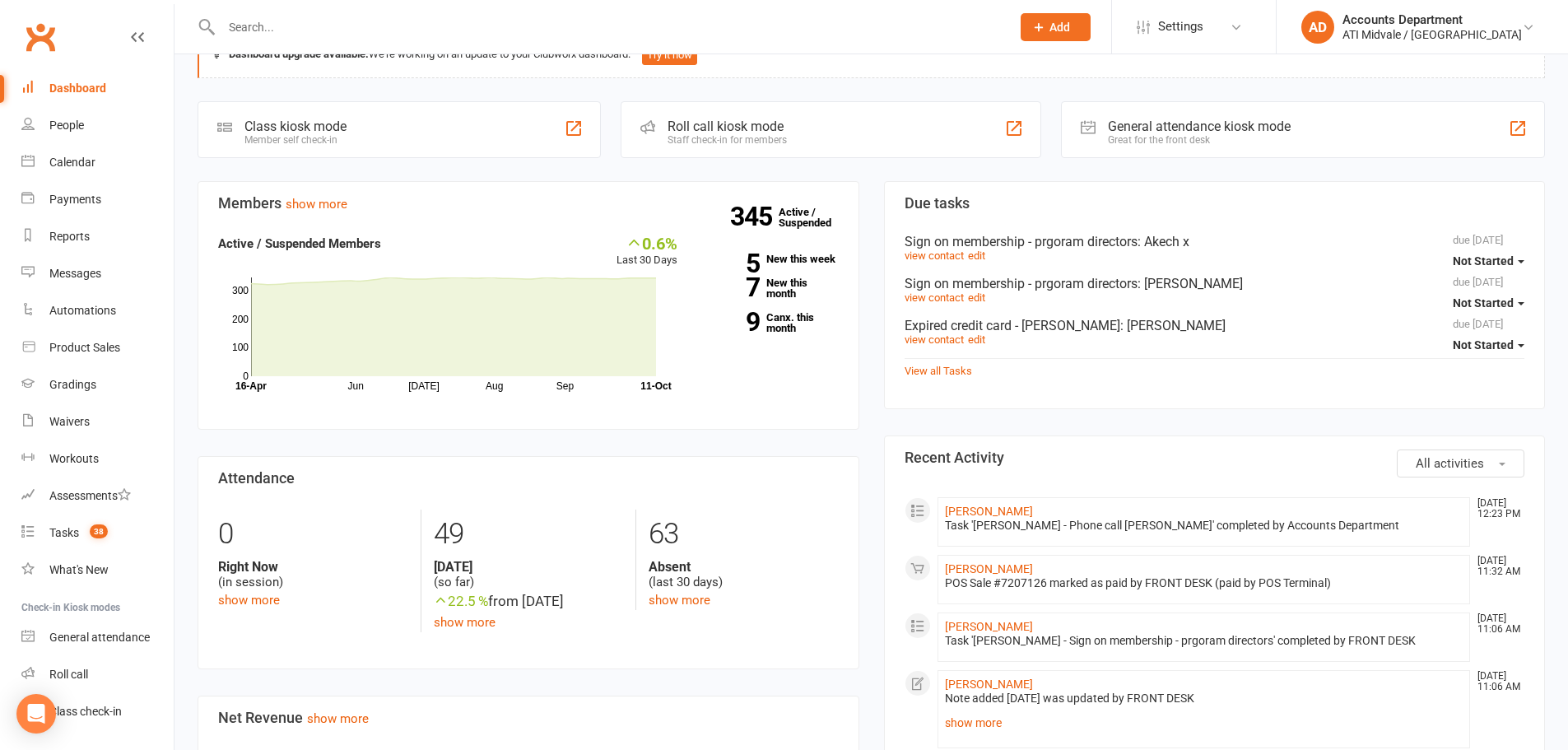
scroll to position [165, 0]
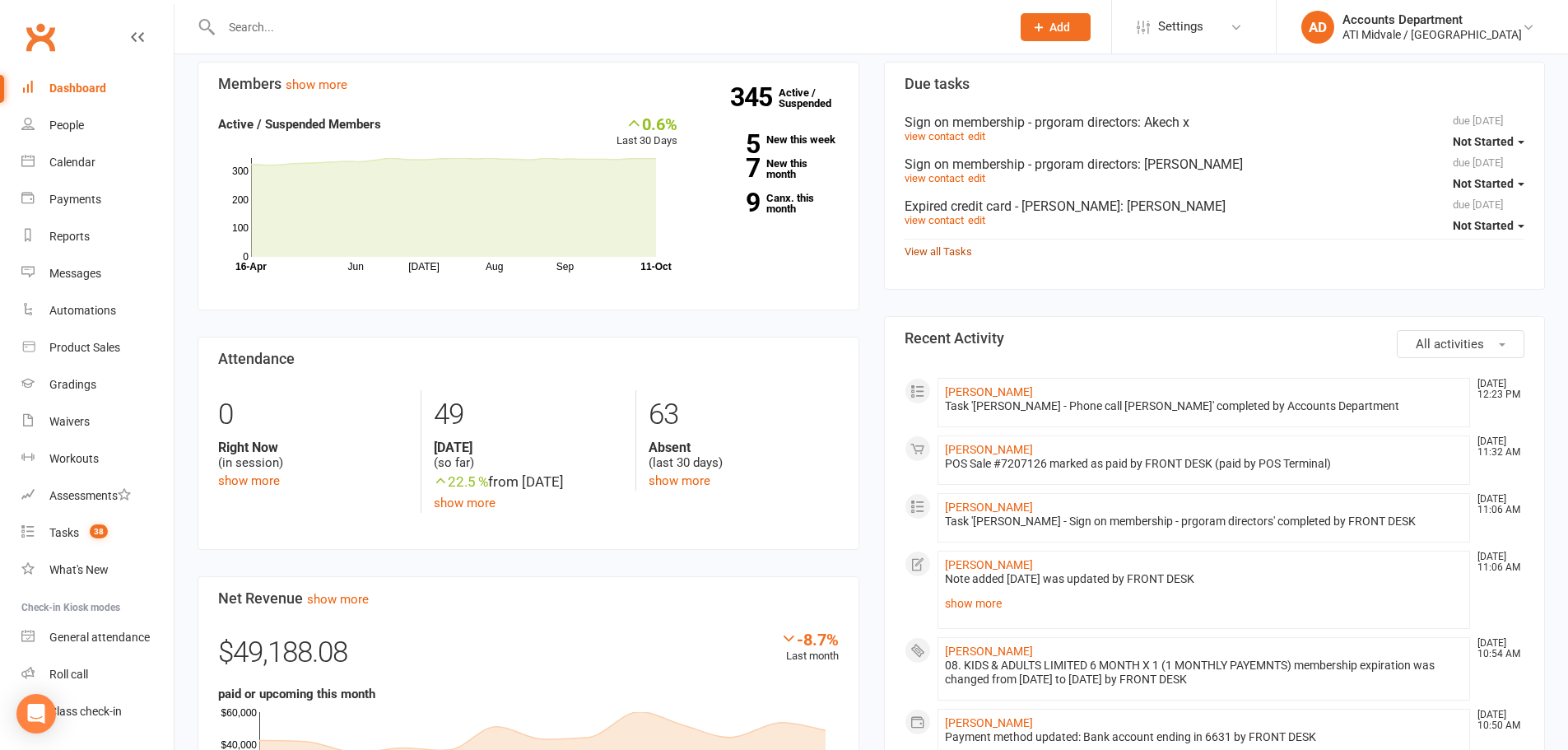
click at [941, 255] on link "View all Tasks" at bounding box center [938, 251] width 67 height 12
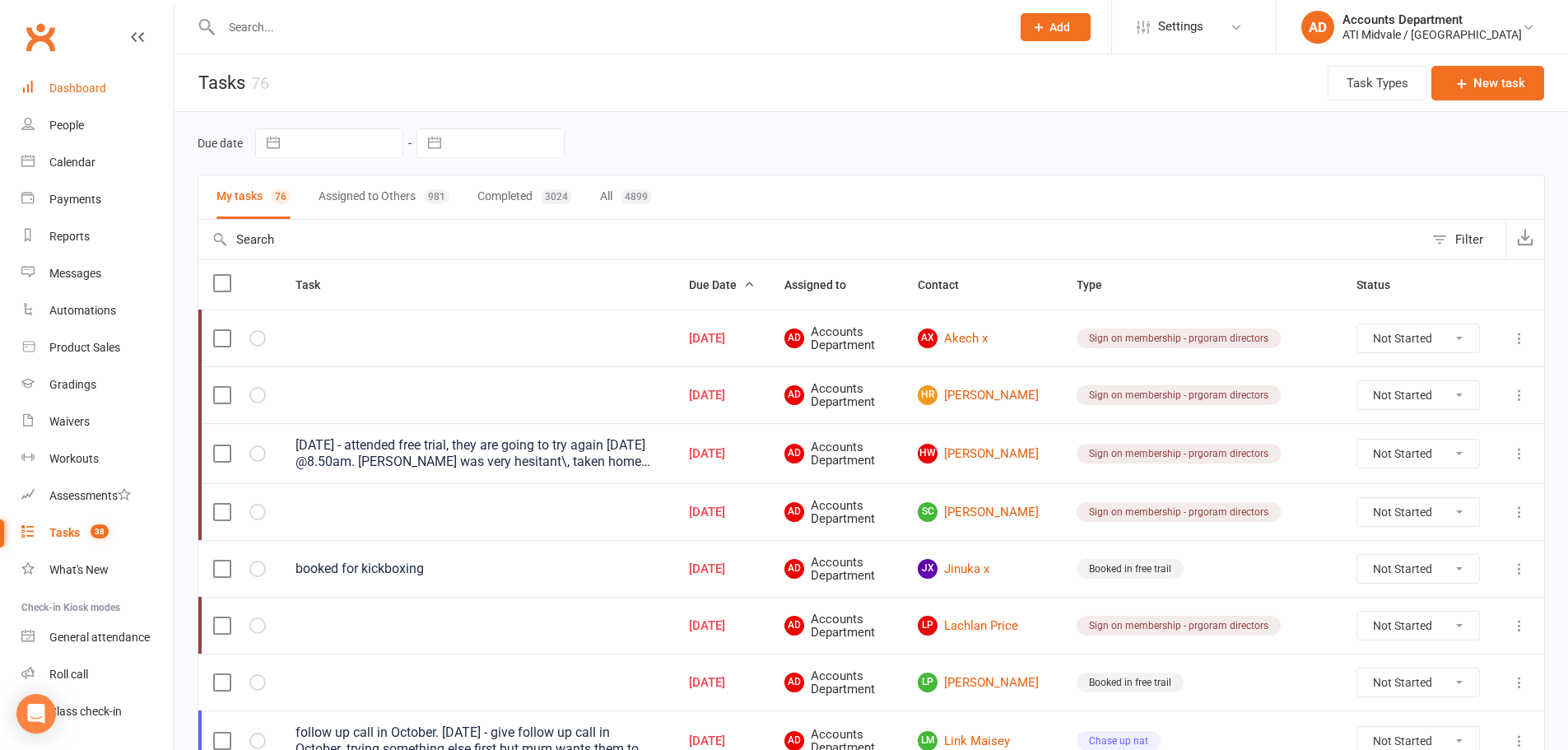
click at [84, 83] on div "Dashboard" at bounding box center [78, 88] width 57 height 13
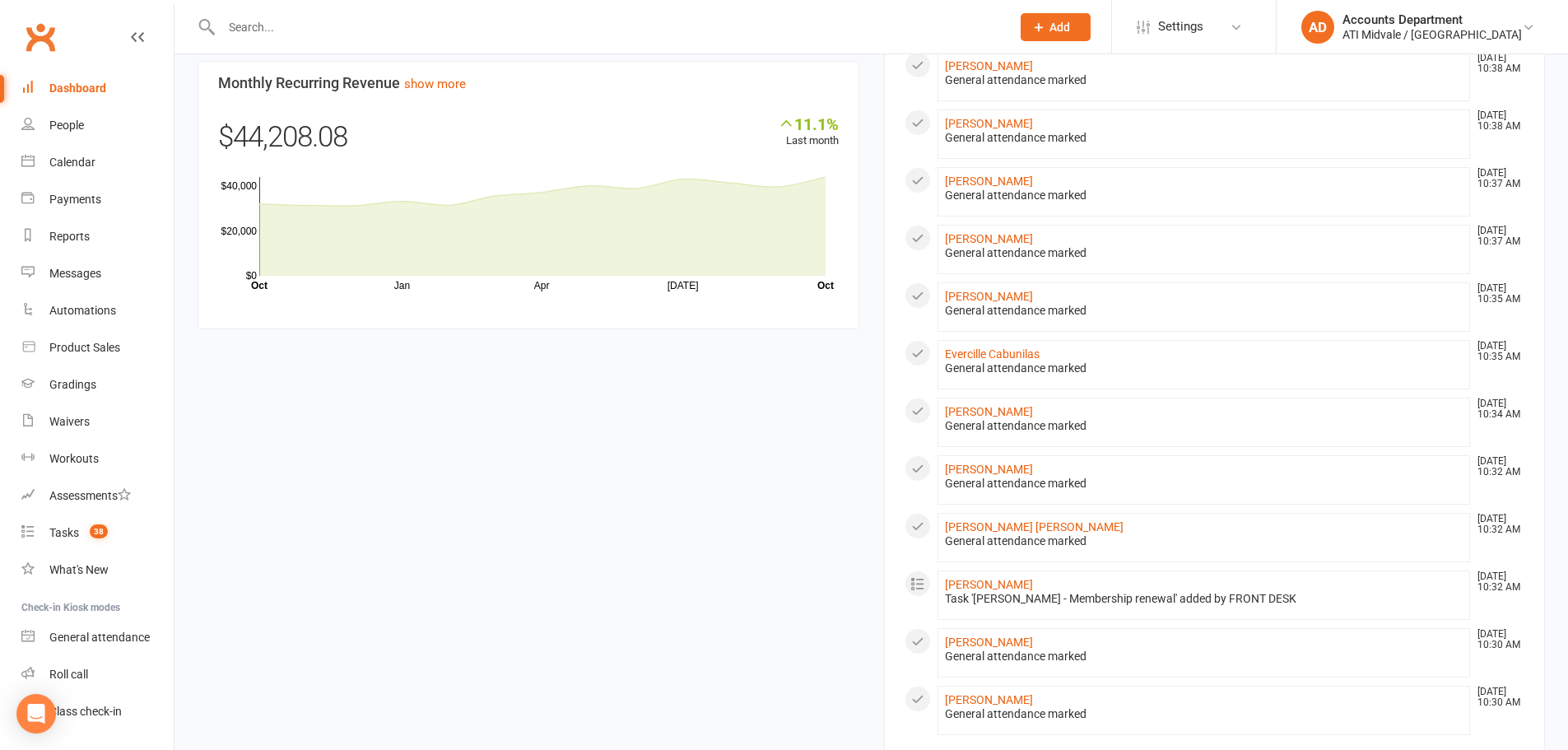
scroll to position [1111, 0]
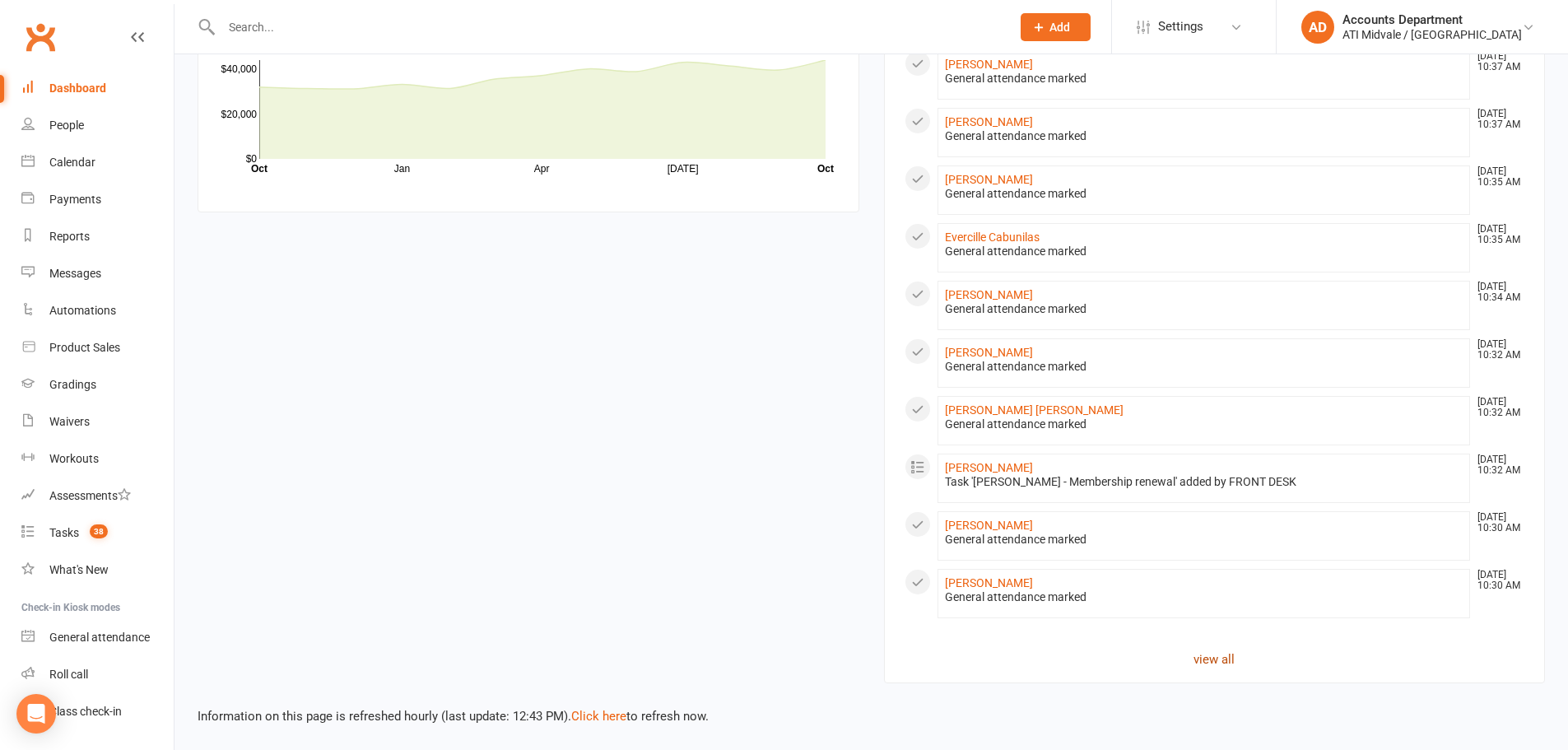
click at [1216, 661] on link "view all" at bounding box center [1215, 659] width 621 height 19
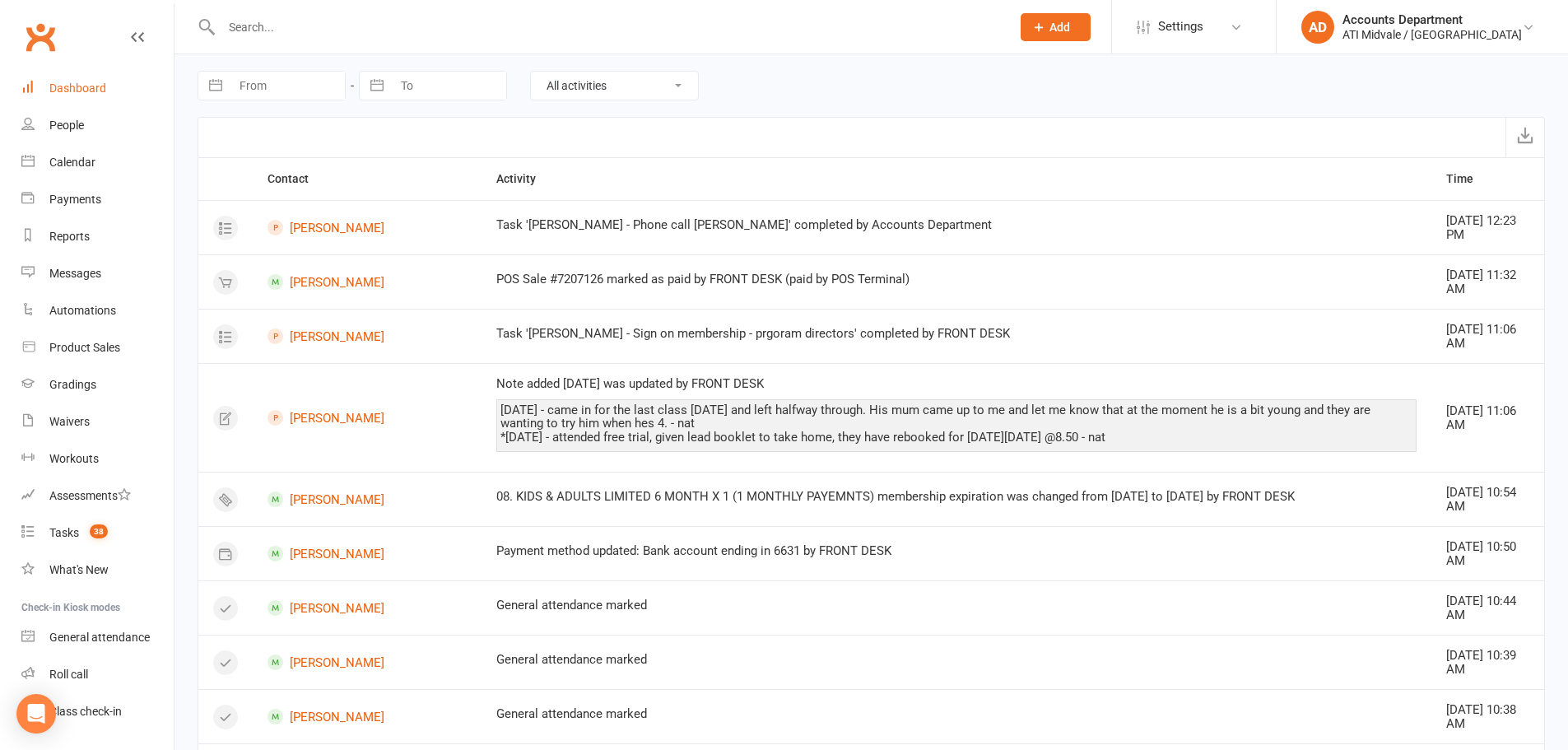
click at [44, 83] on link "Dashboard" at bounding box center [97, 88] width 152 height 37
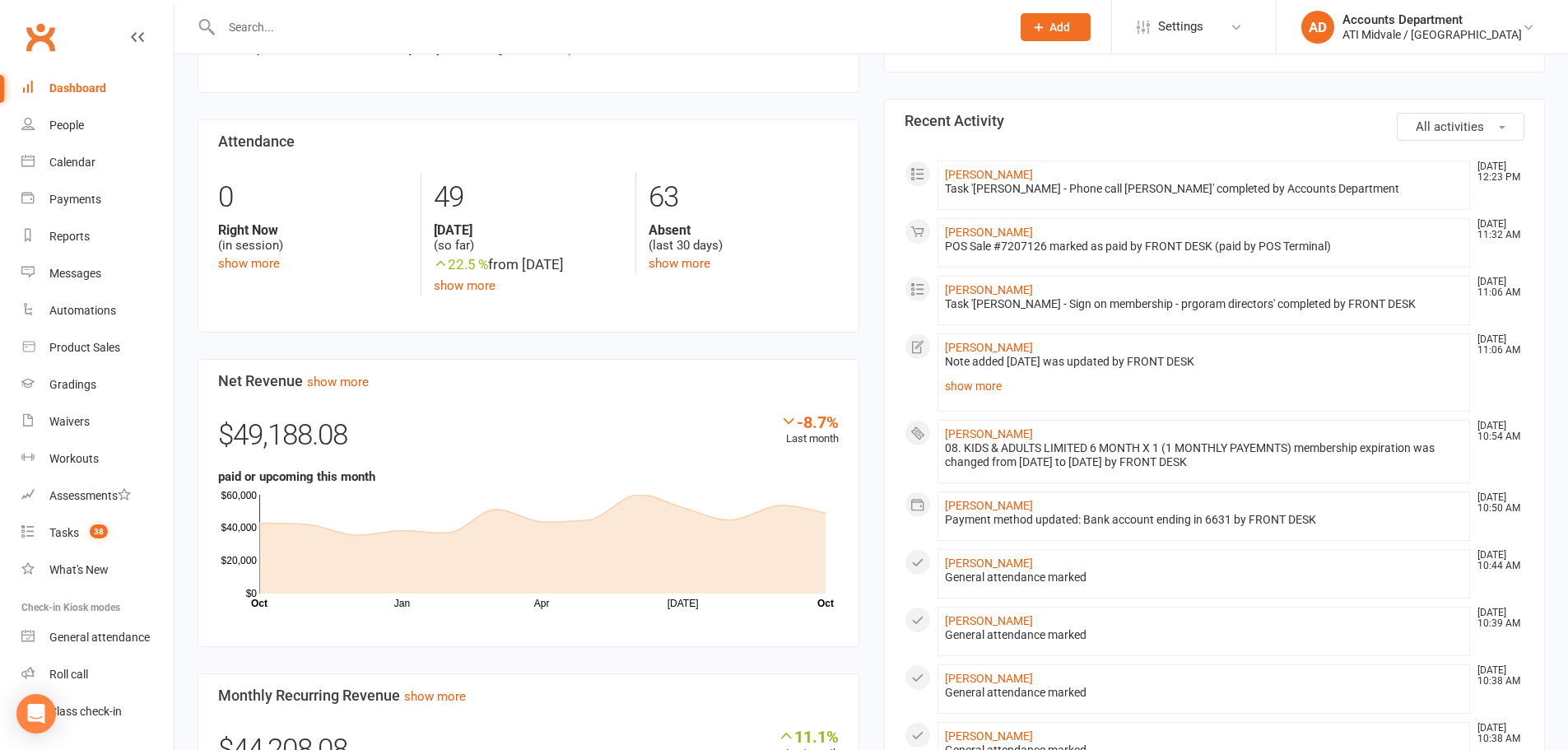
scroll to position [329, 0]
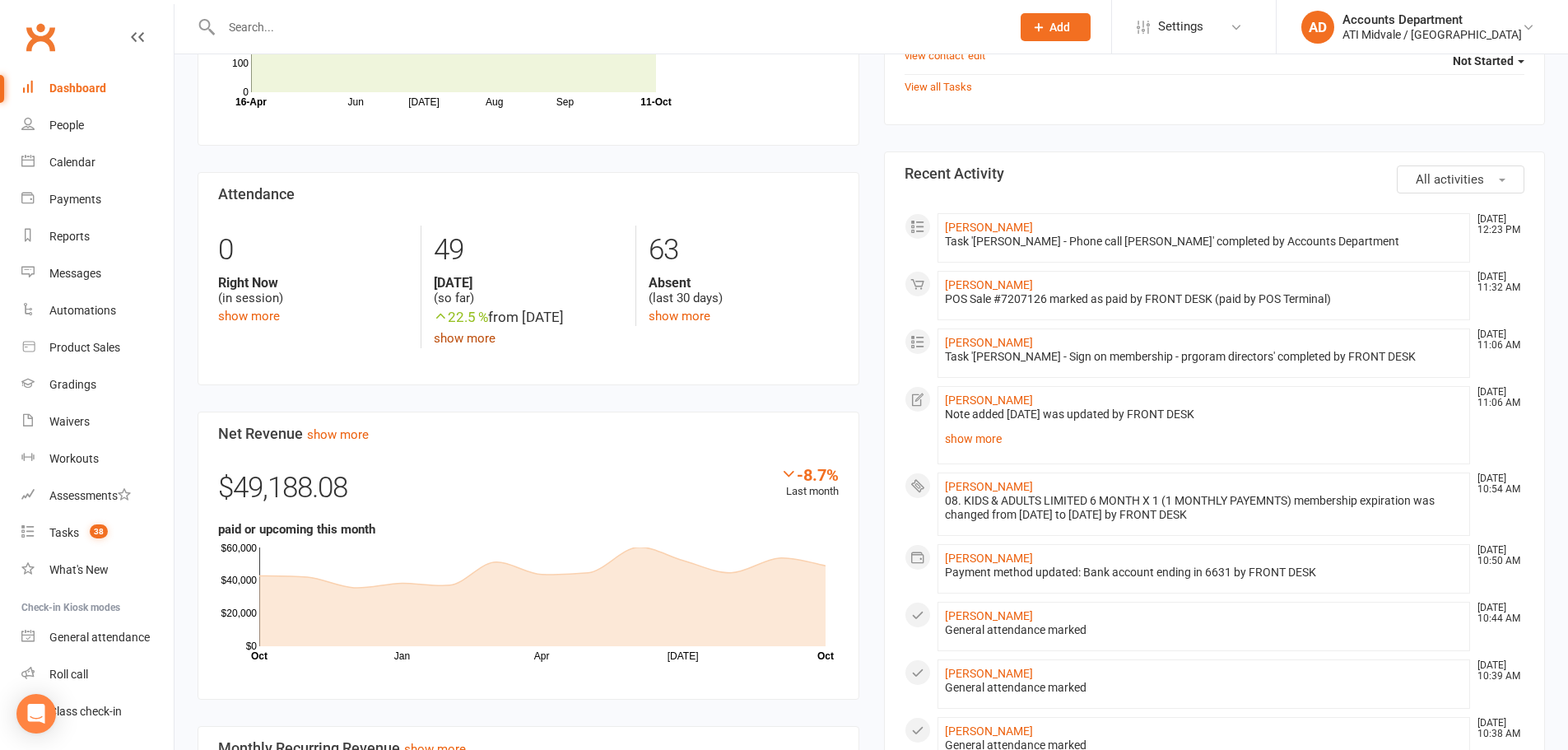
click at [466, 334] on link "show more" at bounding box center [464, 338] width 62 height 15
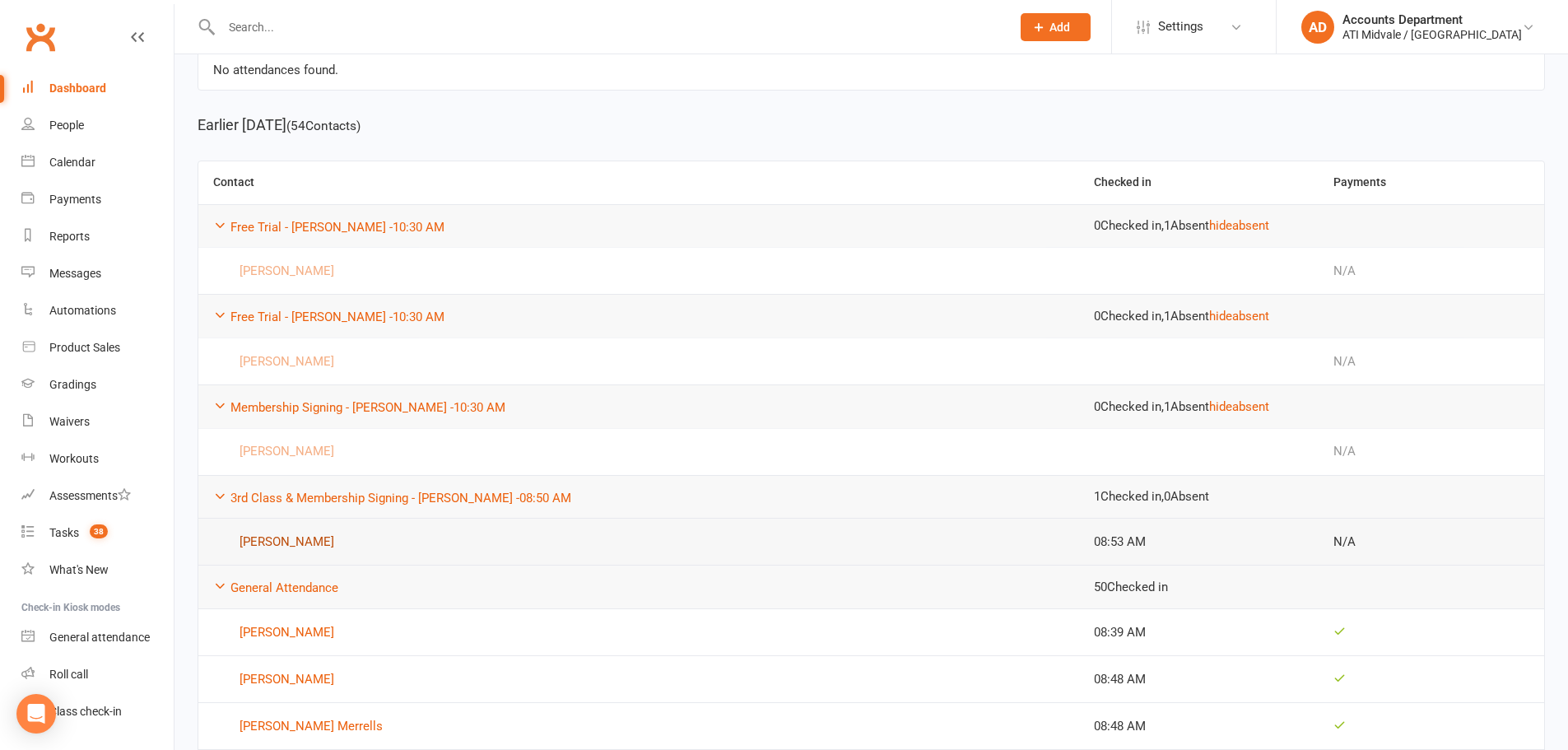
scroll to position [329, 0]
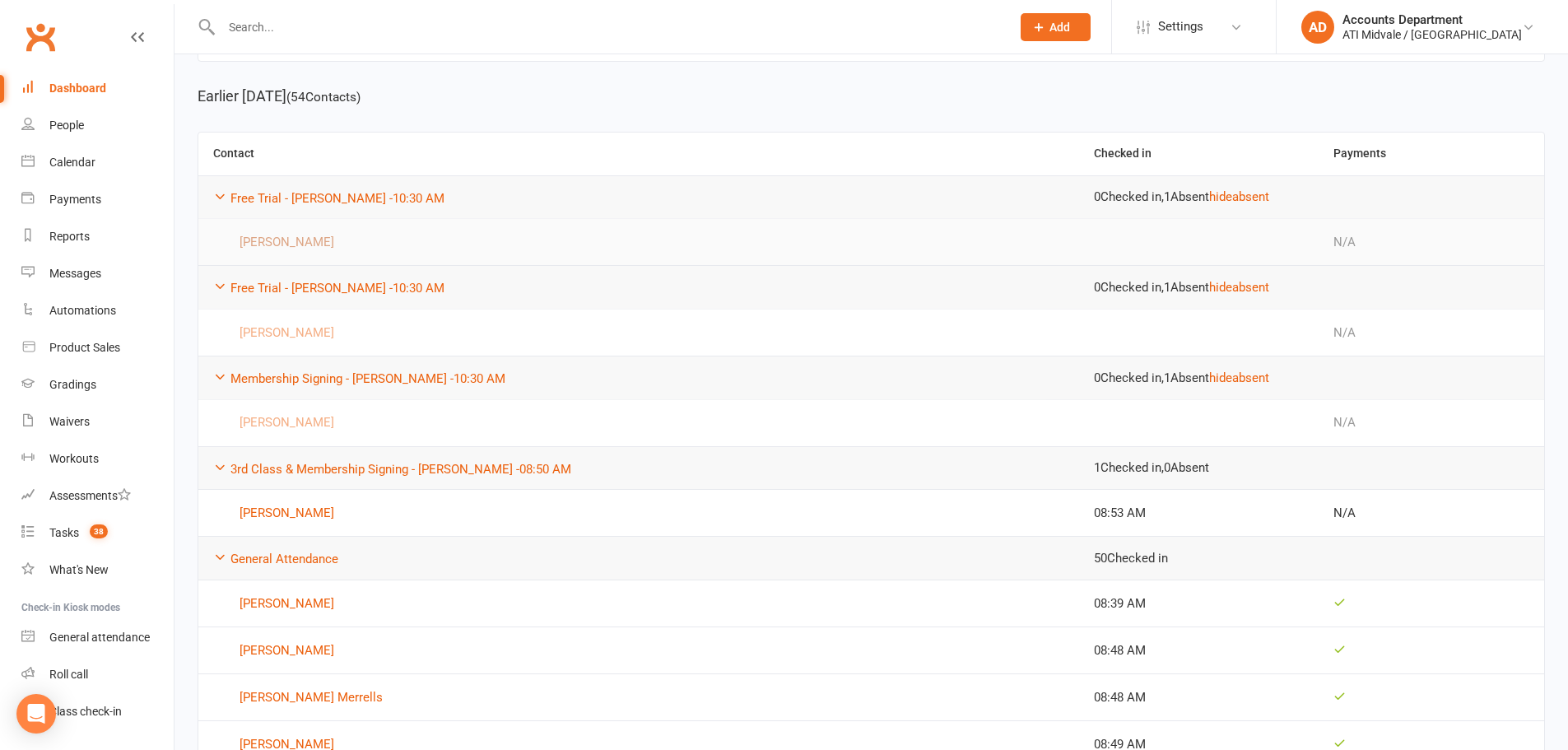
click at [357, 245] on link "[PERSON_NAME]" at bounding box center [638, 241] width 851 height 19
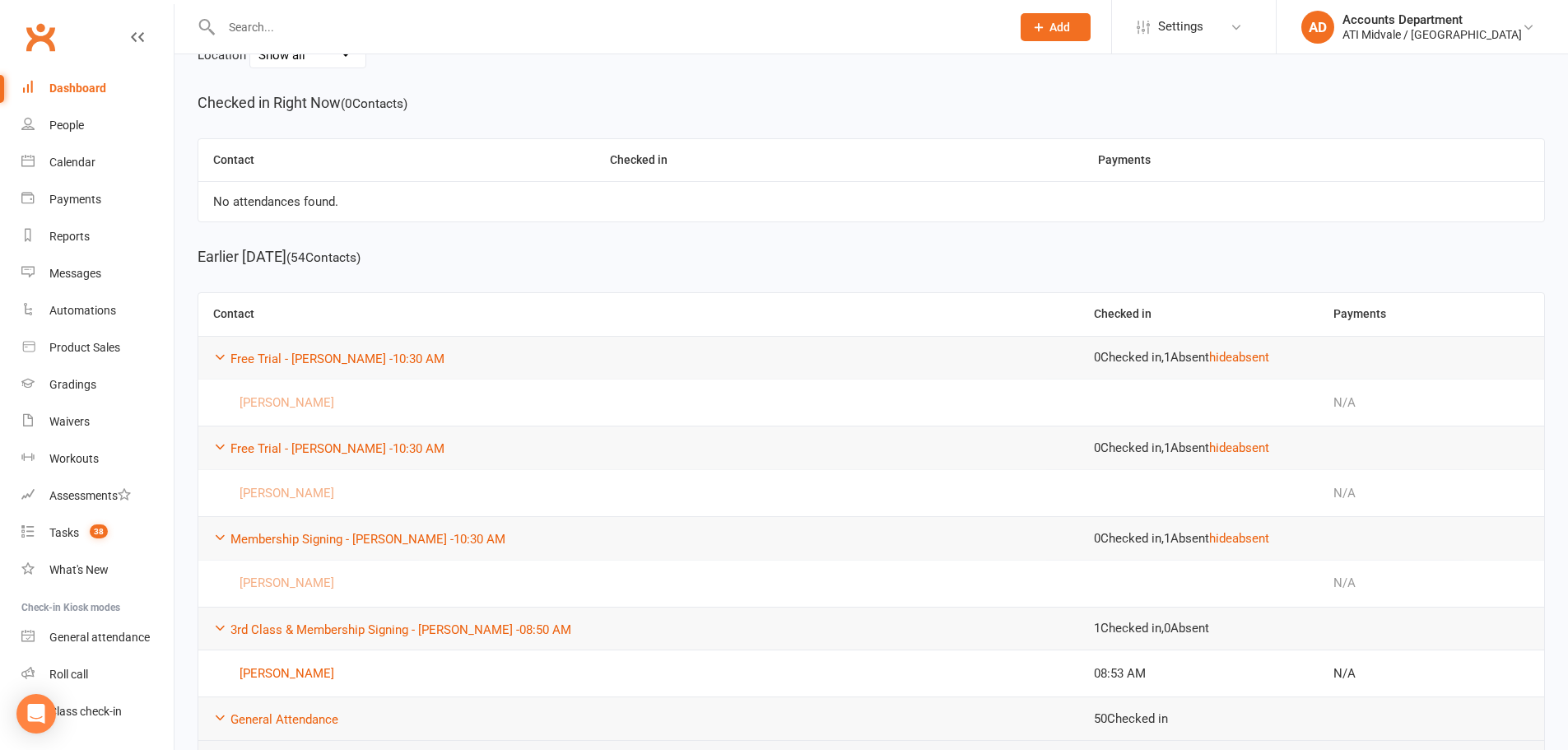
scroll to position [329, 0]
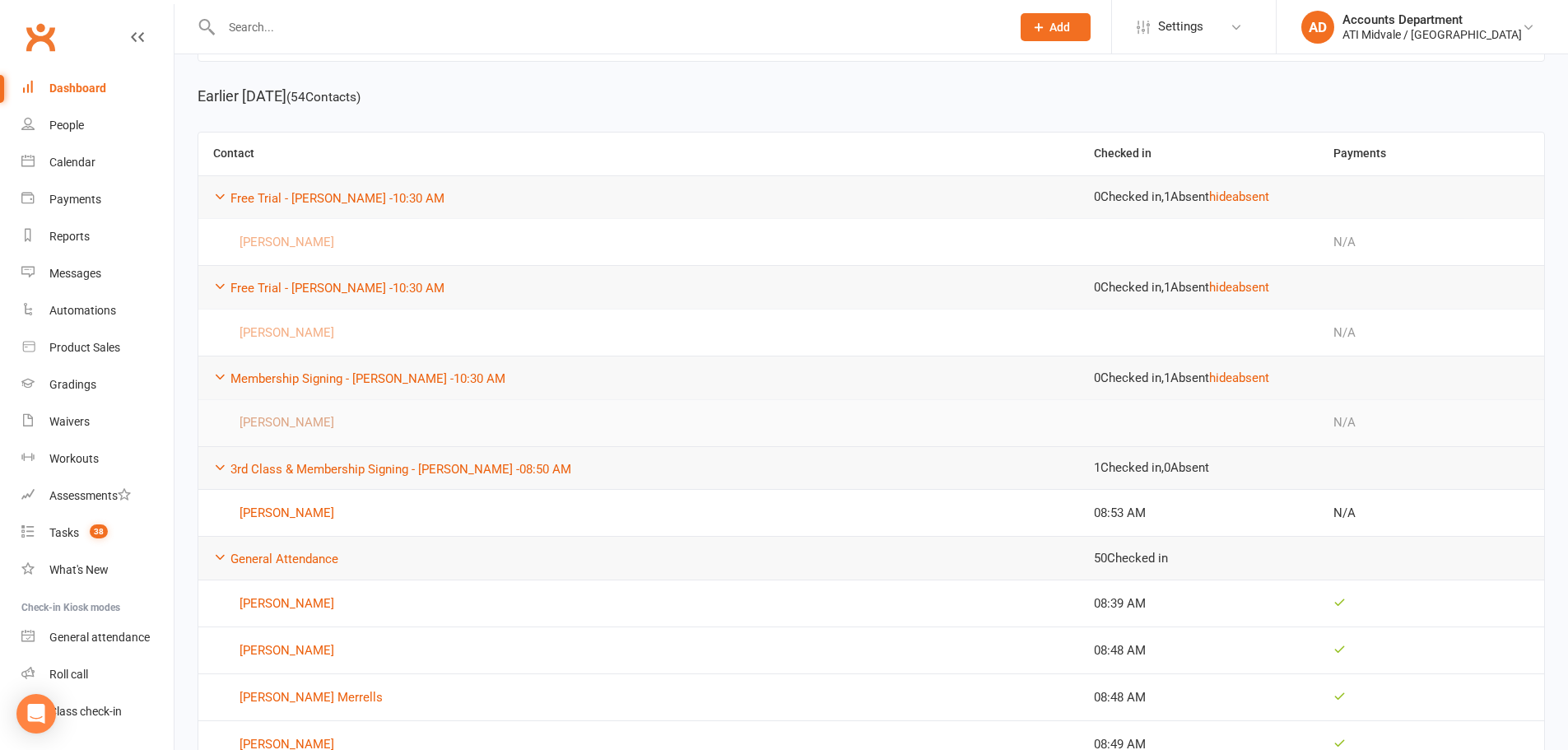
click at [289, 419] on link "[PERSON_NAME]" at bounding box center [638, 423] width 851 height 19
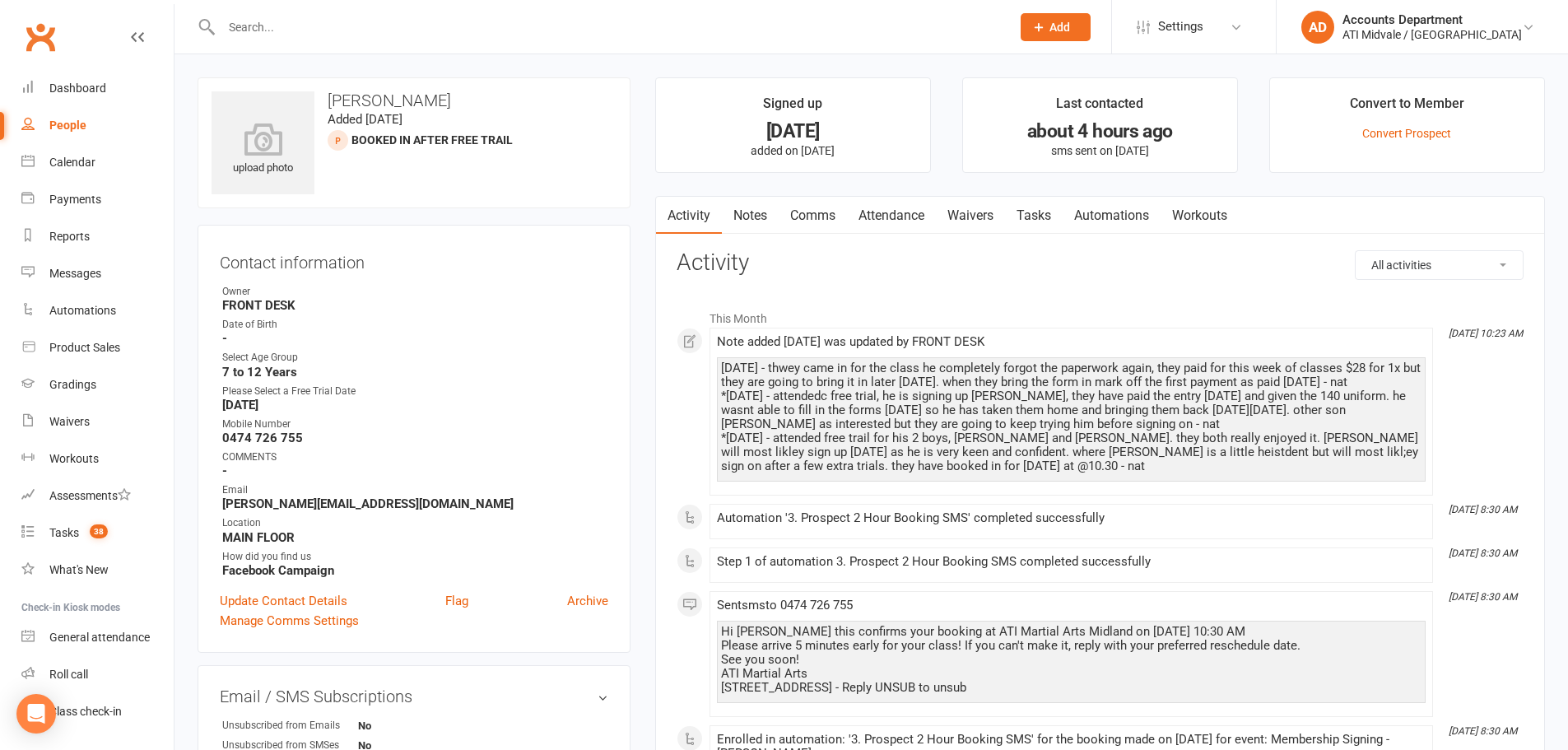
click at [85, 135] on link "People" at bounding box center [97, 125] width 152 height 37
select select "100"
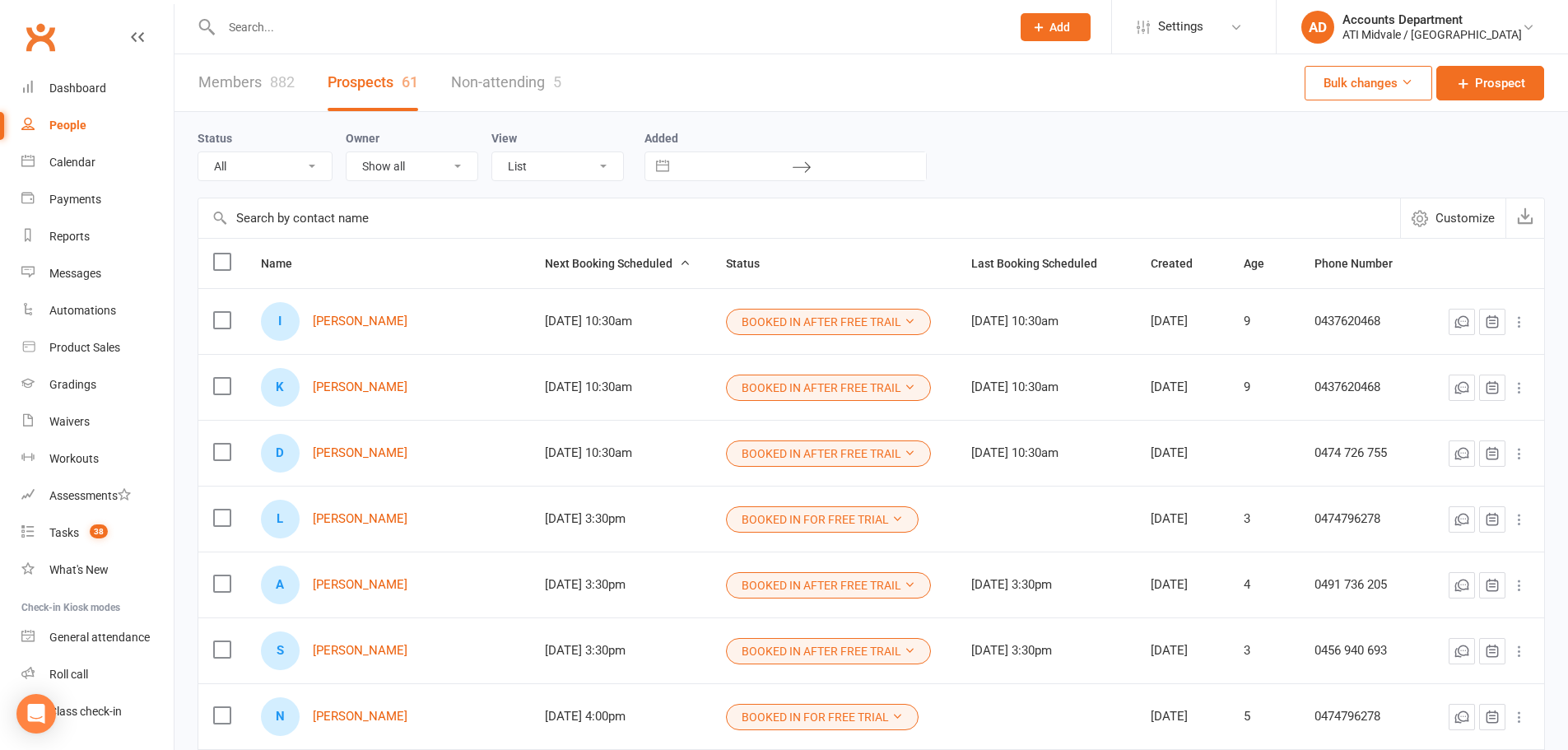
click at [334, 18] on input "text" at bounding box center [608, 27] width 783 height 23
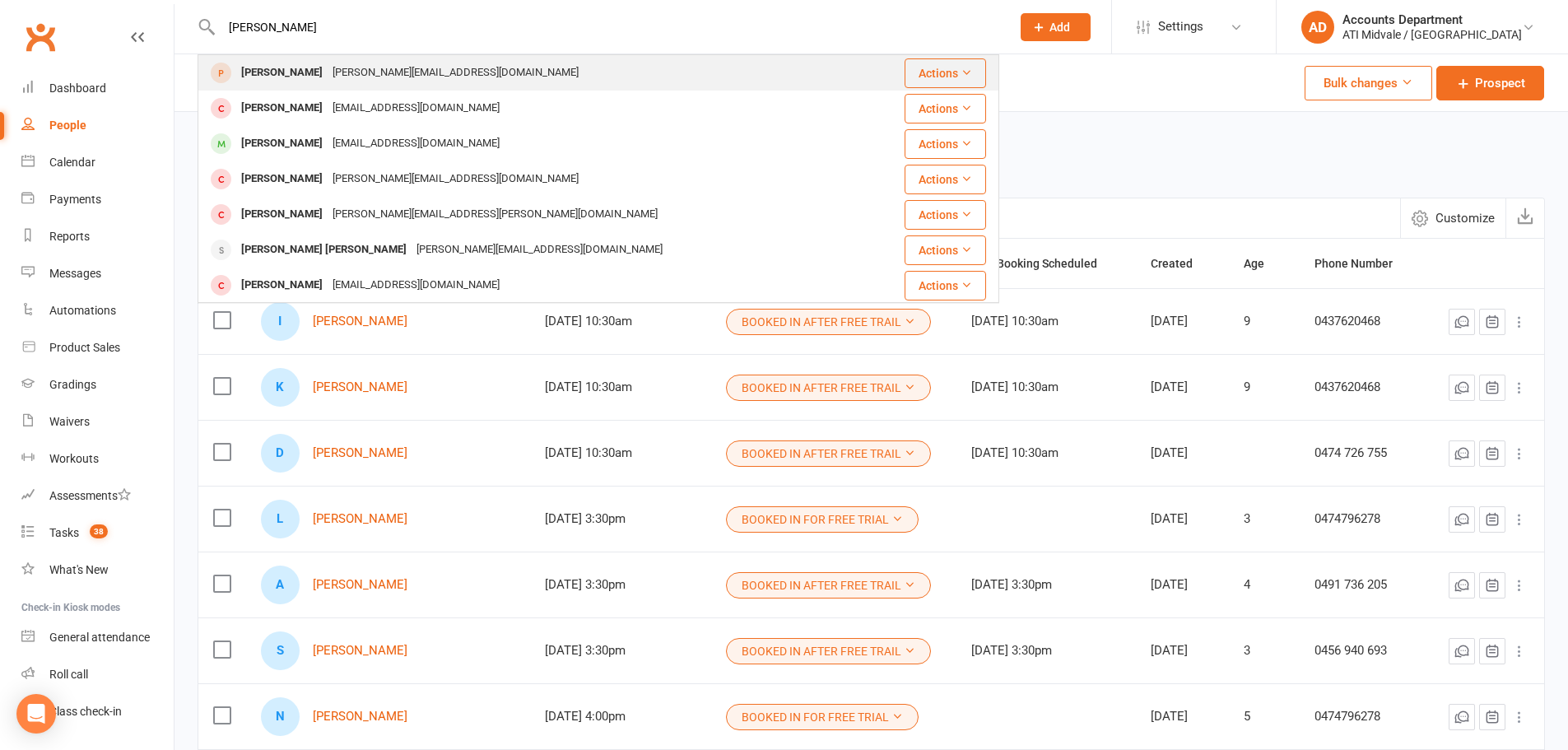
type input "[PERSON_NAME]"
click at [316, 67] on div "[PERSON_NAME]" at bounding box center [281, 73] width 91 height 24
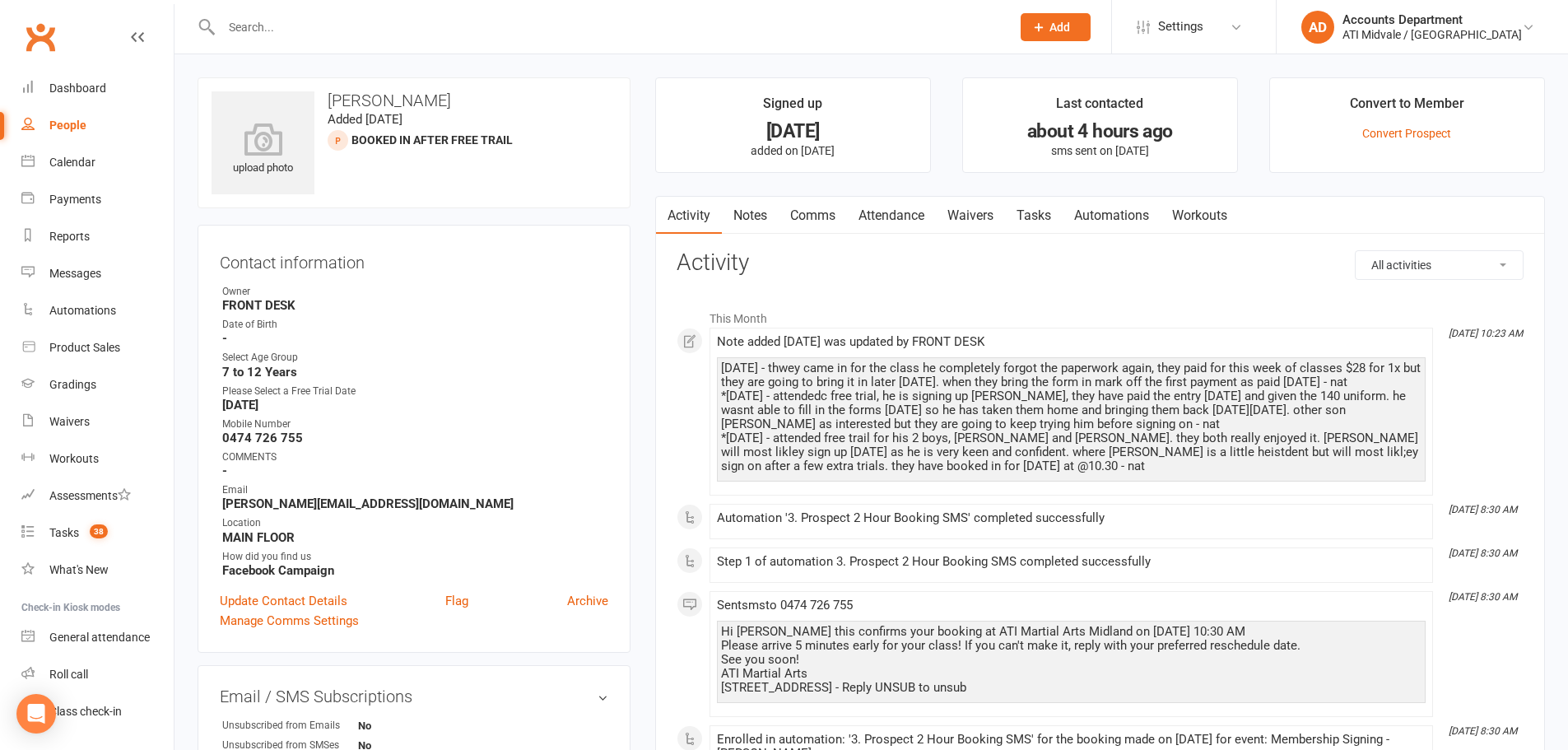
click at [923, 206] on link "Attendance" at bounding box center [892, 216] width 89 height 38
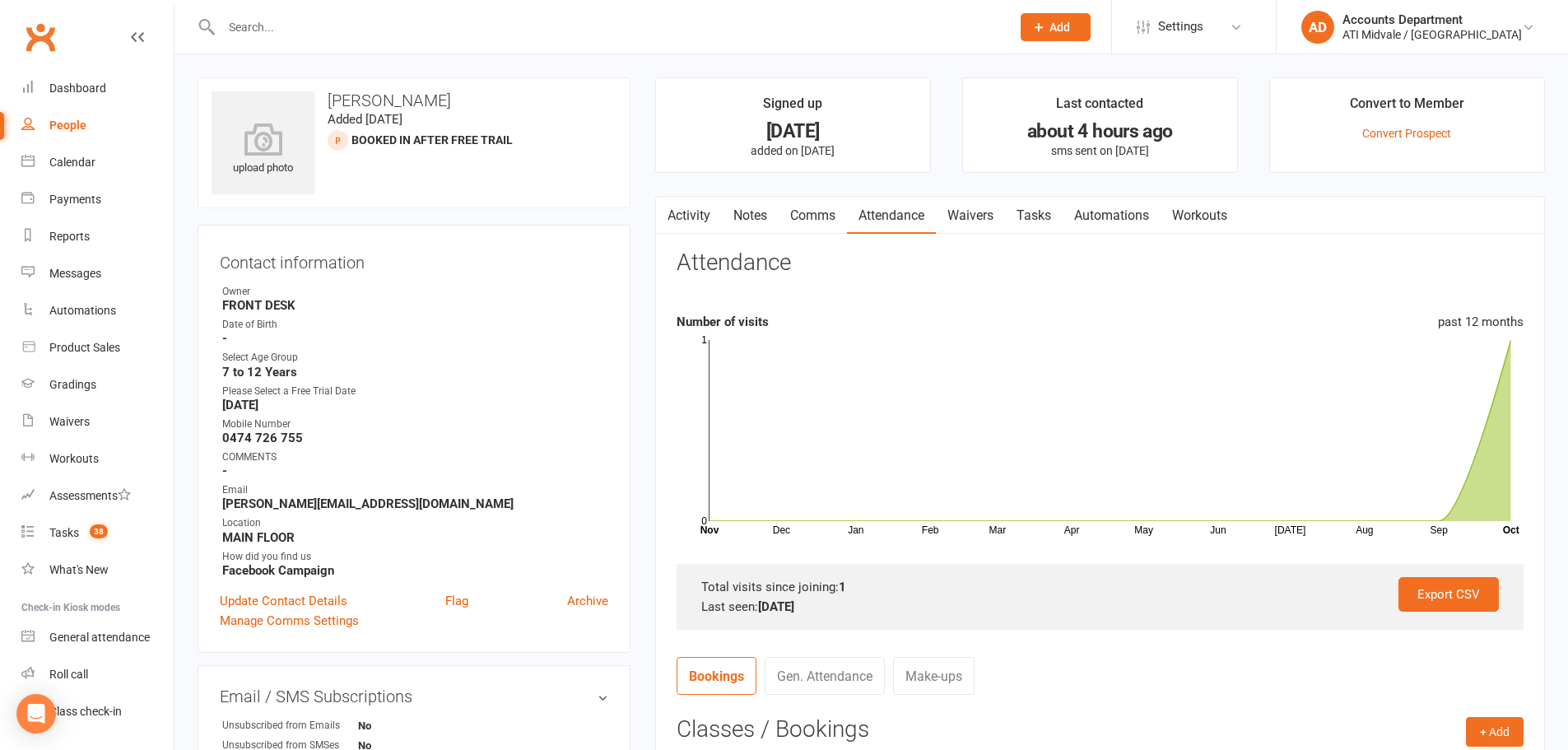
click at [1026, 218] on link "Tasks" at bounding box center [1034, 216] width 58 height 38
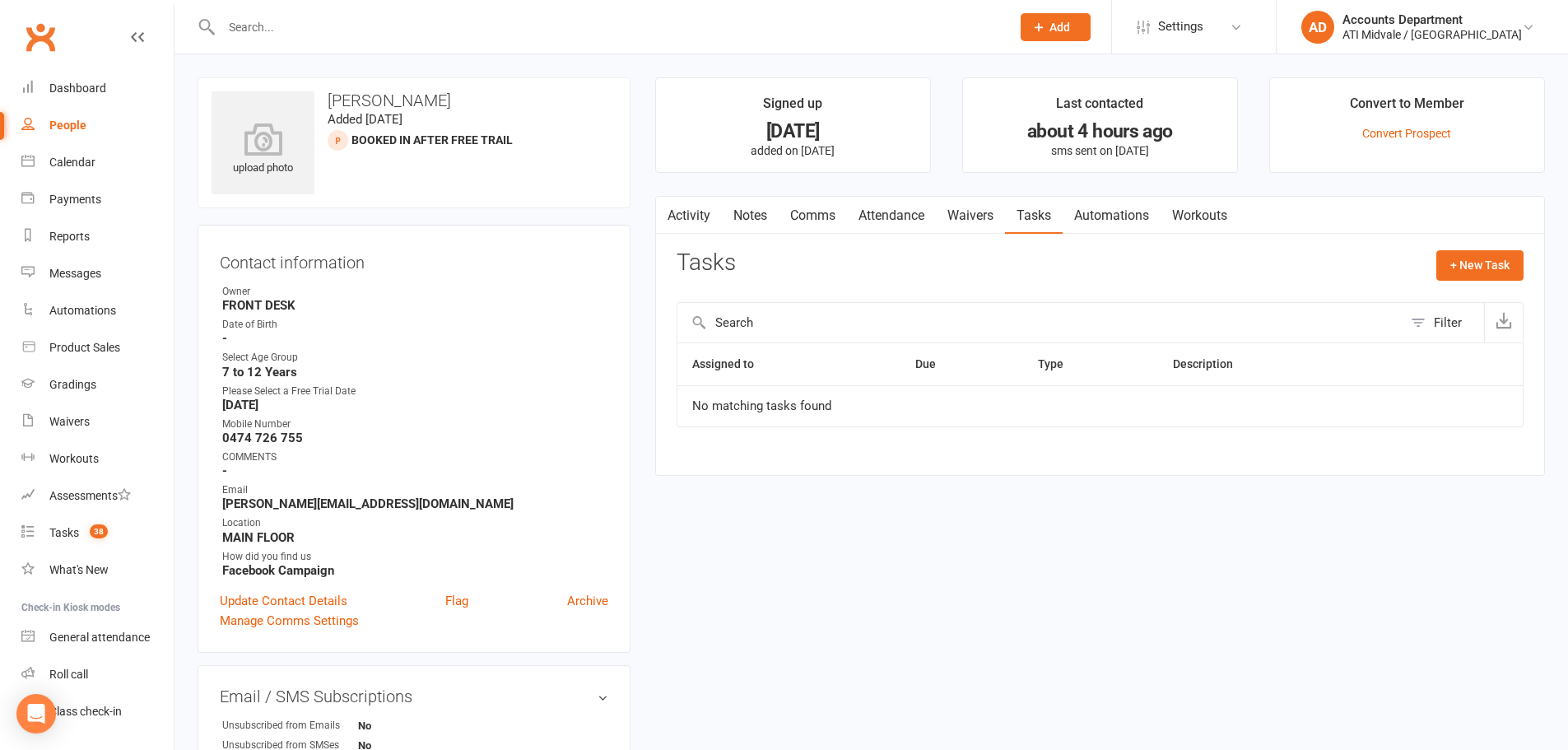
click at [692, 213] on link "Activity" at bounding box center [688, 216] width 65 height 38
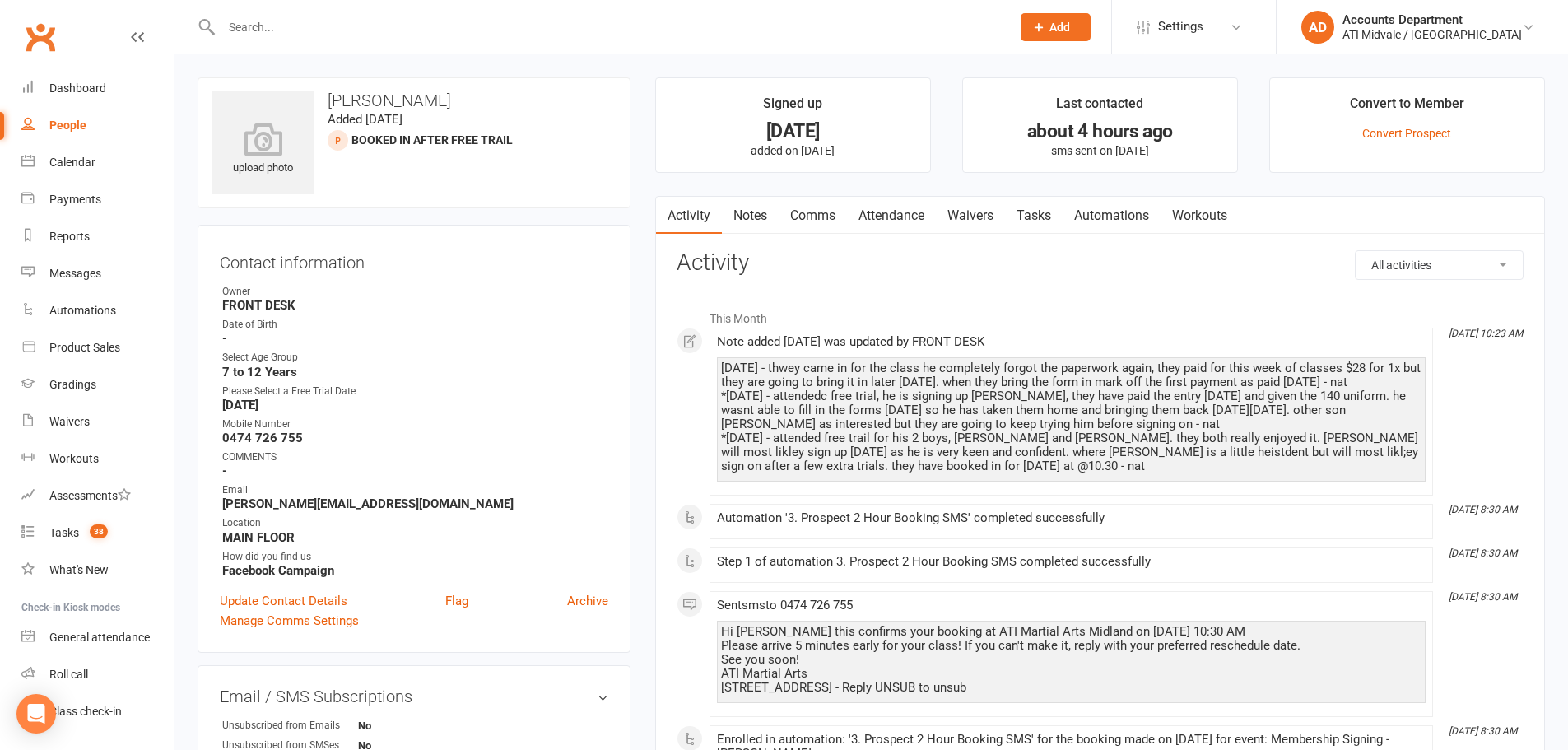
click at [751, 214] on link "Notes" at bounding box center [751, 216] width 57 height 38
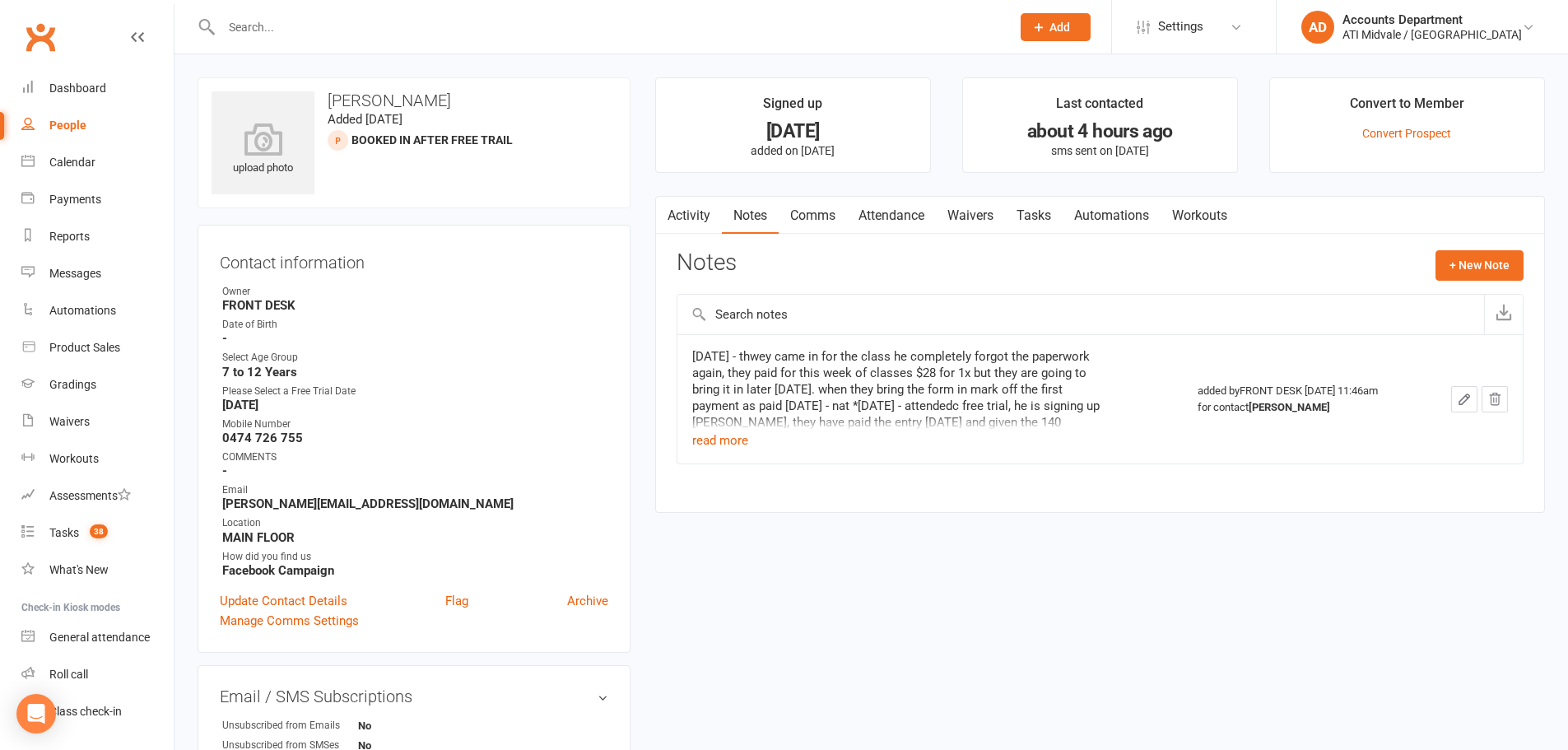
click at [672, 213] on button "button" at bounding box center [666, 216] width 20 height 37
click at [739, 452] on td "[DATE] - thwey came in for the class he completely forgot the paperwork again, …" at bounding box center [930, 399] width 507 height 129
click at [720, 438] on button "read more" at bounding box center [720, 439] width 56 height 19
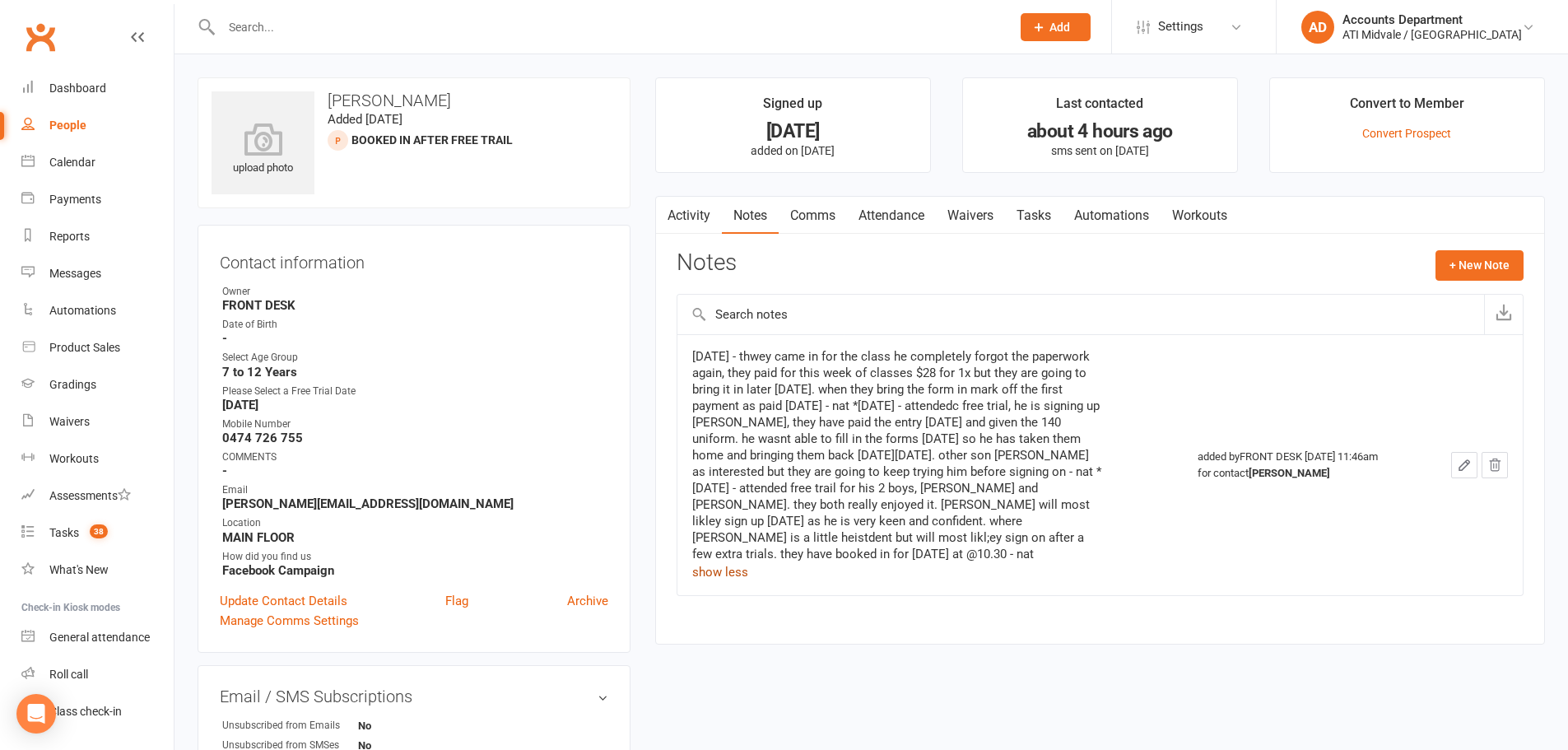
click at [915, 221] on link "Attendance" at bounding box center [892, 216] width 89 height 38
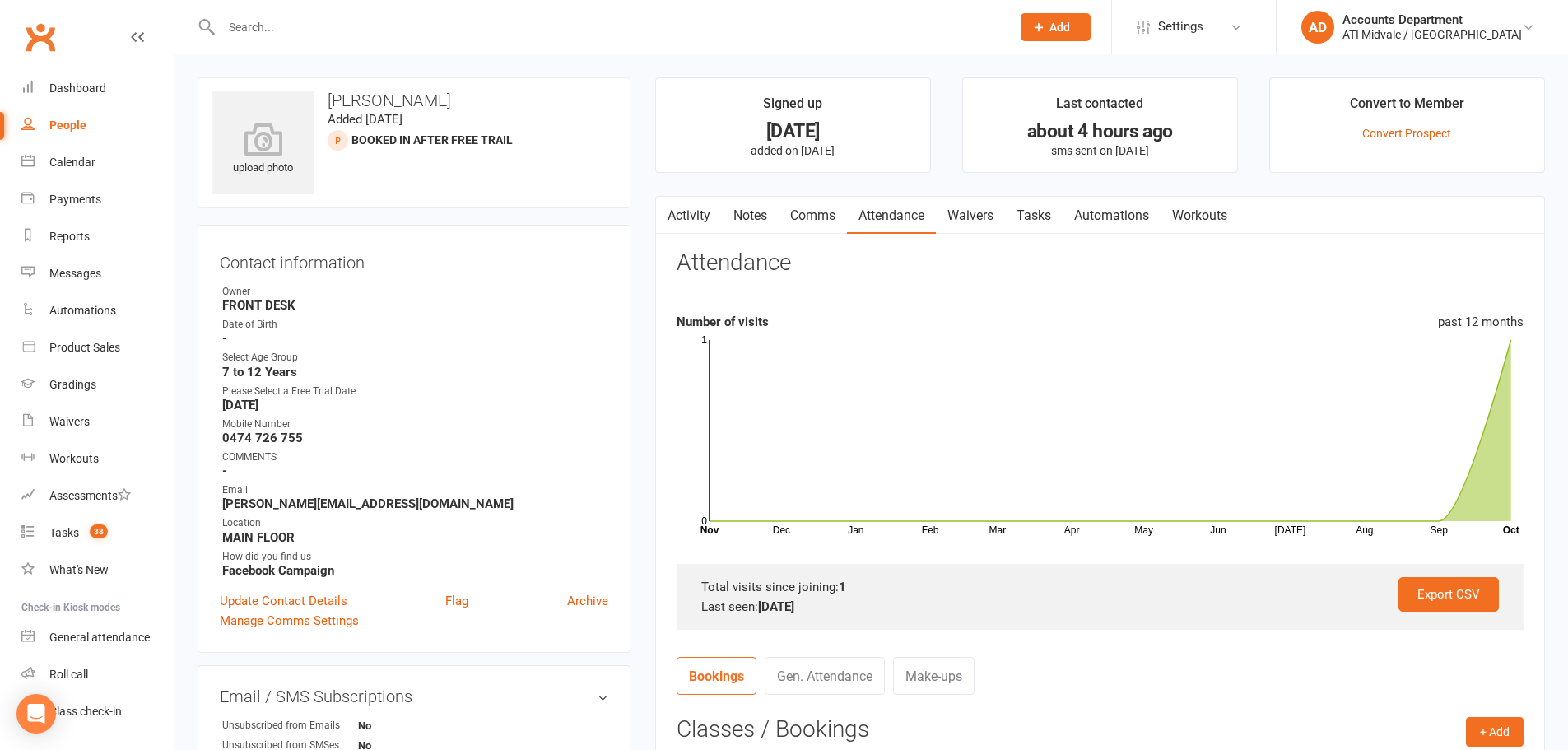
click at [825, 221] on link "Comms" at bounding box center [813, 216] width 68 height 38
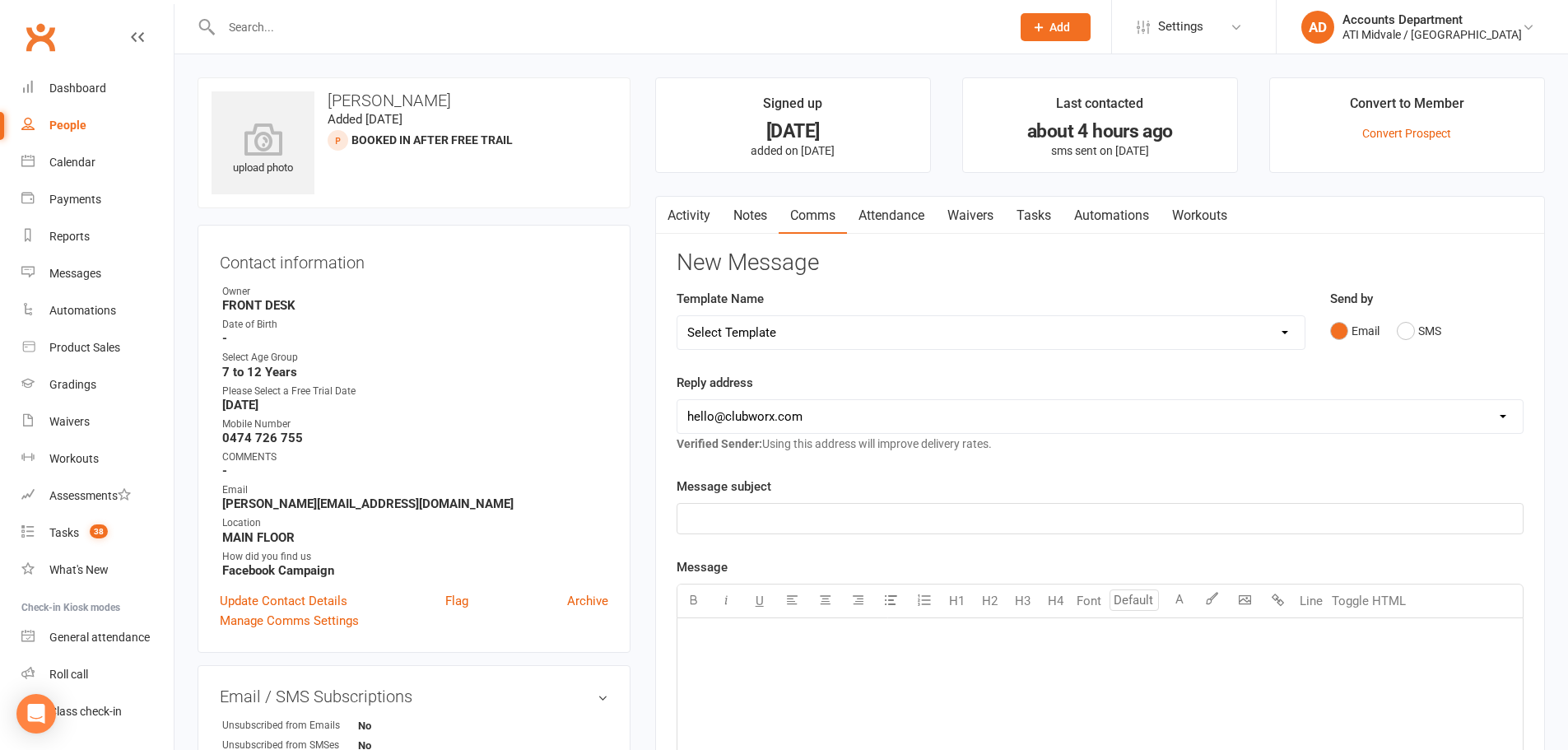
click at [756, 220] on link "Notes" at bounding box center [751, 216] width 57 height 38
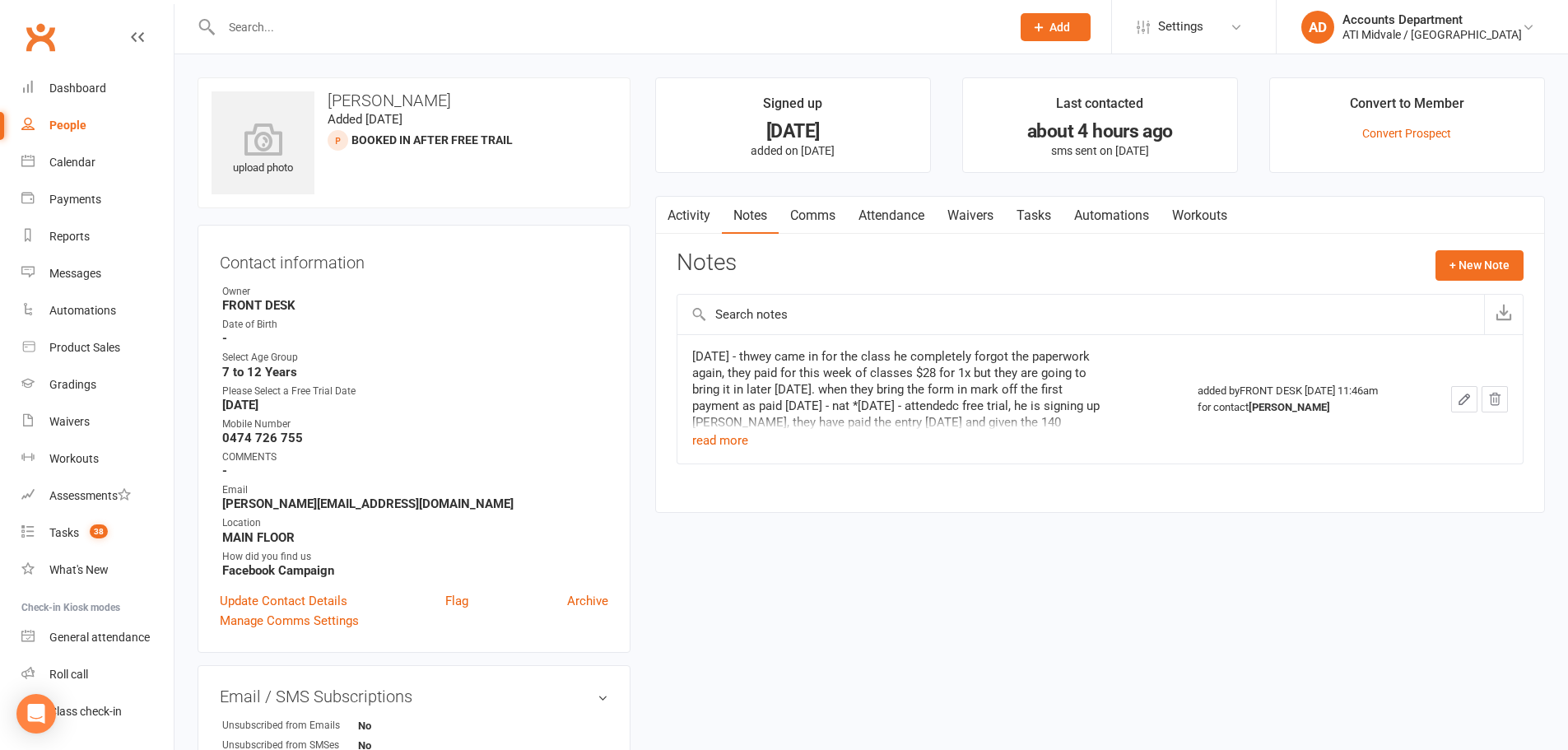
click at [701, 214] on link "Activity" at bounding box center [688, 216] width 65 height 38
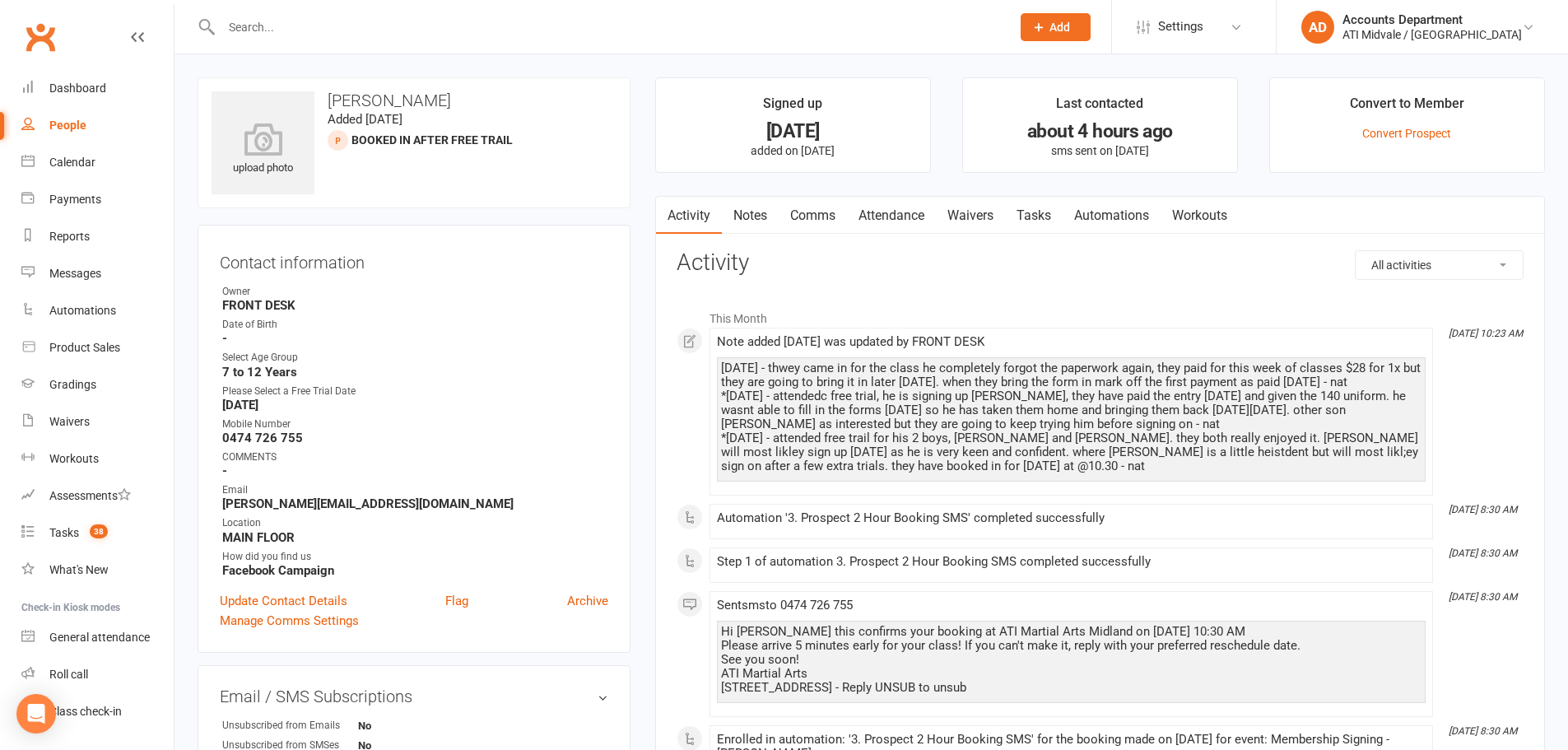
click at [884, 220] on link "Attendance" at bounding box center [892, 216] width 89 height 38
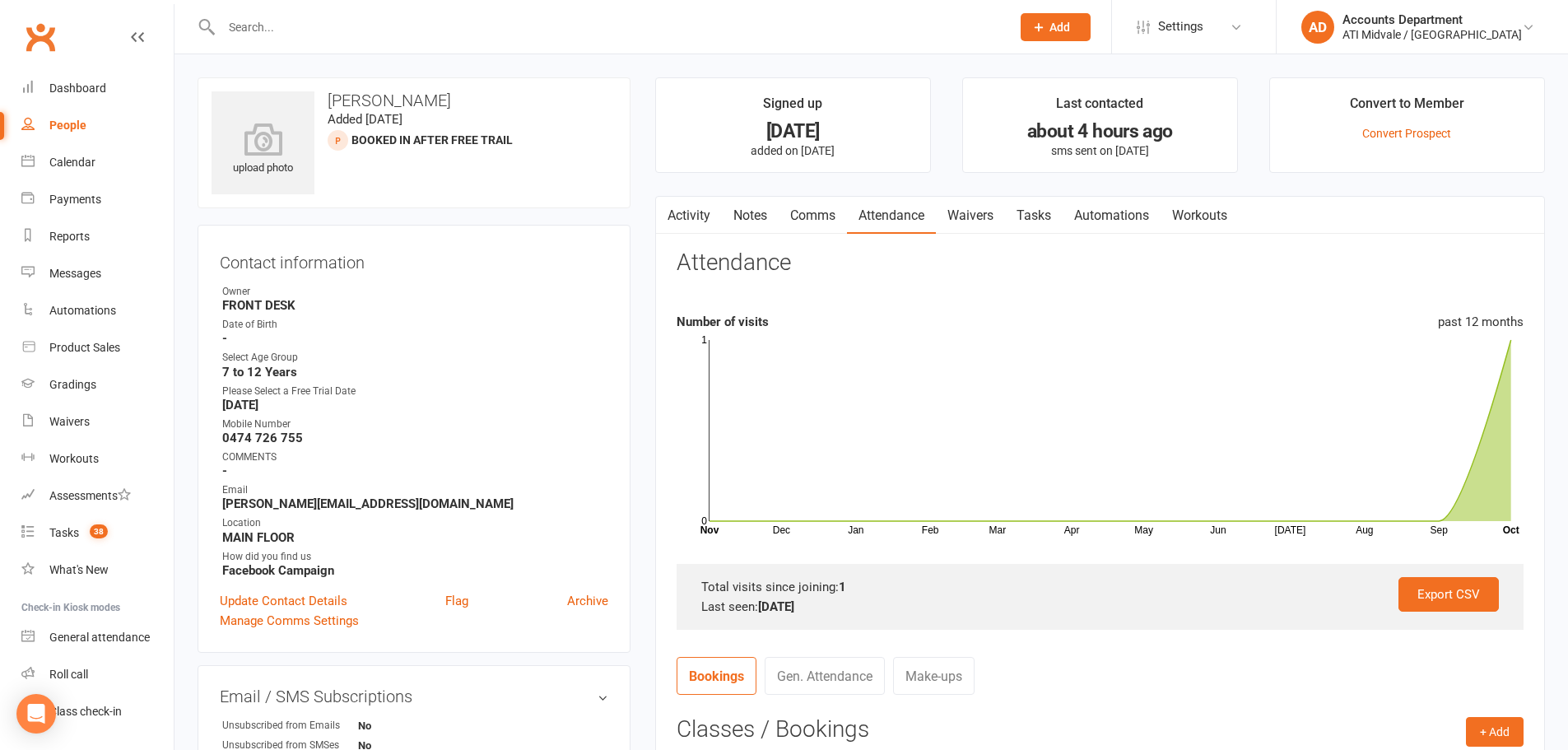
click at [1012, 214] on link "Tasks" at bounding box center [1034, 216] width 58 height 38
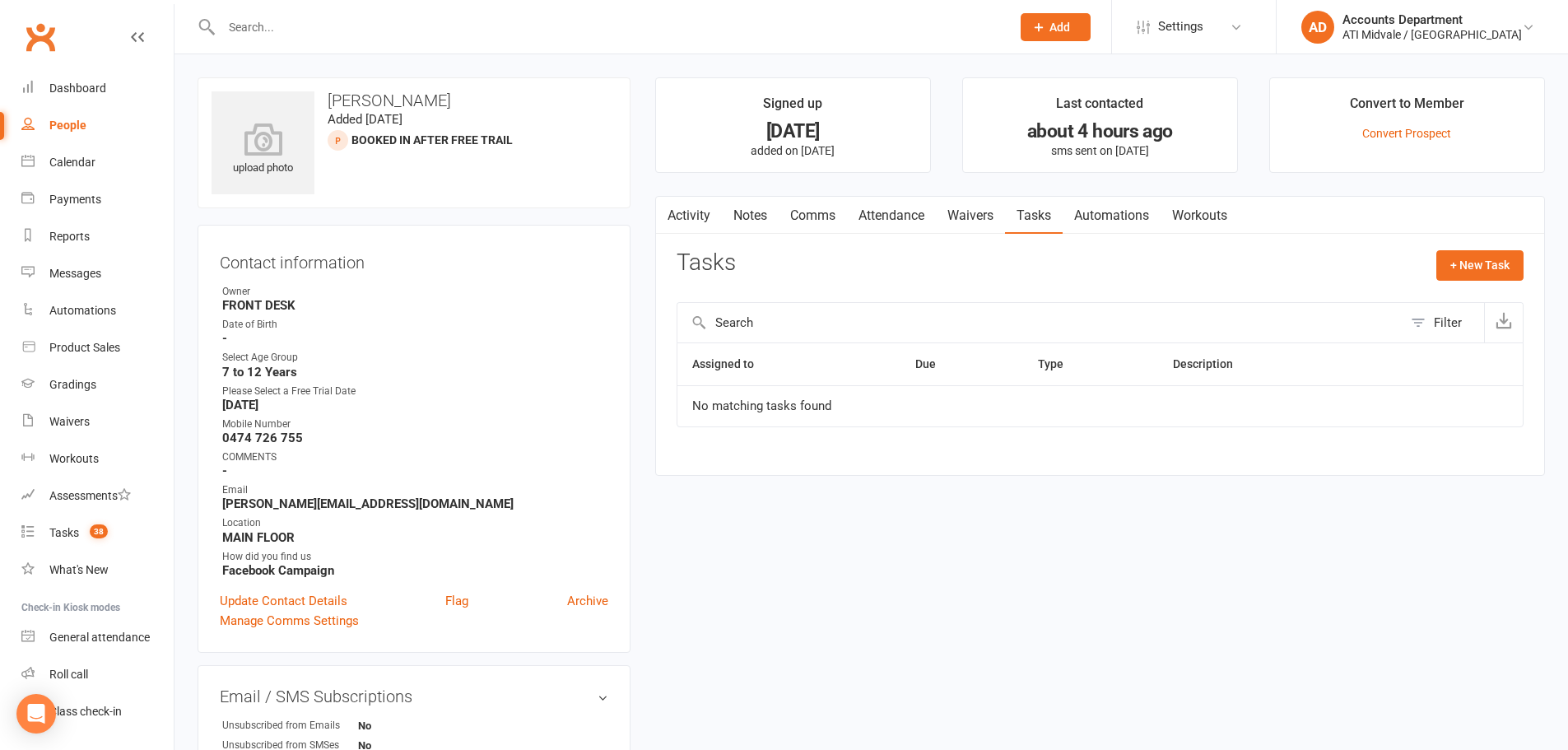
click at [708, 217] on link "Activity" at bounding box center [688, 216] width 65 height 38
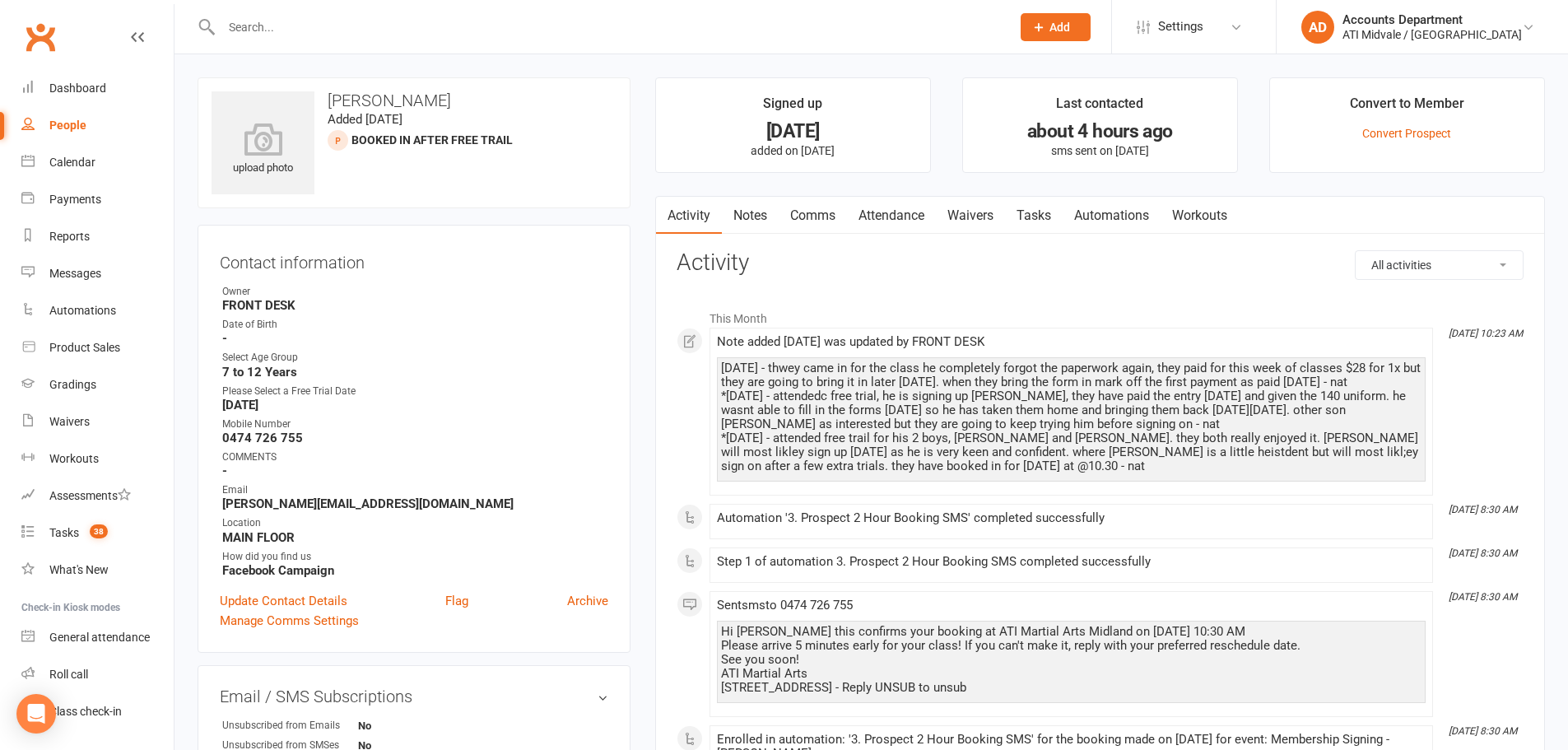
click at [1041, 207] on link "Tasks" at bounding box center [1034, 216] width 58 height 38
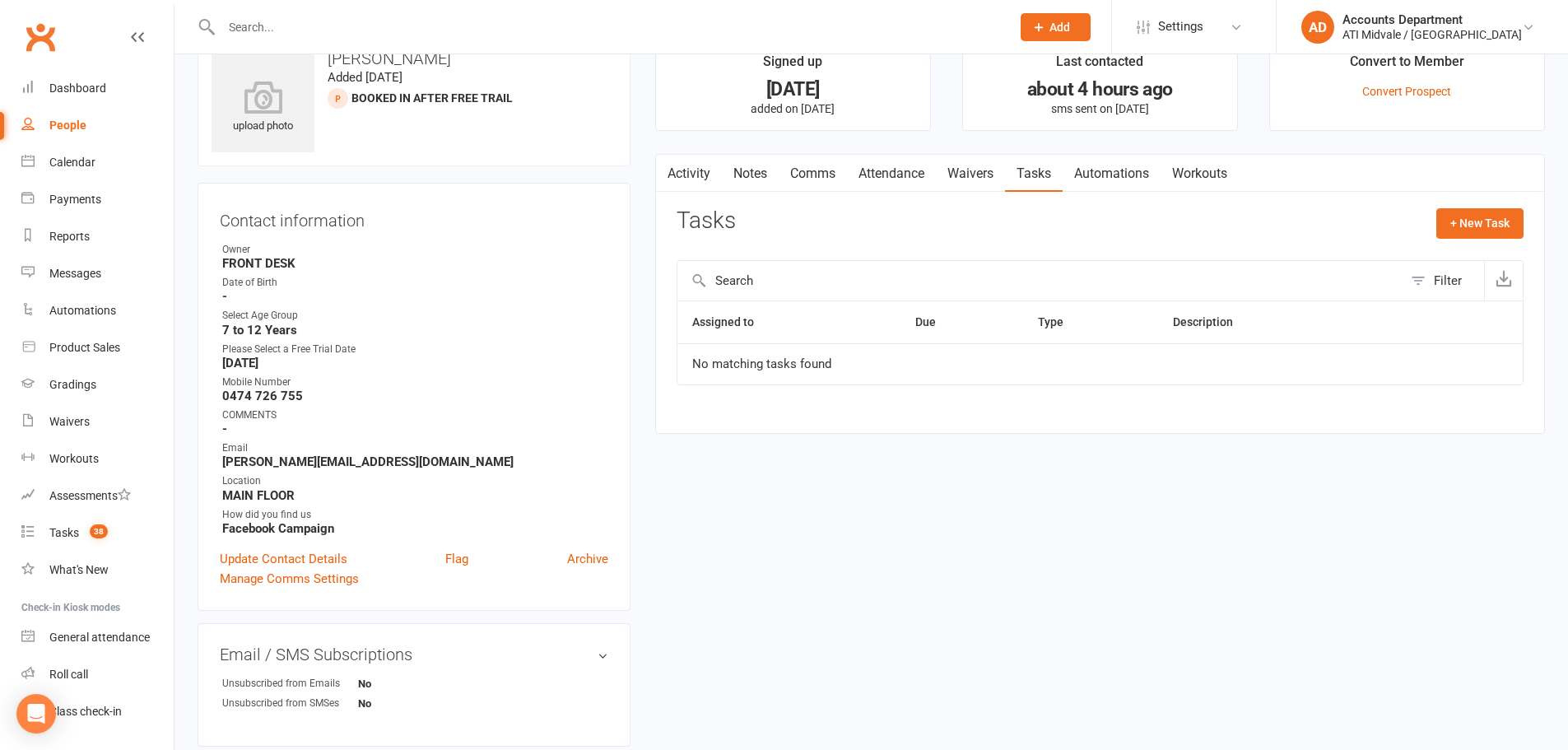
scroll to position [82, 0]
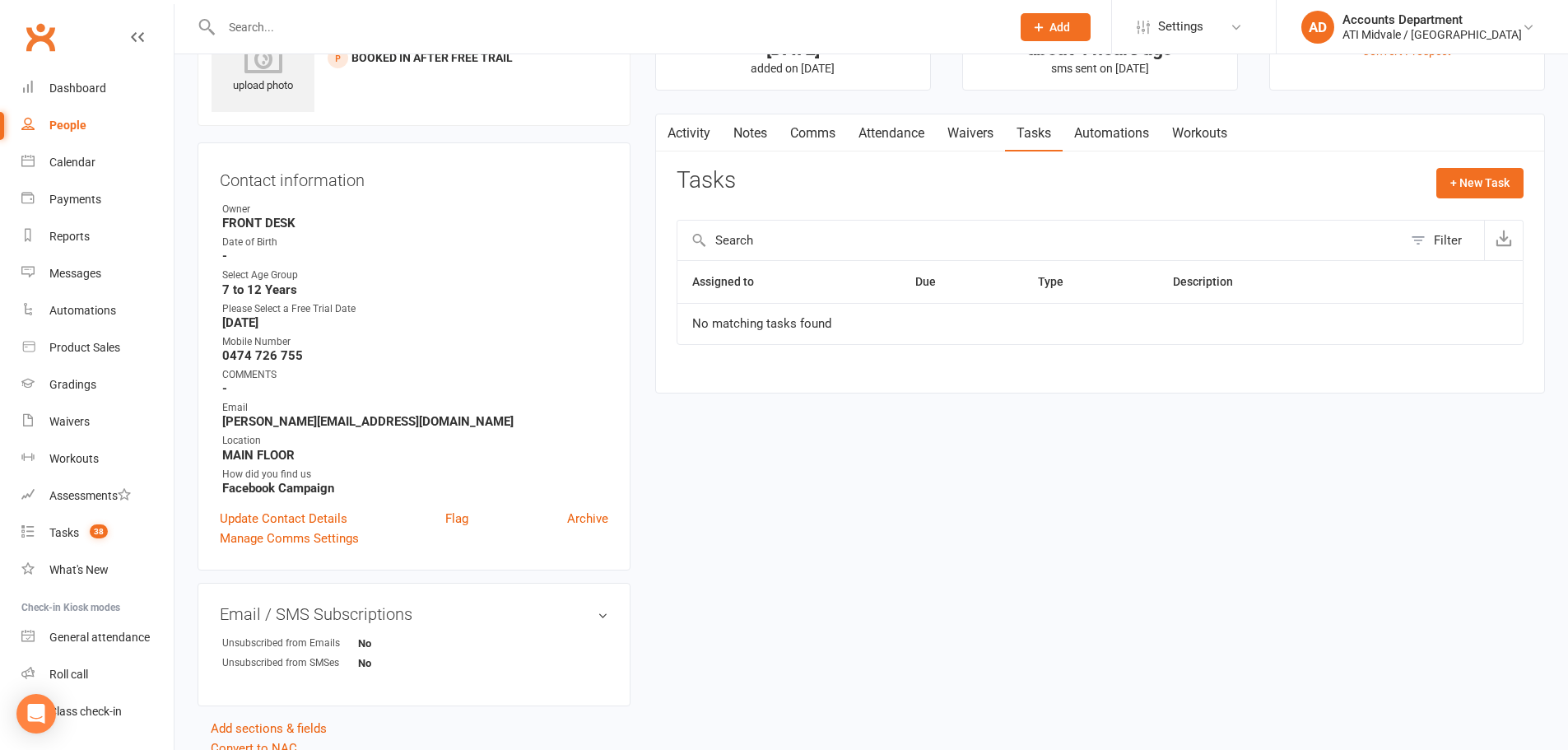
click at [891, 134] on link "Attendance" at bounding box center [892, 133] width 89 height 38
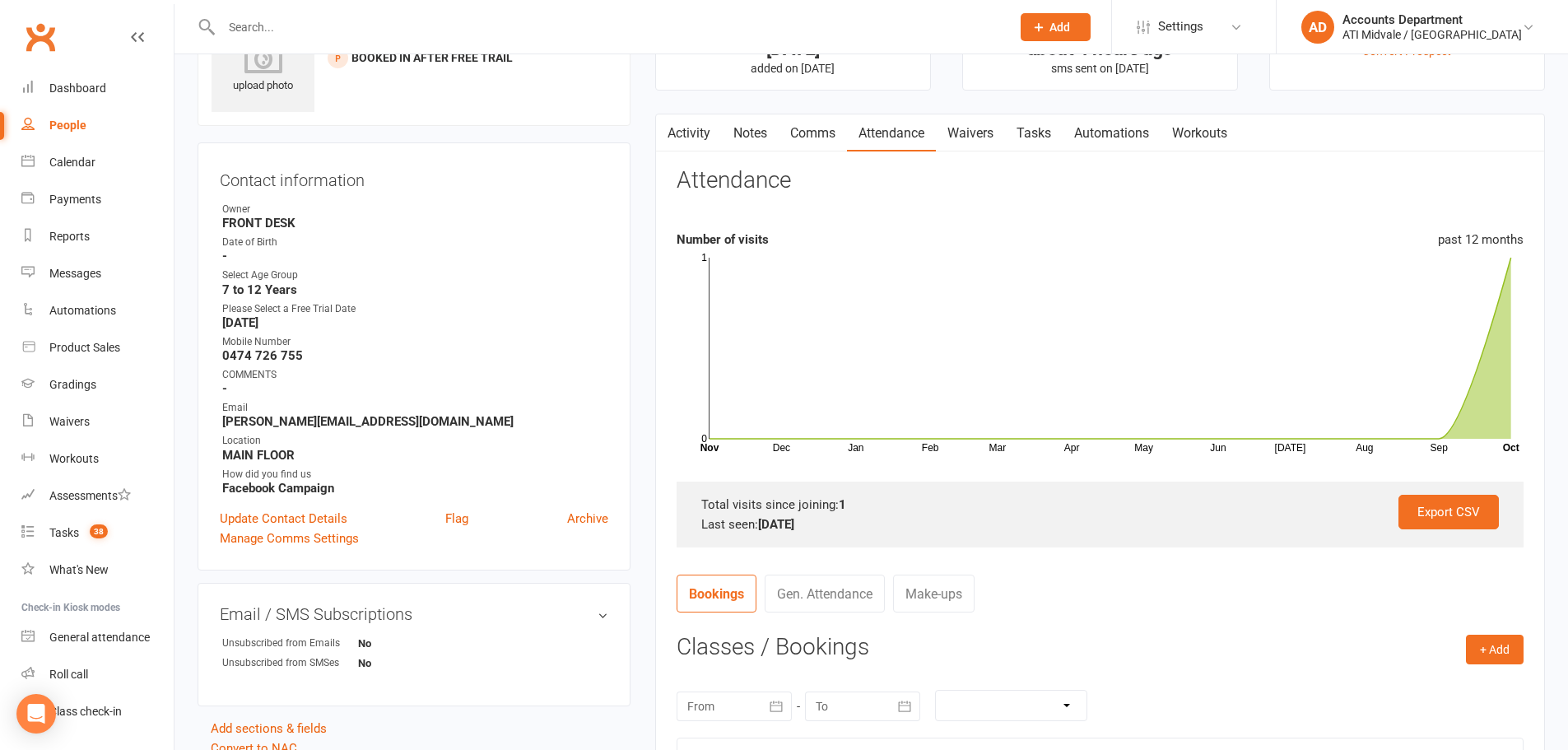
click at [702, 146] on link "Activity" at bounding box center [688, 133] width 65 height 38
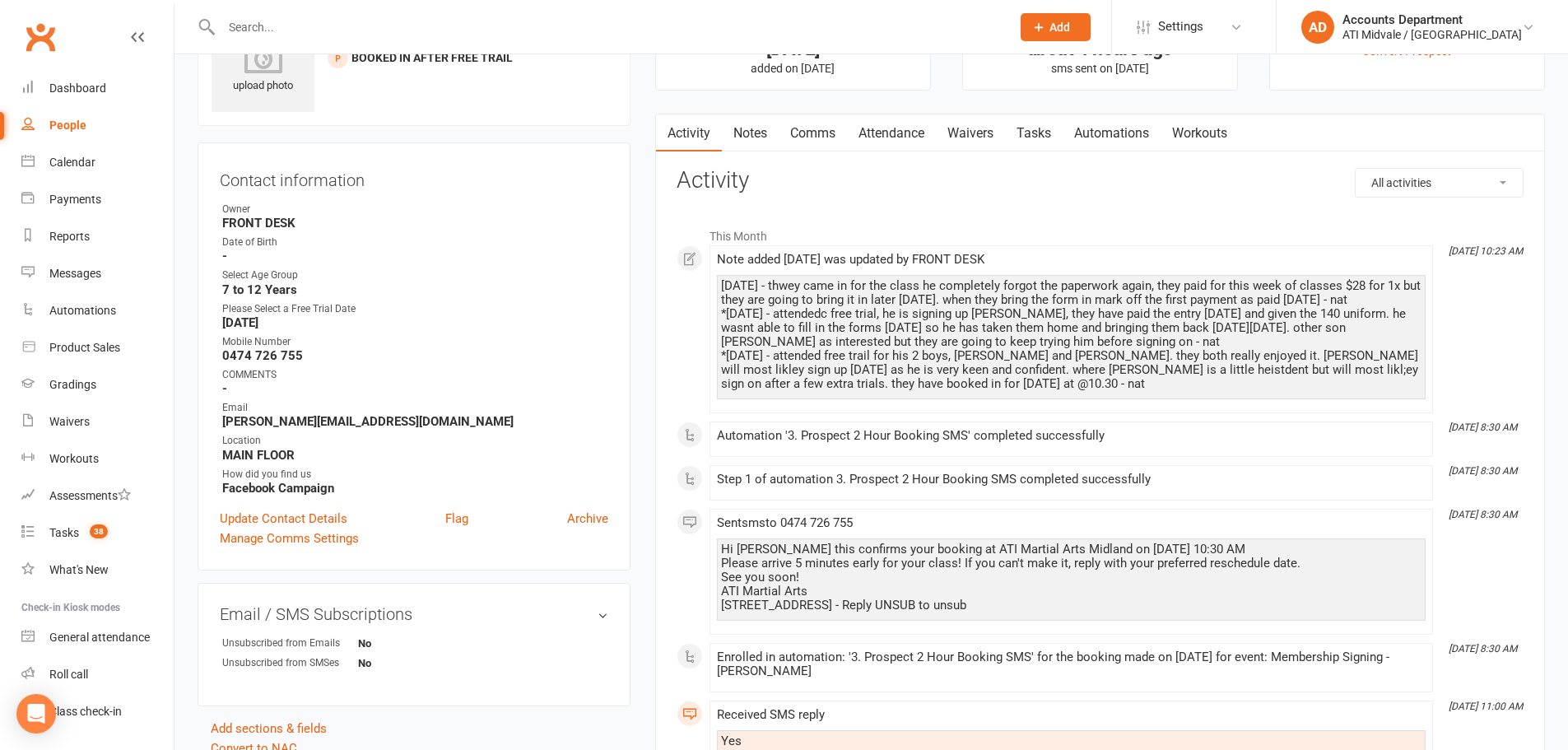
click at [755, 141] on link "Notes" at bounding box center [751, 133] width 57 height 38
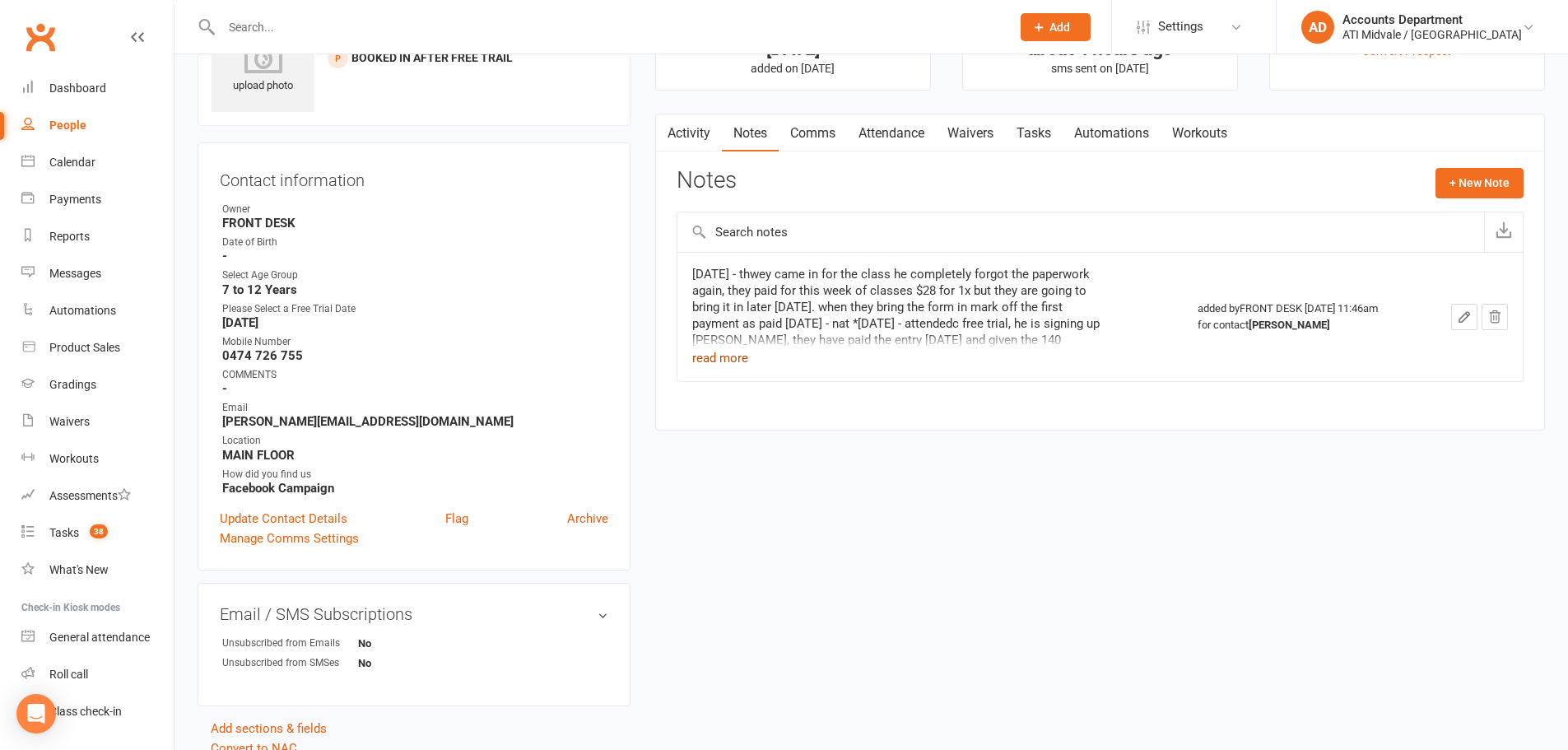
click at [741, 357] on button "read more" at bounding box center [720, 357] width 56 height 19
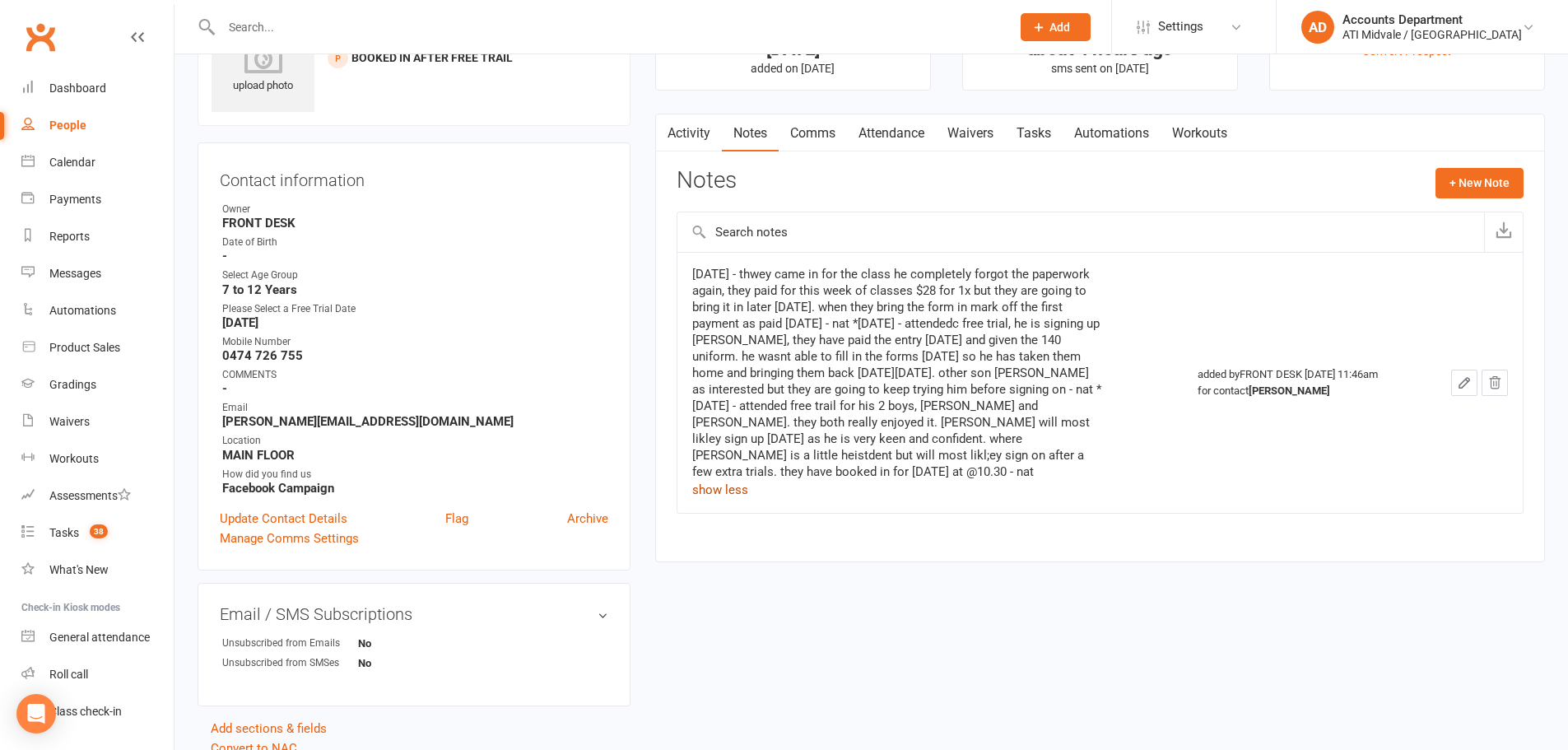
click at [895, 138] on link "Attendance" at bounding box center [892, 133] width 89 height 38
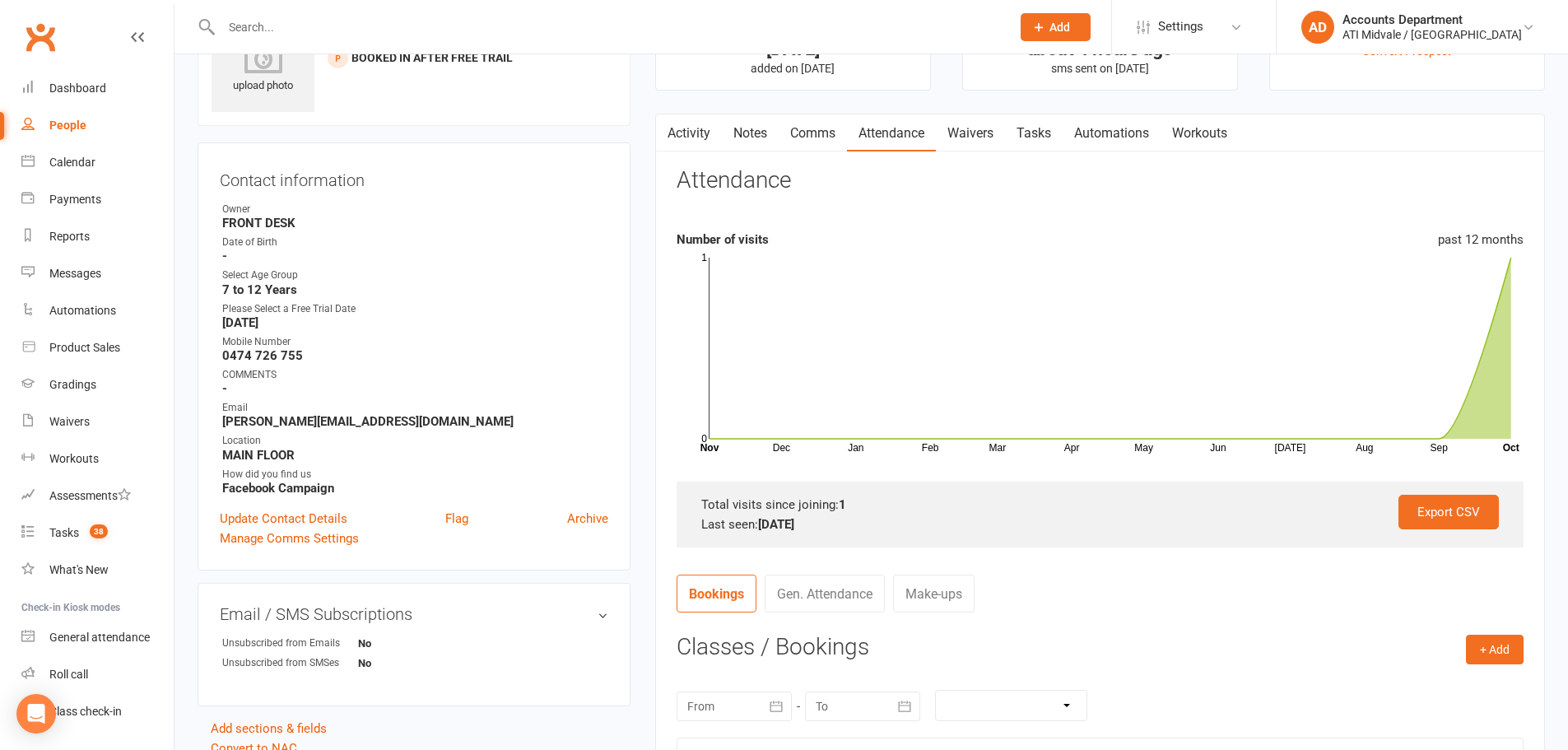
click at [1030, 124] on link "Tasks" at bounding box center [1034, 133] width 58 height 38
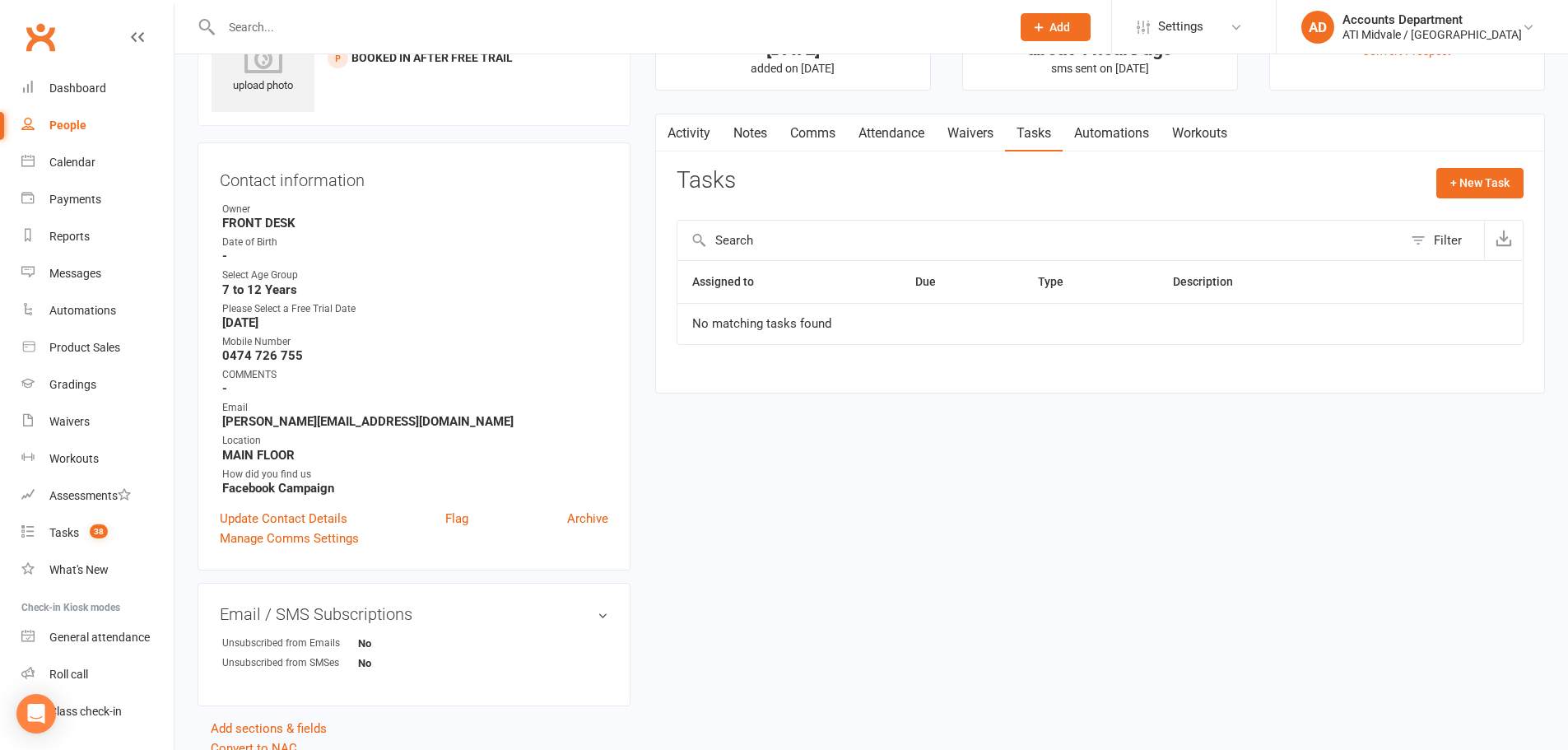
click at [931, 135] on link "Attendance" at bounding box center [892, 133] width 89 height 38
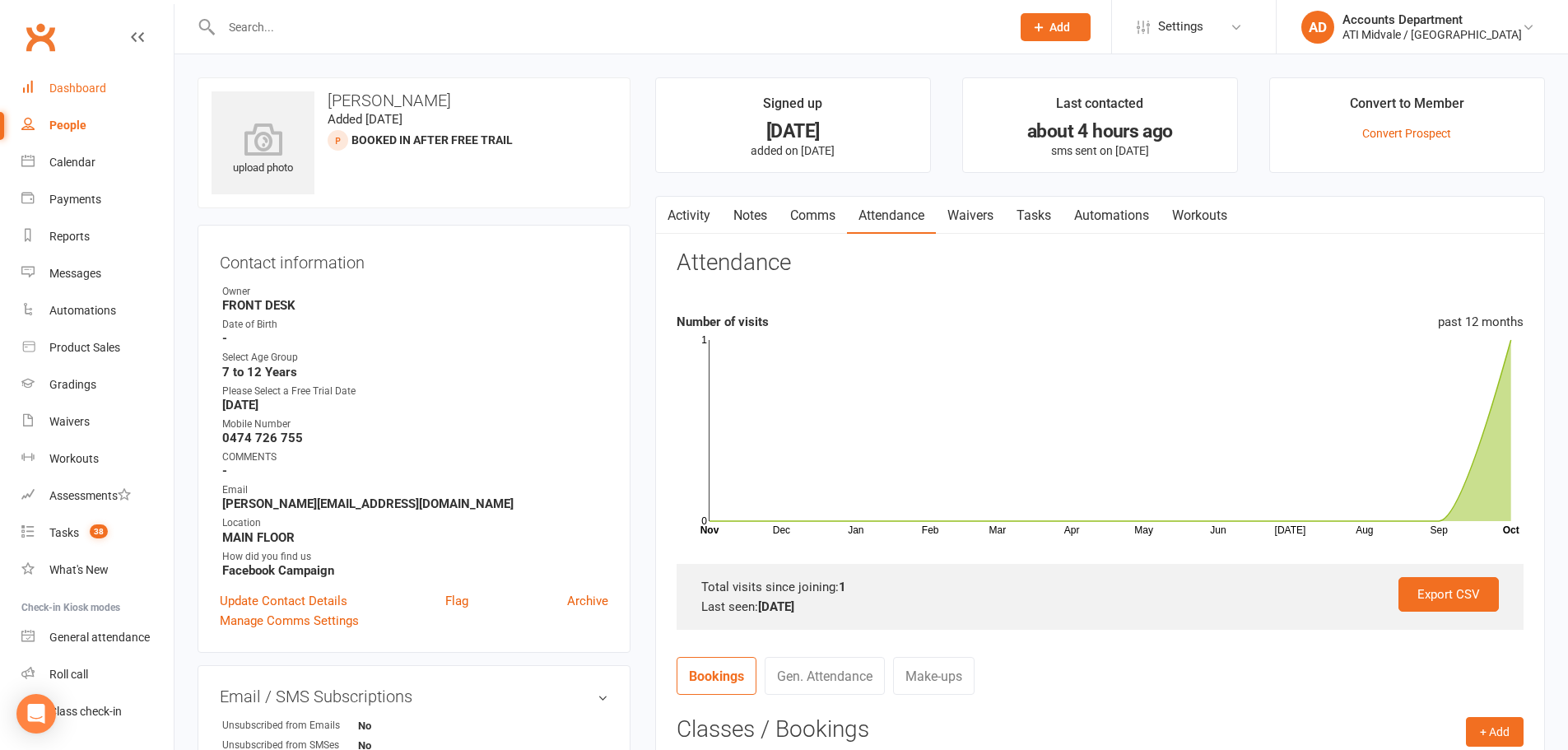
click at [103, 87] on div "Dashboard" at bounding box center [78, 88] width 57 height 13
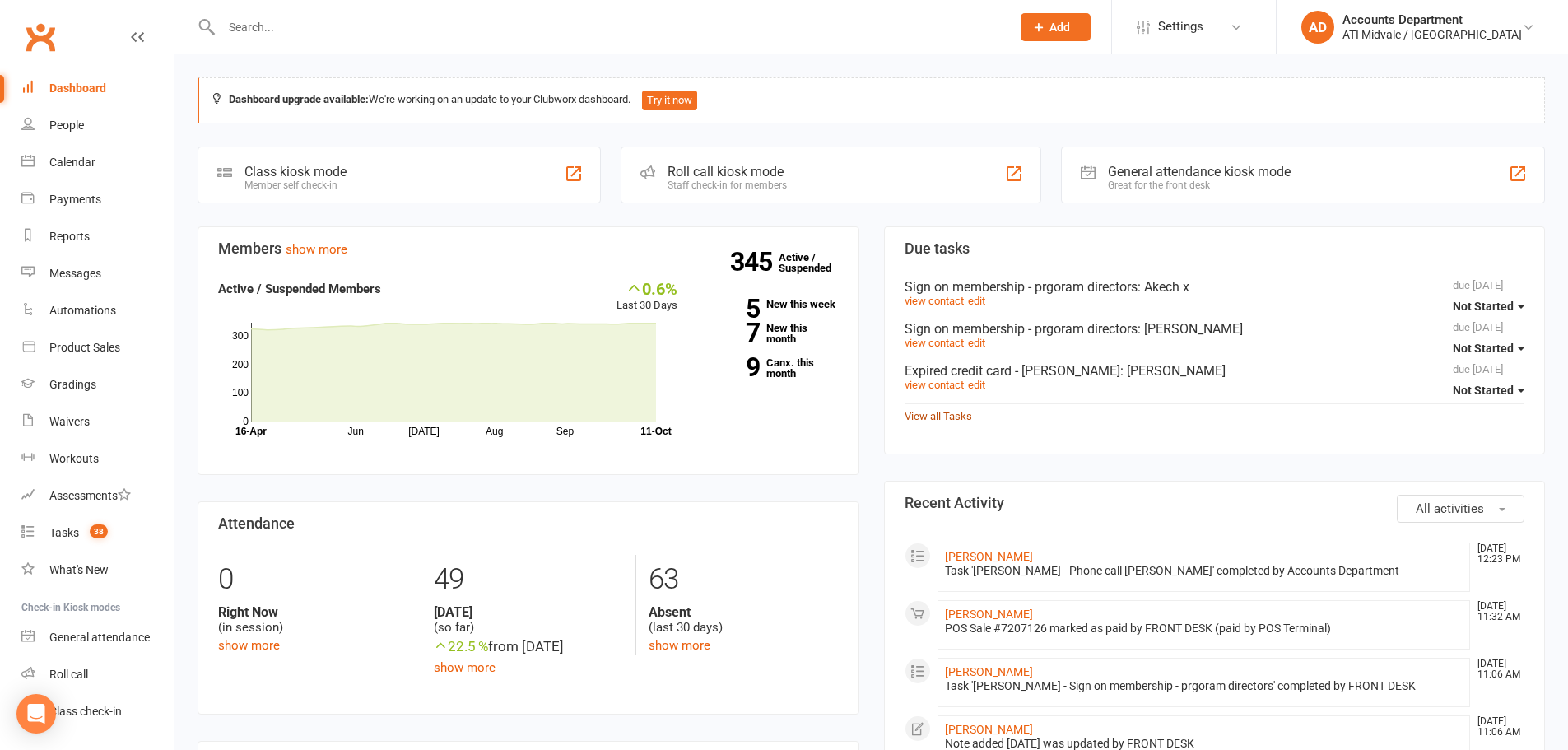
click at [947, 417] on link "View all Tasks" at bounding box center [938, 416] width 67 height 12
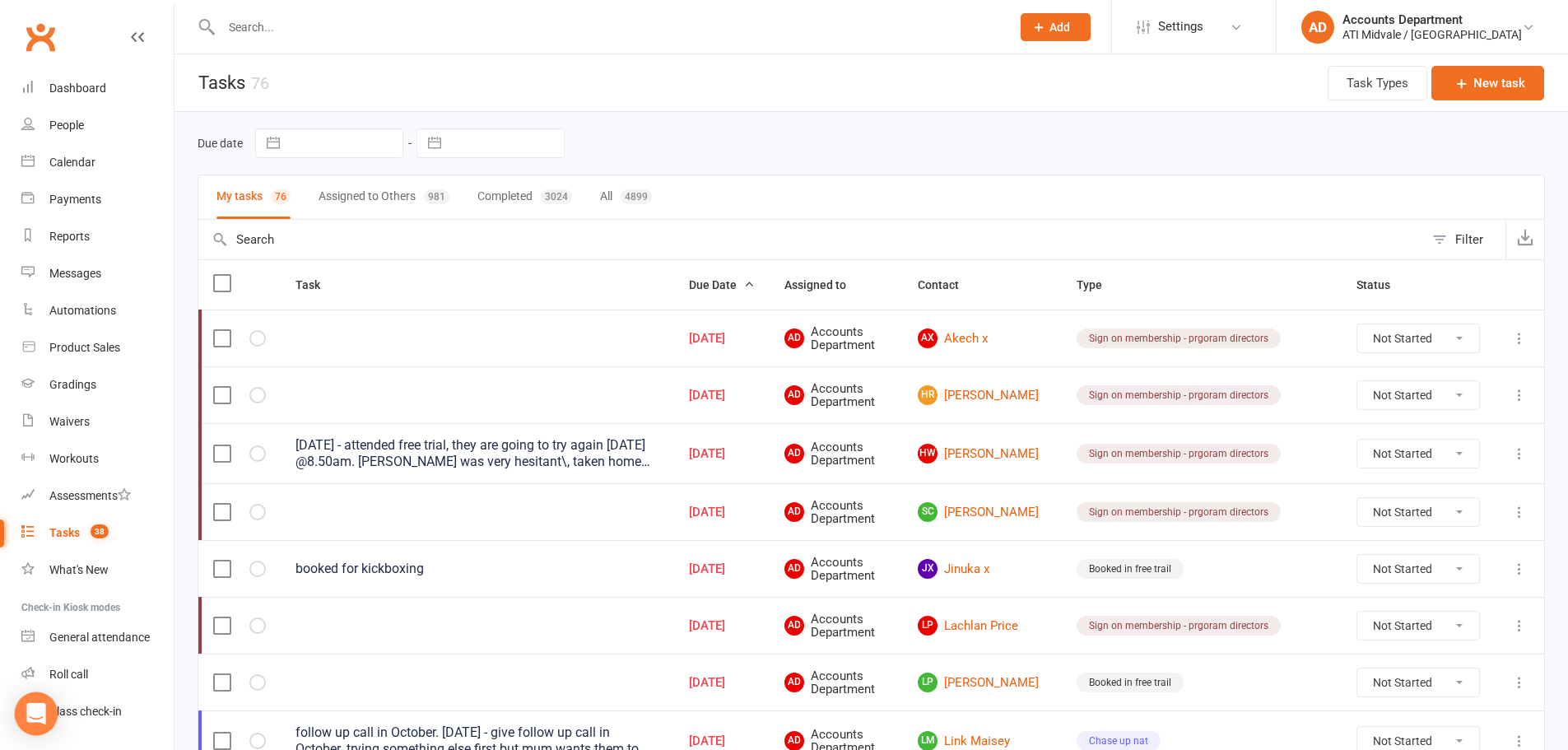
click at [26, 714] on div "Open Intercom Messenger" at bounding box center [36, 714] width 43 height 43
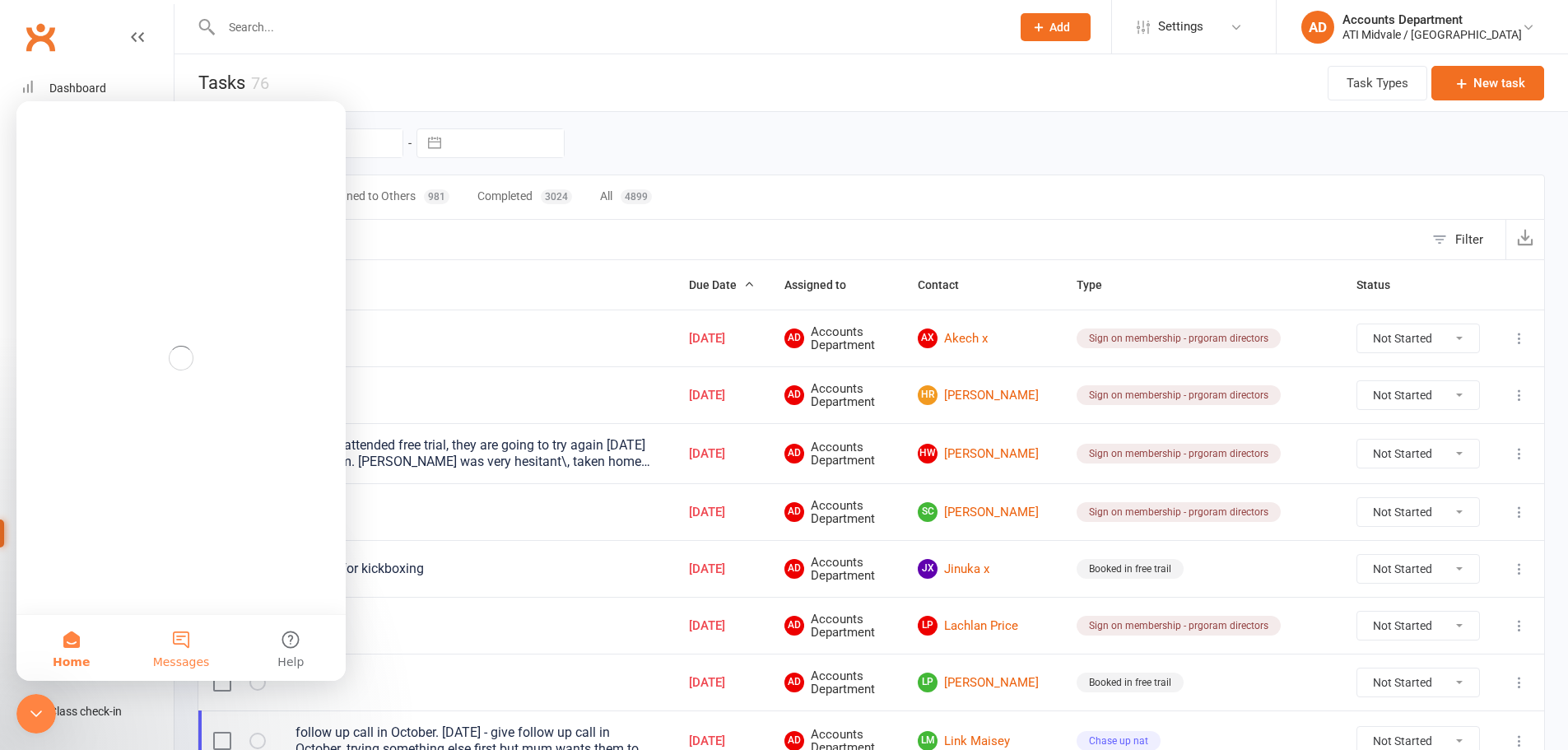
click at [147, 634] on button "Messages" at bounding box center [181, 648] width 110 height 65
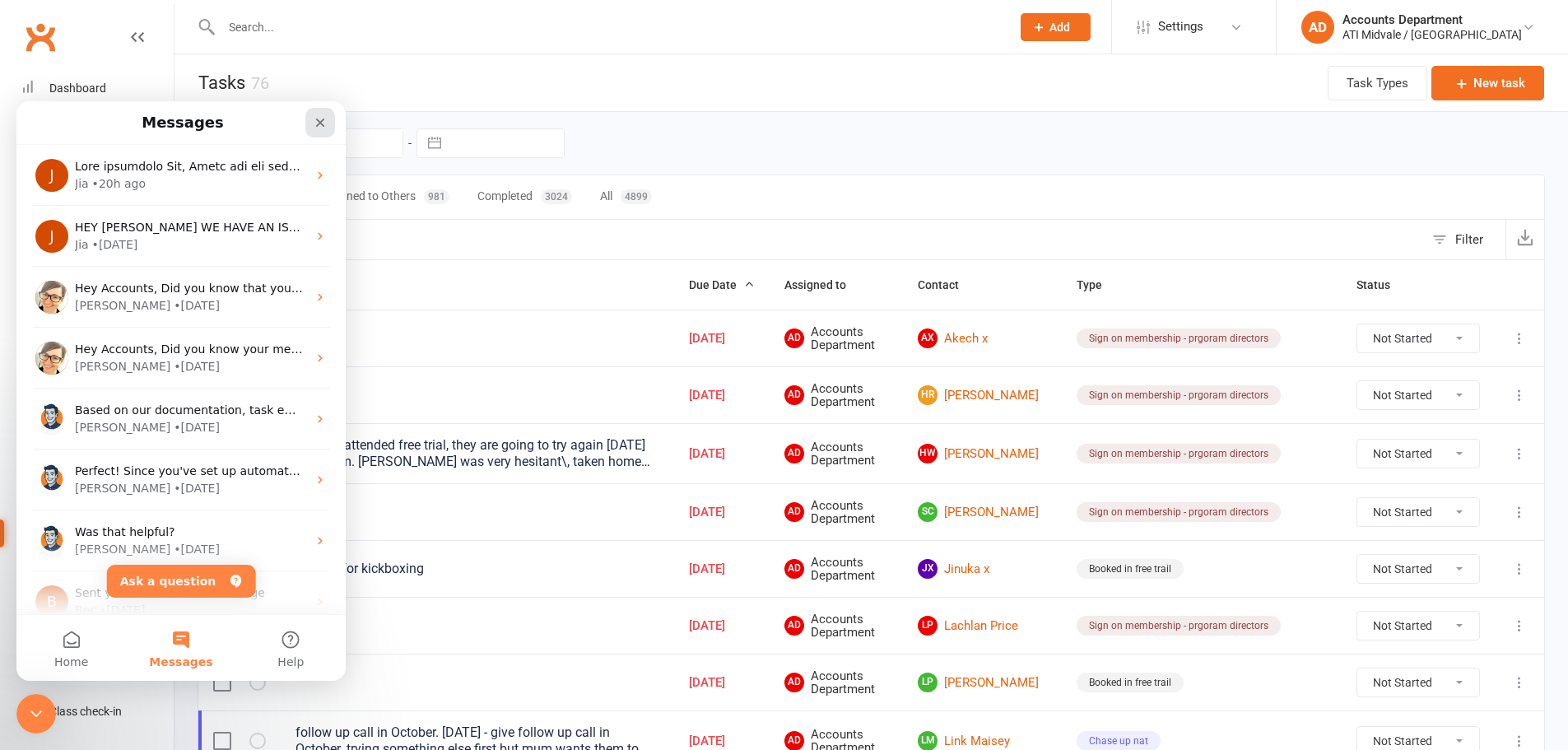
click at [319, 122] on icon "Close" at bounding box center [321, 123] width 9 height 9
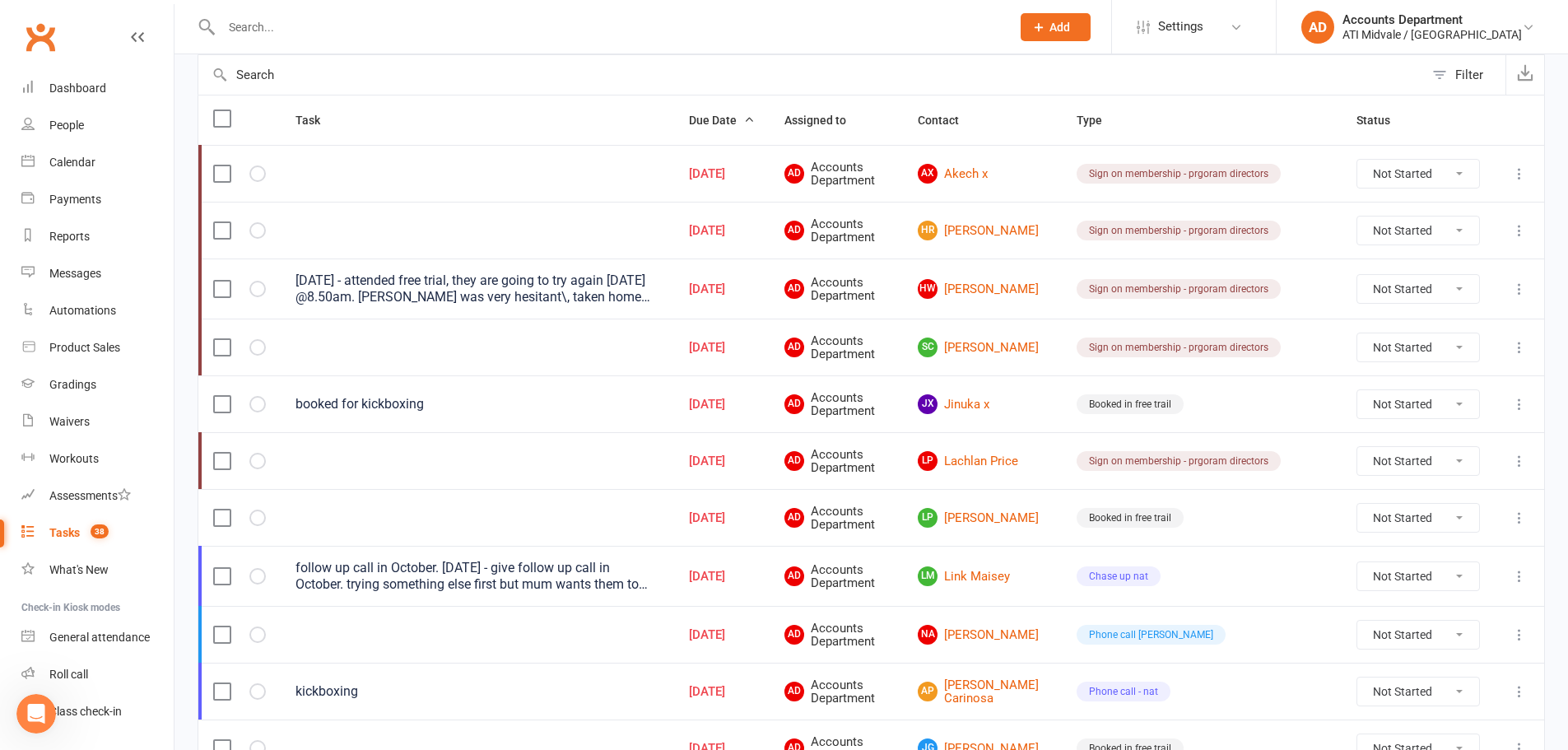
scroll to position [82, 0]
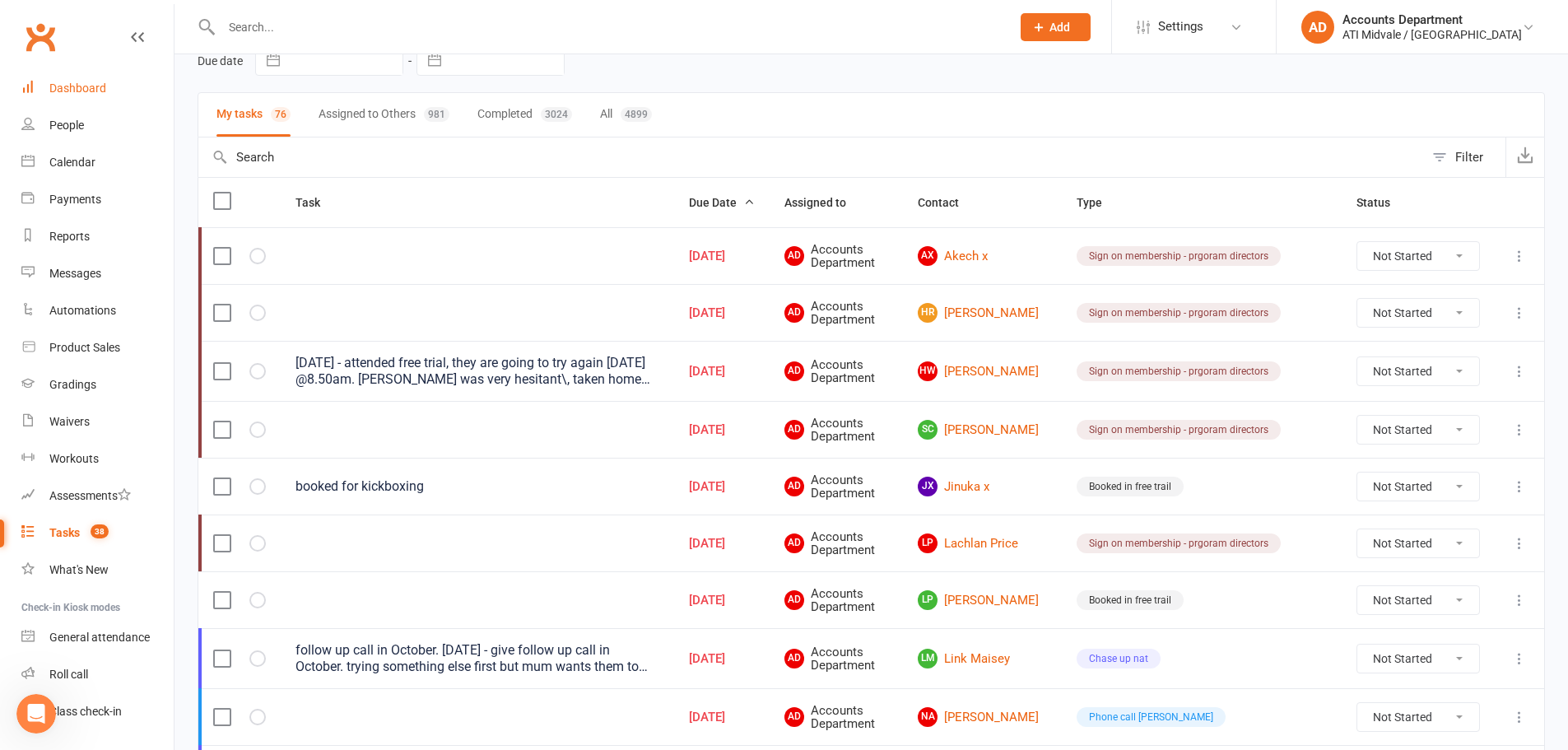
click at [91, 91] on div "Dashboard" at bounding box center [78, 88] width 57 height 13
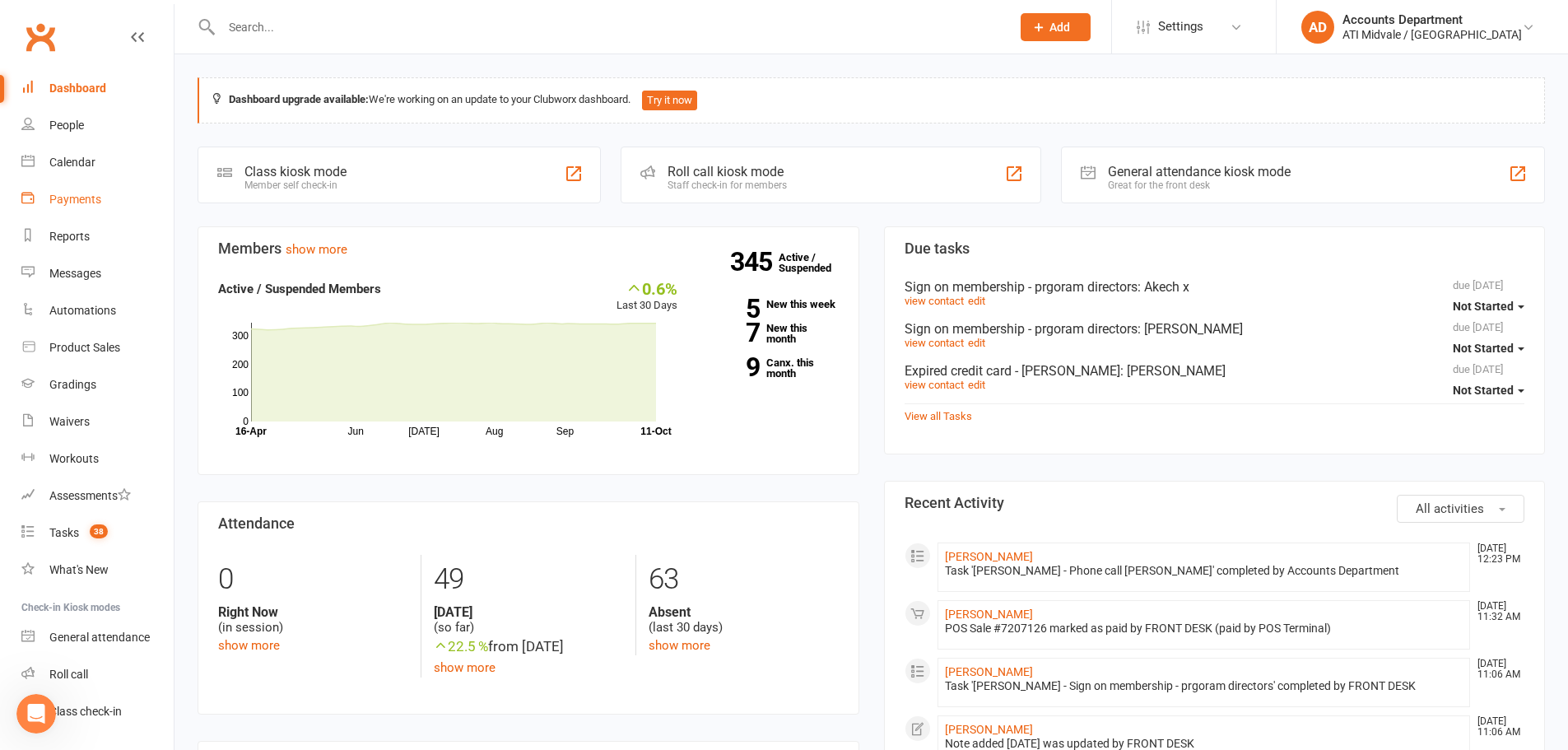
click at [97, 203] on div "Payments" at bounding box center [76, 199] width 52 height 13
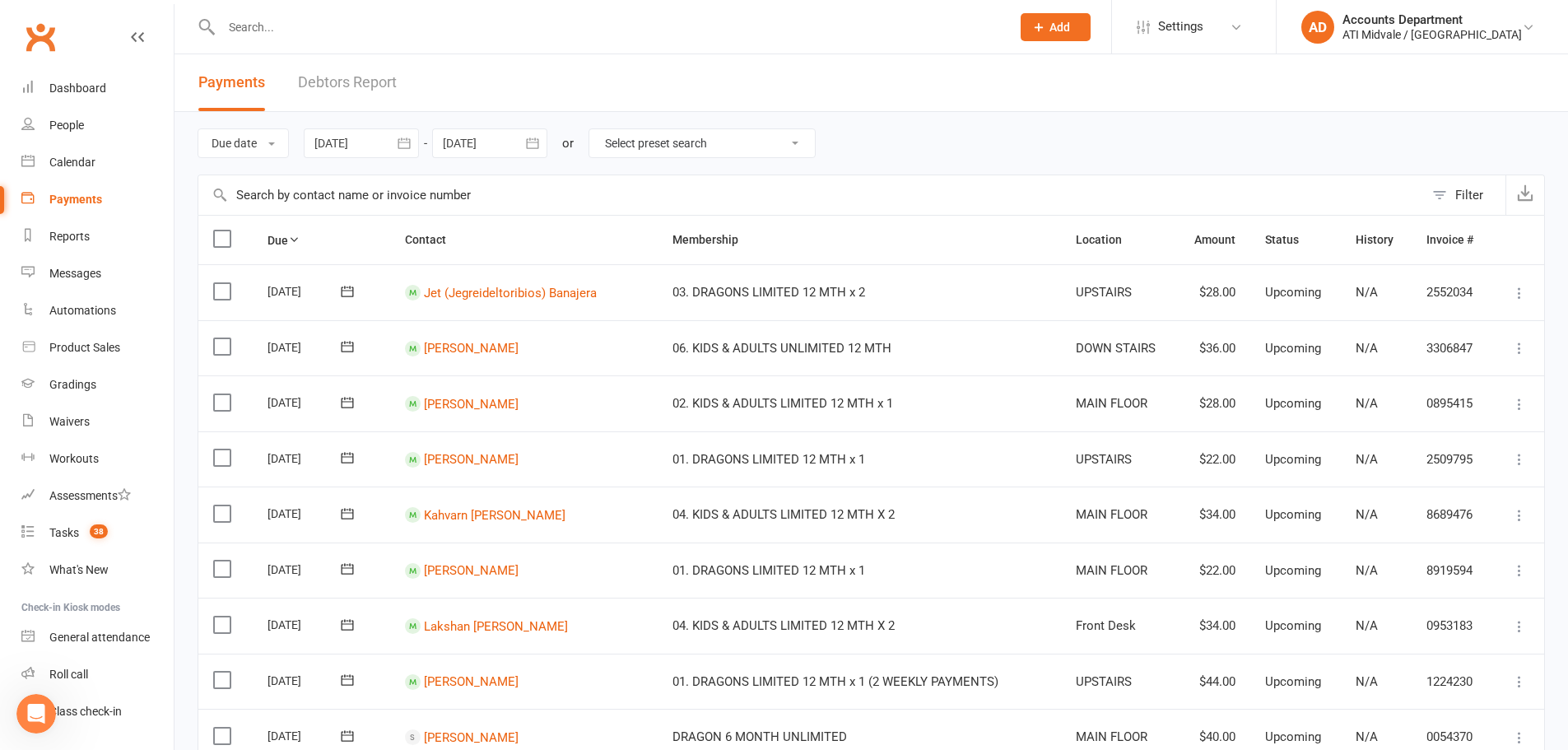
click at [325, 93] on link "Debtors Report" at bounding box center [347, 83] width 99 height 57
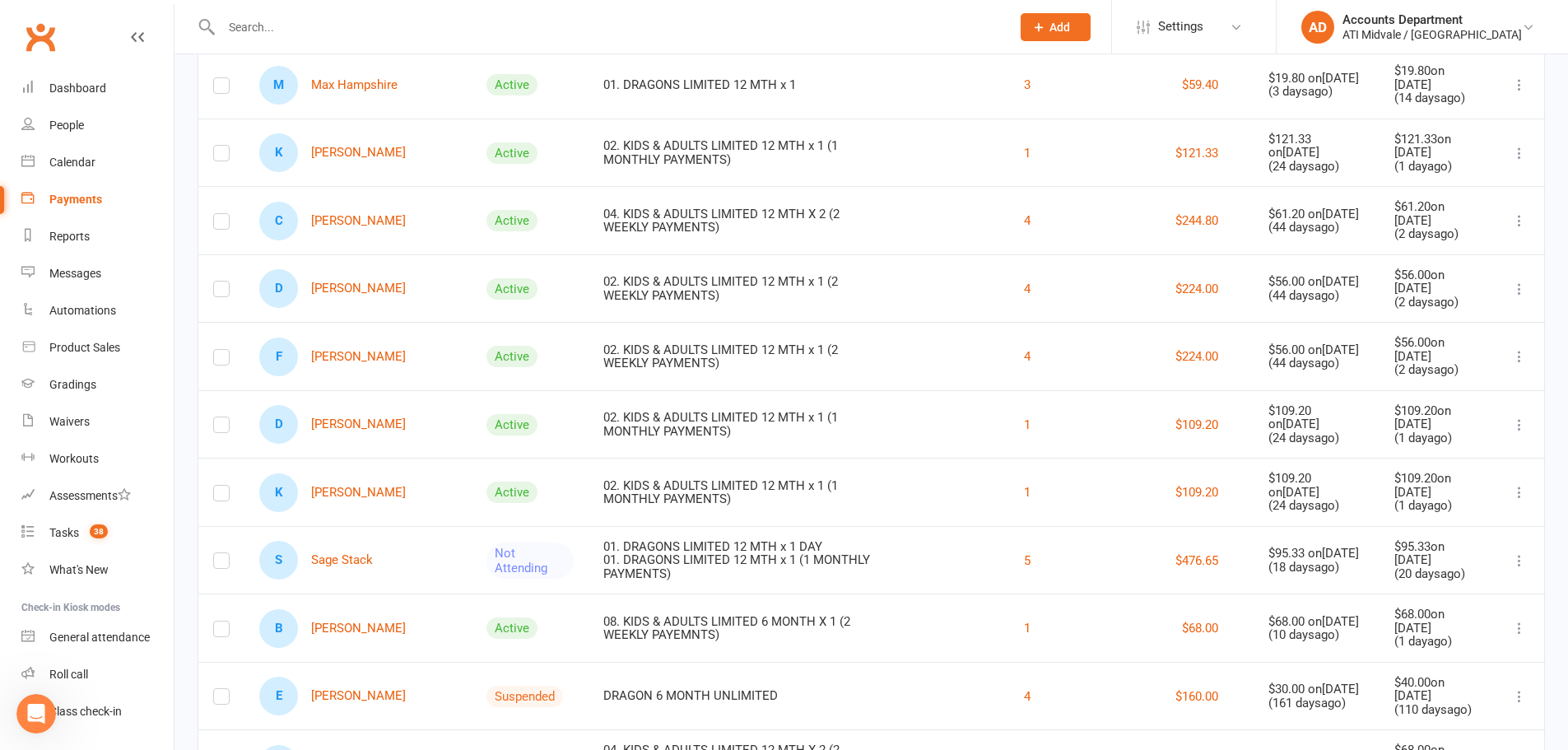
scroll to position [329, 0]
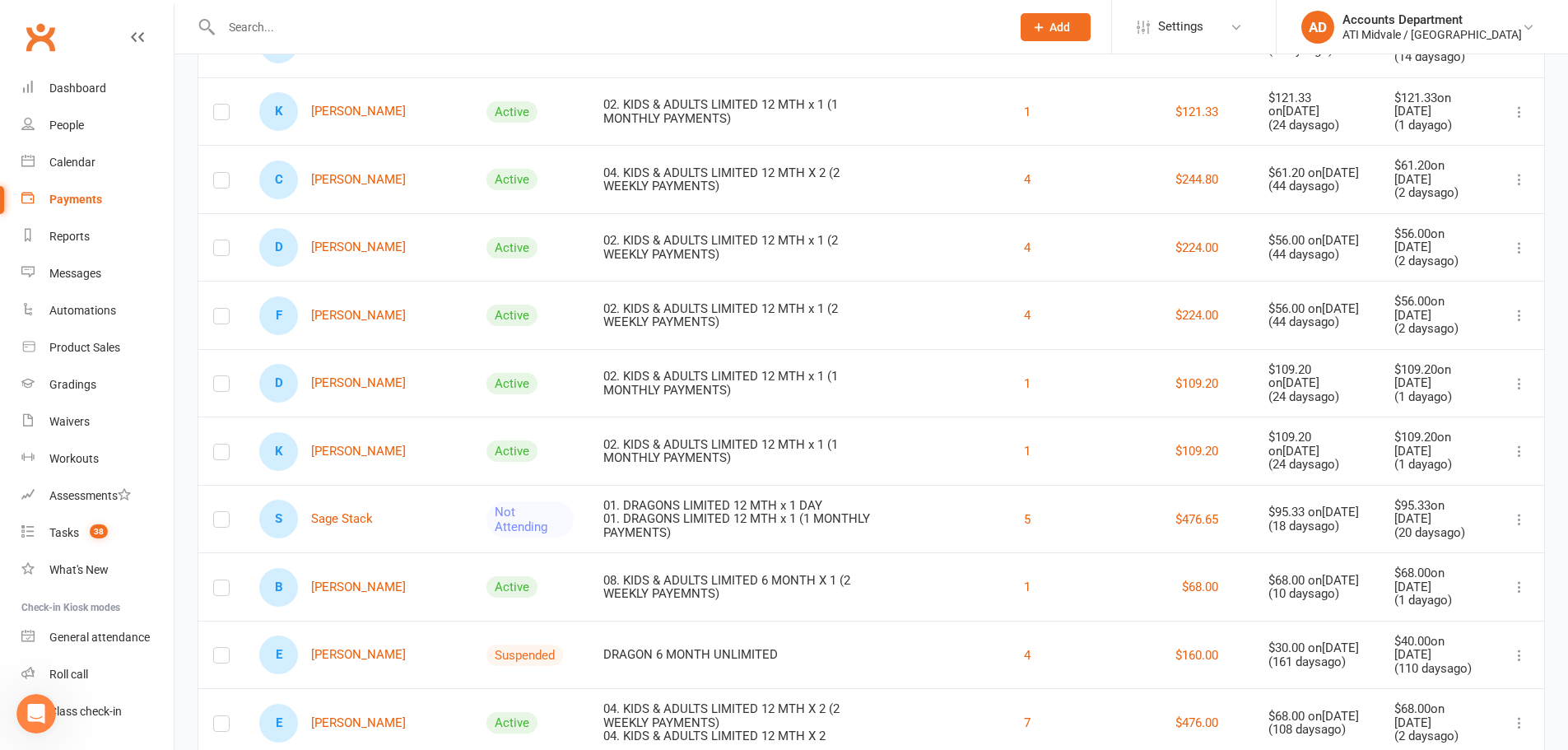
click at [844, 619] on td "08. KIDS & ADULTS LIMITED 6 MONTH X 1 (2 WEEKLY PAYEMNTS)" at bounding box center [738, 587] width 299 height 68
click at [841, 606] on td "08. KIDS & ADULTS LIMITED 6 MONTH X 1 (2 WEEKLY PAYEMNTS)" at bounding box center [738, 587] width 299 height 68
click at [329, 589] on link "B [PERSON_NAME]" at bounding box center [333, 588] width 146 height 39
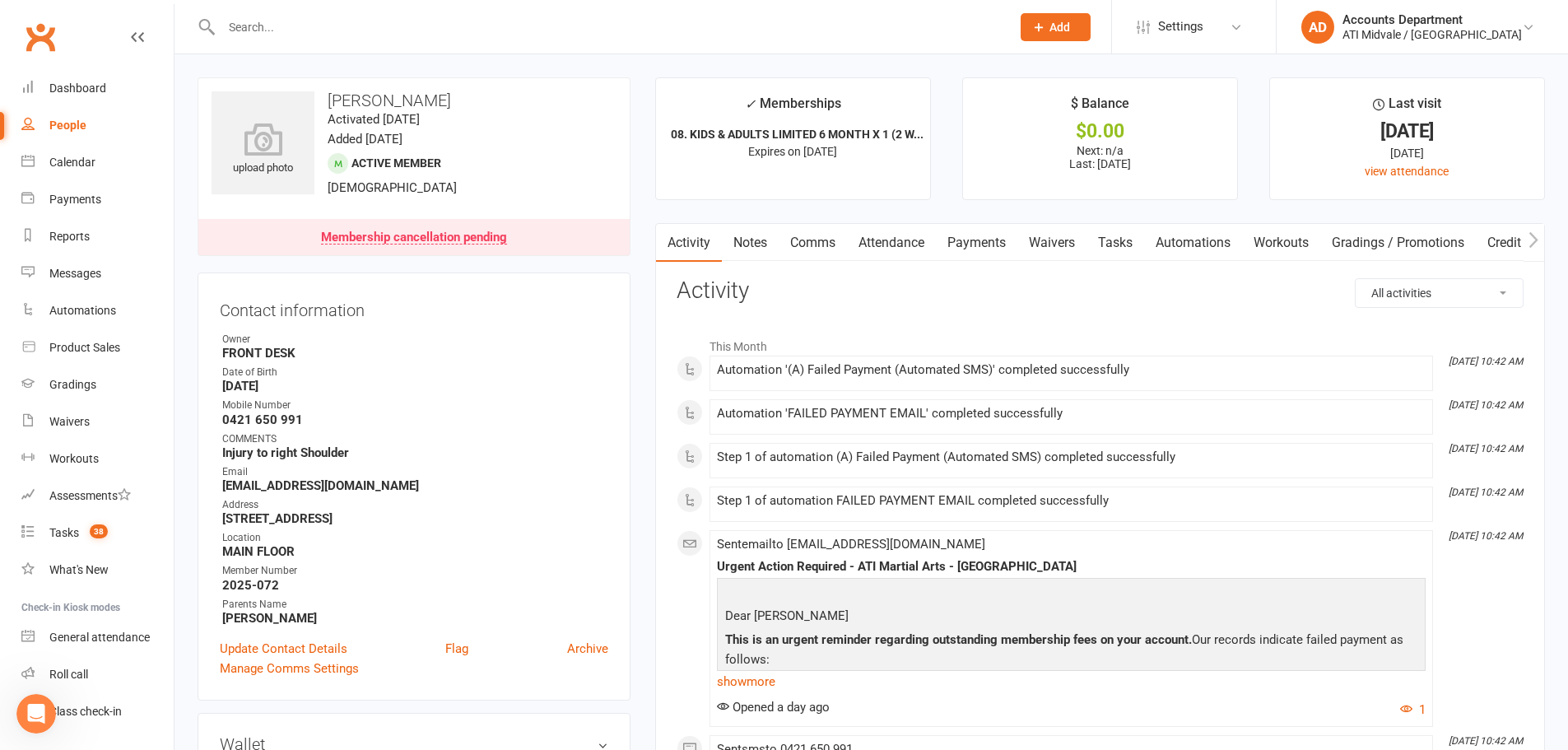
click at [989, 256] on link "Payments" at bounding box center [977, 242] width 81 height 38
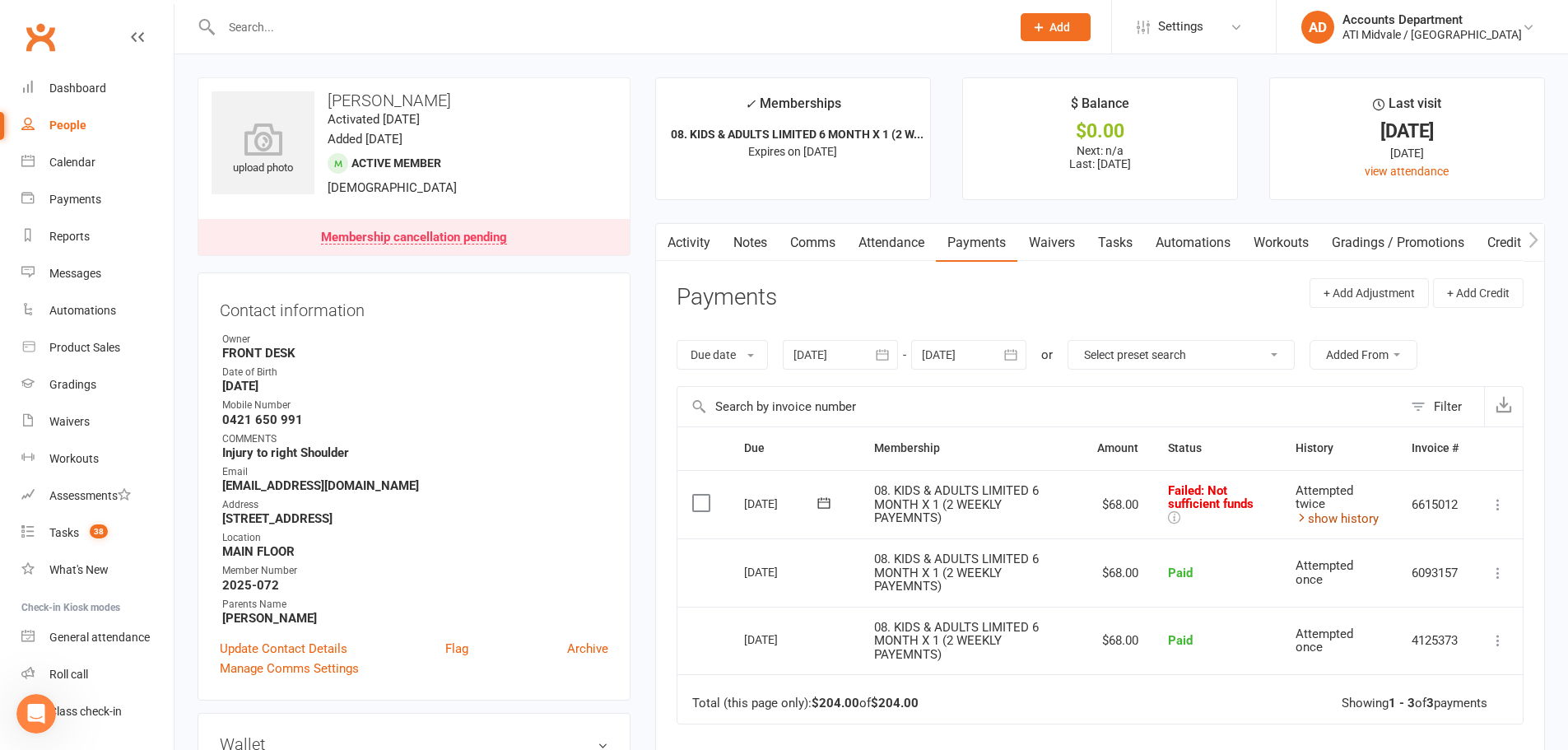
click at [1329, 516] on link "show history" at bounding box center [1338, 519] width 83 height 15
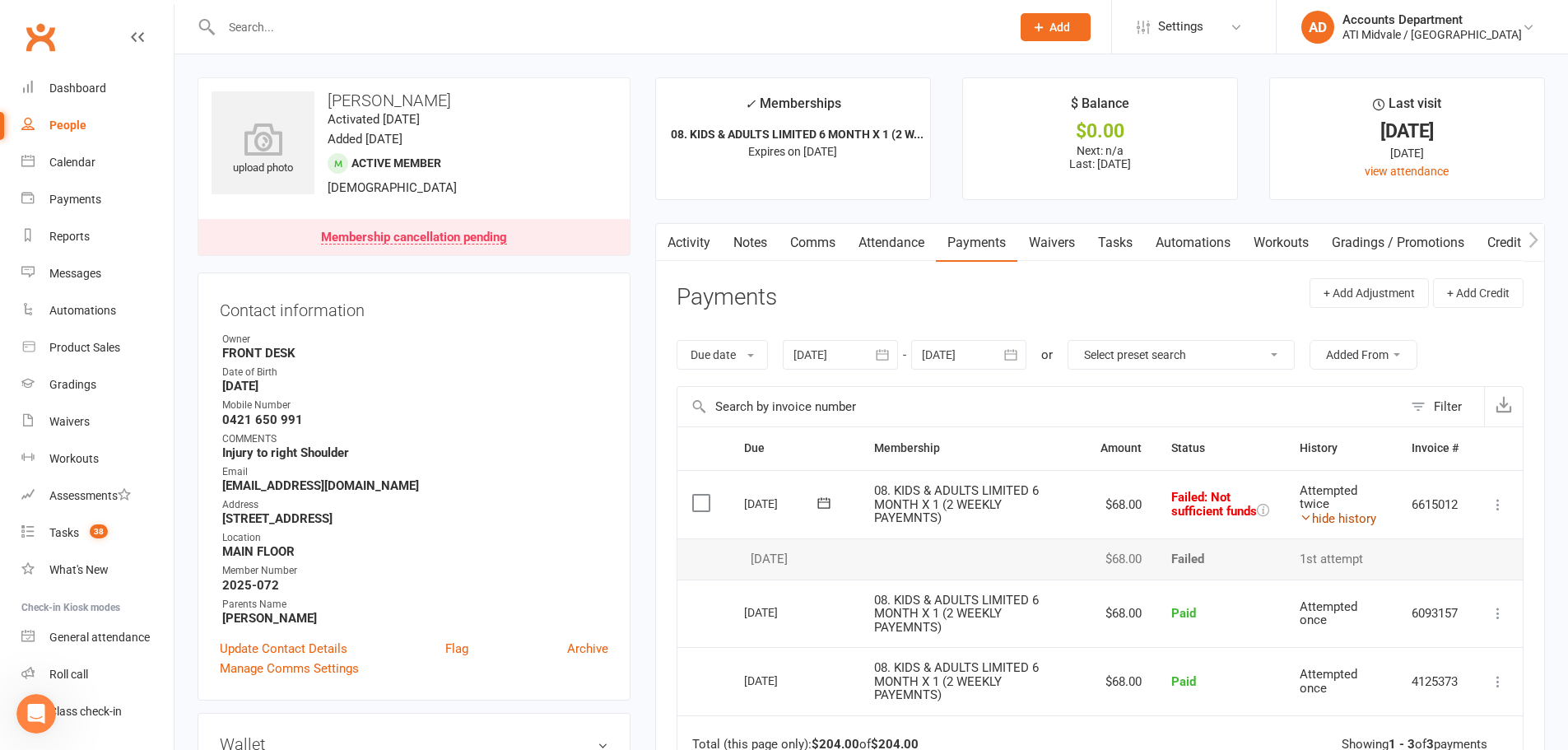
click at [1330, 517] on link "hide history" at bounding box center [1338, 519] width 76 height 15
